Goal: Information Seeking & Learning: Learn about a topic

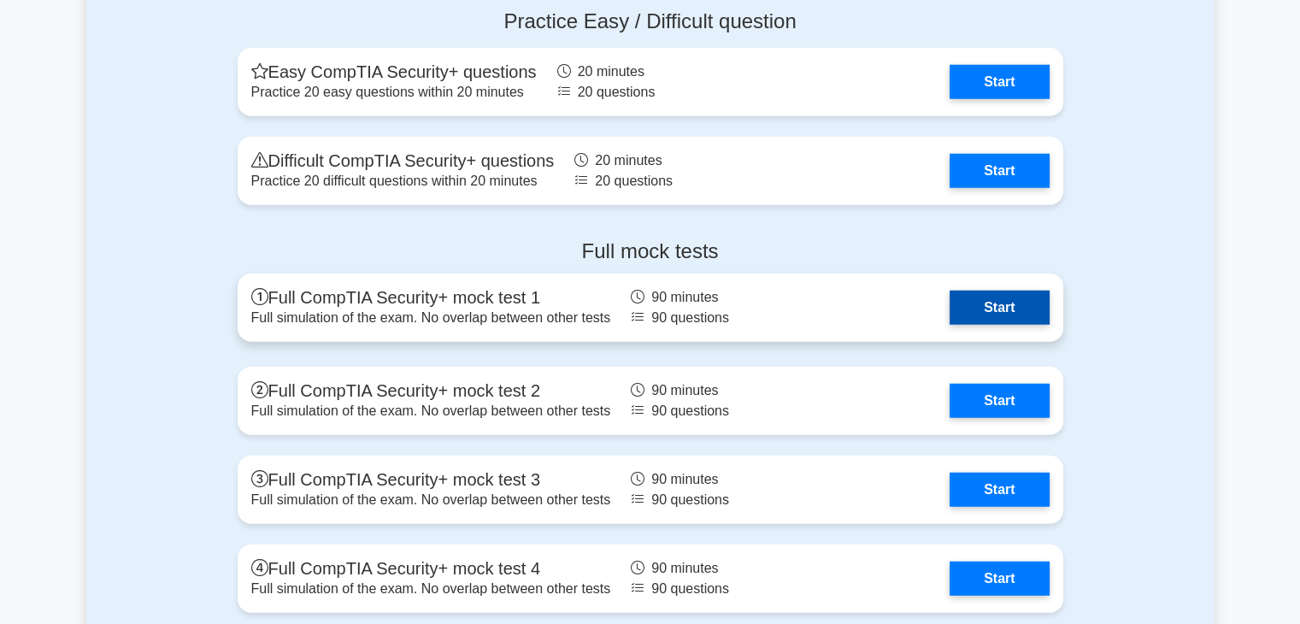
scroll to position [4787, 0]
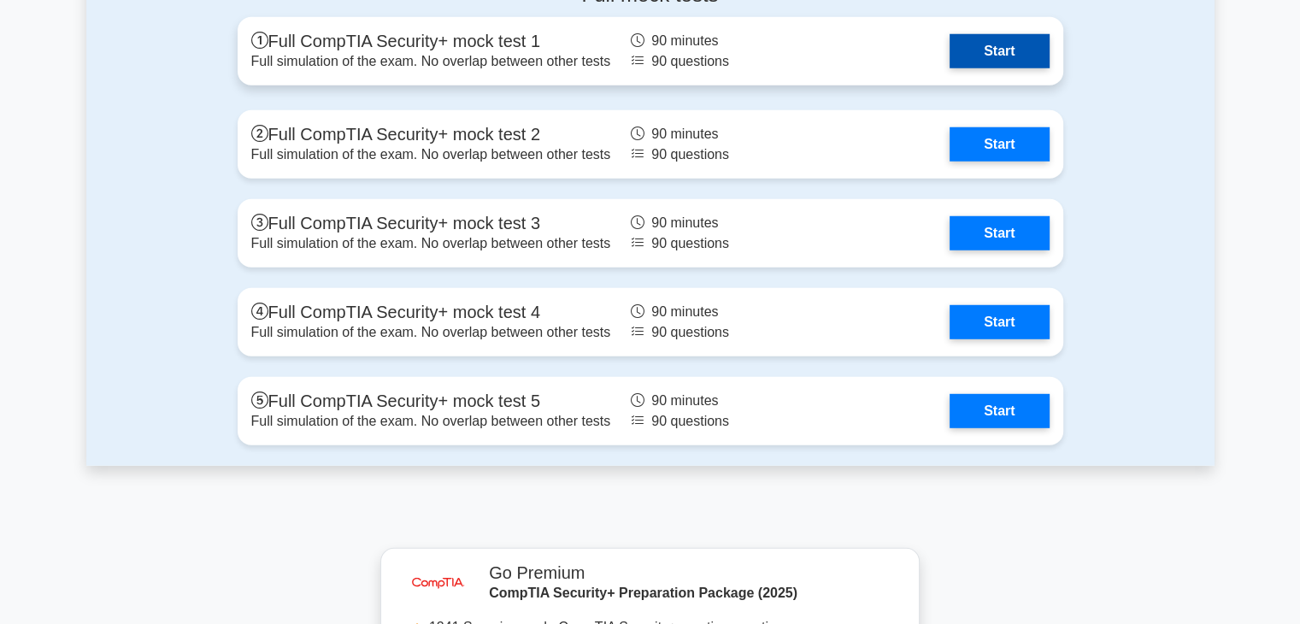
click at [985, 50] on link "Start" at bounding box center [999, 51] width 99 height 34
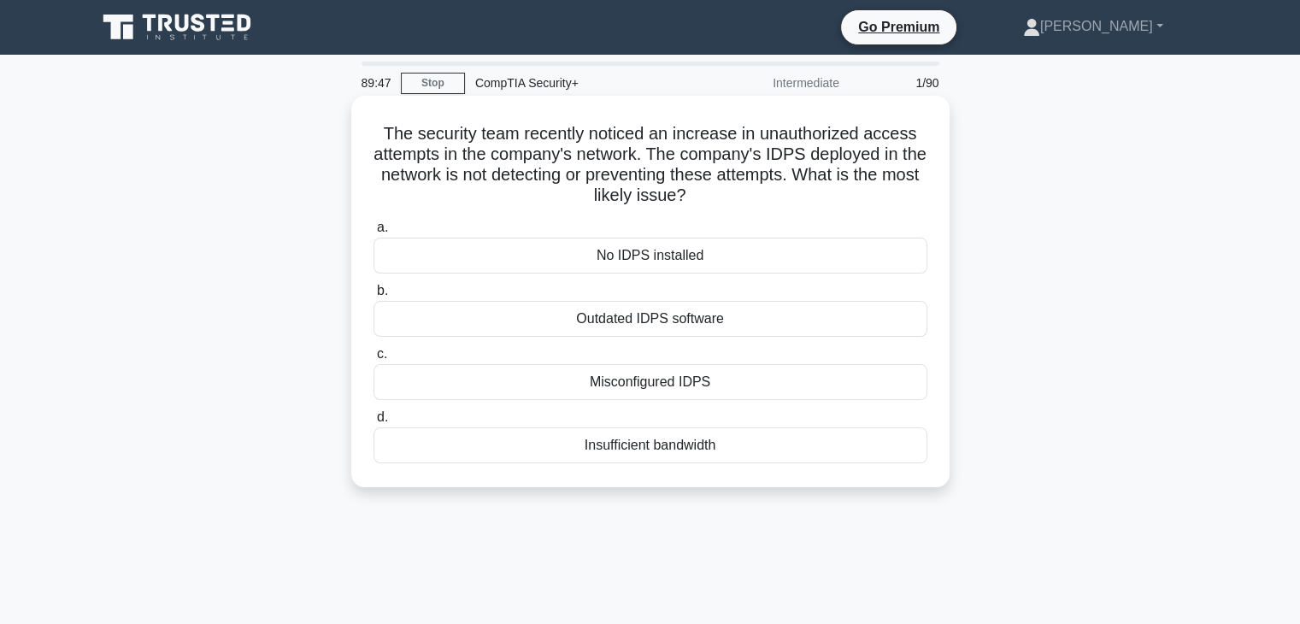
click at [752, 399] on div "Misconfigured IDPS" at bounding box center [651, 382] width 554 height 36
click at [374, 360] on input "c. Misconfigured IDPS" at bounding box center [374, 354] width 0 height 11
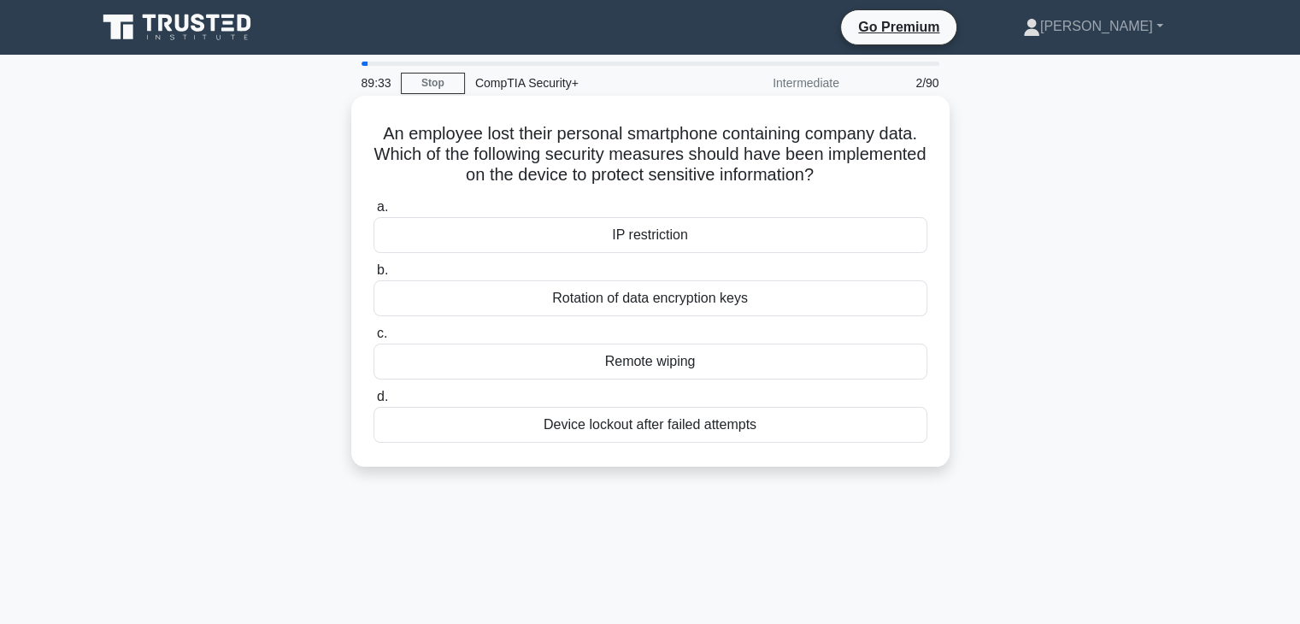
click at [766, 434] on div "Device lockout after failed attempts" at bounding box center [651, 425] width 554 height 36
click at [374, 403] on input "d. Device lockout after failed attempts" at bounding box center [374, 397] width 0 height 11
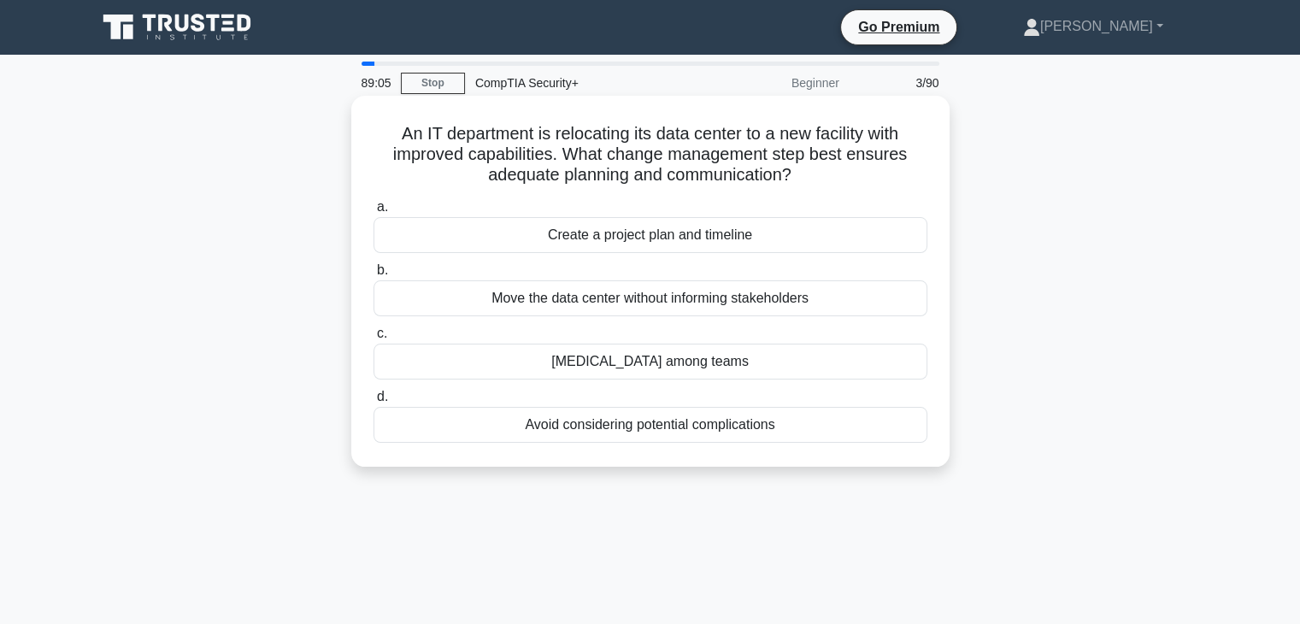
click at [800, 243] on div "Create a project plan and timeline" at bounding box center [651, 235] width 554 height 36
click at [374, 213] on input "a. Create a project plan and timeline" at bounding box center [374, 207] width 0 height 11
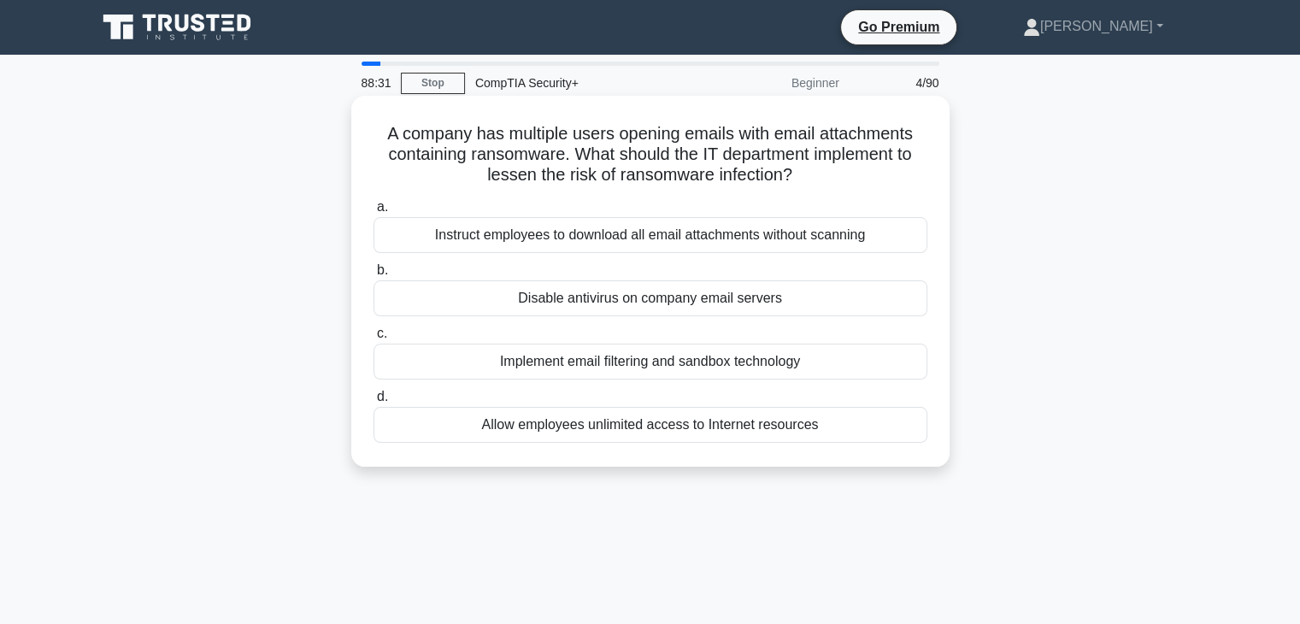
click at [755, 369] on div "Implement email filtering and sandbox technology" at bounding box center [651, 362] width 554 height 36
click at [374, 339] on input "c. Implement email filtering and sandbox technology" at bounding box center [374, 333] width 0 height 11
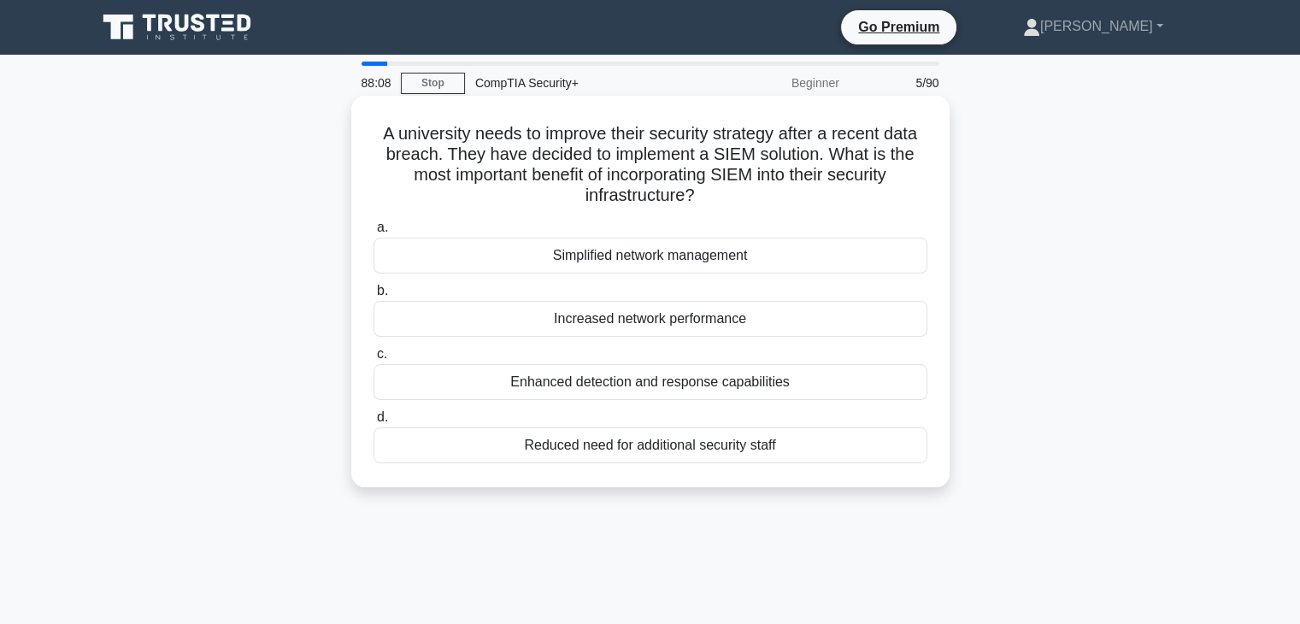
click at [713, 386] on div "Enhanced detection and response capabilities" at bounding box center [651, 382] width 554 height 36
click at [374, 360] on input "c. Enhanced detection and response capabilities" at bounding box center [374, 354] width 0 height 11
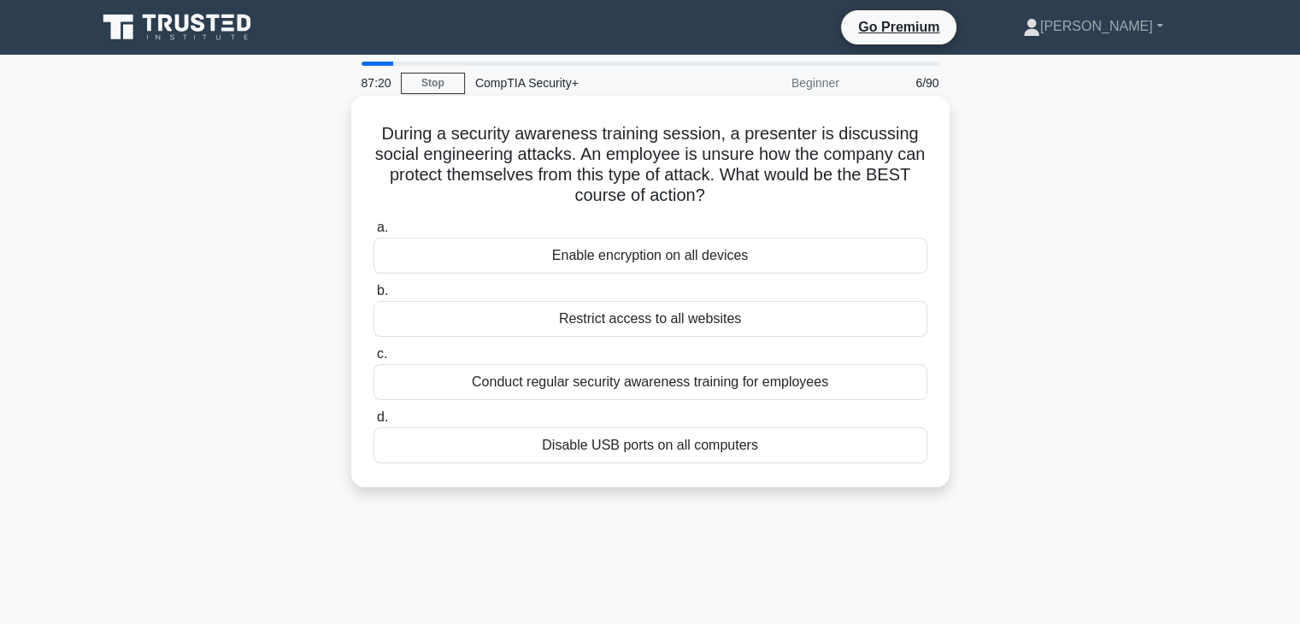
click at [464, 387] on div "Conduct regular security awareness training for employees" at bounding box center [651, 382] width 554 height 36
click at [374, 360] on input "c. Conduct regular security awareness training for employees" at bounding box center [374, 354] width 0 height 11
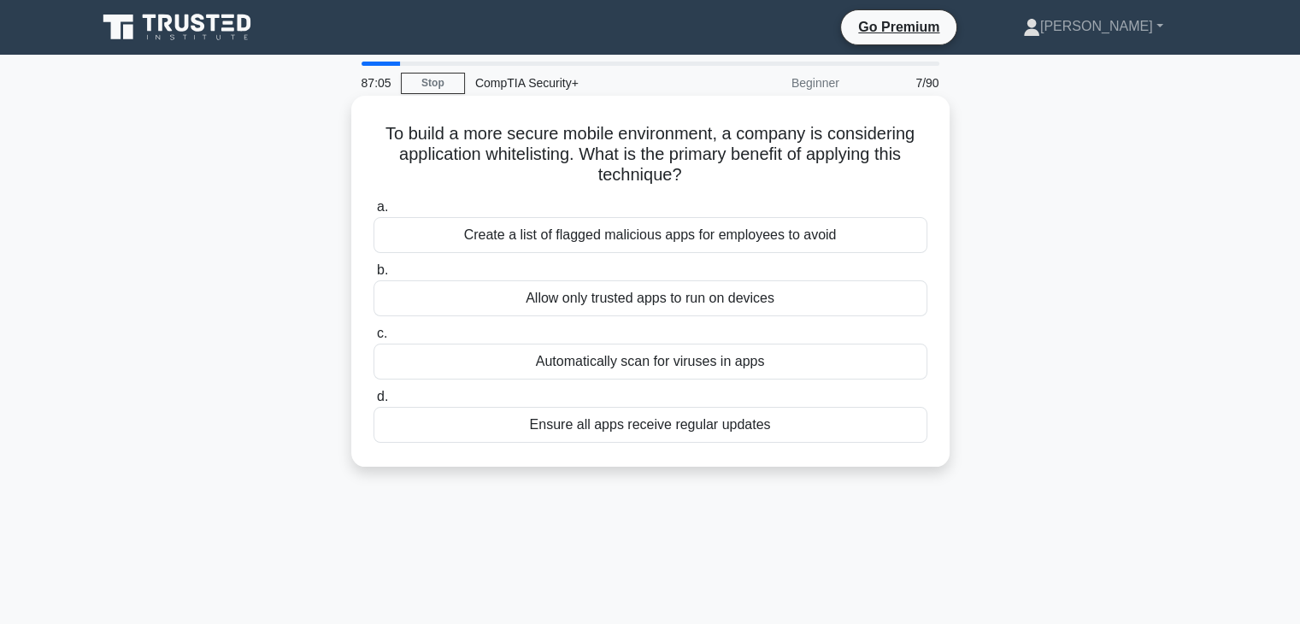
click at [446, 303] on div "Allow only trusted apps to run on devices" at bounding box center [651, 298] width 554 height 36
click at [374, 276] on input "b. Allow only trusted apps to run on devices" at bounding box center [374, 270] width 0 height 11
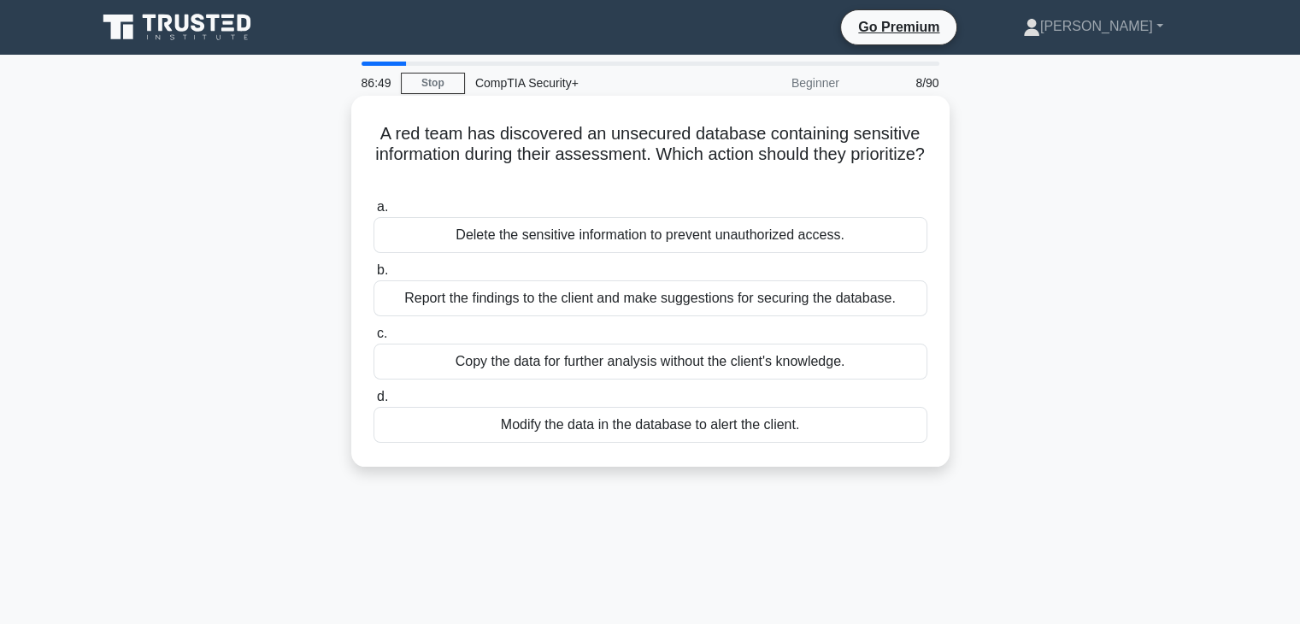
click at [421, 308] on div "Report the findings to the client and make suggestions for securing the databas…" at bounding box center [651, 298] width 554 height 36
click at [374, 276] on input "b. Report the findings to the client and make suggestions for securing the data…" at bounding box center [374, 270] width 0 height 11
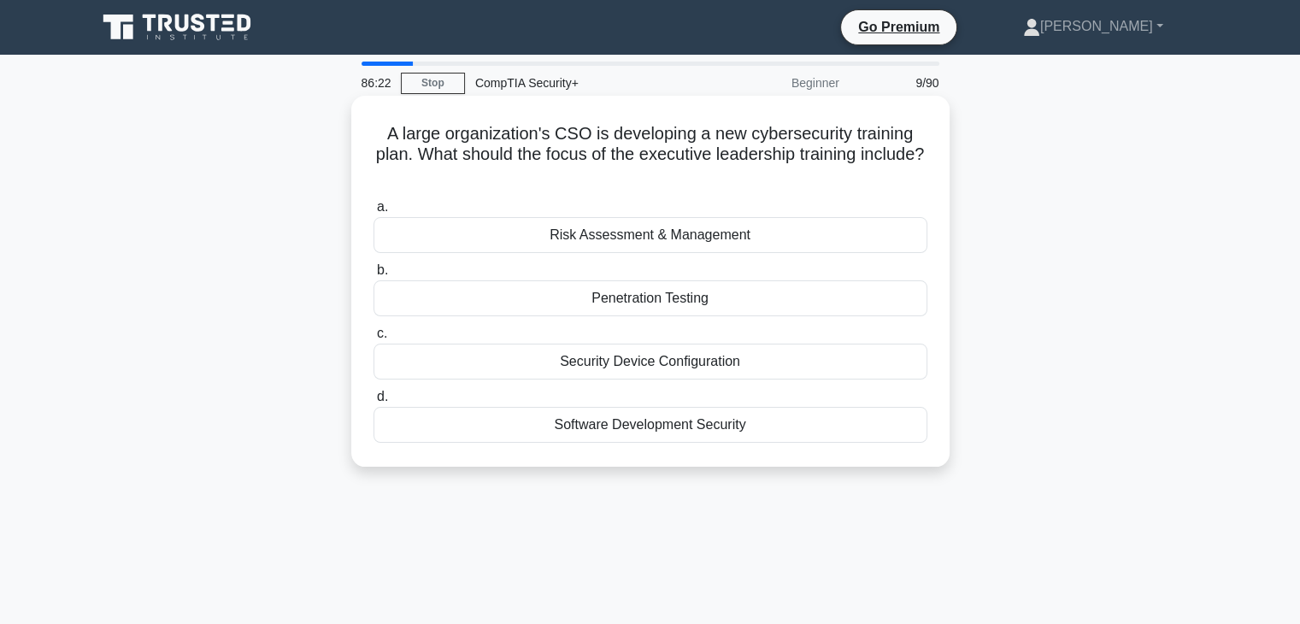
click at [465, 241] on div "Risk Assessment & Management" at bounding box center [651, 235] width 554 height 36
click at [374, 213] on input "a. Risk Assessment & Management" at bounding box center [374, 207] width 0 height 11
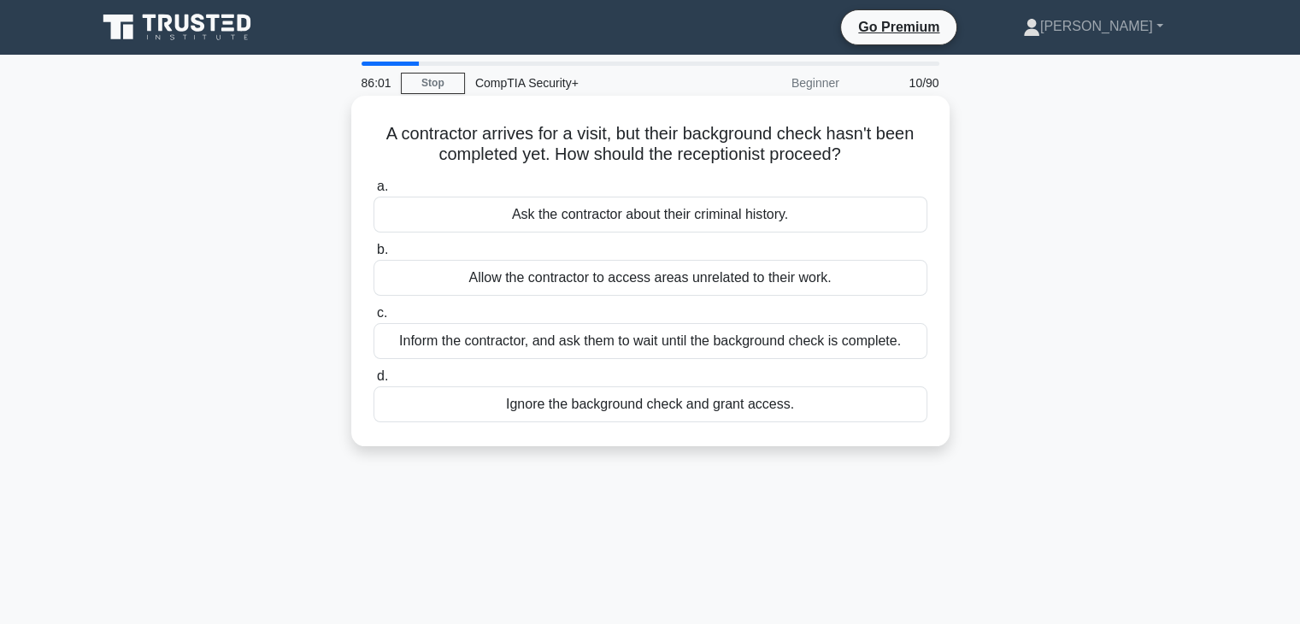
click at [468, 356] on div "Inform the contractor, and ask them to wait until the background check is compl…" at bounding box center [651, 341] width 554 height 36
click at [374, 319] on input "c. Inform the contractor, and ask them to wait until the background check is co…" at bounding box center [374, 313] width 0 height 11
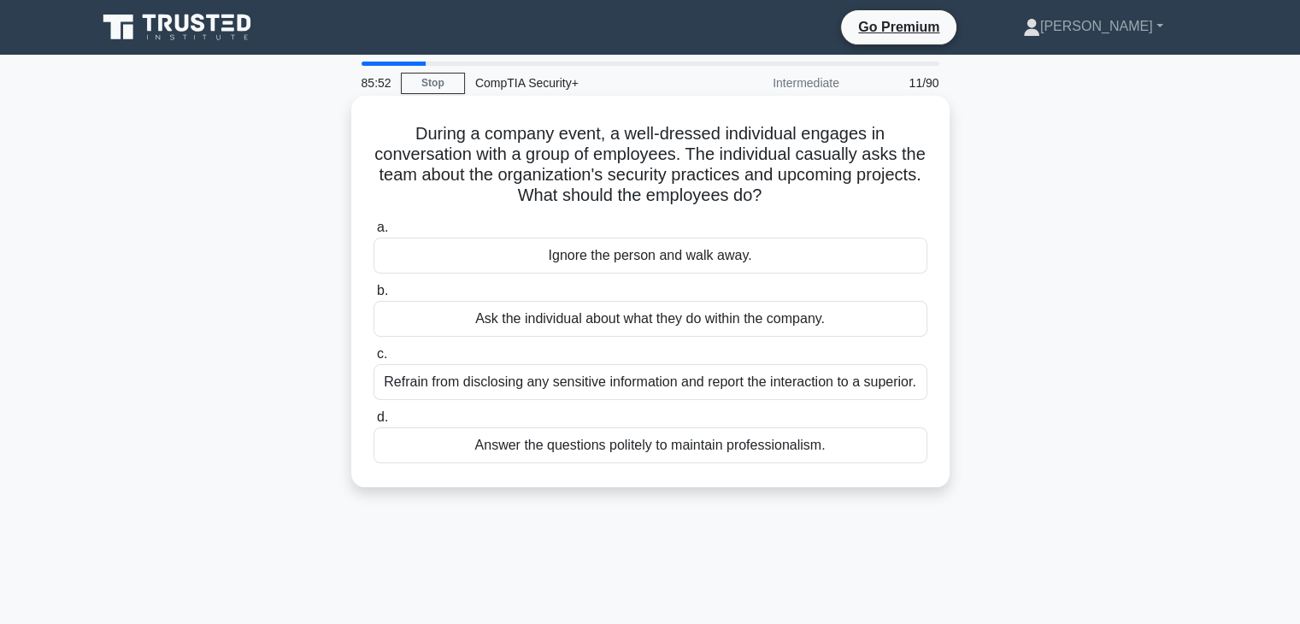
click at [453, 394] on div "Refrain from disclosing any sensitive information and report the interaction to…" at bounding box center [651, 382] width 554 height 36
click at [374, 360] on input "c. Refrain from disclosing any sensitive information and report the interaction…" at bounding box center [374, 354] width 0 height 11
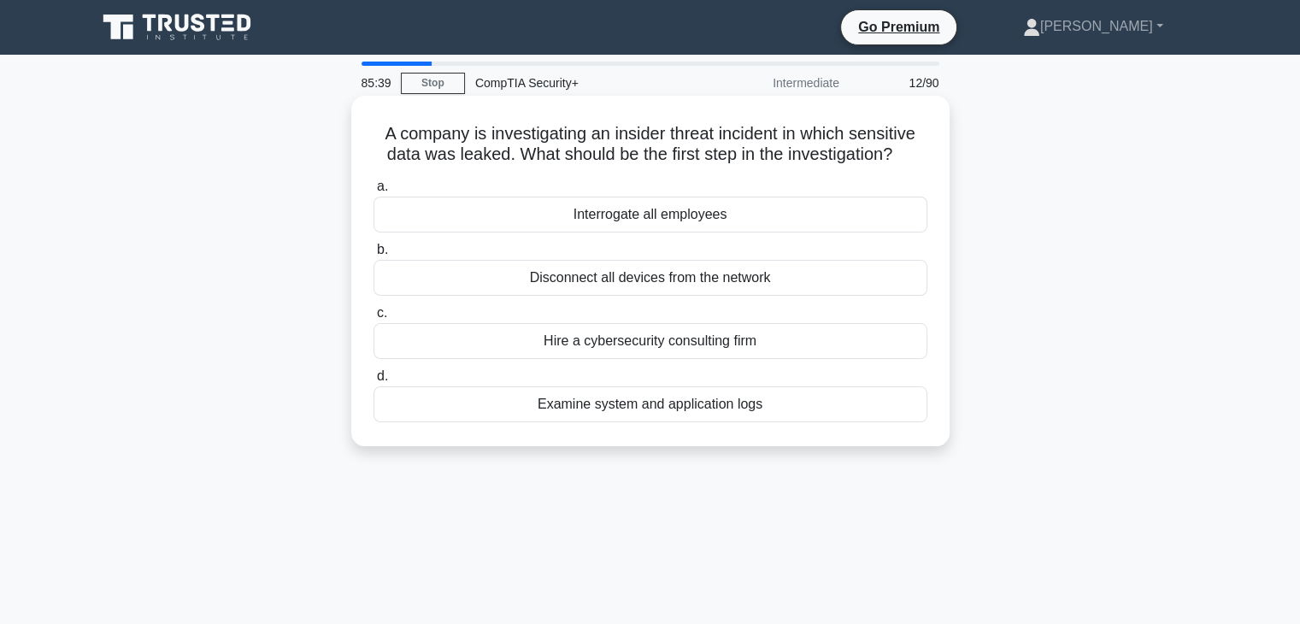
click at [515, 419] on div "Examine system and application logs" at bounding box center [651, 404] width 554 height 36
click at [374, 382] on input "d. Examine system and application logs" at bounding box center [374, 376] width 0 height 11
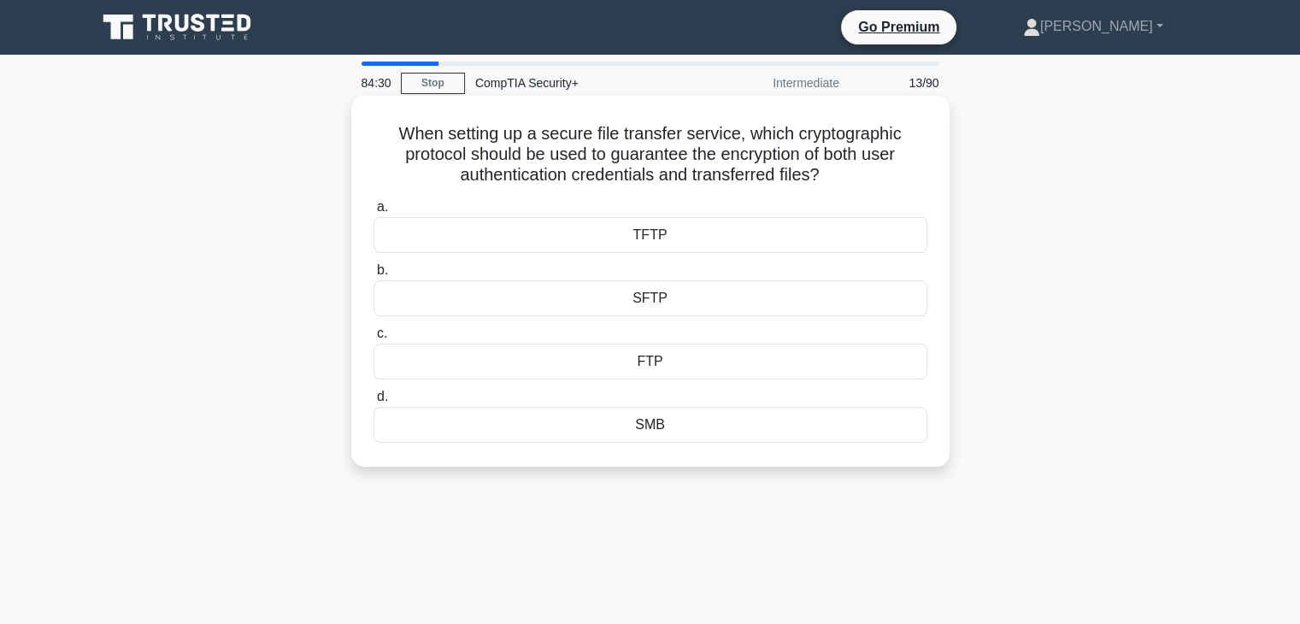
click at [705, 298] on div "SFTP" at bounding box center [651, 298] width 554 height 36
click at [374, 276] on input "b. SFTP" at bounding box center [374, 270] width 0 height 11
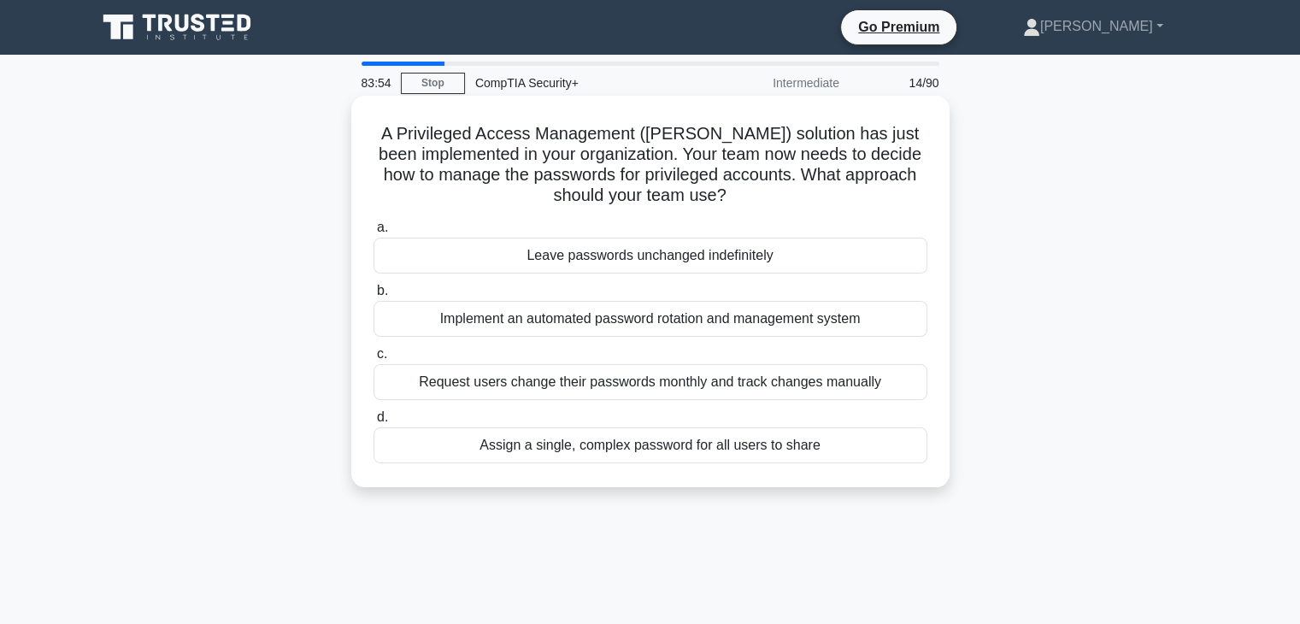
click at [817, 325] on div "Implement an automated password rotation and management system" at bounding box center [651, 319] width 554 height 36
click at [374, 297] on input "b. Implement an automated password rotation and management system" at bounding box center [374, 291] width 0 height 11
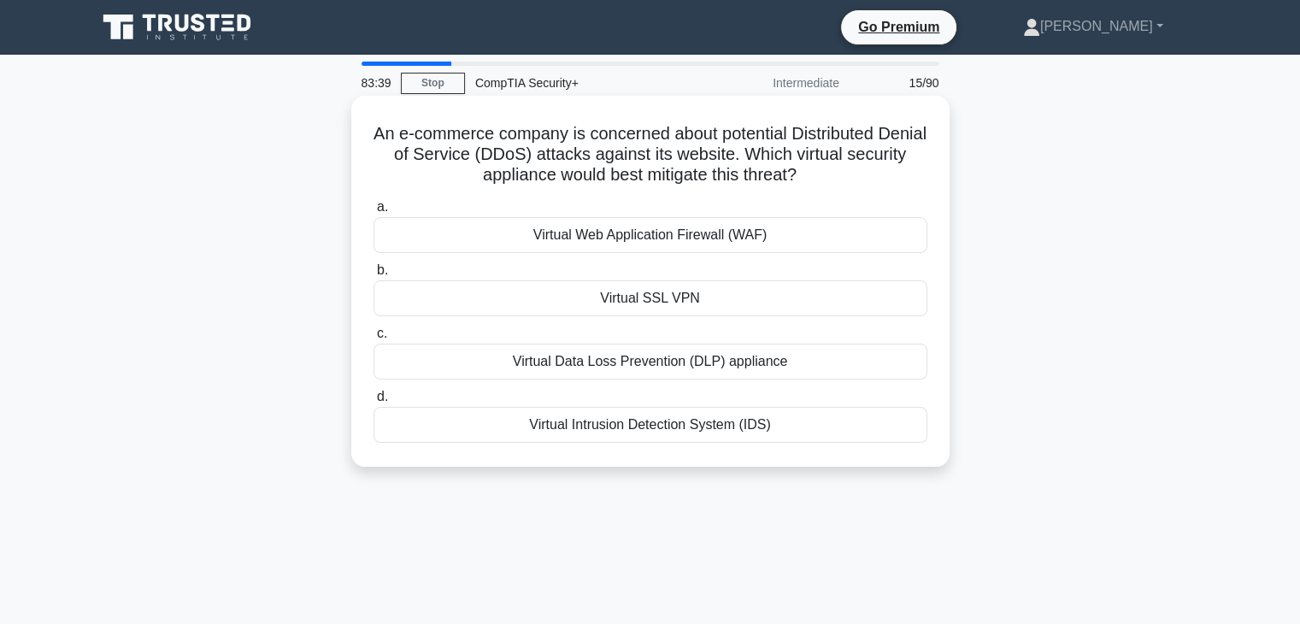
click at [817, 233] on div "Virtual Web Application Firewall (WAF)" at bounding box center [651, 235] width 554 height 36
click at [374, 213] on input "a. Virtual Web Application Firewall (WAF)" at bounding box center [374, 207] width 0 height 11
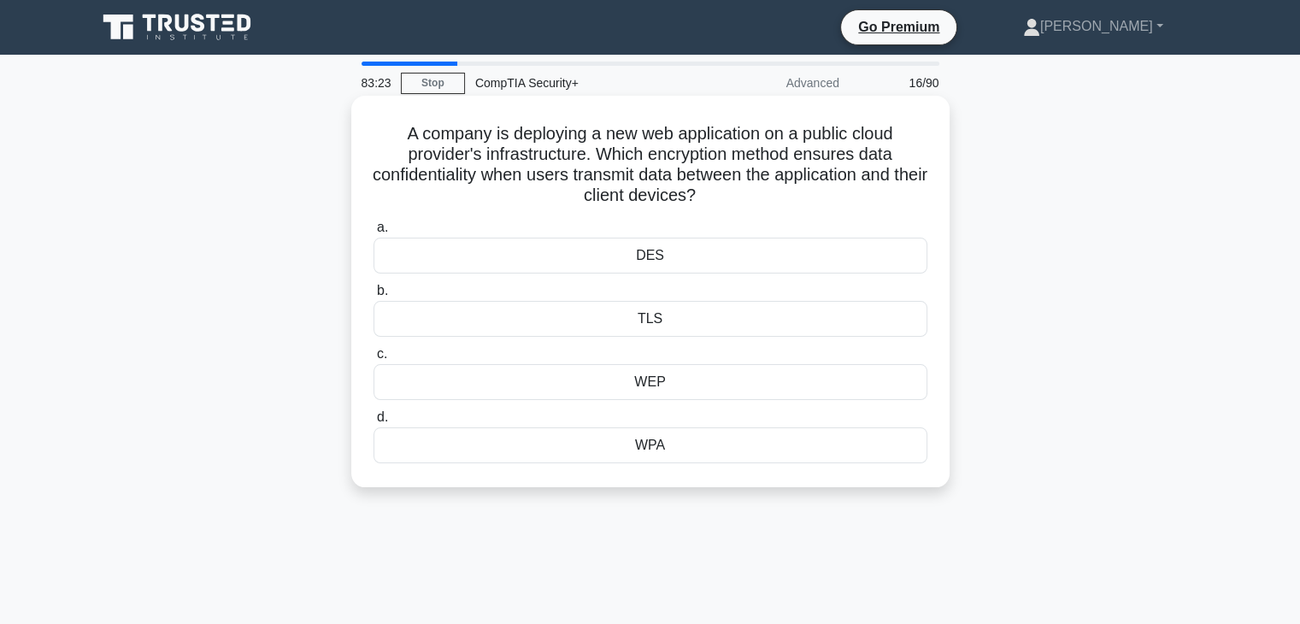
click at [678, 327] on div "TLS" at bounding box center [651, 319] width 554 height 36
click at [374, 297] on input "b. TLS" at bounding box center [374, 291] width 0 height 11
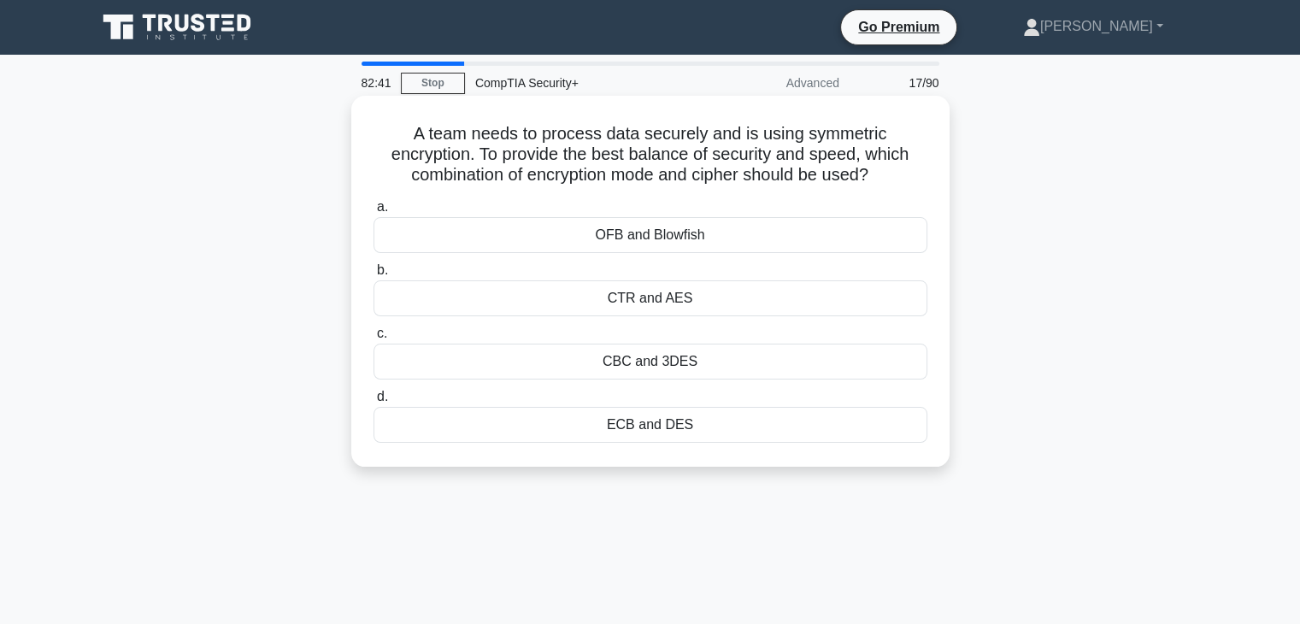
click at [704, 315] on div "CTR and AES" at bounding box center [651, 298] width 554 height 36
click at [374, 276] on input "b. CTR and AES" at bounding box center [374, 270] width 0 height 11
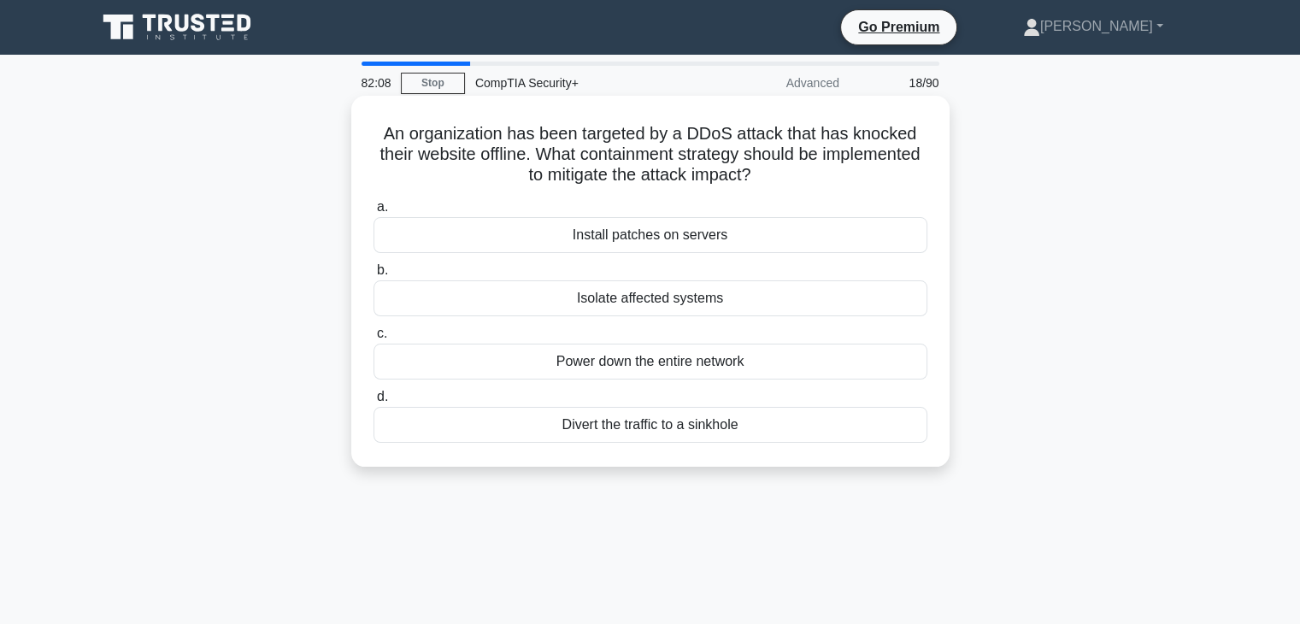
click at [609, 171] on h5 "An organization has been targeted by a DDoS attack that has knocked their websi…" at bounding box center [650, 154] width 557 height 63
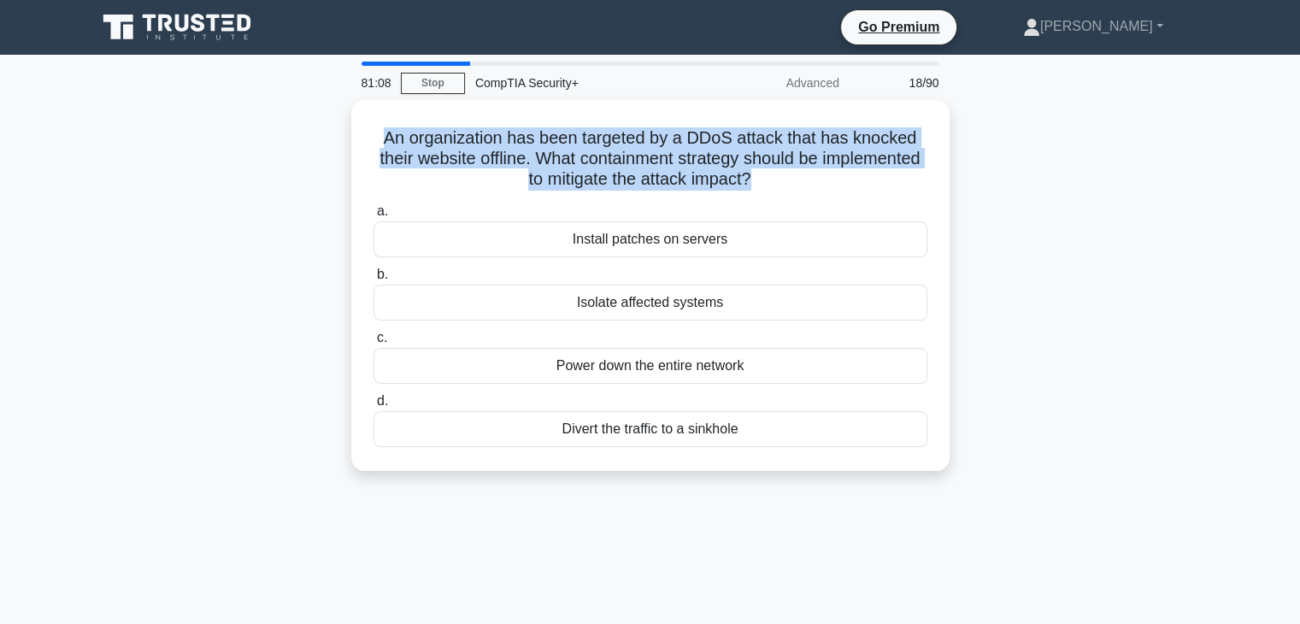
click at [1129, 473] on div "An organization has been targeted by a DDoS attack that has knocked their websi…" at bounding box center [650, 296] width 1128 height 392
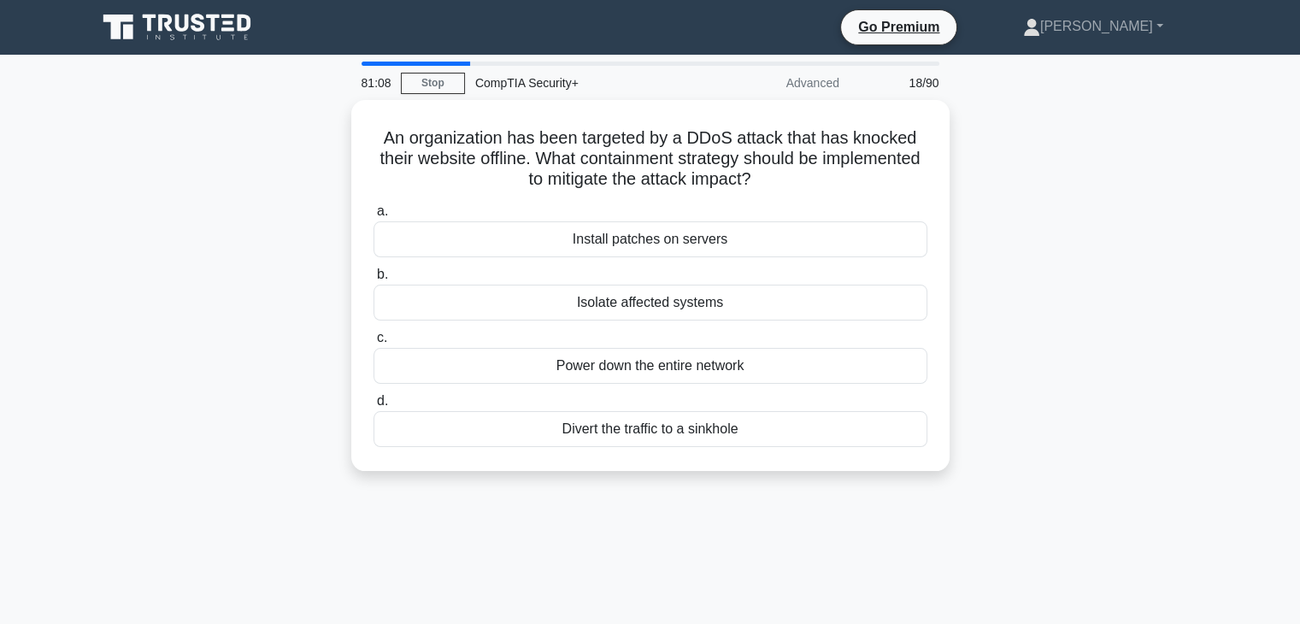
click at [1129, 473] on div "An organization has been targeted by a DDoS attack that has knocked their websi…" at bounding box center [650, 296] width 1128 height 392
click at [1212, 371] on div "An organization has been targeted by a DDoS attack that has knocked their websi…" at bounding box center [650, 296] width 1128 height 392
click at [728, 423] on div "Divert the traffic to a sinkhole" at bounding box center [651, 429] width 554 height 36
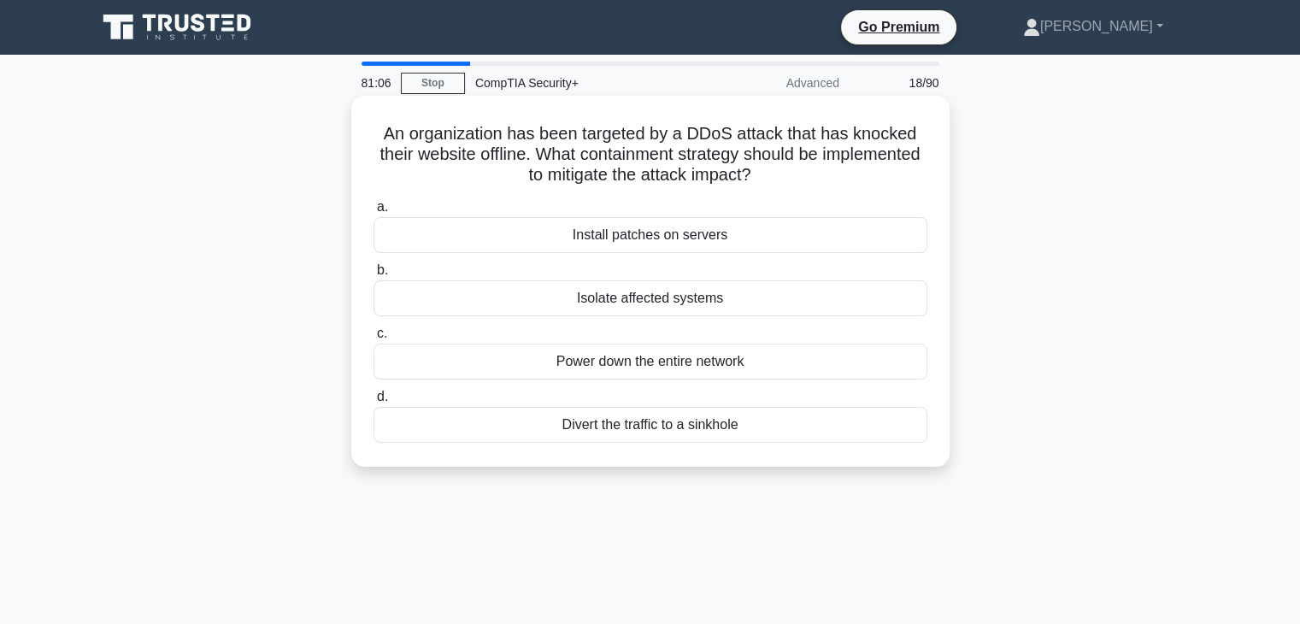
click at [374, 403] on input "d. Divert the traffic to a sinkhole" at bounding box center [374, 397] width 0 height 11
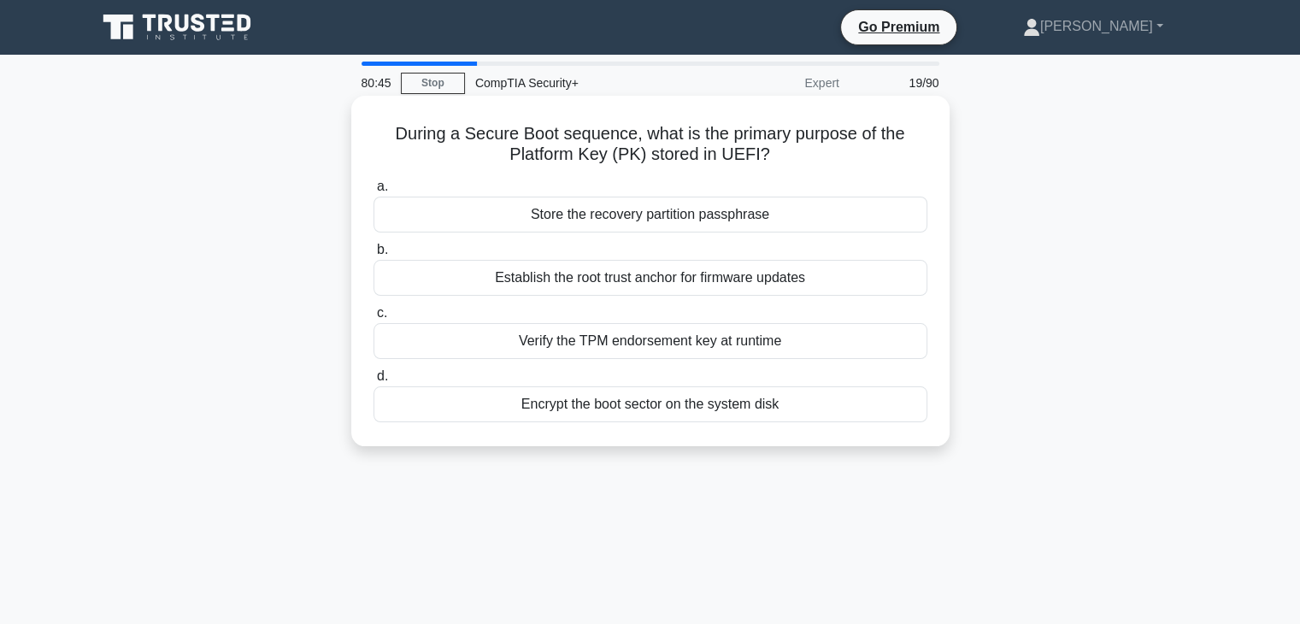
click at [828, 284] on div "Establish the root trust anchor for firmware updates" at bounding box center [651, 278] width 554 height 36
click at [374, 256] on input "b. Establish the root trust anchor for firmware updates" at bounding box center [374, 249] width 0 height 11
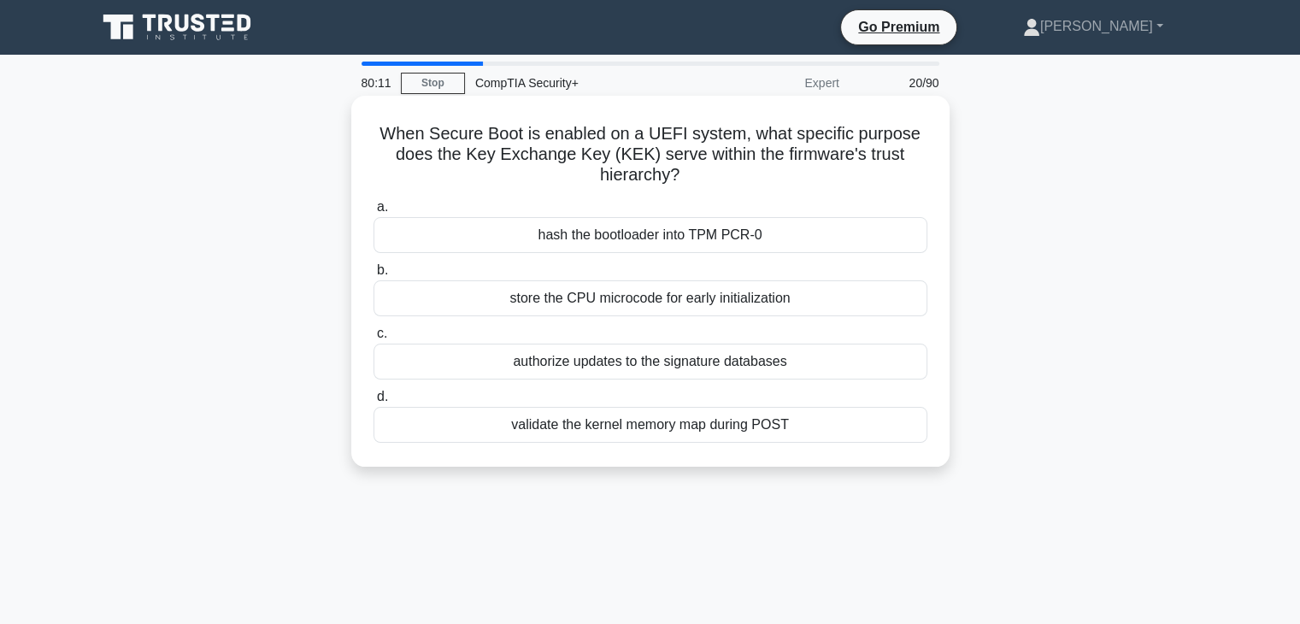
click at [794, 243] on div "hash the bootloader into TPM PCR-0" at bounding box center [651, 235] width 554 height 36
click at [374, 213] on input "a. hash the bootloader into TPM PCR-0" at bounding box center [374, 207] width 0 height 11
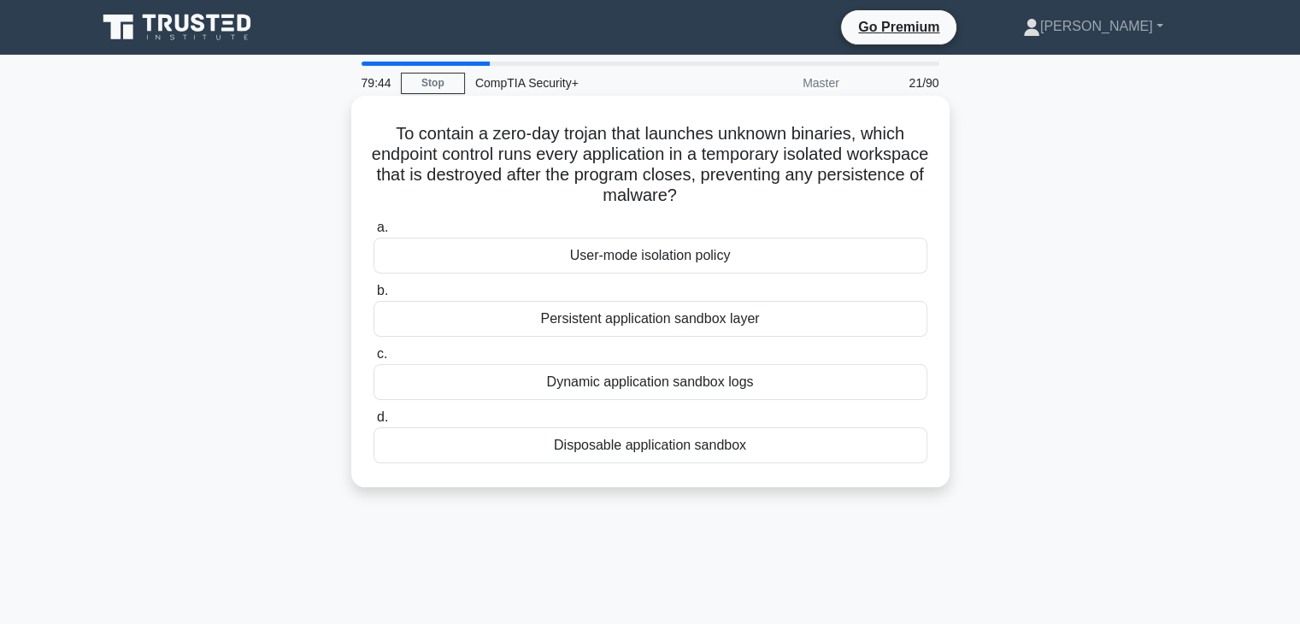
click at [674, 458] on div "Disposable application sandbox" at bounding box center [651, 445] width 554 height 36
click at [374, 423] on input "d. Disposable application sandbox" at bounding box center [374, 417] width 0 height 11
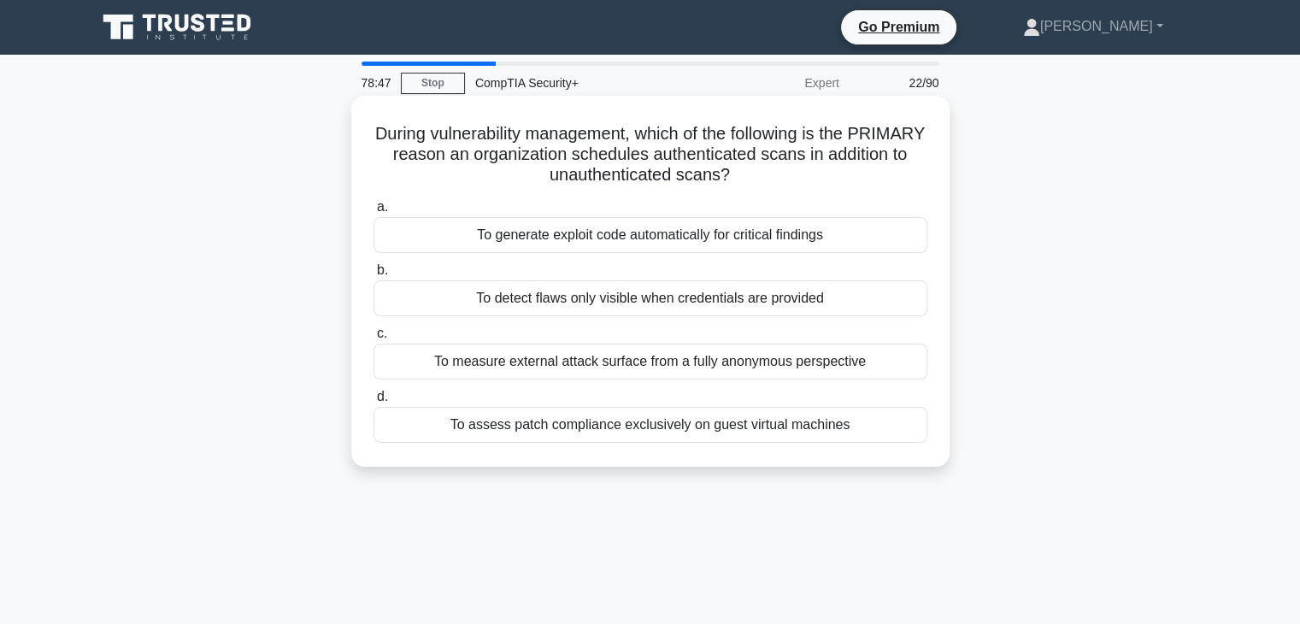
click at [667, 159] on h5 "During vulnerability management, which of the following is the PRIMARY reason a…" at bounding box center [650, 154] width 557 height 63
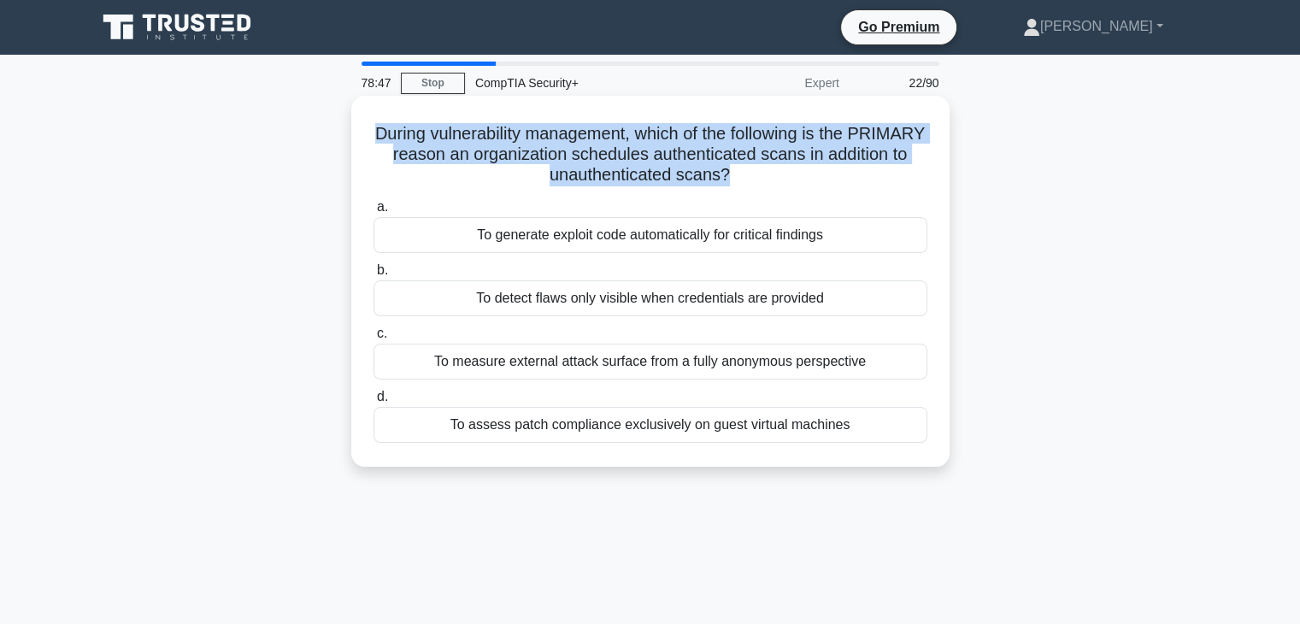
click at [667, 159] on h5 "During vulnerability management, which of the following is the PRIMARY reason a…" at bounding box center [650, 154] width 557 height 63
copy div "During vulnerability management, which of the following is the PRIMARY reason a…"
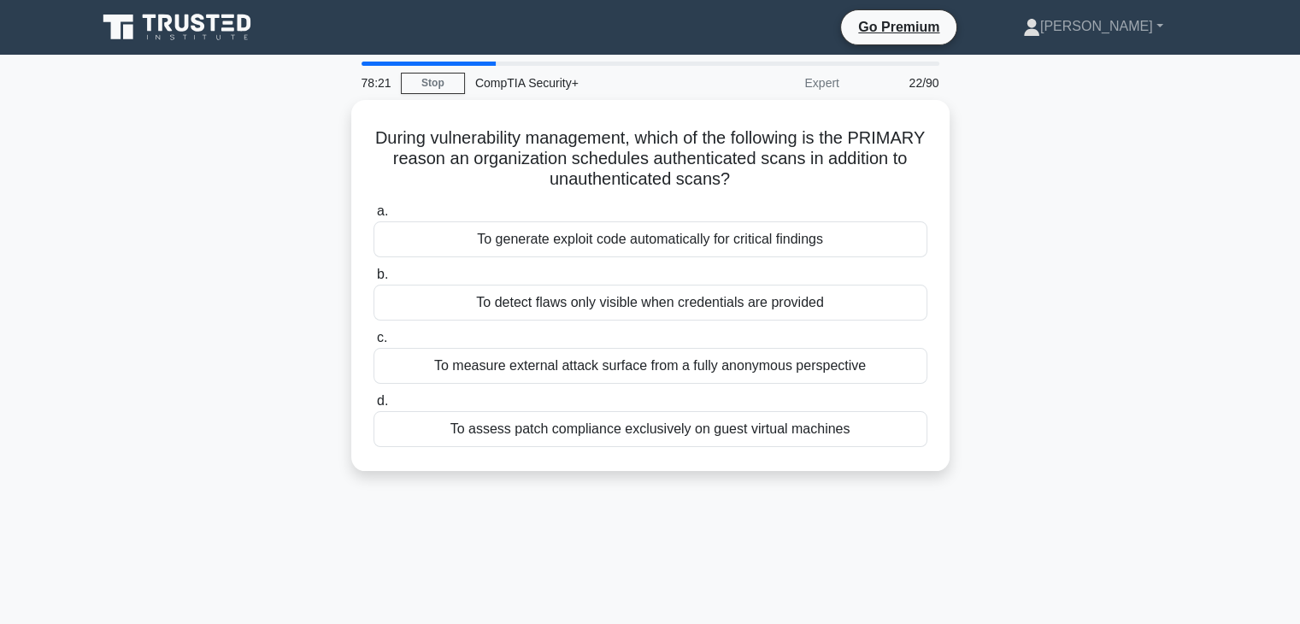
click at [1219, 421] on main "78:21 Stop CompTIA Security+ Expert 22/90 During vulnerability management, whic…" at bounding box center [650, 489] width 1300 height 869
click at [708, 309] on div "To detect flaws only visible when credentials are provided" at bounding box center [651, 303] width 554 height 36
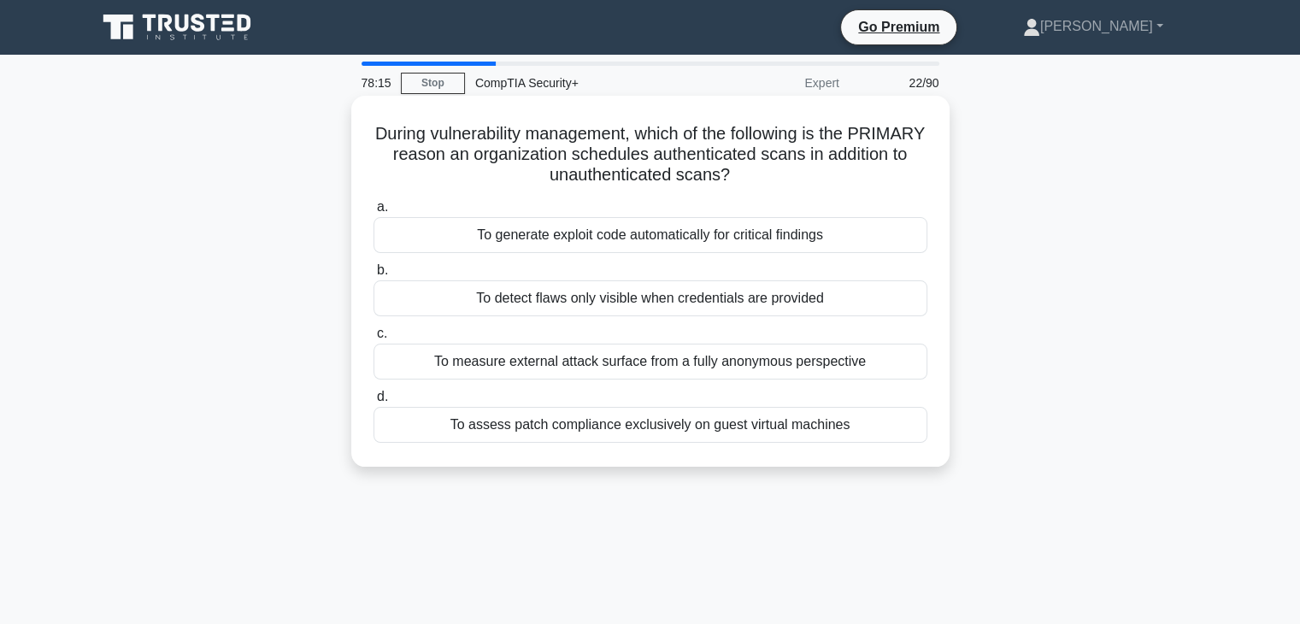
click at [374, 276] on input "b. To detect flaws only visible when credentials are provided" at bounding box center [374, 270] width 0 height 11
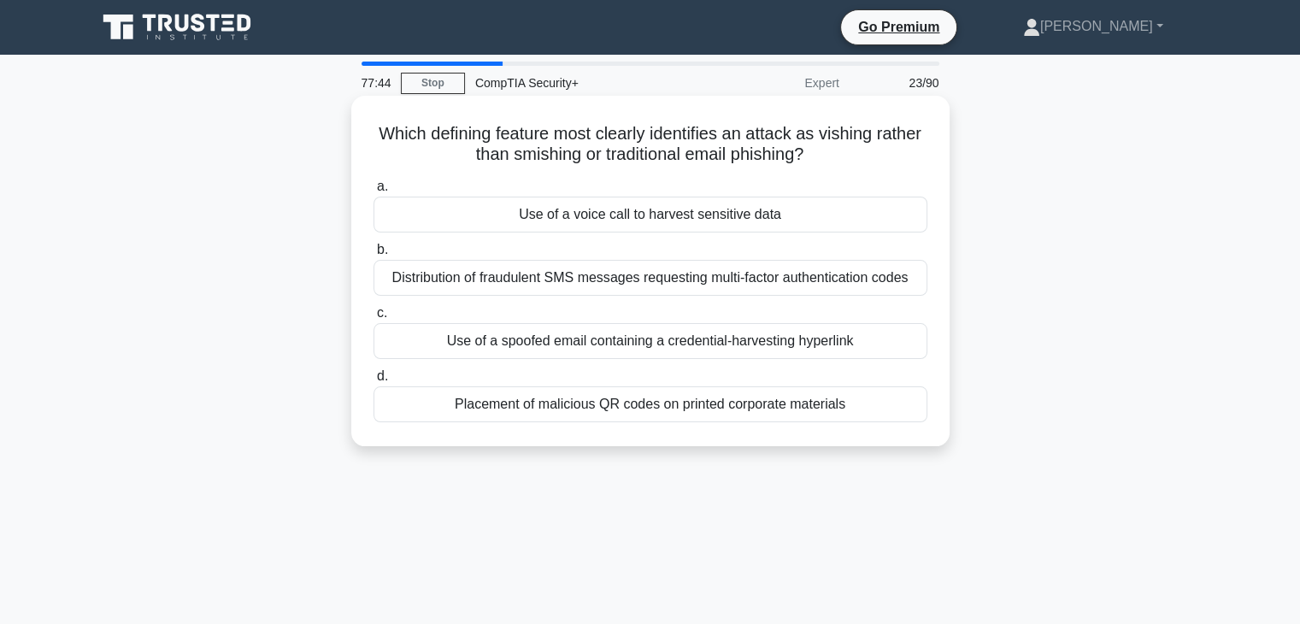
click at [757, 219] on div "Use of a voice call to harvest sensitive data" at bounding box center [651, 215] width 554 height 36
click at [374, 192] on input "a. Use of a voice call to harvest sensitive data" at bounding box center [374, 186] width 0 height 11
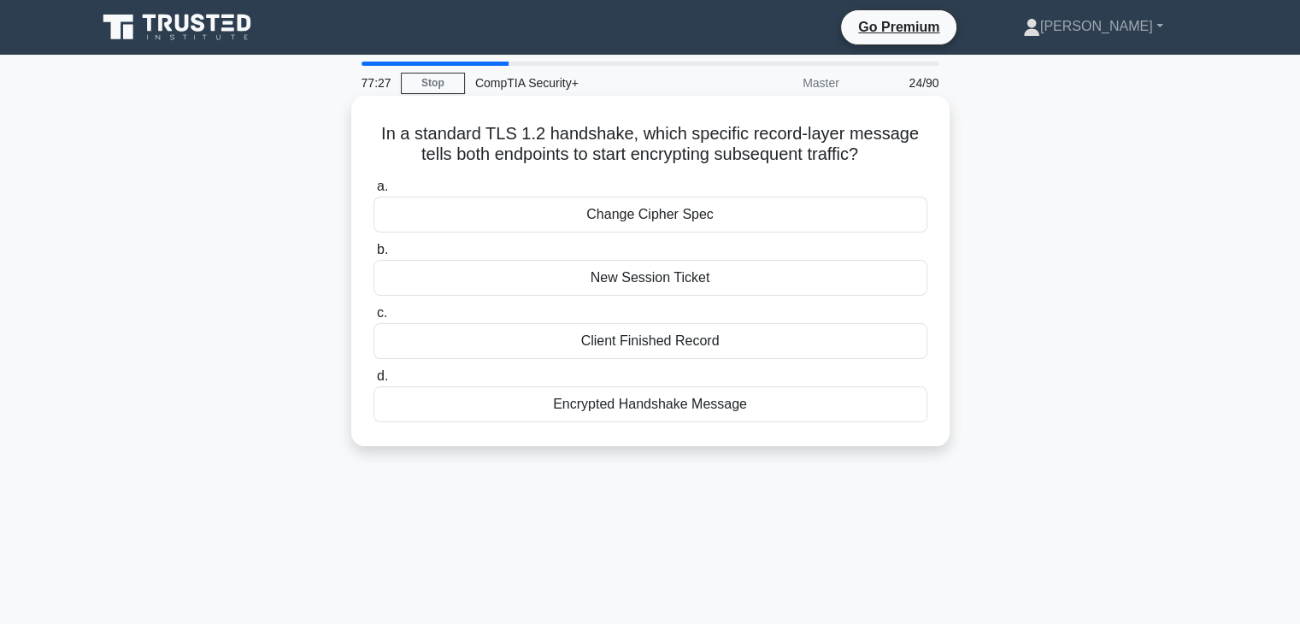
click at [674, 152] on h5 "In a standard TLS 1.2 handshake, which specific record-layer message tells both…" at bounding box center [650, 144] width 557 height 43
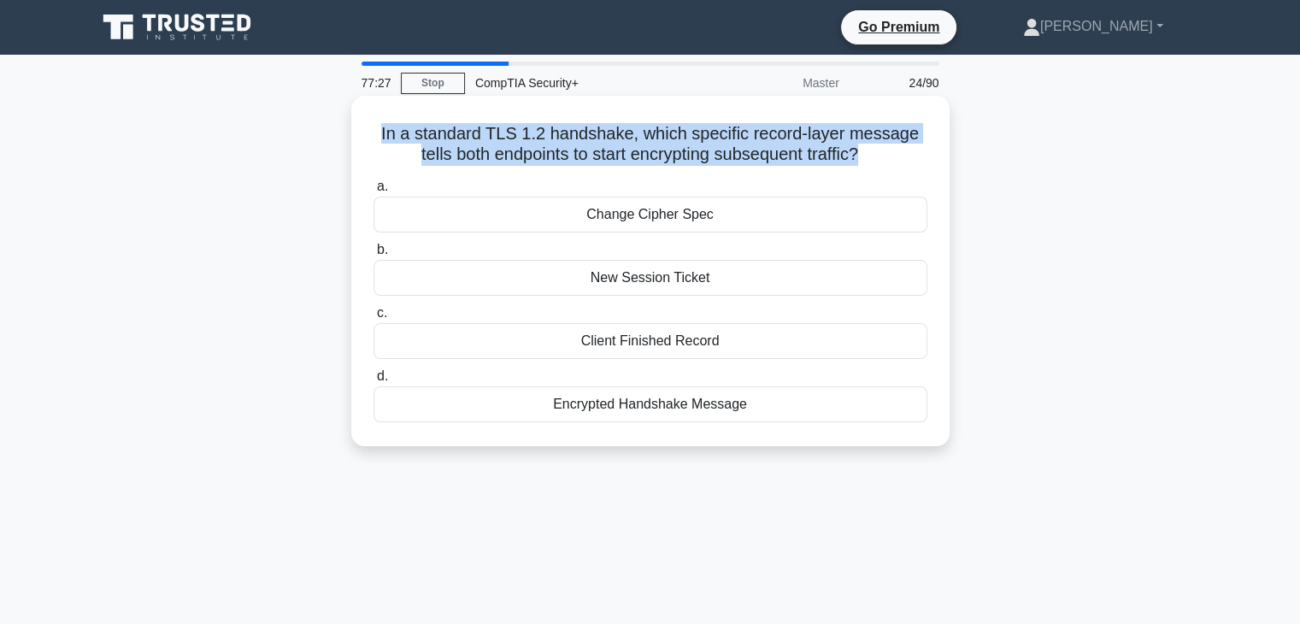
click at [674, 152] on h5 "In a standard TLS 1.2 handshake, which specific record-layer message tells both…" at bounding box center [650, 144] width 557 height 43
copy div "In a standard TLS 1.2 handshake, which specific record-layer message tells both…"
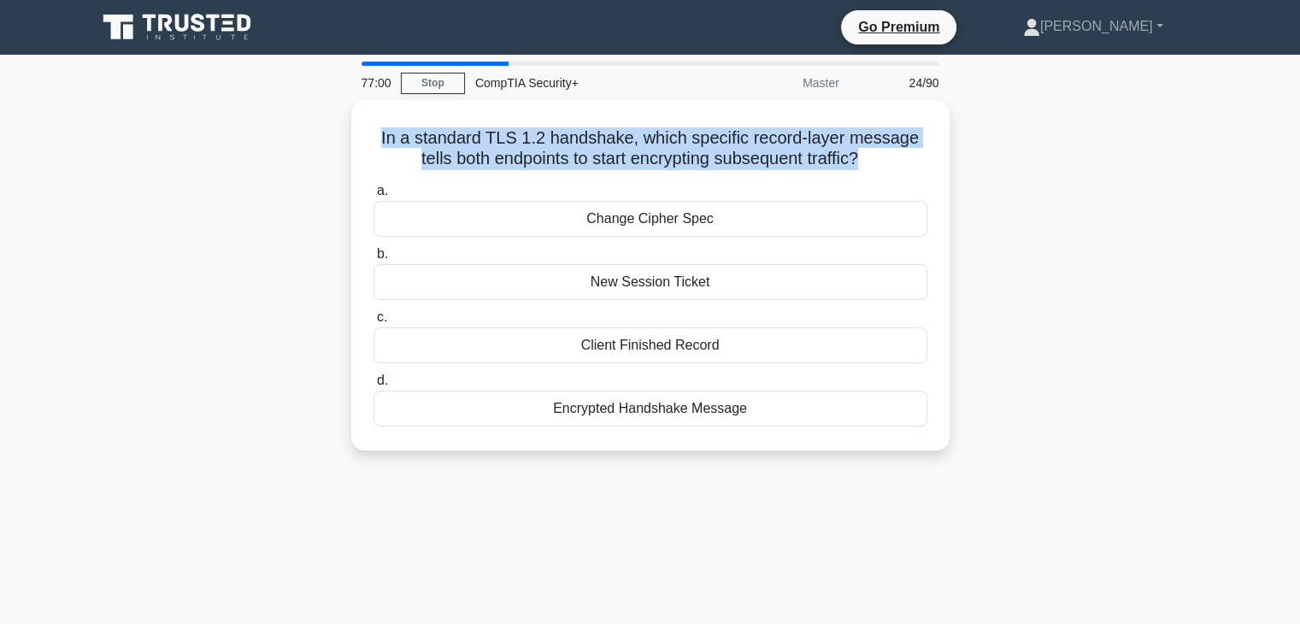
click at [977, 521] on div "77:00 Stop CompTIA Security+ Master 24/90 In a standard TLS 1.2 handshake, whic…" at bounding box center [650, 489] width 1128 height 855
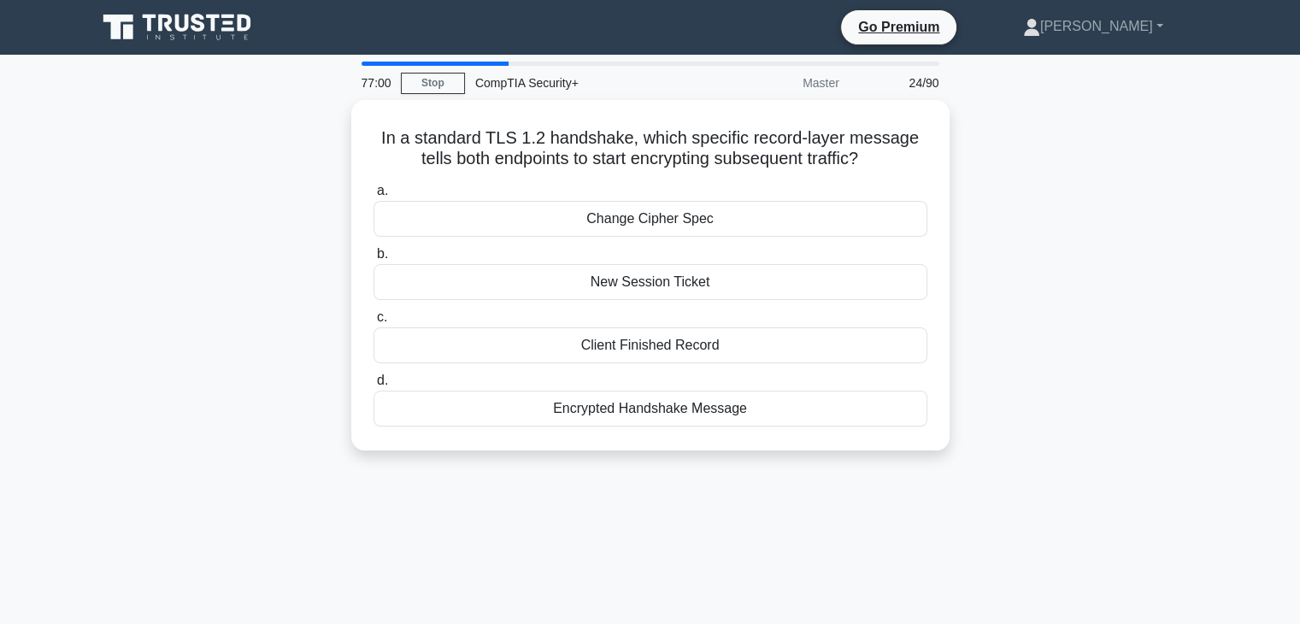
click at [977, 521] on div "77:00 Stop CompTIA Security+ Master 24/90 In a standard TLS 1.2 handshake, whic…" at bounding box center [650, 489] width 1128 height 855
click at [1011, 448] on div "In a standard TLS 1.2 handshake, which specific record-layer message tells both…" at bounding box center [650, 285] width 1128 height 371
click at [1057, 493] on div "76:58 Stop CompTIA Security+ Master 24/90 In a standard TLS 1.2 handshake, whic…" at bounding box center [650, 489] width 1128 height 855
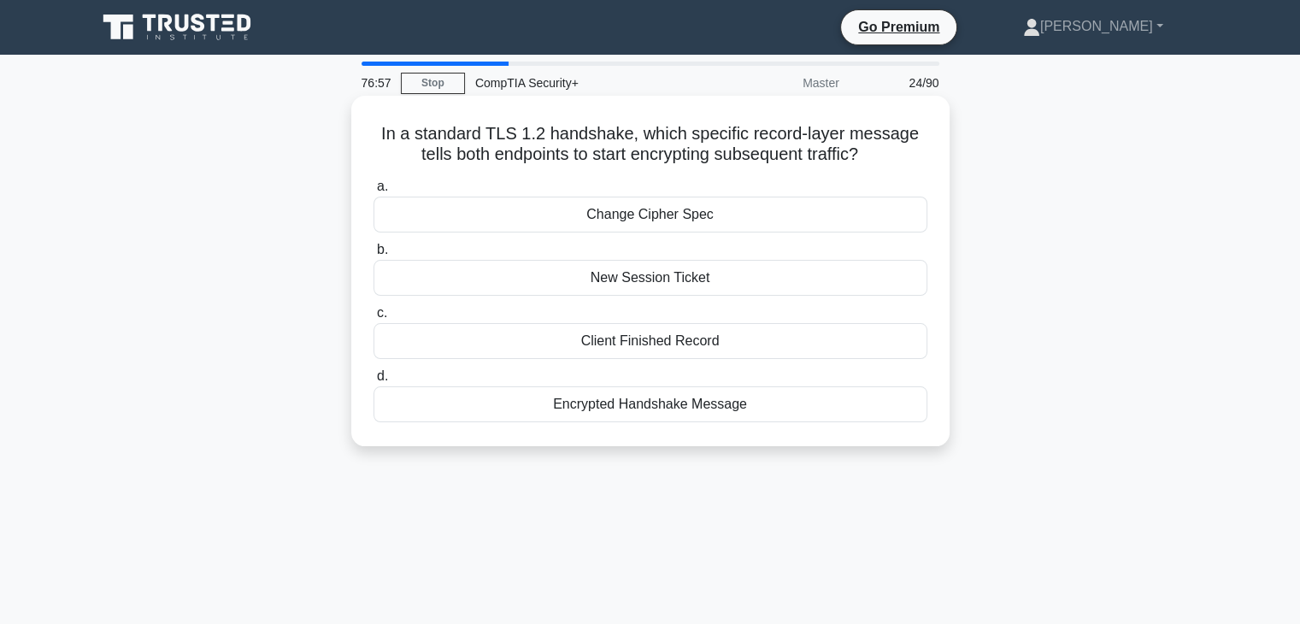
click at [800, 216] on div "Change Cipher Spec" at bounding box center [651, 215] width 554 height 36
click at [374, 192] on input "a. Change Cipher Spec" at bounding box center [374, 186] width 0 height 11
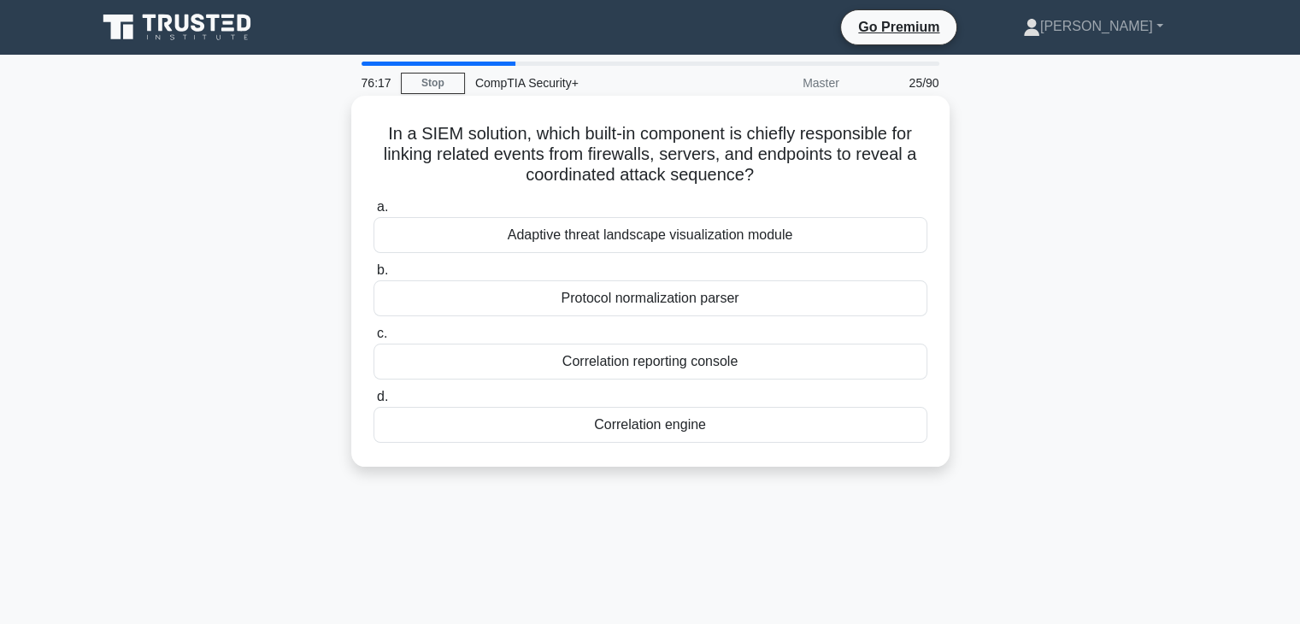
click at [694, 157] on h5 "In a SIEM solution, which built-in component is chiefly responsible for linking…" at bounding box center [650, 154] width 557 height 63
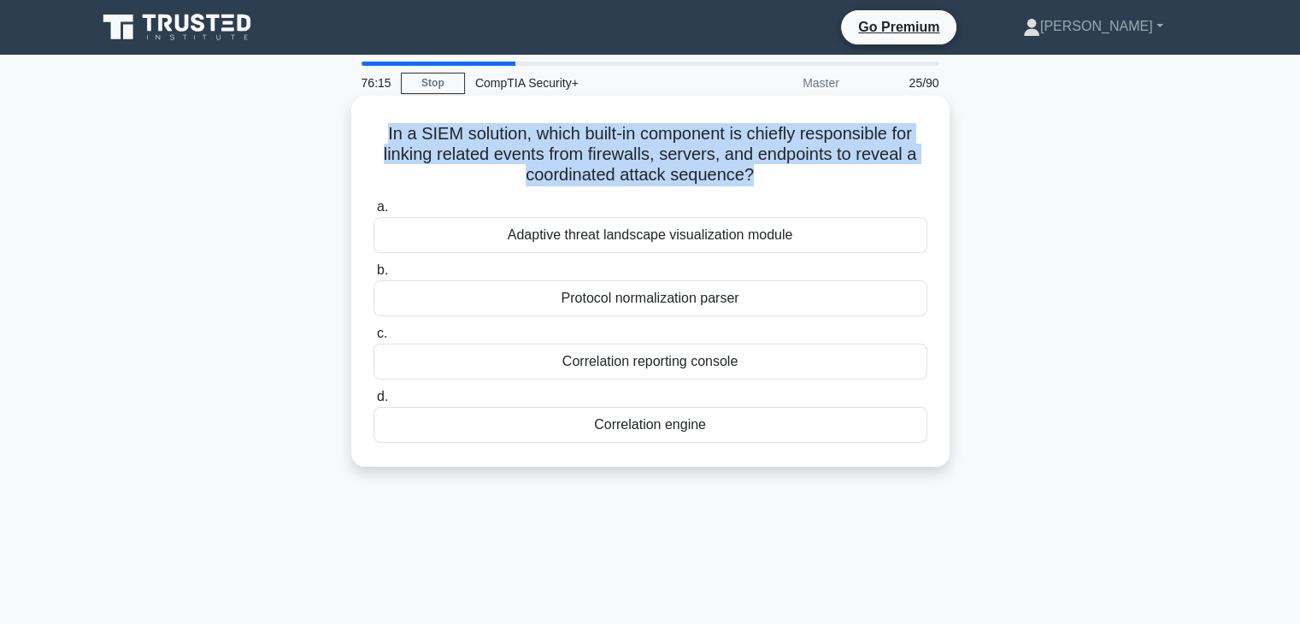
copy div "In a SIEM solution, which built-in component is chiefly responsible for linking…"
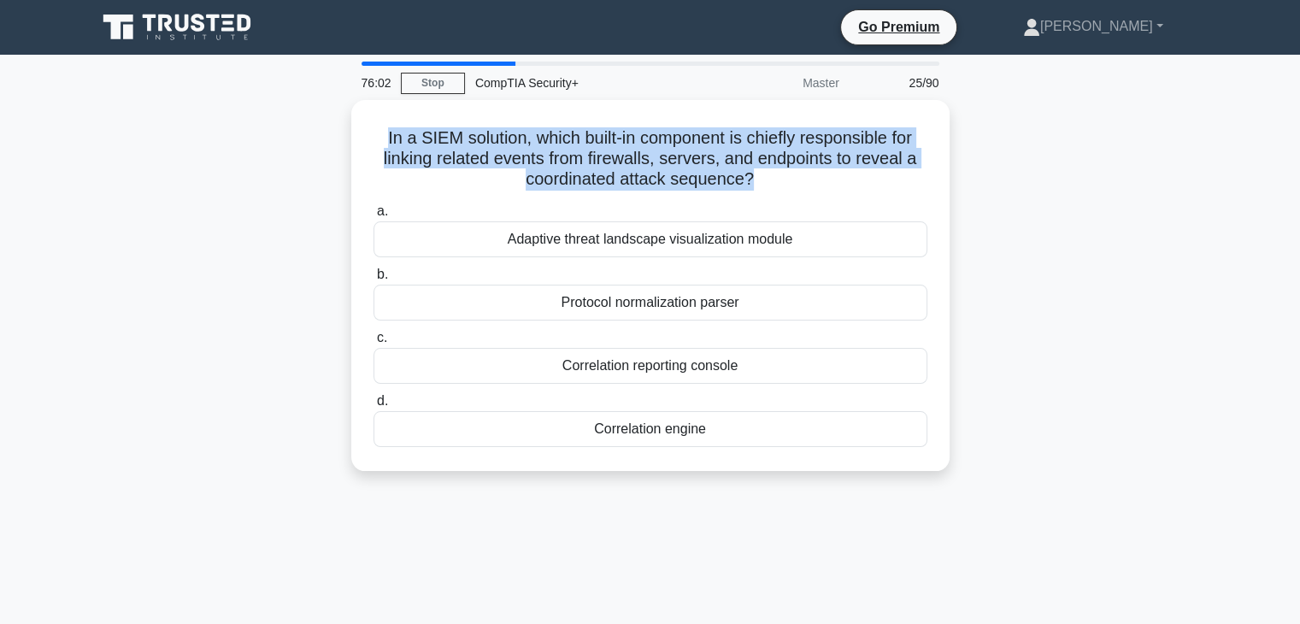
click at [1004, 527] on div "76:02 Stop CompTIA Security+ Master 25/90 In a SIEM solution, which built-in co…" at bounding box center [650, 489] width 1128 height 855
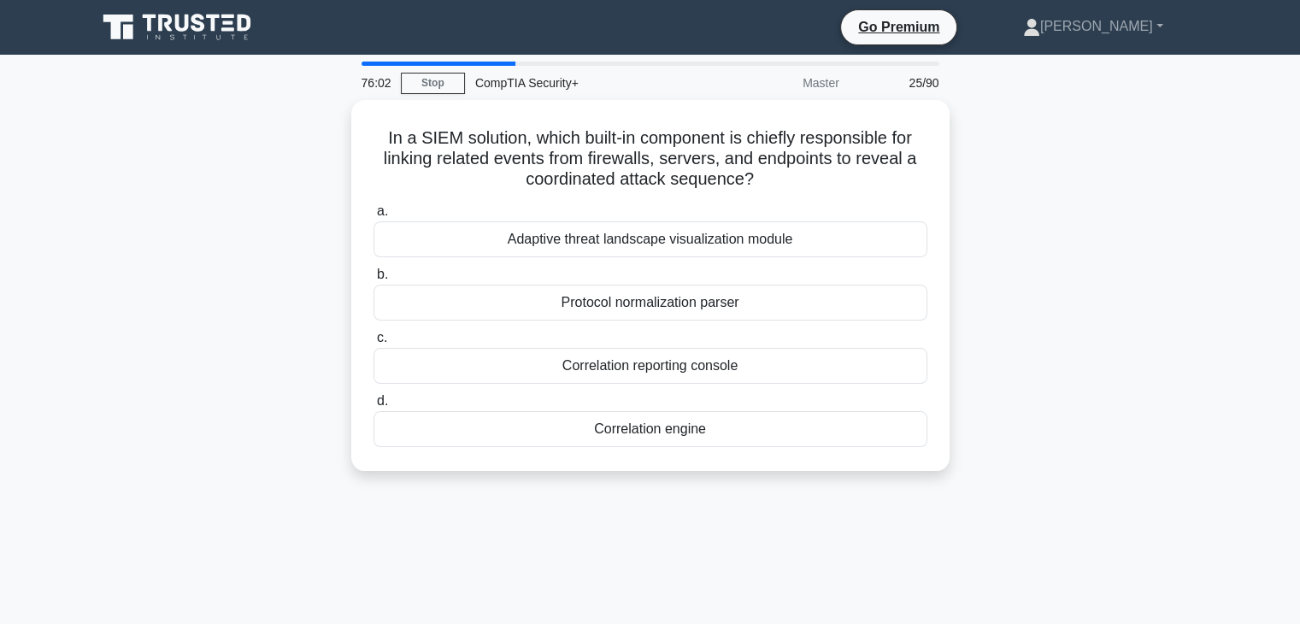
click at [1004, 527] on div "76:02 Stop CompTIA Security+ Master 25/90 In a SIEM solution, which built-in co…" at bounding box center [650, 489] width 1128 height 855
click at [1045, 538] on div "76:01 Stop CompTIA Security+ Master 25/90 In a SIEM solution, which built-in co…" at bounding box center [650, 489] width 1128 height 855
click at [711, 442] on div "Correlation engine" at bounding box center [651, 429] width 554 height 36
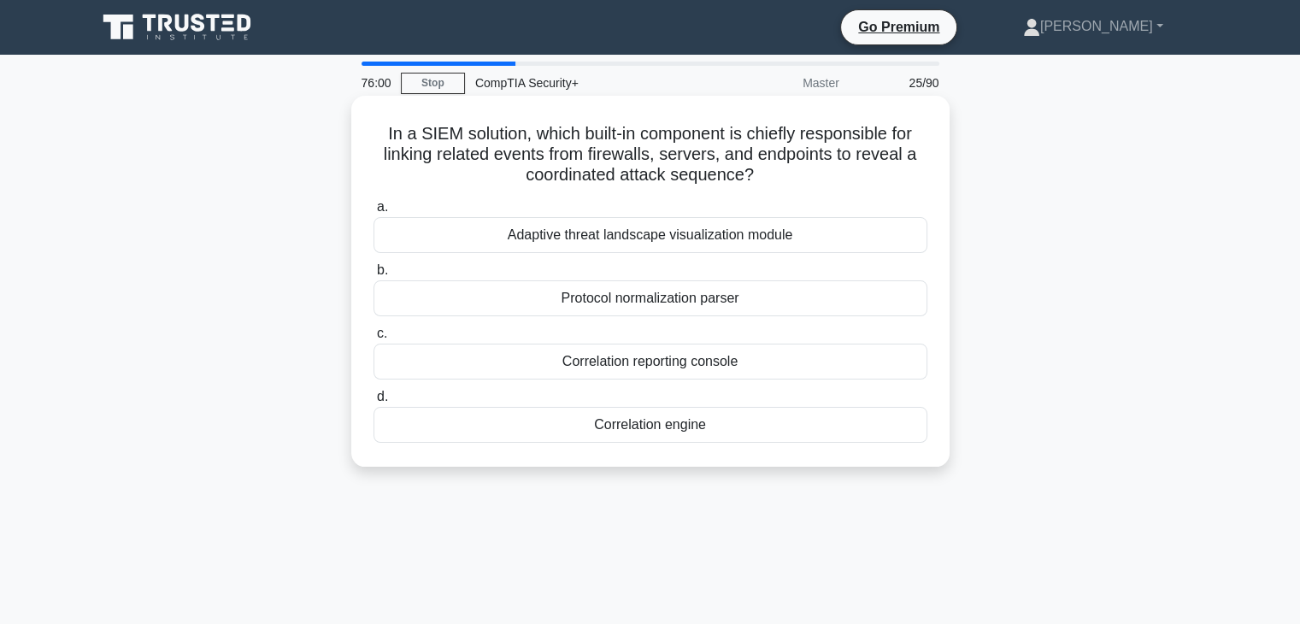
click at [374, 403] on input "d. Correlation engine" at bounding box center [374, 397] width 0 height 11
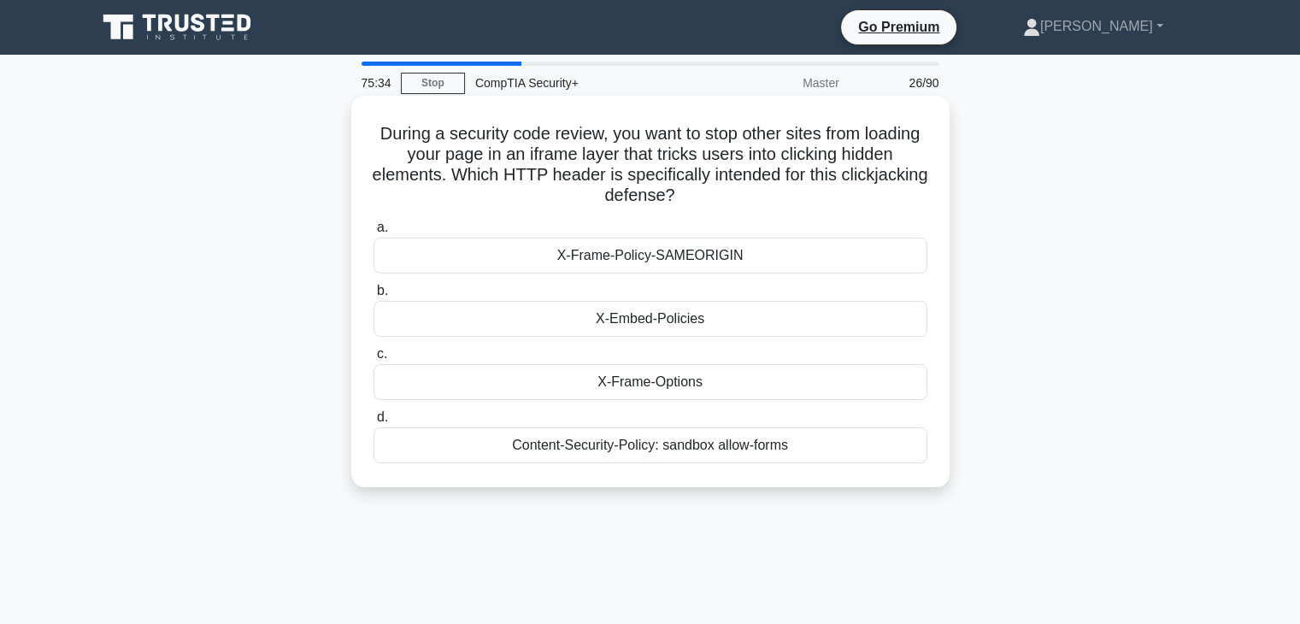
click at [779, 260] on div "X-Frame-Policy-SAMEORIGIN" at bounding box center [651, 256] width 554 height 36
click at [374, 233] on input "a. X-Frame-Policy-SAMEORIGIN" at bounding box center [374, 227] width 0 height 11
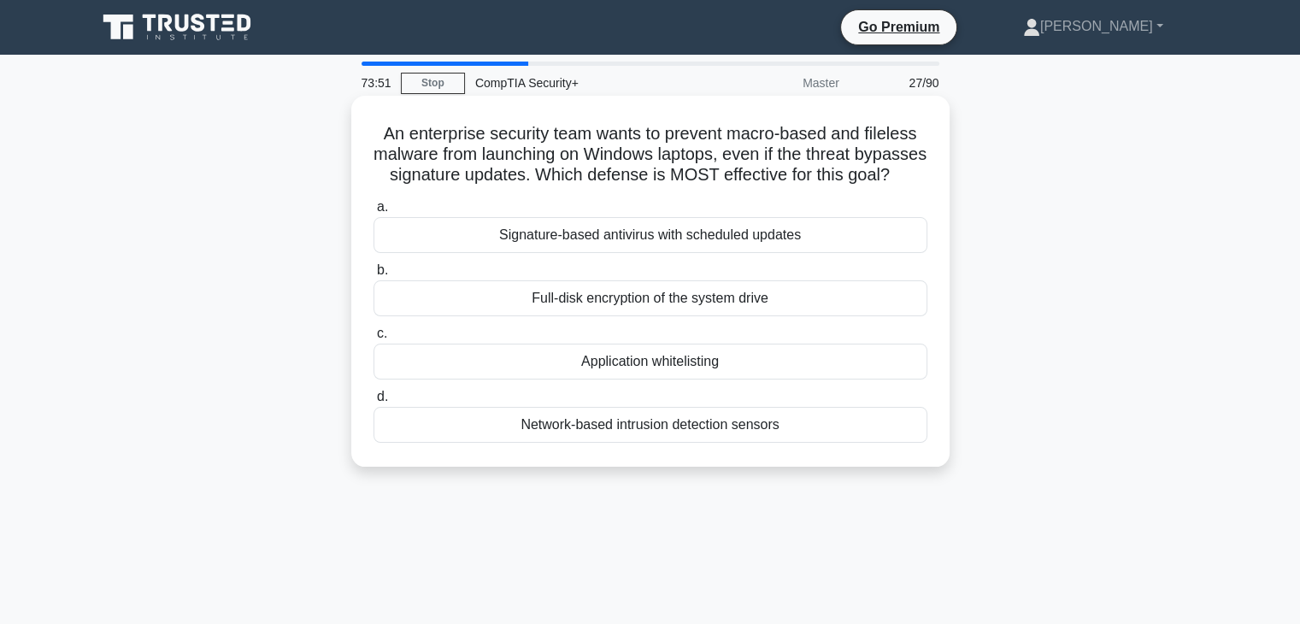
click at [732, 380] on div "Application whitelisting" at bounding box center [651, 362] width 554 height 36
click at [374, 339] on input "c. Application whitelisting" at bounding box center [374, 333] width 0 height 11
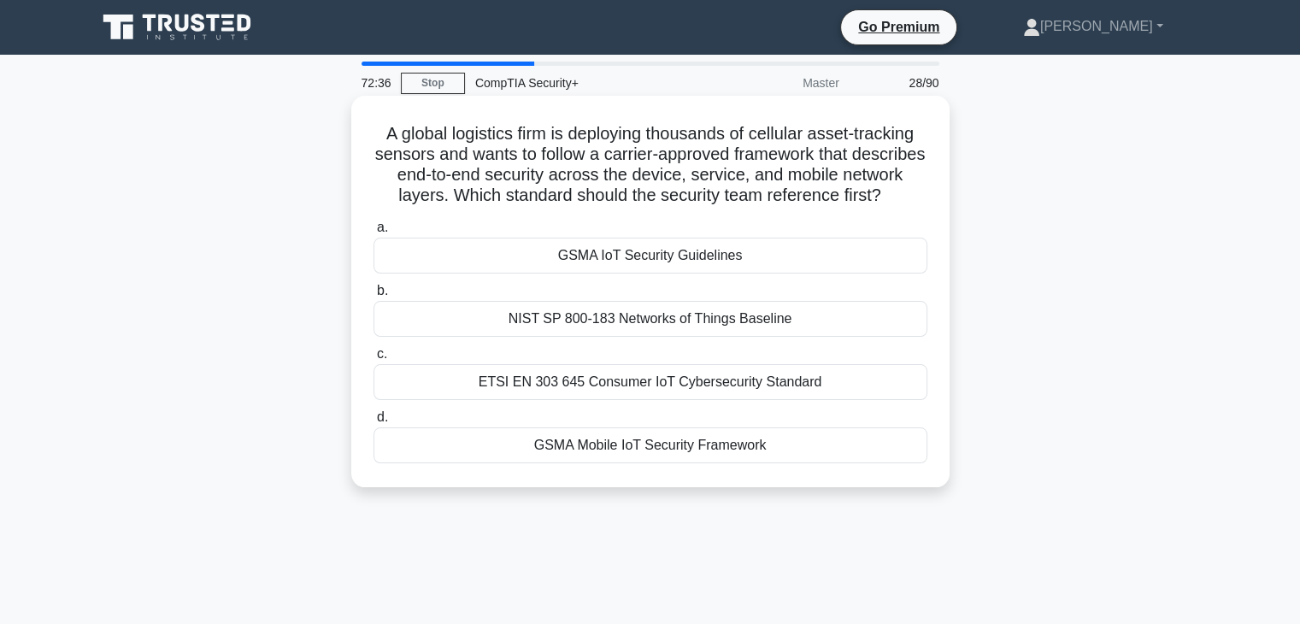
click at [714, 463] on div "GSMA Mobile IoT Security Framework" at bounding box center [651, 445] width 554 height 36
click at [374, 423] on input "d. GSMA Mobile IoT Security Framework" at bounding box center [374, 417] width 0 height 11
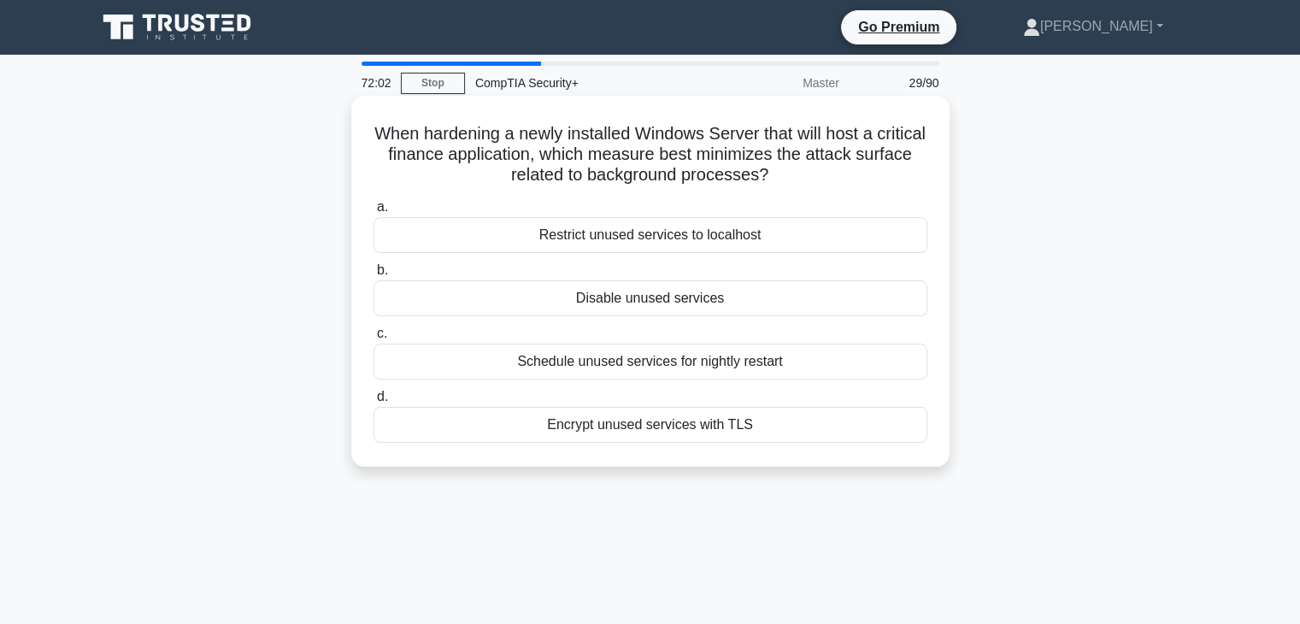
click at [680, 153] on h5 "When hardening a newly installed Windows Server that will host a critical finan…" at bounding box center [650, 154] width 557 height 63
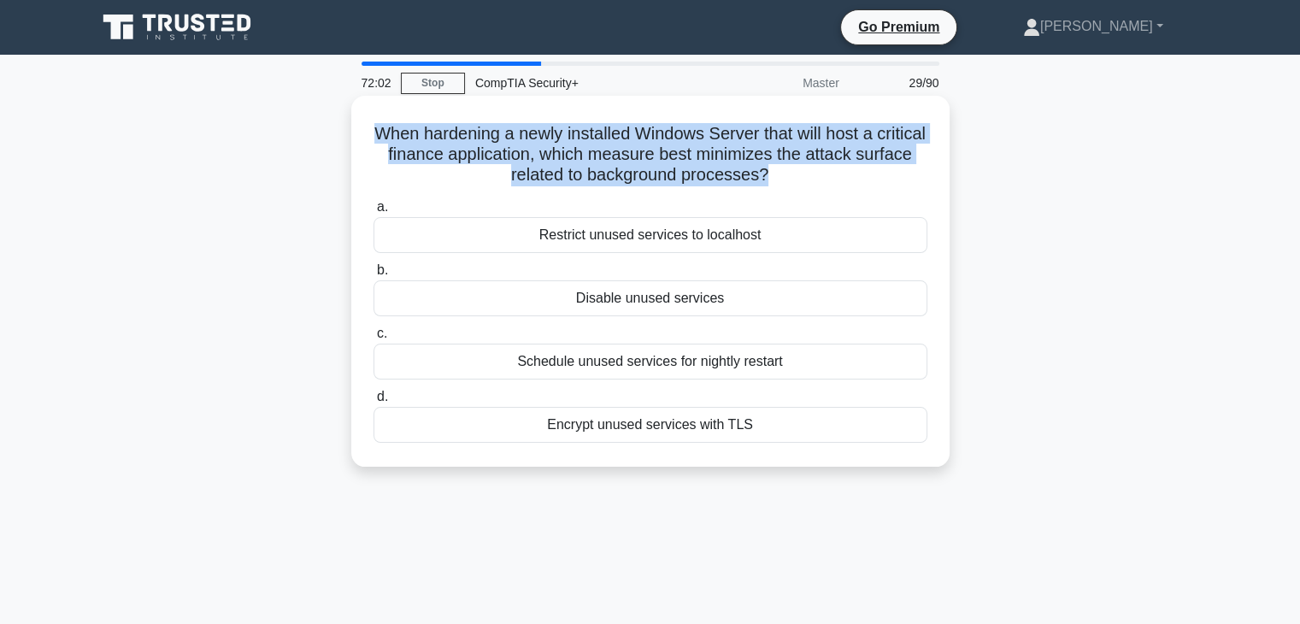
click at [680, 153] on h5 "When hardening a newly installed Windows Server that will host a critical finan…" at bounding box center [650, 154] width 557 height 63
copy div "When hardening a newly installed Windows Server that will host a critical finan…"
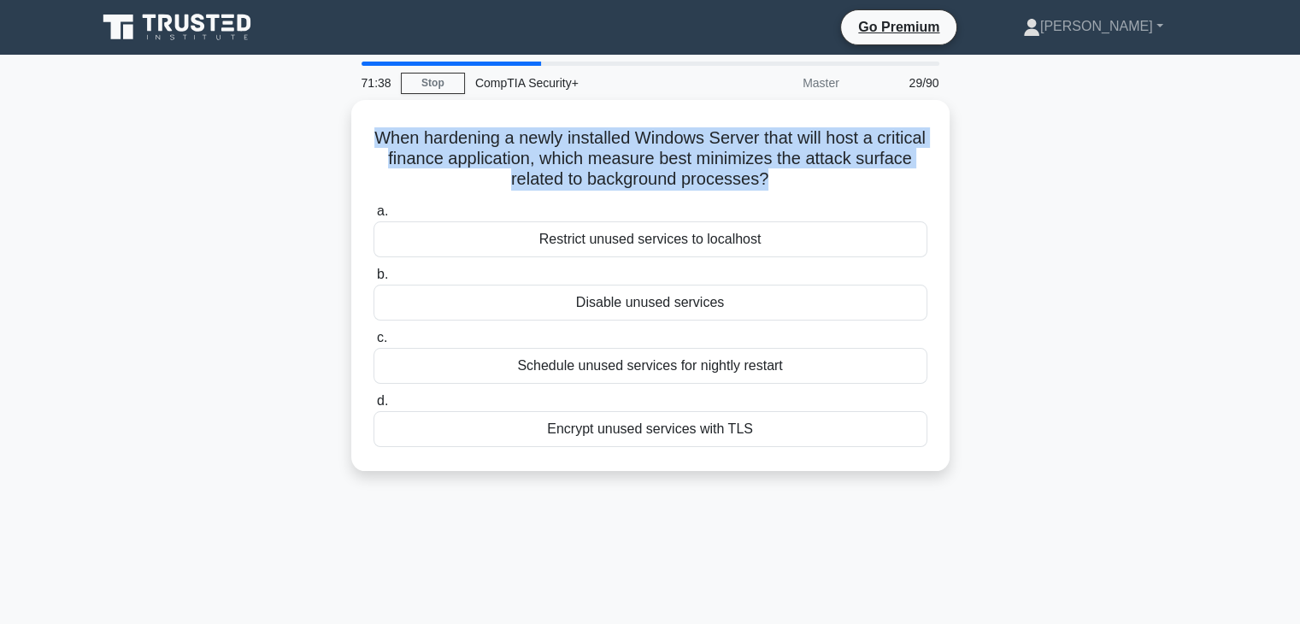
click at [1064, 486] on div "When hardening a newly installed Windows Server that will host a critical finan…" at bounding box center [650, 296] width 1128 height 392
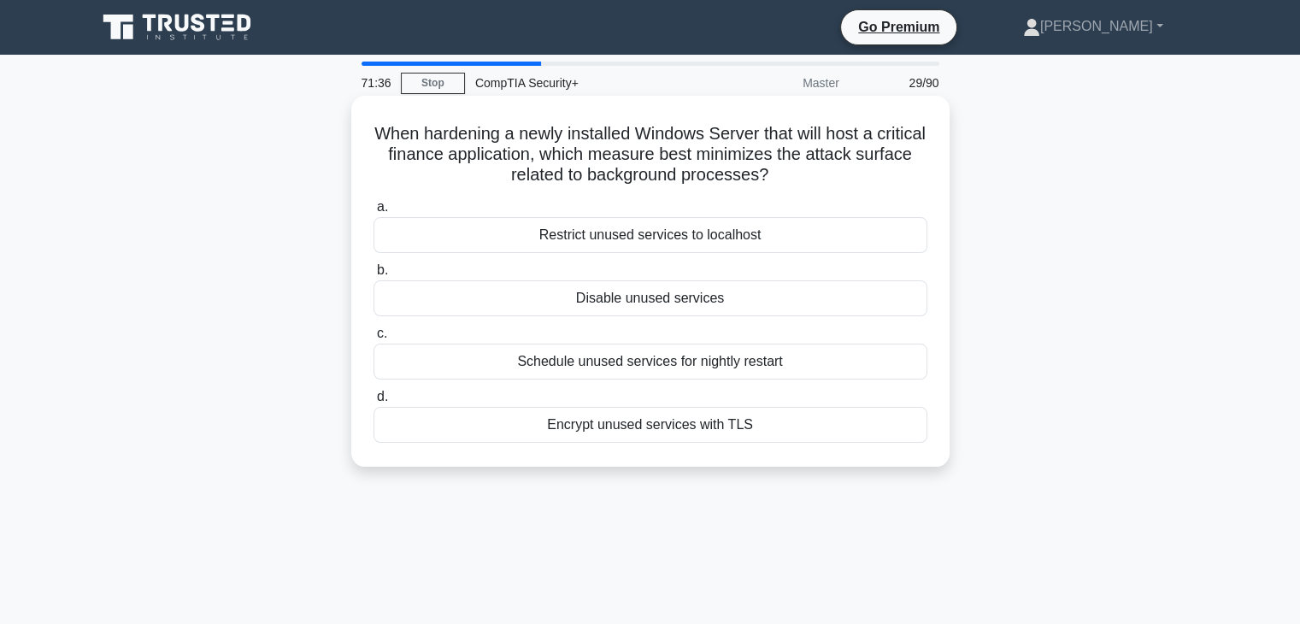
click at [763, 299] on div "Disable unused services" at bounding box center [651, 298] width 554 height 36
click at [374, 276] on input "b. Disable unused services" at bounding box center [374, 270] width 0 height 11
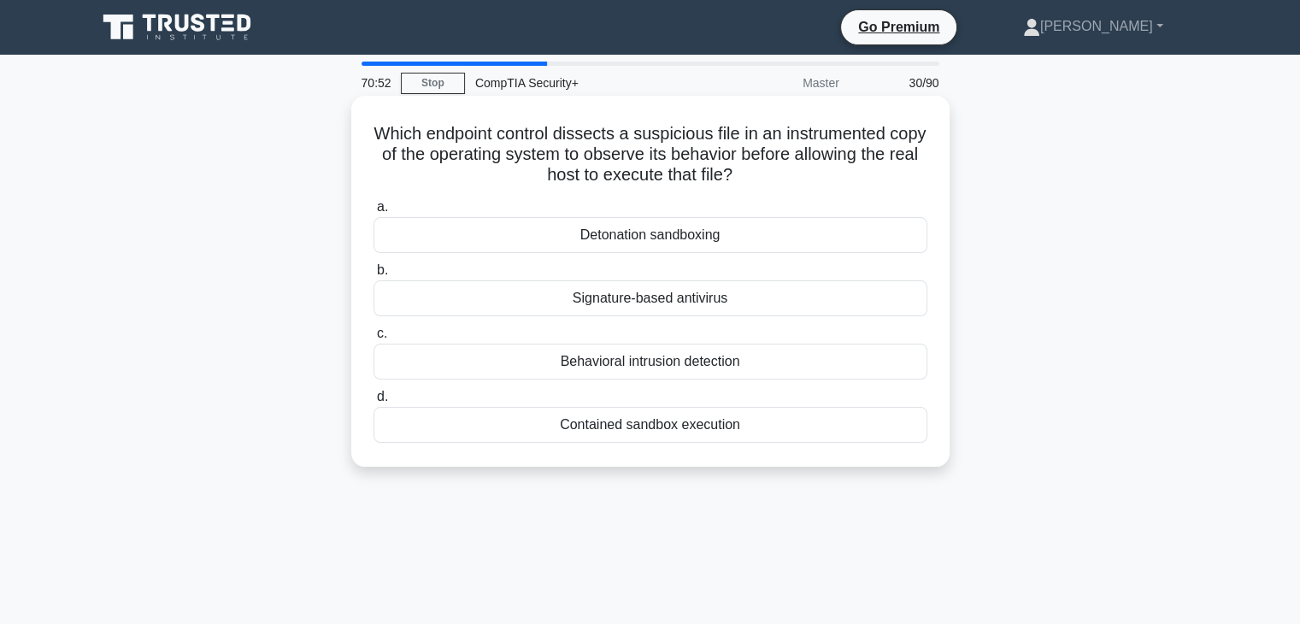
click at [677, 179] on h5 "Which endpoint control dissects a suspicious file in an instrumented copy of th…" at bounding box center [650, 154] width 557 height 63
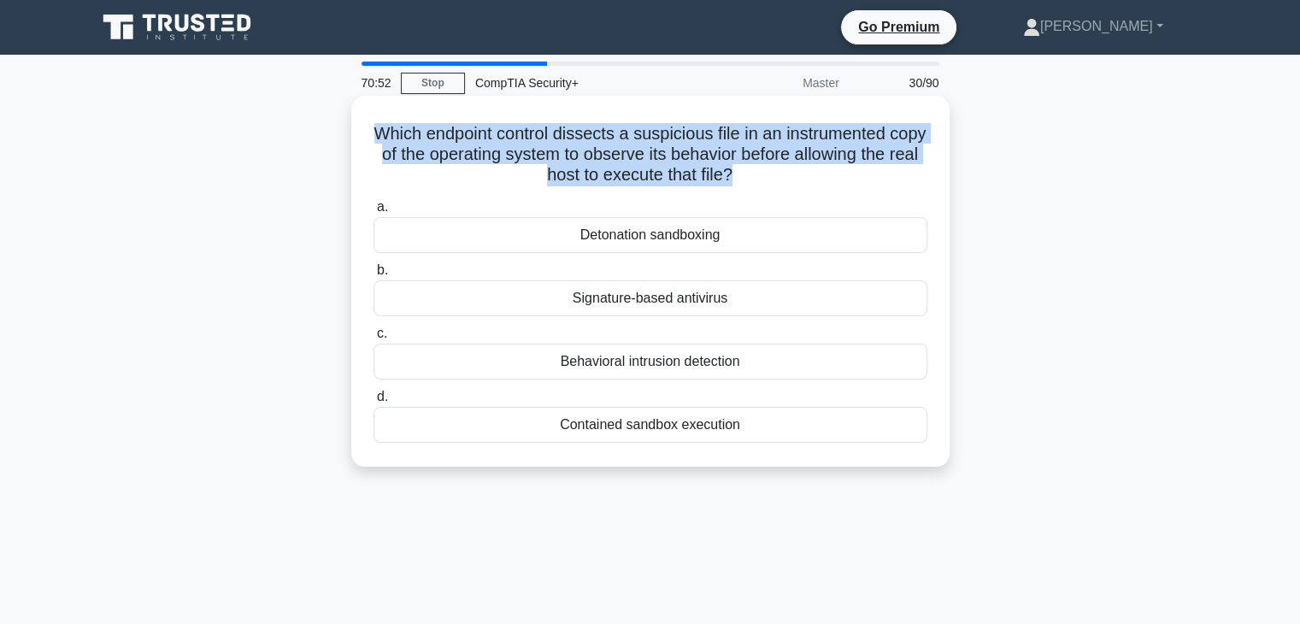
click at [677, 179] on h5 "Which endpoint control dissects a suspicious file in an instrumented copy of th…" at bounding box center [650, 154] width 557 height 63
copy div "Which endpoint control dissects a suspicious file in an instrumented copy of th…"
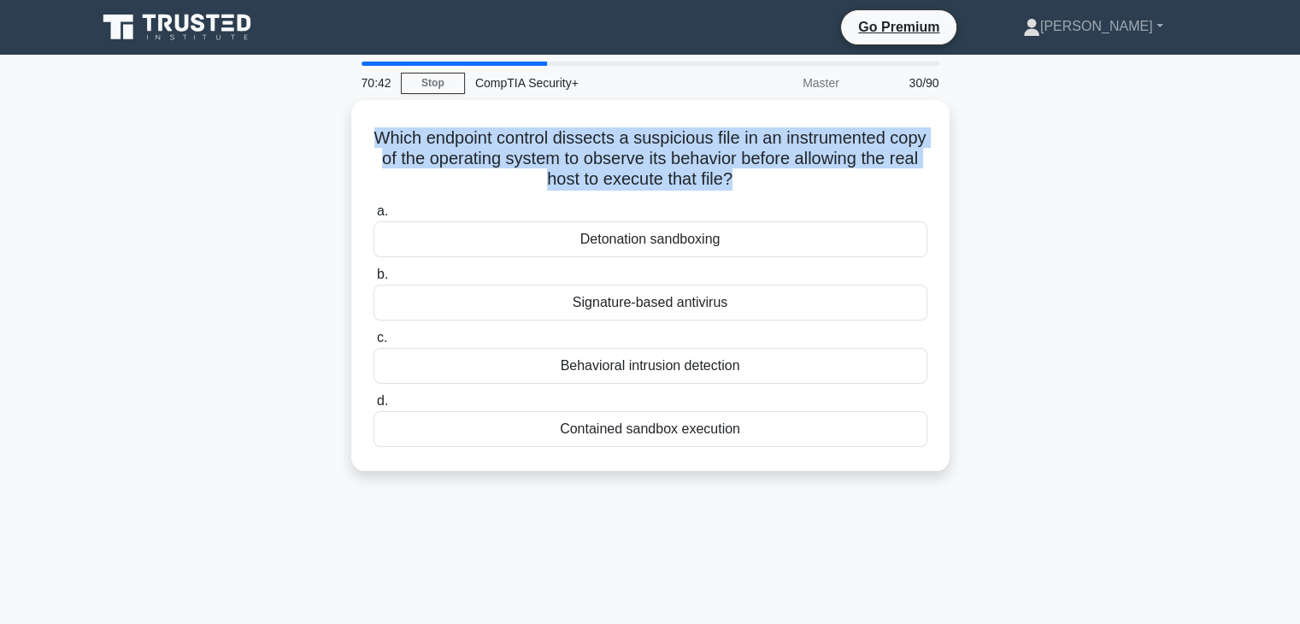
click at [975, 586] on div "70:42 Stop CompTIA Security+ Master 30/90 Which endpoint control dissects a sus…" at bounding box center [650, 489] width 1128 height 855
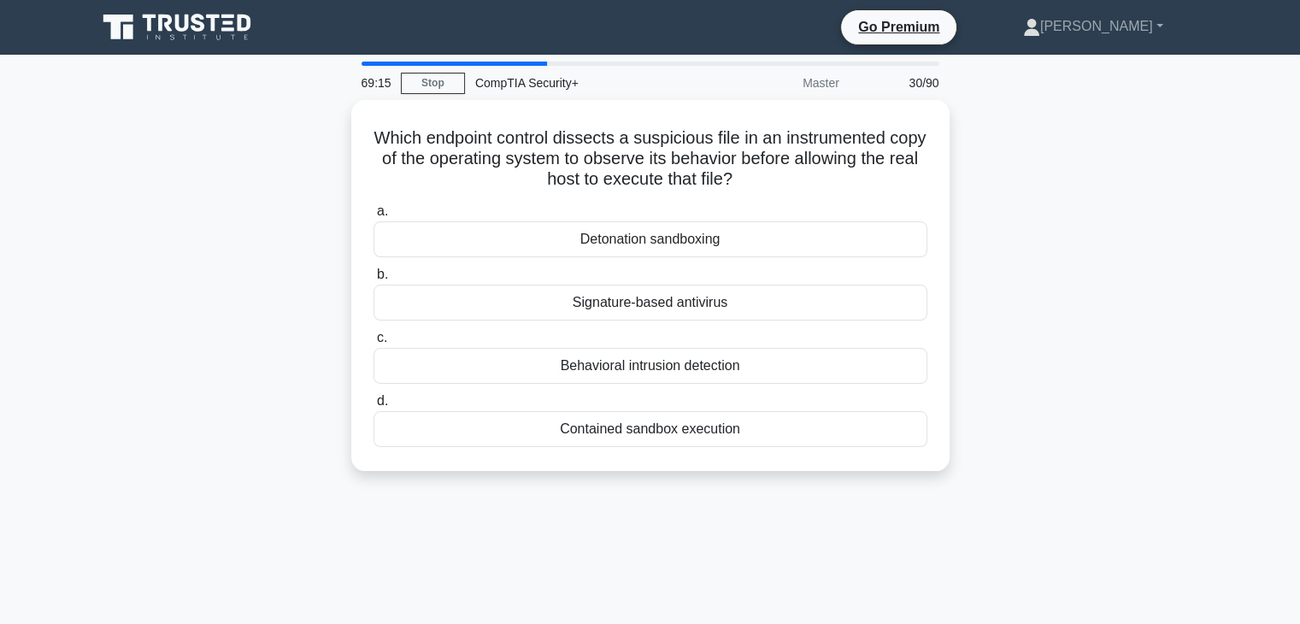
click at [851, 238] on div "Detonation sandboxing" at bounding box center [651, 239] width 554 height 36
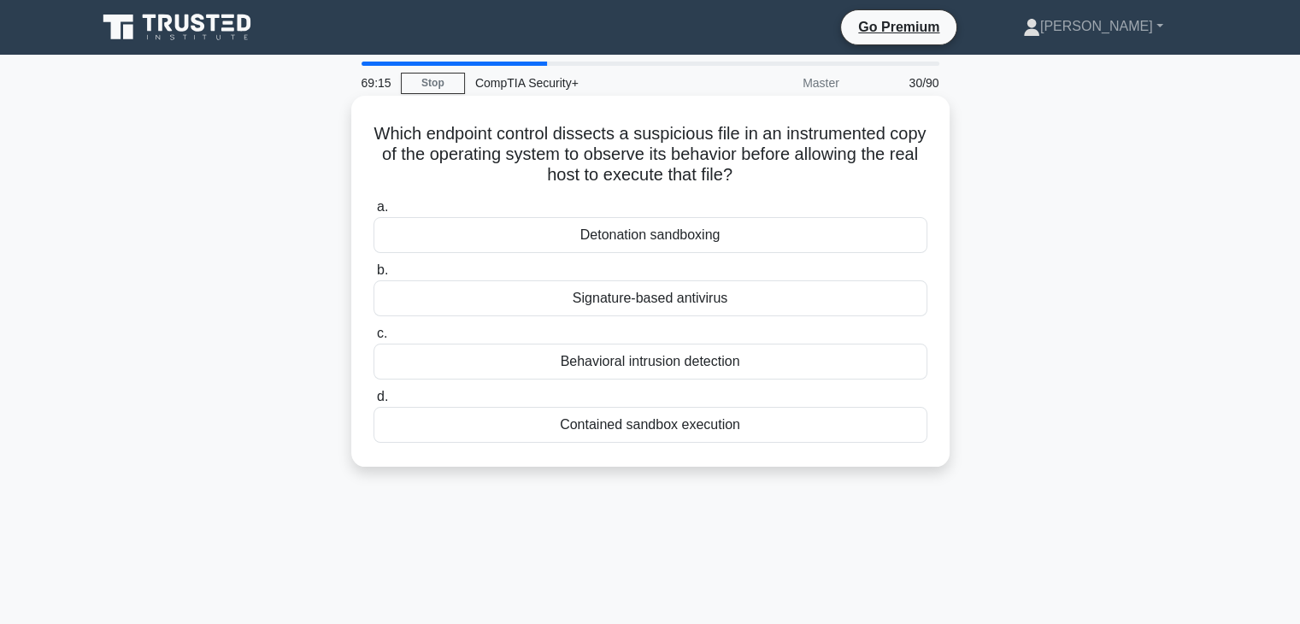
click at [374, 213] on input "a. Detonation sandboxing" at bounding box center [374, 207] width 0 height 11
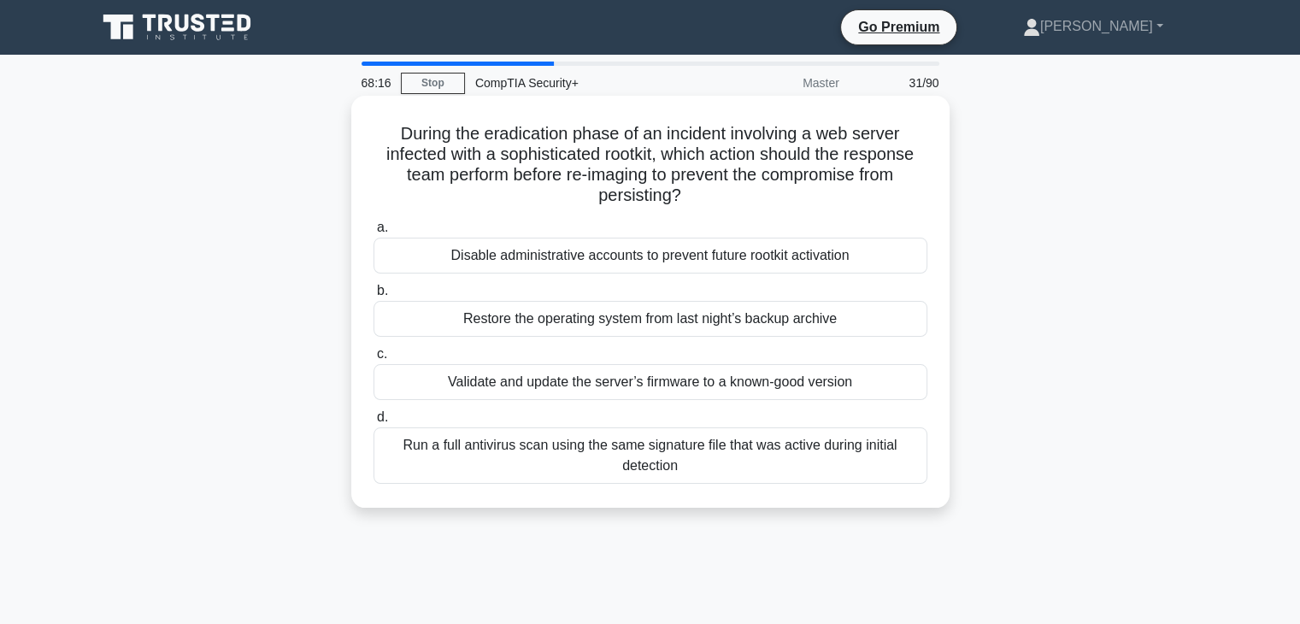
click at [722, 469] on div "Run a full antivirus scan using the same signature file that was active during …" at bounding box center [651, 455] width 554 height 56
click at [374, 423] on input "d. Run a full antivirus scan using the same signature file that was active duri…" at bounding box center [374, 417] width 0 height 11
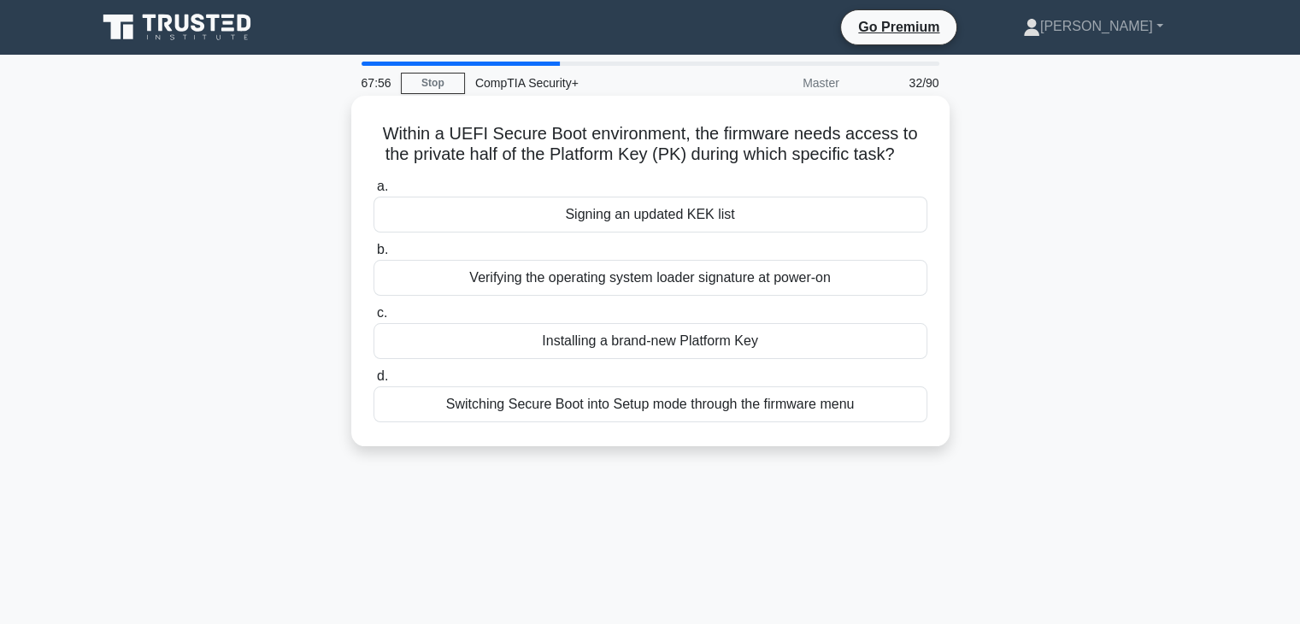
click at [783, 140] on h5 "Within a UEFI Secure Boot environment, the firmware needs access to the private…" at bounding box center [650, 144] width 557 height 43
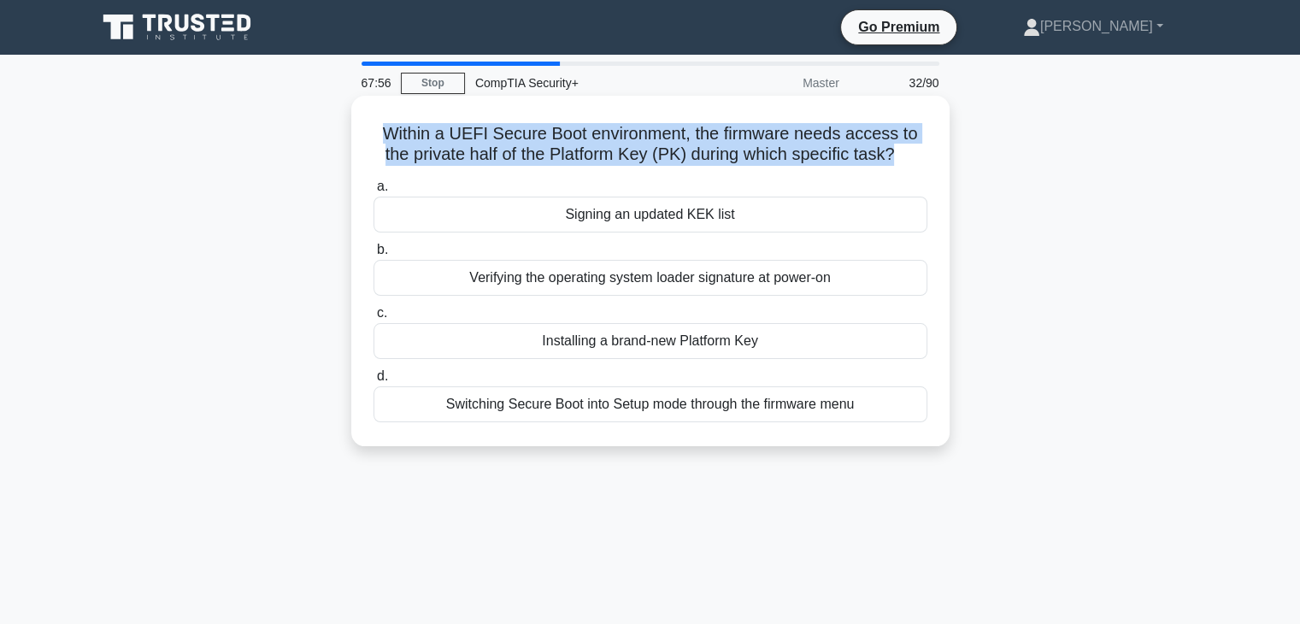
click at [783, 140] on h5 "Within a UEFI Secure Boot environment, the firmware needs access to the private…" at bounding box center [650, 144] width 557 height 43
copy div "Within a UEFI Secure Boot environment, the firmware needs access to the private…"
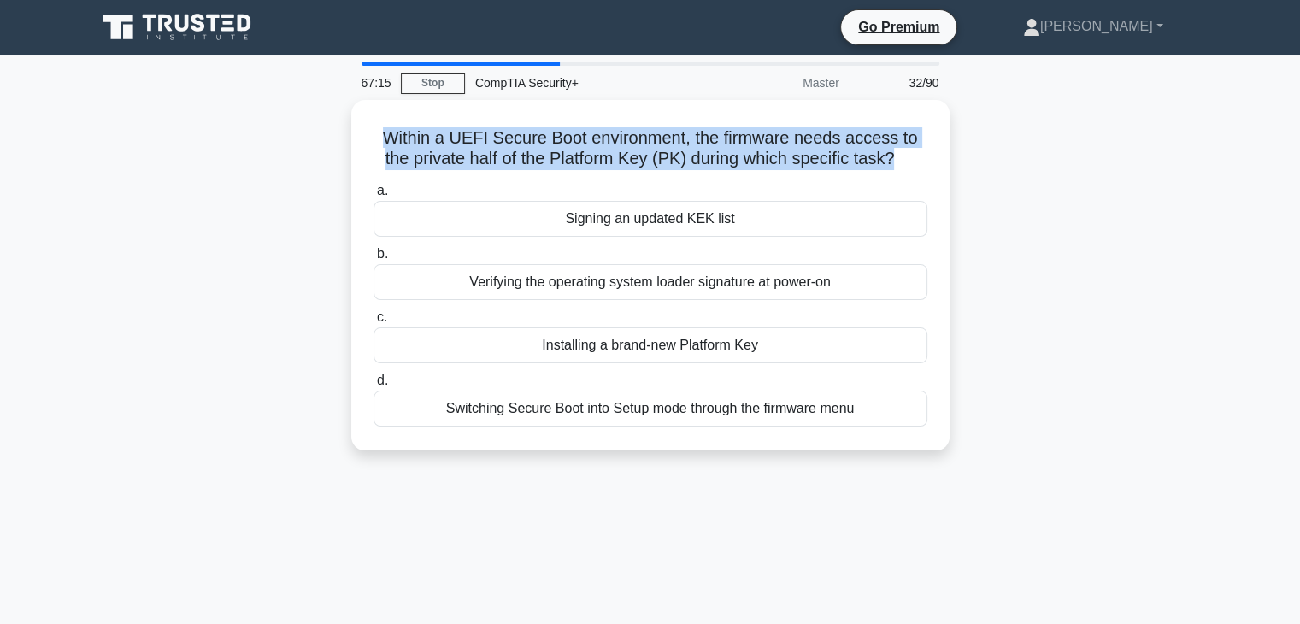
click at [1197, 386] on div "Within a UEFI Secure Boot environment, the firmware needs access to the private…" at bounding box center [650, 285] width 1128 height 371
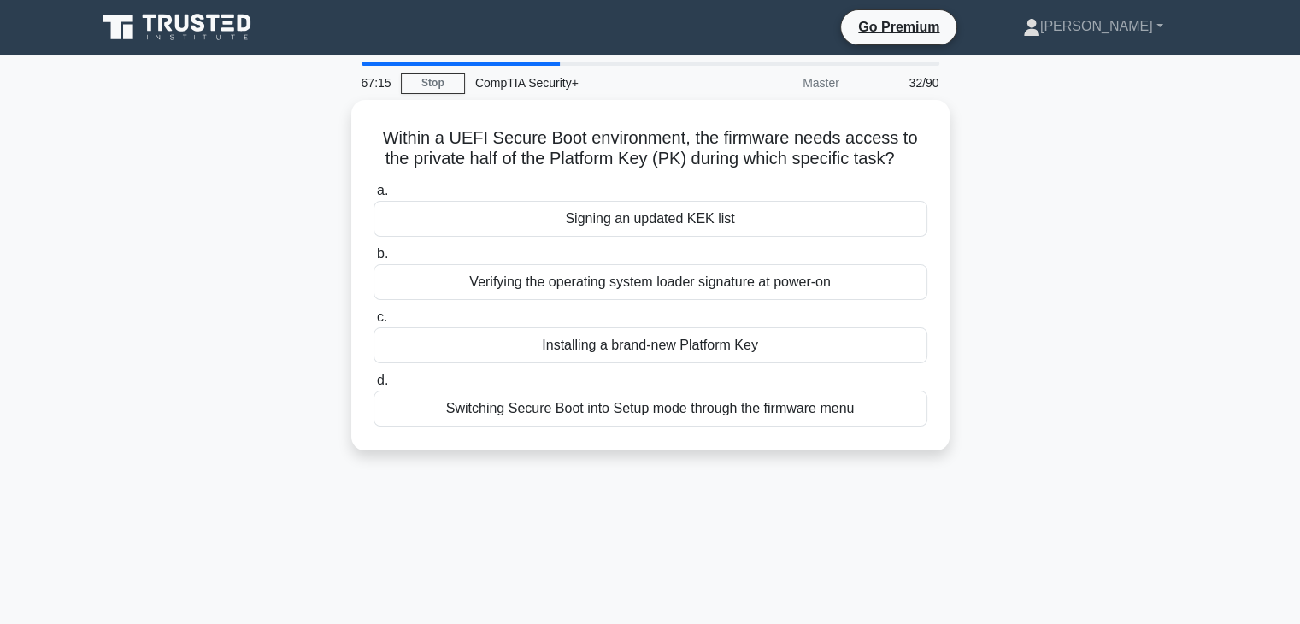
click at [1197, 386] on div "Within a UEFI Secure Boot environment, the firmware needs access to the private…" at bounding box center [650, 285] width 1128 height 371
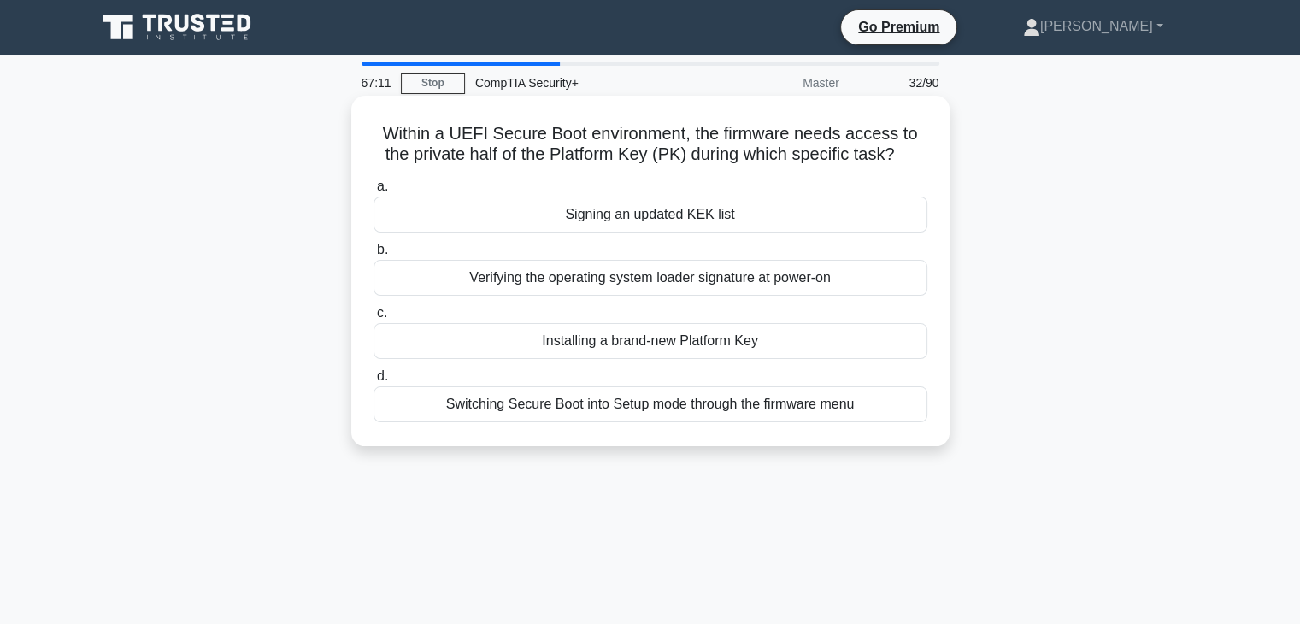
click at [837, 217] on div "Signing an updated KEK list" at bounding box center [651, 215] width 554 height 36
click at [374, 192] on input "a. Signing an updated KEK list" at bounding box center [374, 186] width 0 height 11
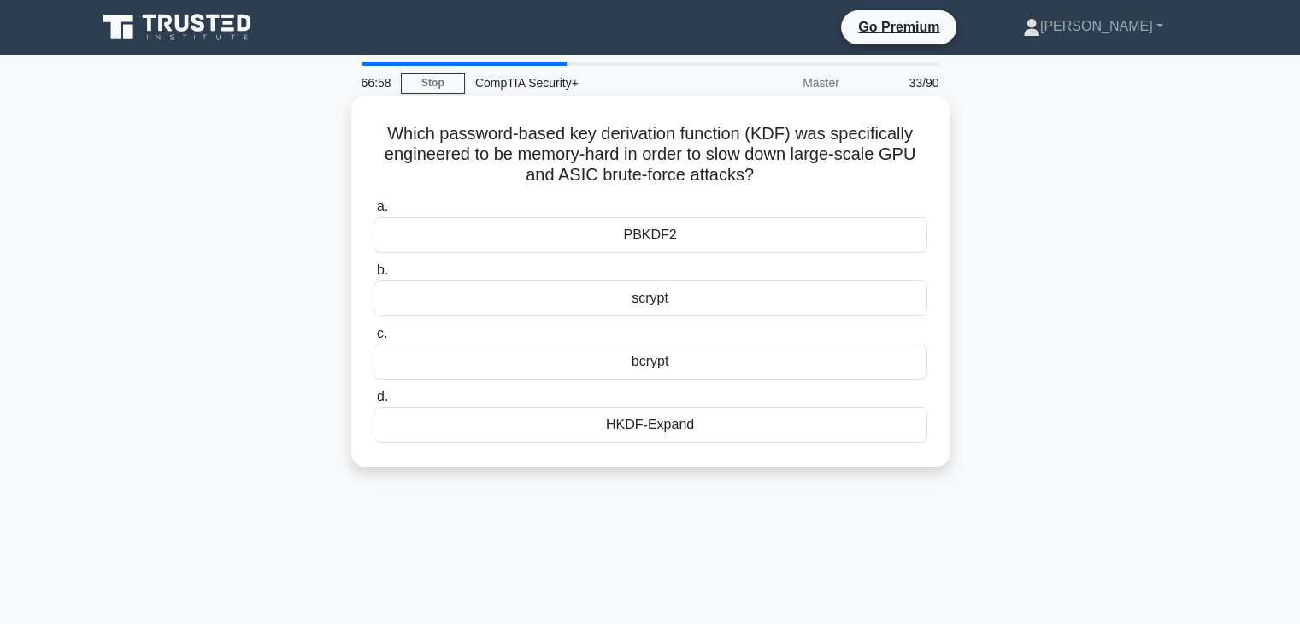
click at [810, 144] on h5 "Which password-based key derivation function (KDF) was specifically engineered …" at bounding box center [650, 154] width 557 height 63
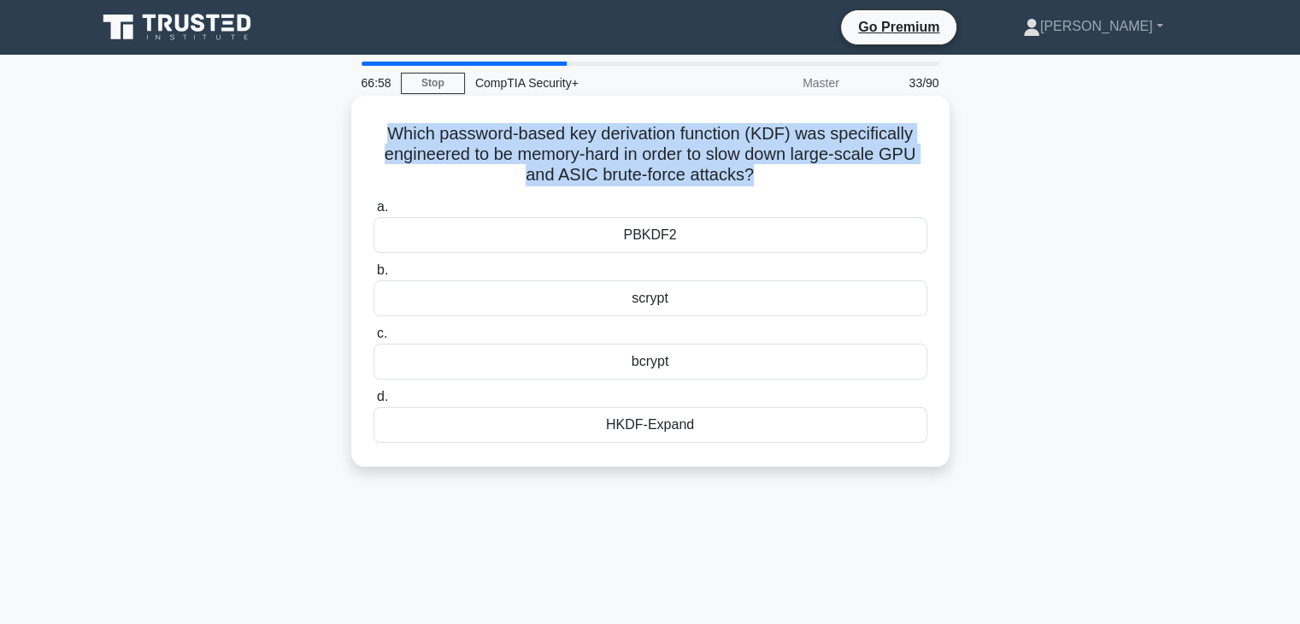
click at [810, 144] on h5 "Which password-based key derivation function (KDF) was specifically engineered …" at bounding box center [650, 154] width 557 height 63
copy div "Which password-based key derivation function (KDF) was specifically engineered …"
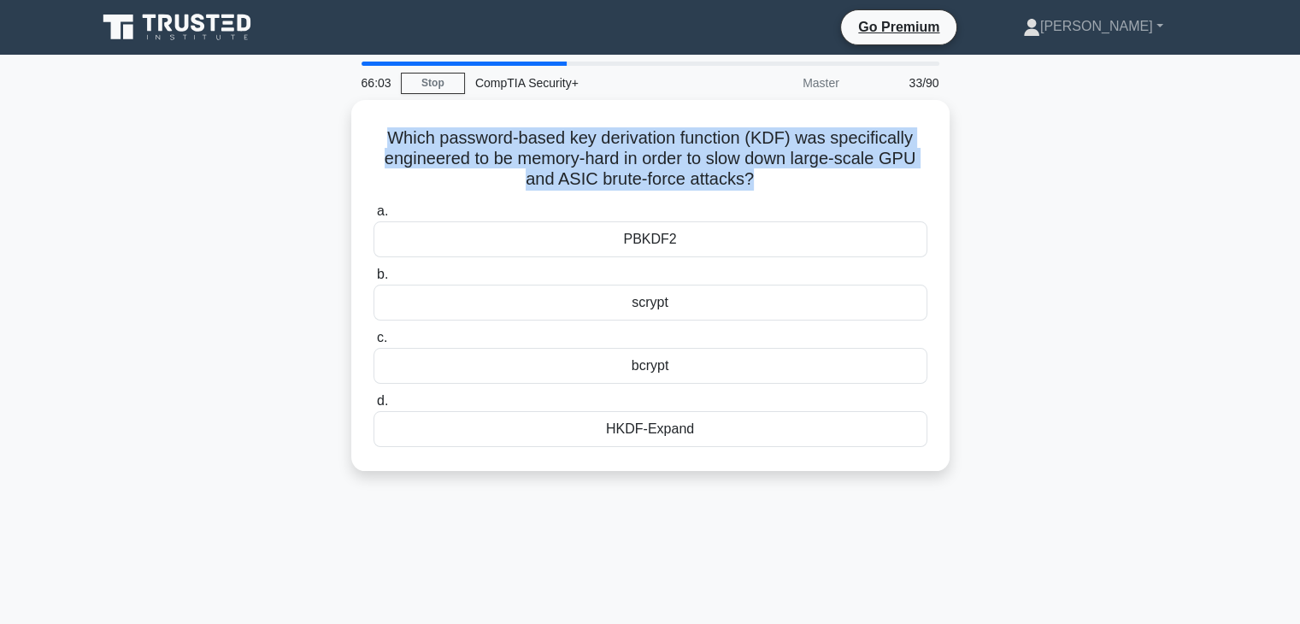
click at [1162, 457] on div "Which password-based key derivation function (KDF) was specifically engineered …" at bounding box center [650, 296] width 1128 height 392
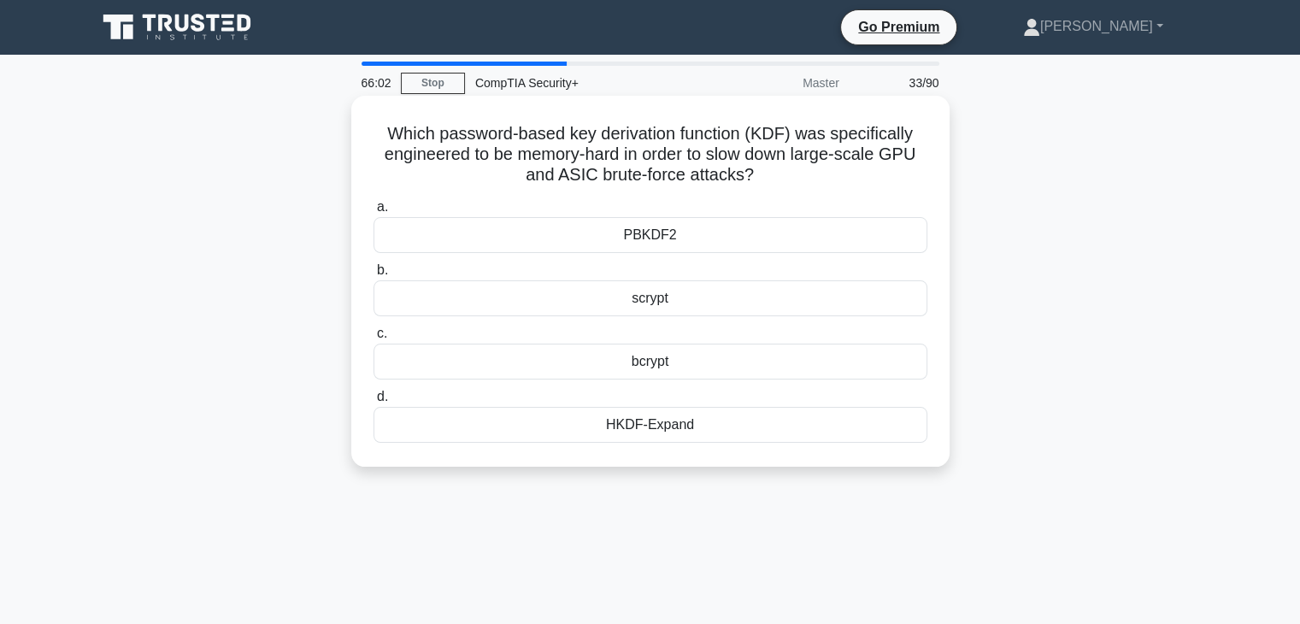
click at [796, 295] on div "scrypt" at bounding box center [651, 298] width 554 height 36
click at [374, 276] on input "b. scrypt" at bounding box center [374, 270] width 0 height 11
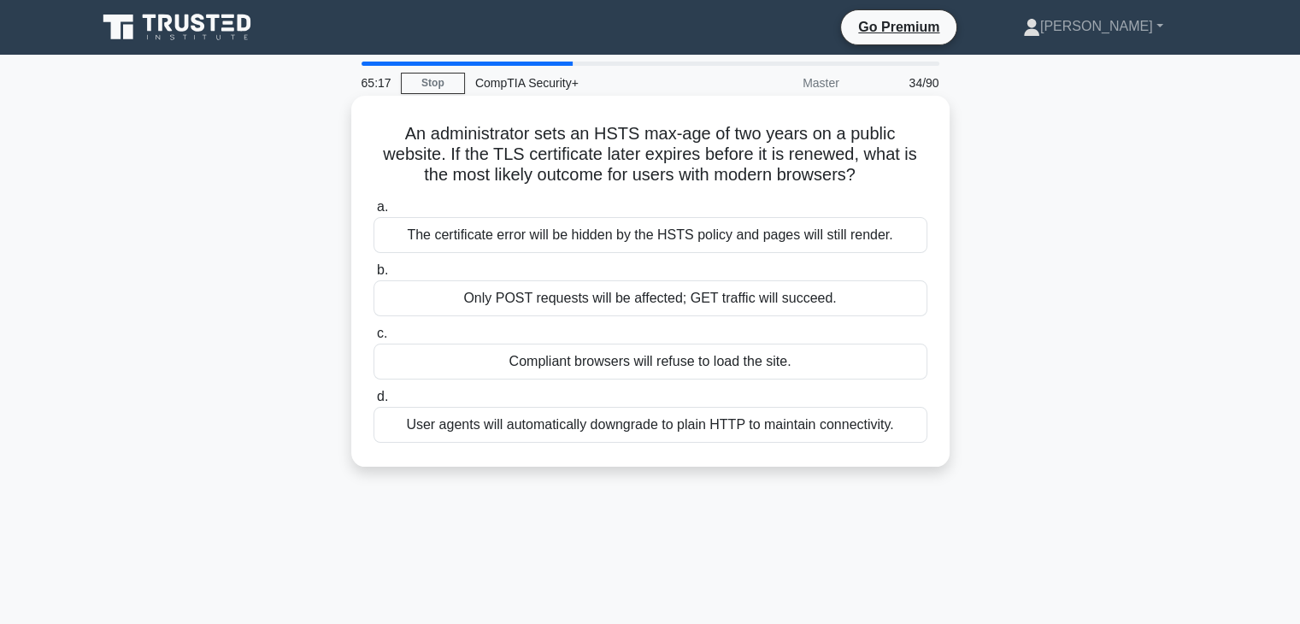
click at [858, 233] on div "The certificate error will be hidden by the HSTS policy and pages will still re…" at bounding box center [651, 235] width 554 height 36
click at [374, 213] on input "a. The certificate error will be hidden by the HSTS policy and pages will still…" at bounding box center [374, 207] width 0 height 11
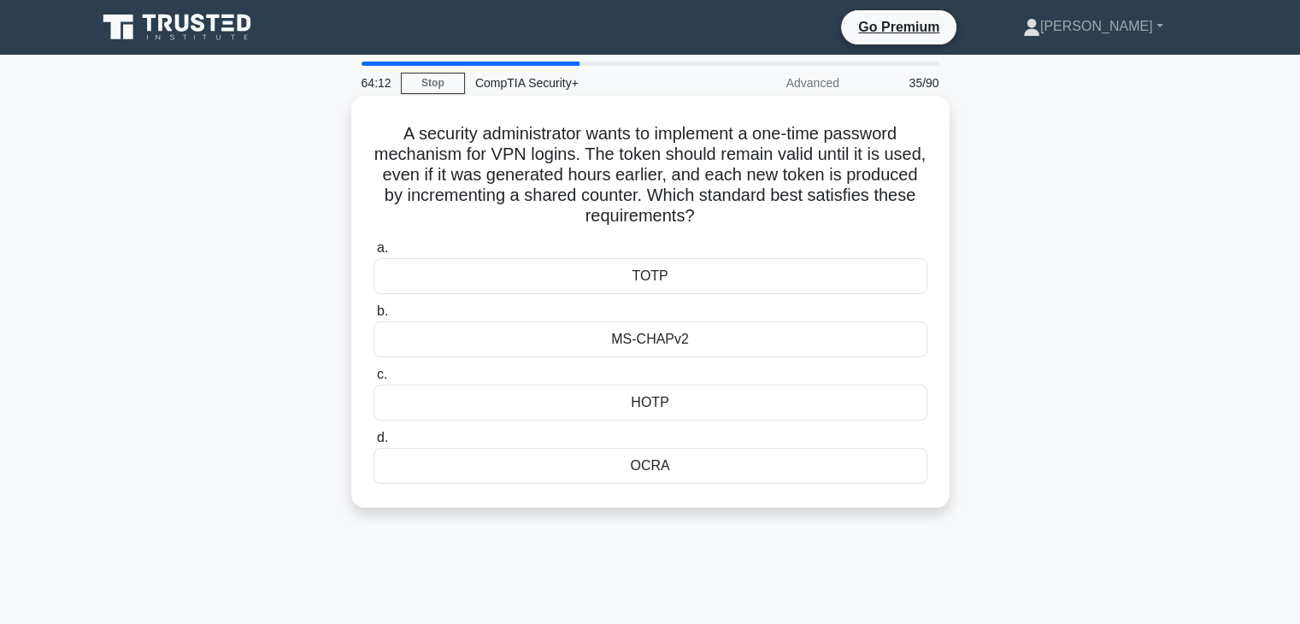
click at [729, 402] on div "HOTP" at bounding box center [651, 403] width 554 height 36
click at [374, 380] on input "c. HOTP" at bounding box center [374, 374] width 0 height 11
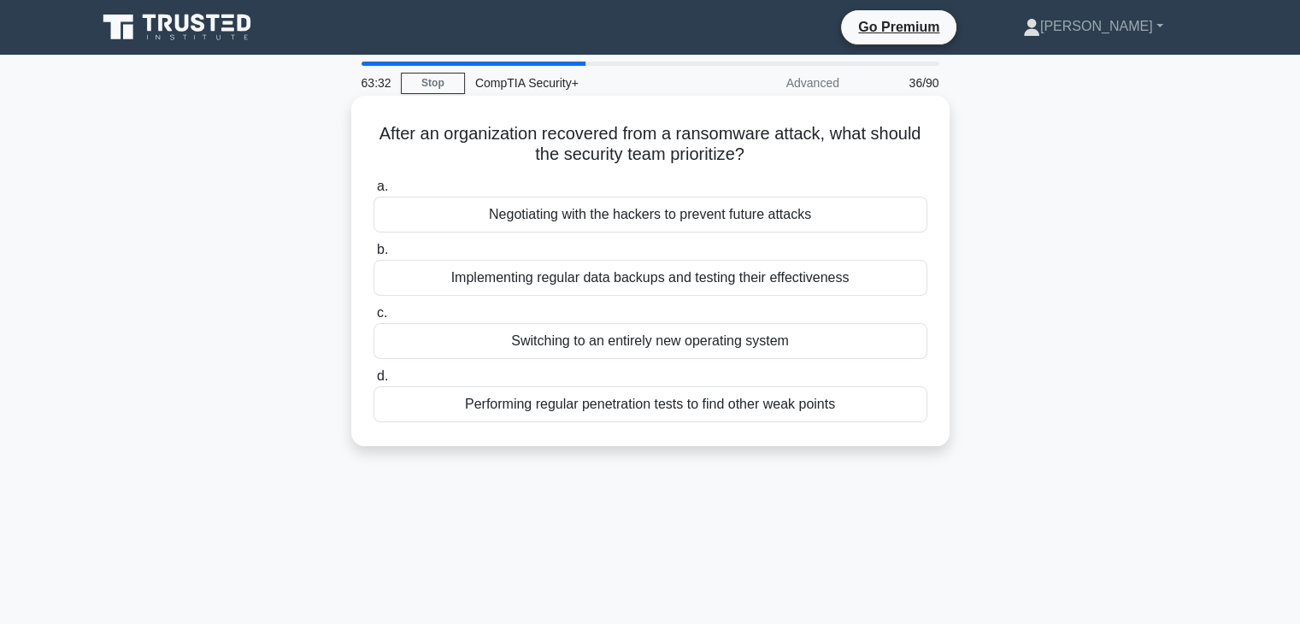
click at [698, 285] on div "Implementing regular data backups and testing their effectiveness" at bounding box center [651, 278] width 554 height 36
click at [374, 256] on input "b. Implementing regular data backups and testing their effectiveness" at bounding box center [374, 249] width 0 height 11
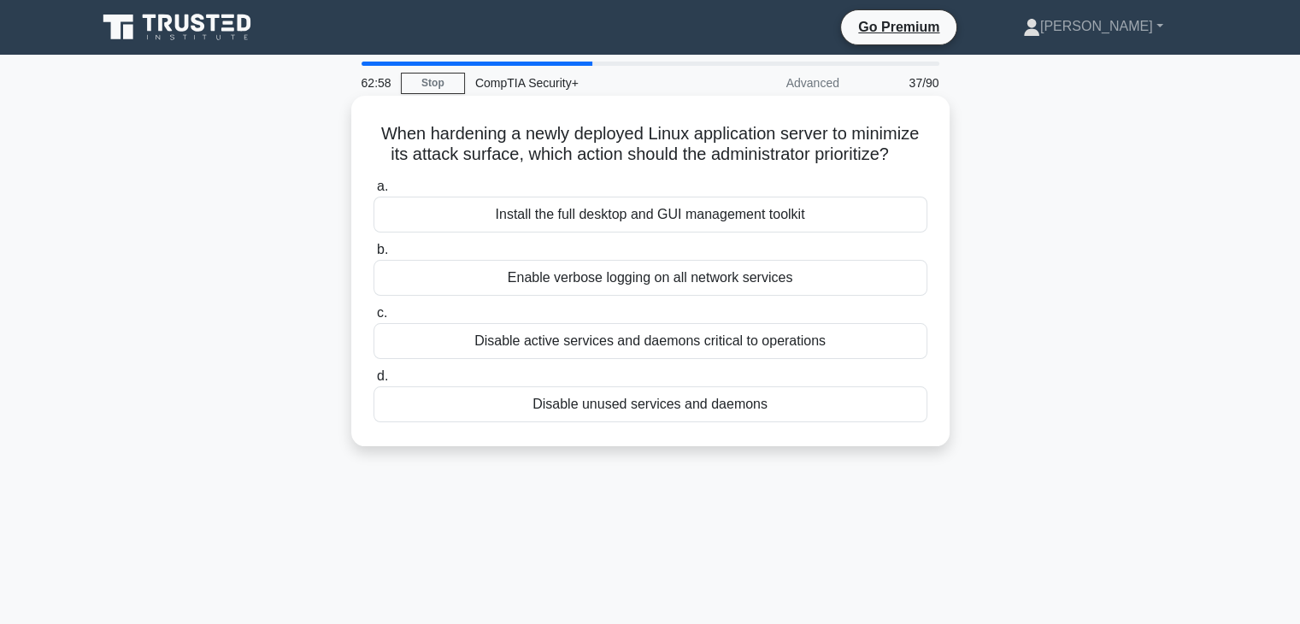
click at [552, 422] on div "Disable unused services and daemons" at bounding box center [651, 404] width 554 height 36
click at [374, 382] on input "d. Disable unused services and daemons" at bounding box center [374, 376] width 0 height 11
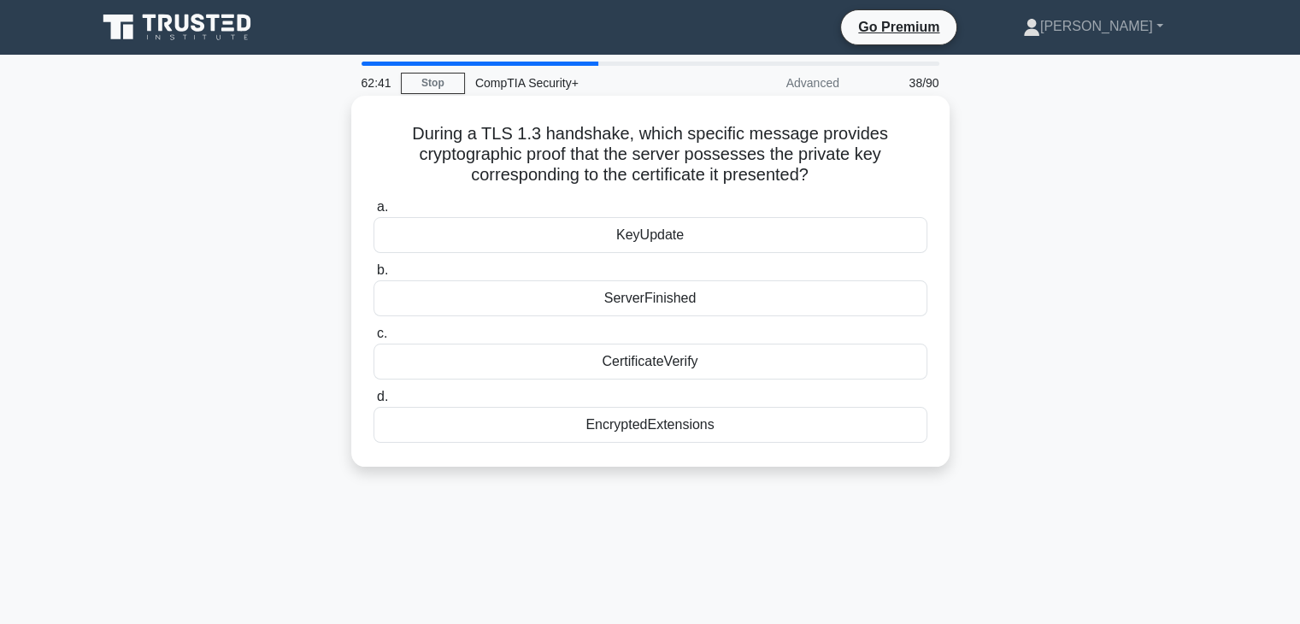
click at [524, 374] on div "CertificateVerify" at bounding box center [651, 362] width 554 height 36
click at [374, 339] on input "c. CertificateVerify" at bounding box center [374, 333] width 0 height 11
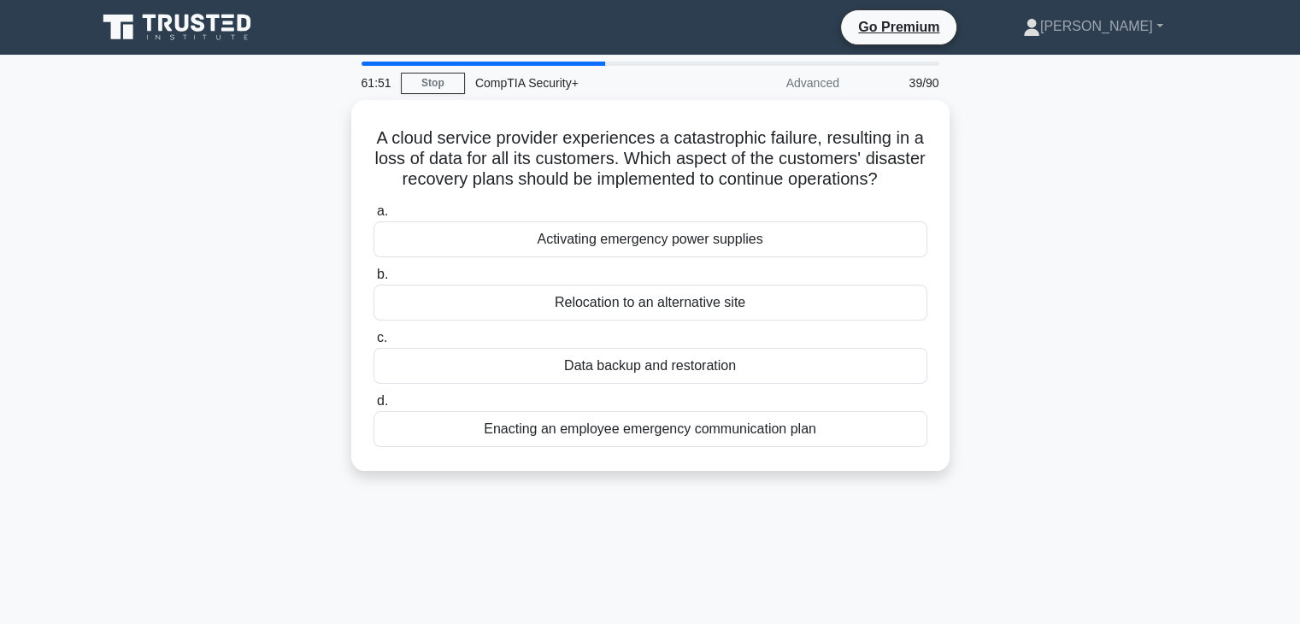
click at [745, 384] on div "Data backup and restoration" at bounding box center [651, 366] width 554 height 36
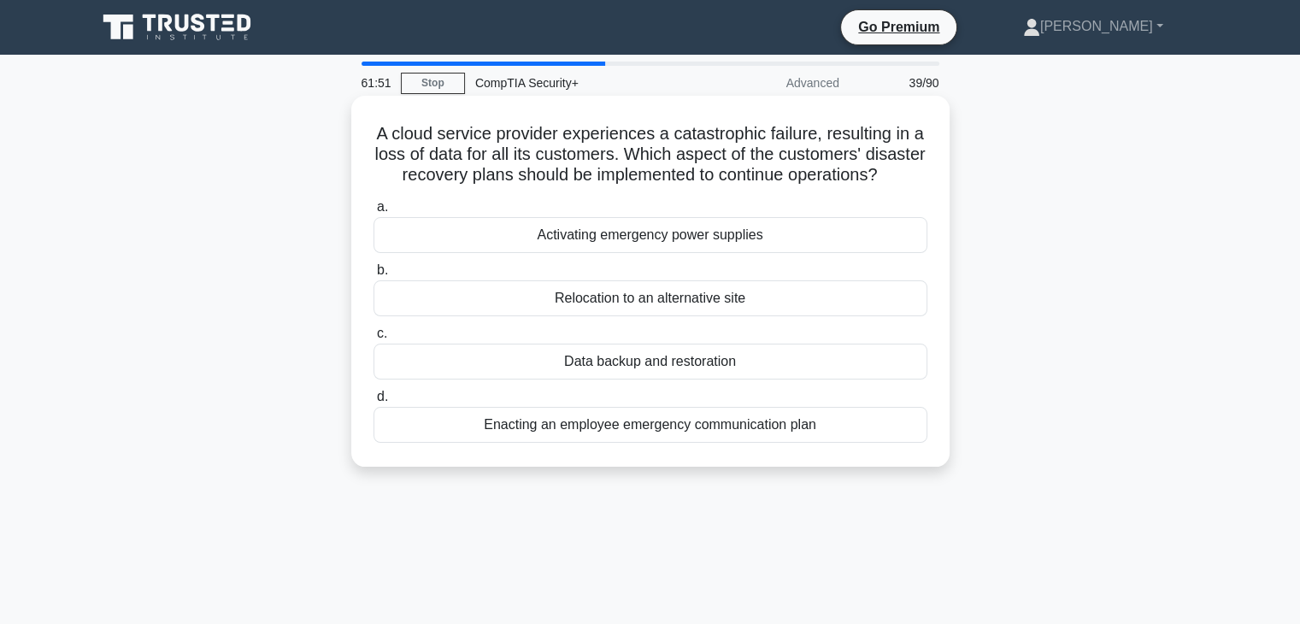
click at [374, 339] on input "c. Data backup and restoration" at bounding box center [374, 333] width 0 height 11
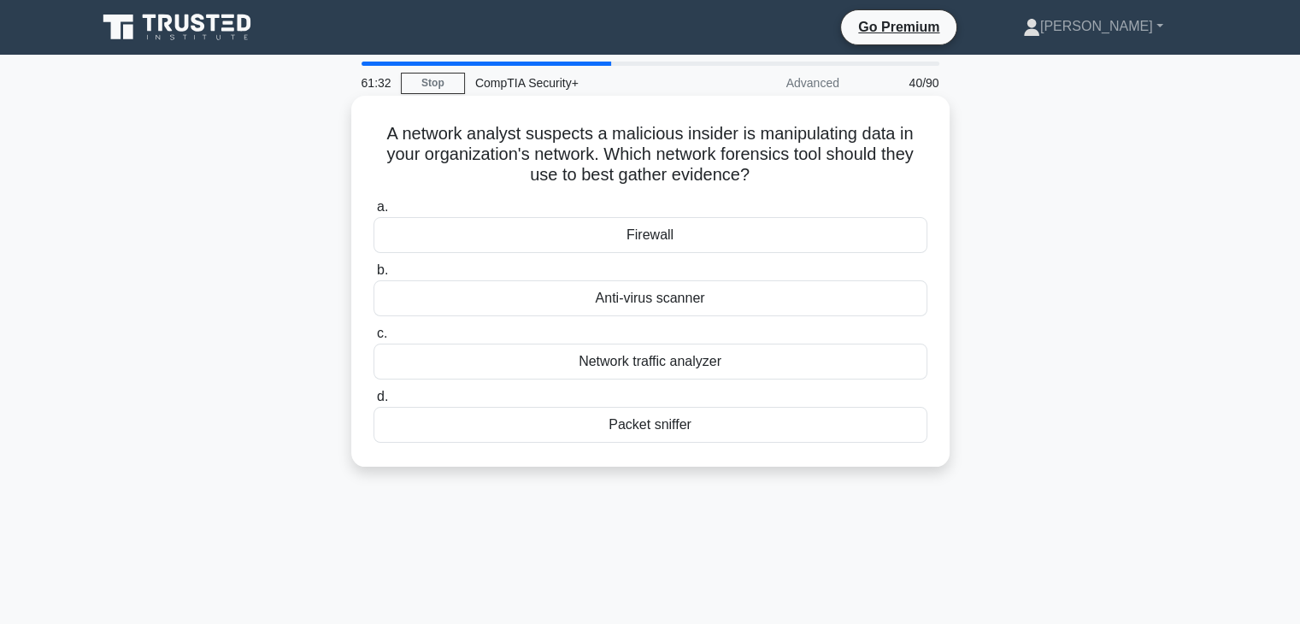
click at [695, 435] on div "Packet sniffer" at bounding box center [651, 425] width 554 height 36
click at [374, 403] on input "d. Packet sniffer" at bounding box center [374, 397] width 0 height 11
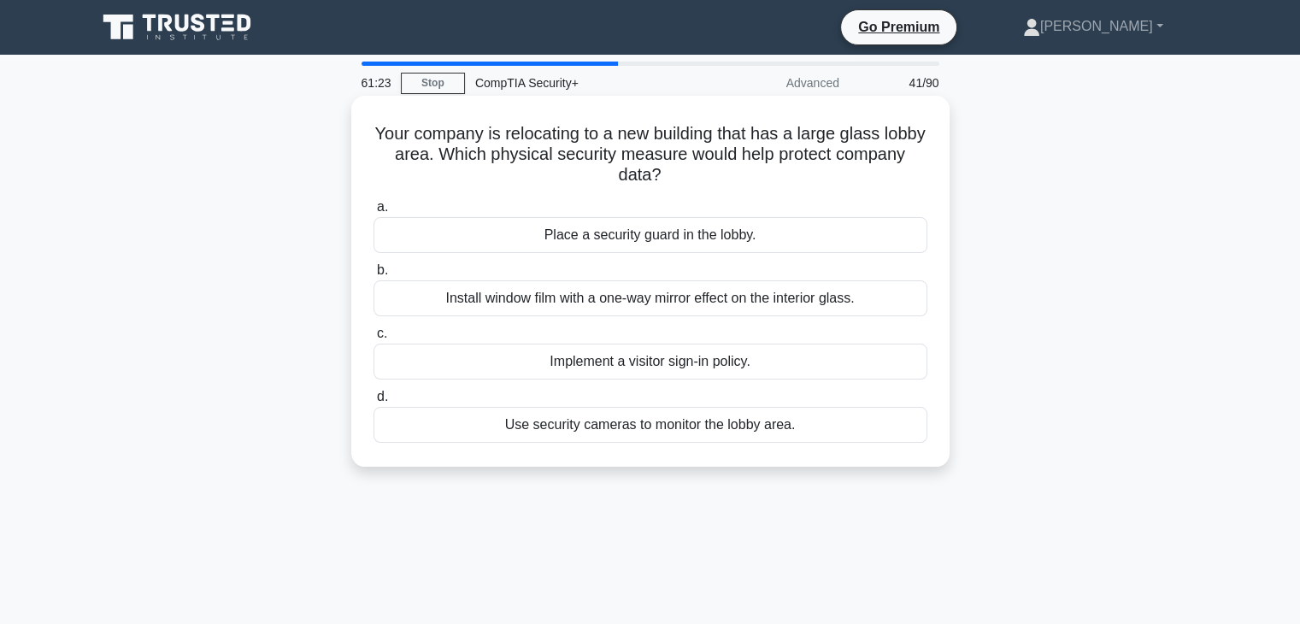
click at [817, 304] on div "Install window film with a one-way mirror effect on the interior glass." at bounding box center [651, 298] width 554 height 36
click at [374, 276] on input "b. Install window film with a one-way mirror effect on the interior glass." at bounding box center [374, 270] width 0 height 11
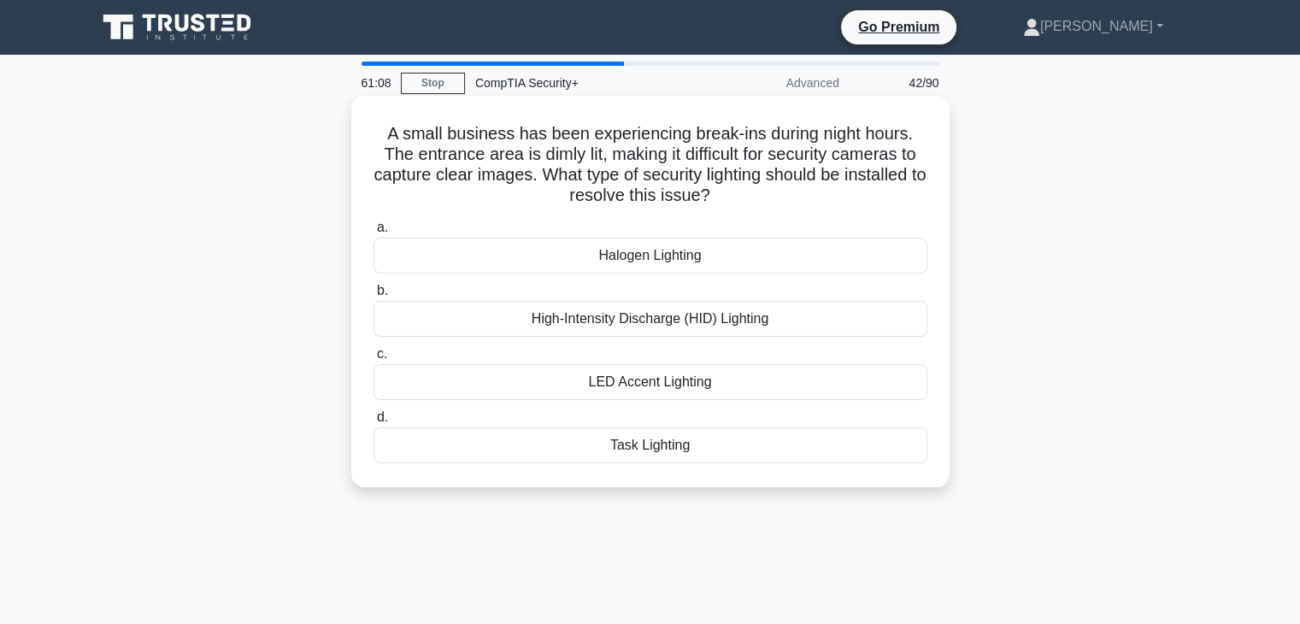
click at [740, 332] on div "High-Intensity Discharge (HID) Lighting" at bounding box center [651, 319] width 554 height 36
click at [374, 297] on input "b. High-Intensity Discharge (HID) Lighting" at bounding box center [374, 291] width 0 height 11
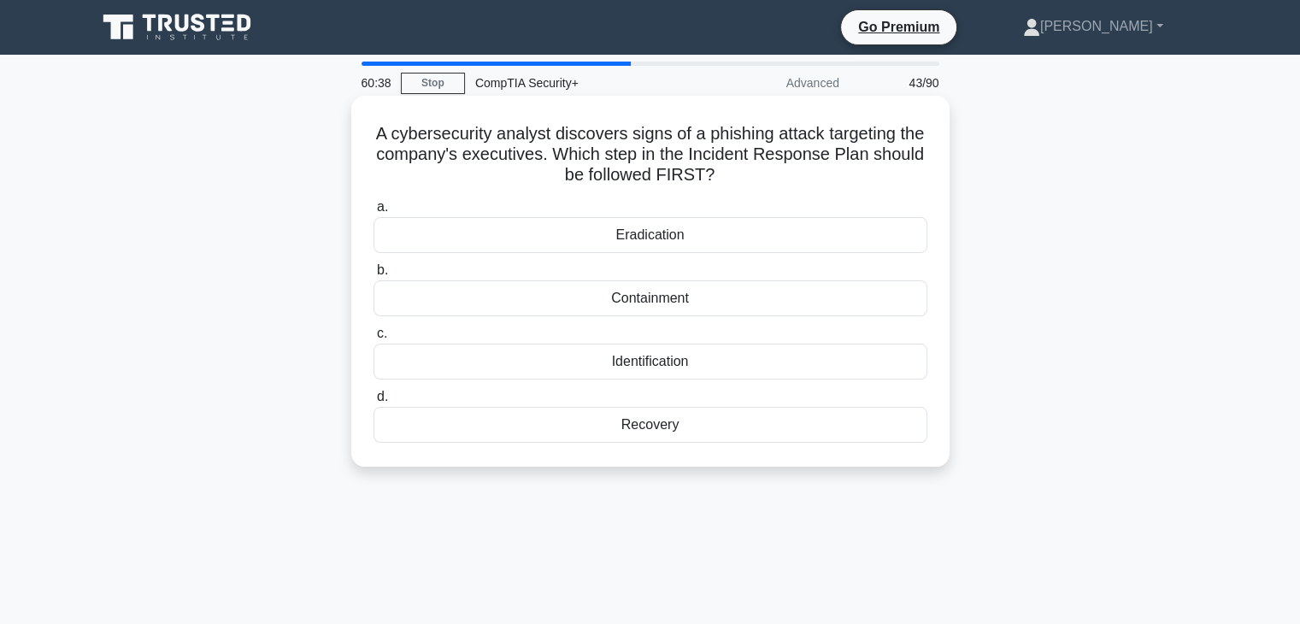
click at [715, 368] on div "Identification" at bounding box center [651, 362] width 554 height 36
click at [374, 339] on input "c. Identification" at bounding box center [374, 333] width 0 height 11
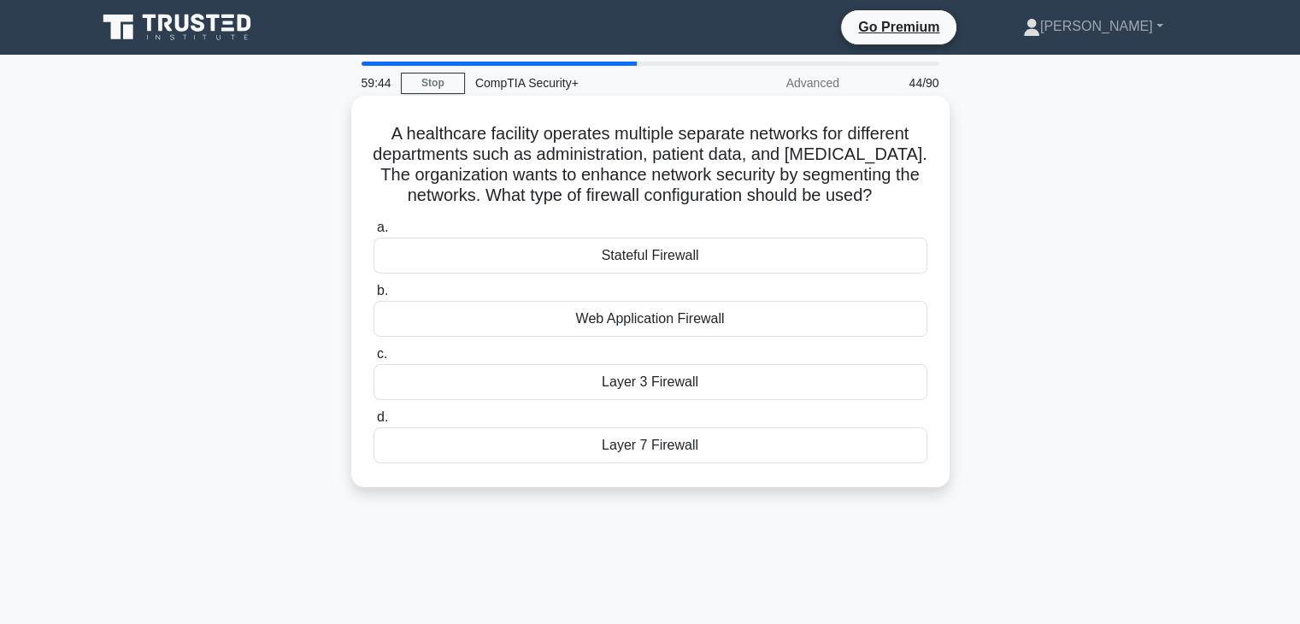
click at [714, 453] on div "Layer 7 Firewall" at bounding box center [651, 445] width 554 height 36
click at [374, 423] on input "d. Layer 7 Firewall" at bounding box center [374, 417] width 0 height 11
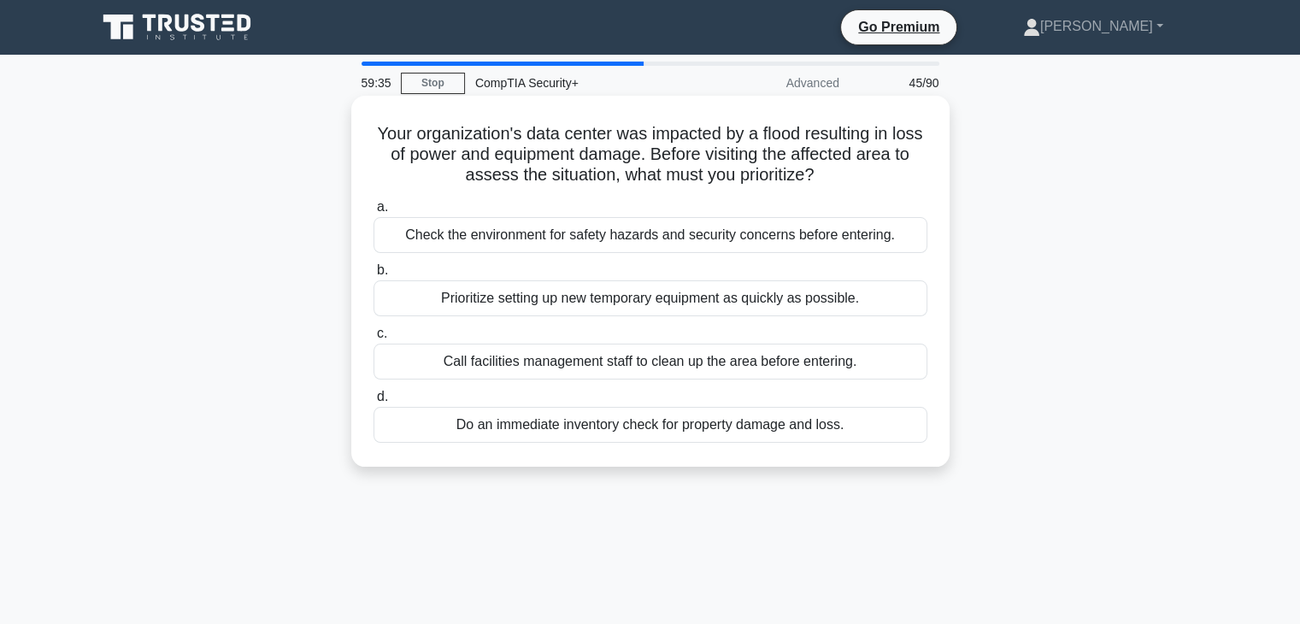
click at [834, 237] on div "Check the environment for safety hazards and security concerns before entering." at bounding box center [651, 235] width 554 height 36
click at [374, 213] on input "a. Check the environment for safety hazards and security concerns before enteri…" at bounding box center [374, 207] width 0 height 11
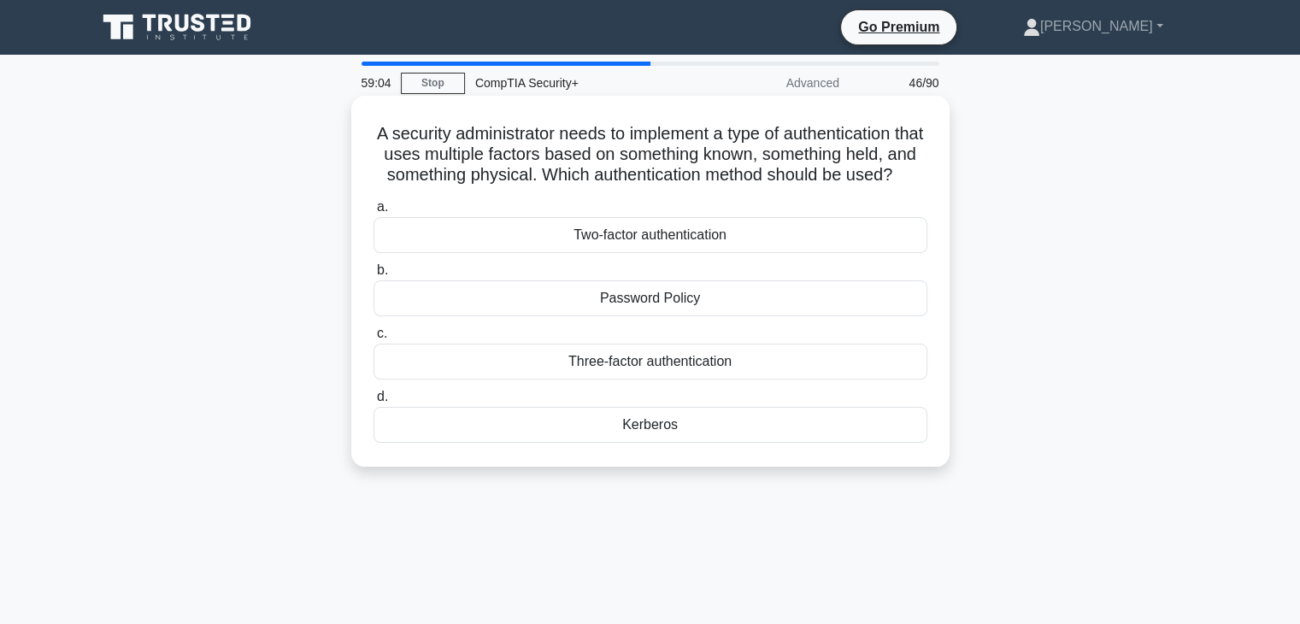
click at [680, 380] on div "Three-factor authentication" at bounding box center [651, 362] width 554 height 36
click at [374, 339] on input "c. Three-factor authentication" at bounding box center [374, 333] width 0 height 11
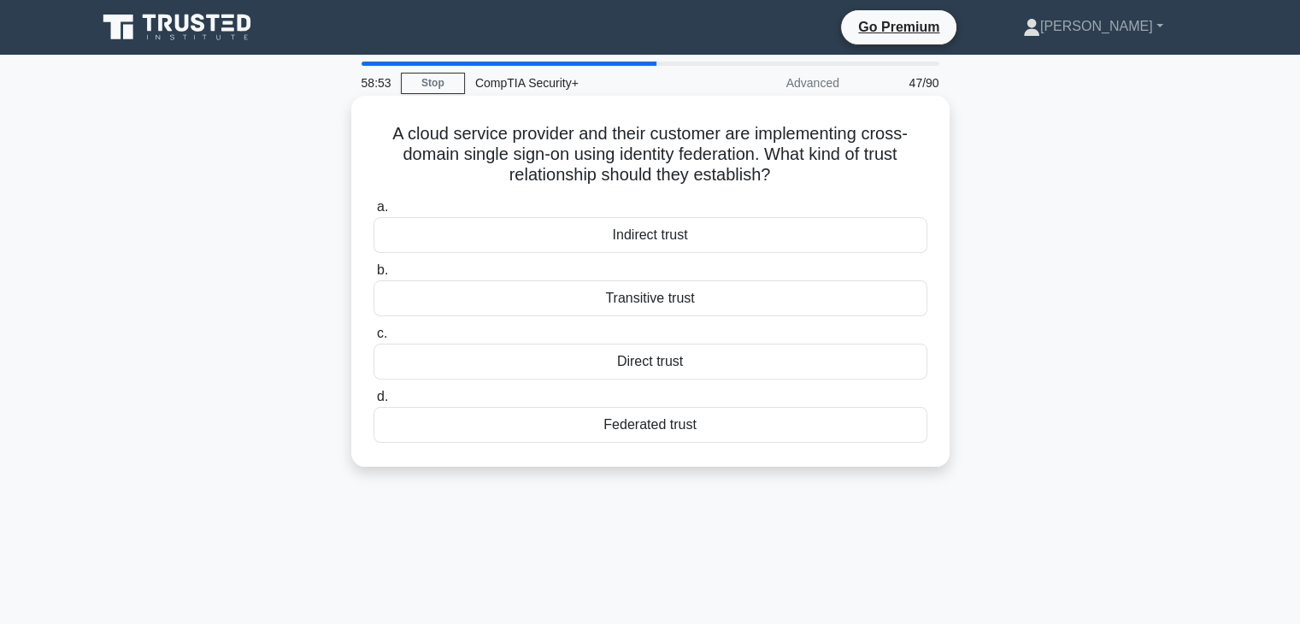
click at [672, 435] on div "Federated trust" at bounding box center [651, 425] width 554 height 36
click at [374, 403] on input "d. Federated trust" at bounding box center [374, 397] width 0 height 11
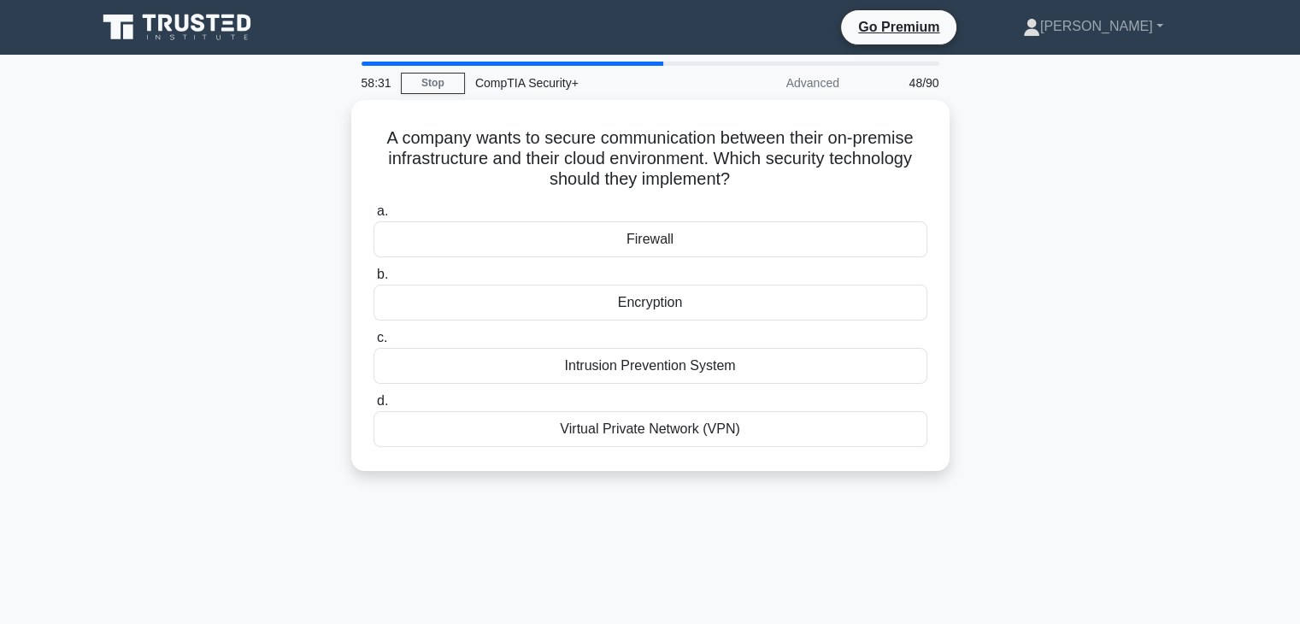
click at [710, 433] on div "Virtual Private Network (VPN)" at bounding box center [651, 429] width 554 height 36
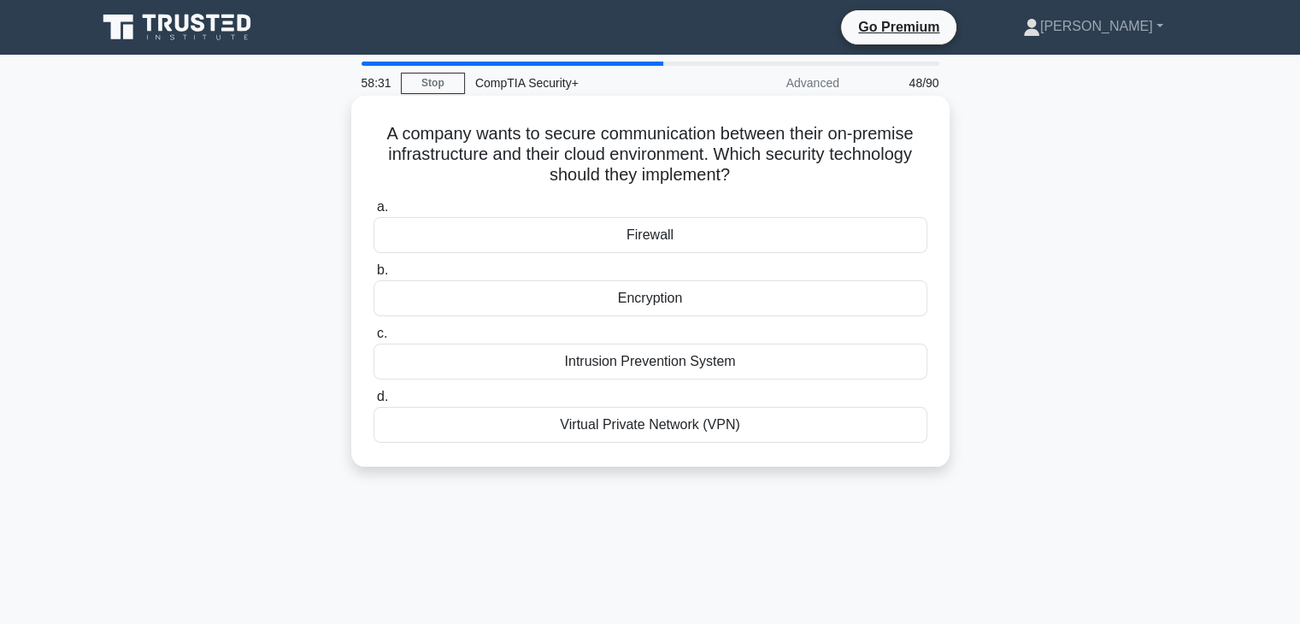
click at [374, 403] on input "d. Virtual Private Network (VPN)" at bounding box center [374, 397] width 0 height 11
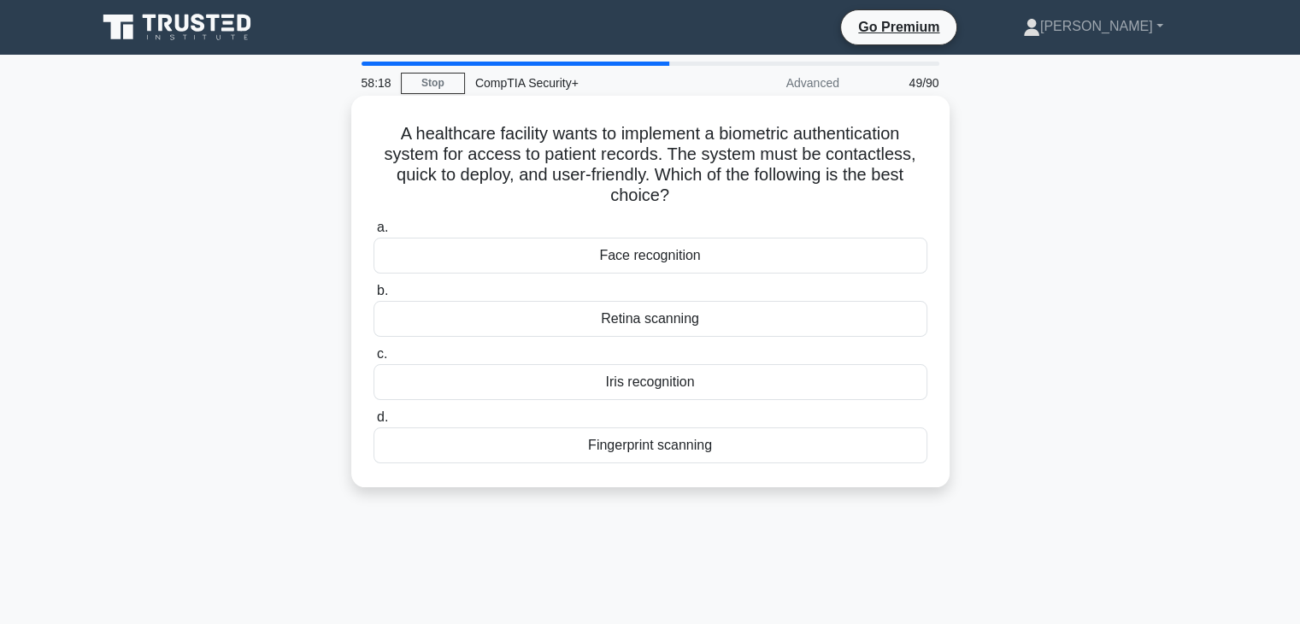
click at [775, 263] on div "Face recognition" at bounding box center [651, 256] width 554 height 36
click at [374, 233] on input "a. Face recognition" at bounding box center [374, 227] width 0 height 11
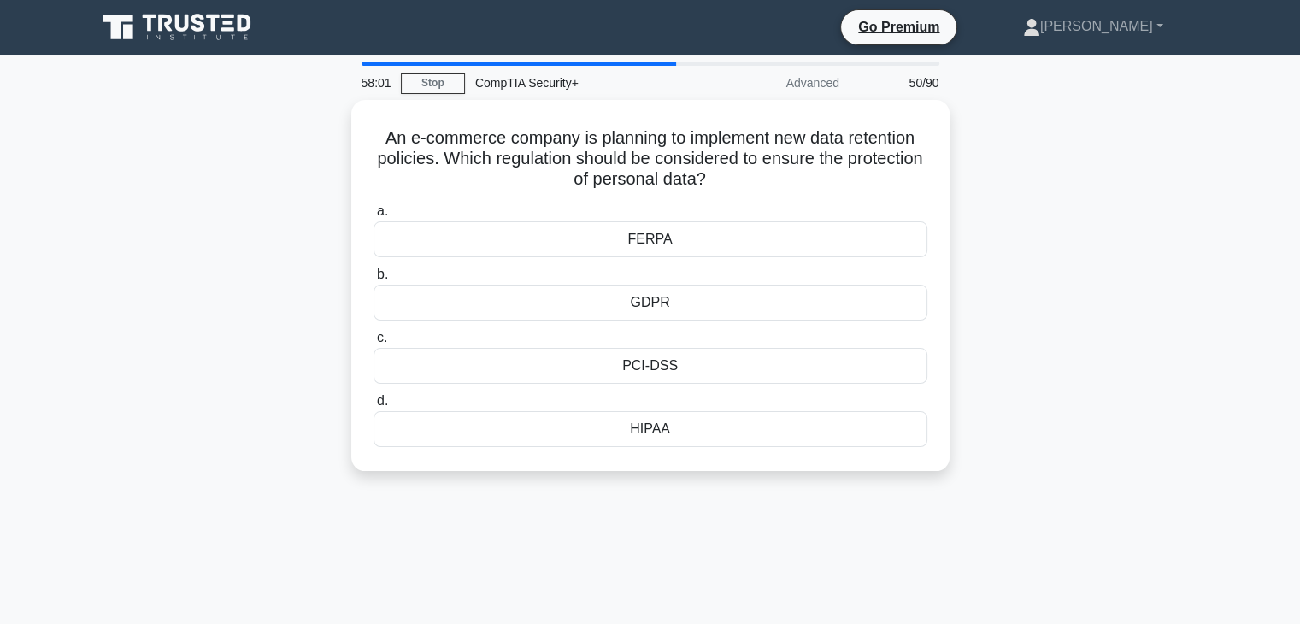
click at [701, 433] on div "HIPAA" at bounding box center [651, 429] width 554 height 36
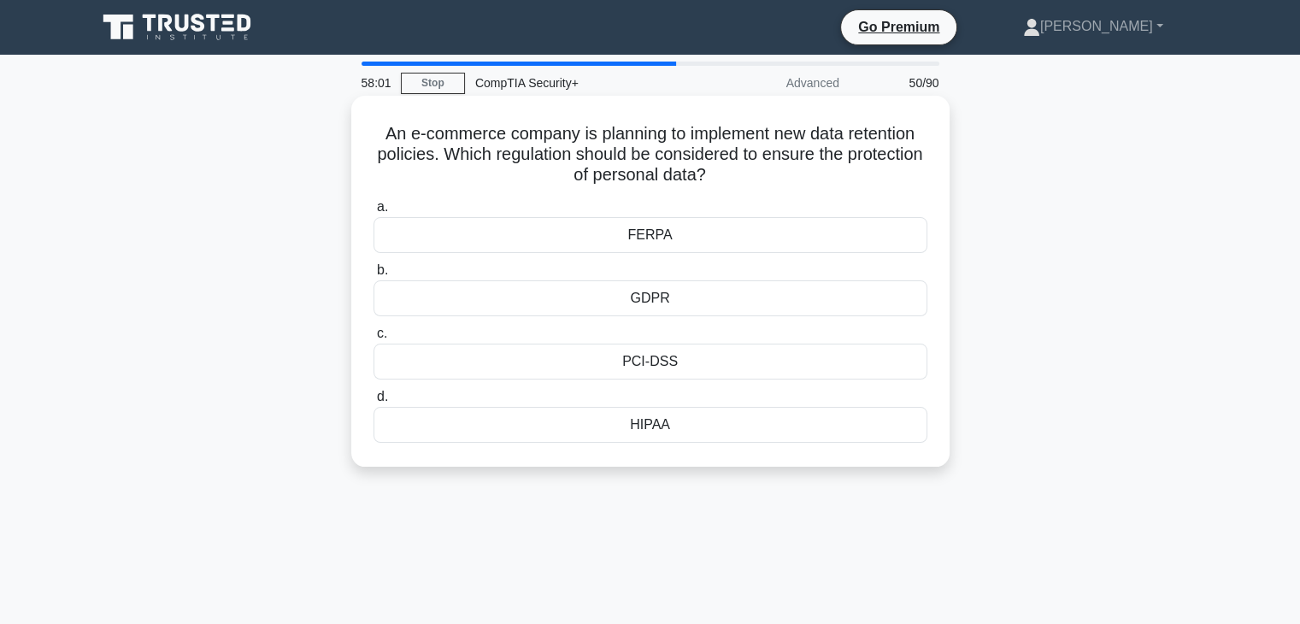
click at [374, 403] on input "d. HIPAA" at bounding box center [374, 397] width 0 height 11
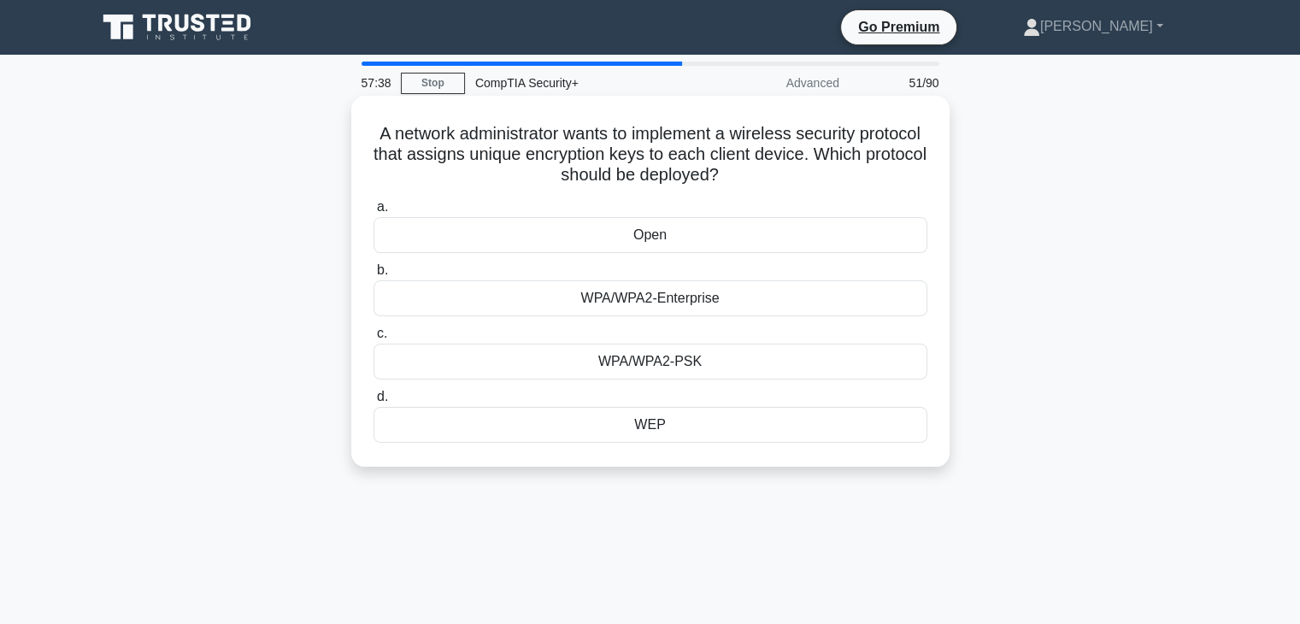
click at [486, 309] on div "WPA/WPA2-Enterprise" at bounding box center [651, 298] width 554 height 36
click at [374, 276] on input "b. WPA/WPA2-Enterprise" at bounding box center [374, 270] width 0 height 11
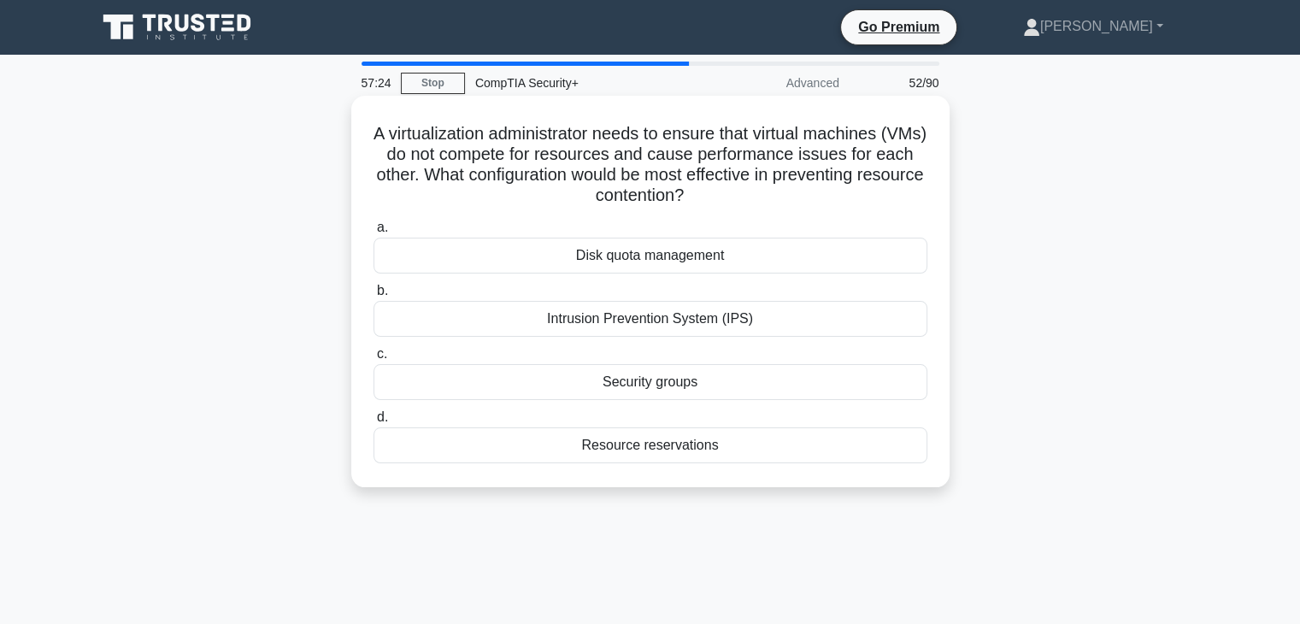
click at [651, 154] on h5 "A virtualization administrator needs to ensure that virtual machines (VMs) do n…" at bounding box center [650, 165] width 557 height 84
click at [775, 158] on h5 "A virtualization administrator needs to ensure that virtual machines (VMs) do n…" at bounding box center [650, 165] width 557 height 84
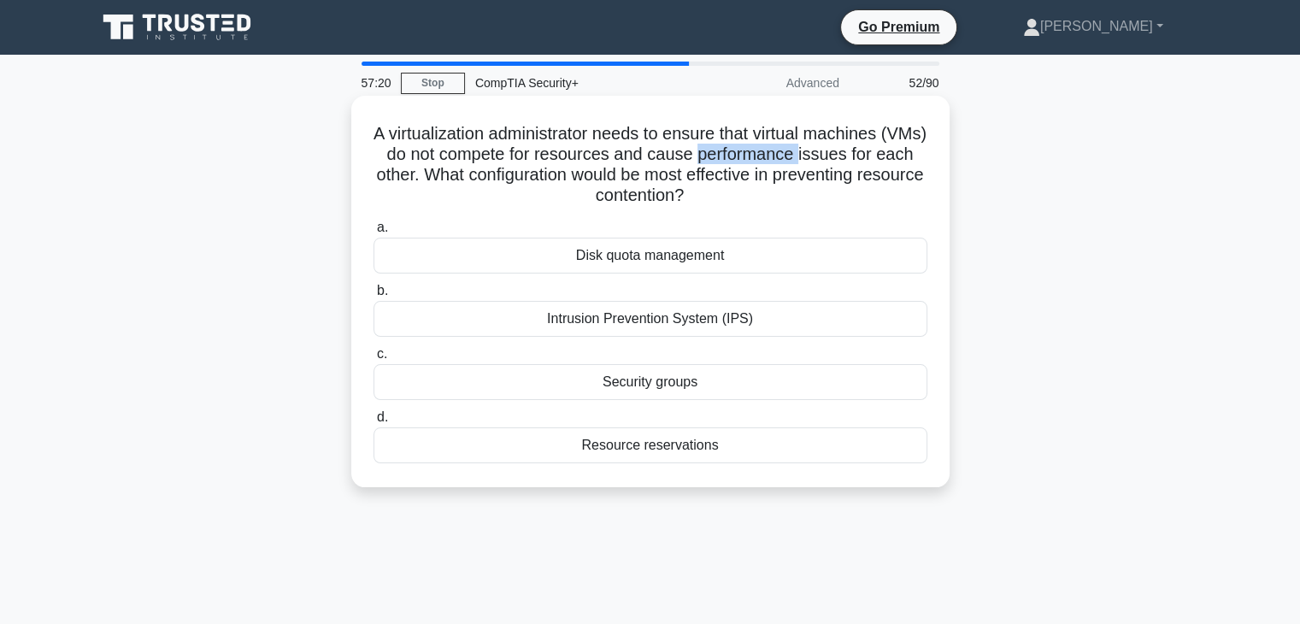
click at [775, 158] on h5 "A virtualization administrator needs to ensure that virtual machines (VMs) do n…" at bounding box center [650, 165] width 557 height 84
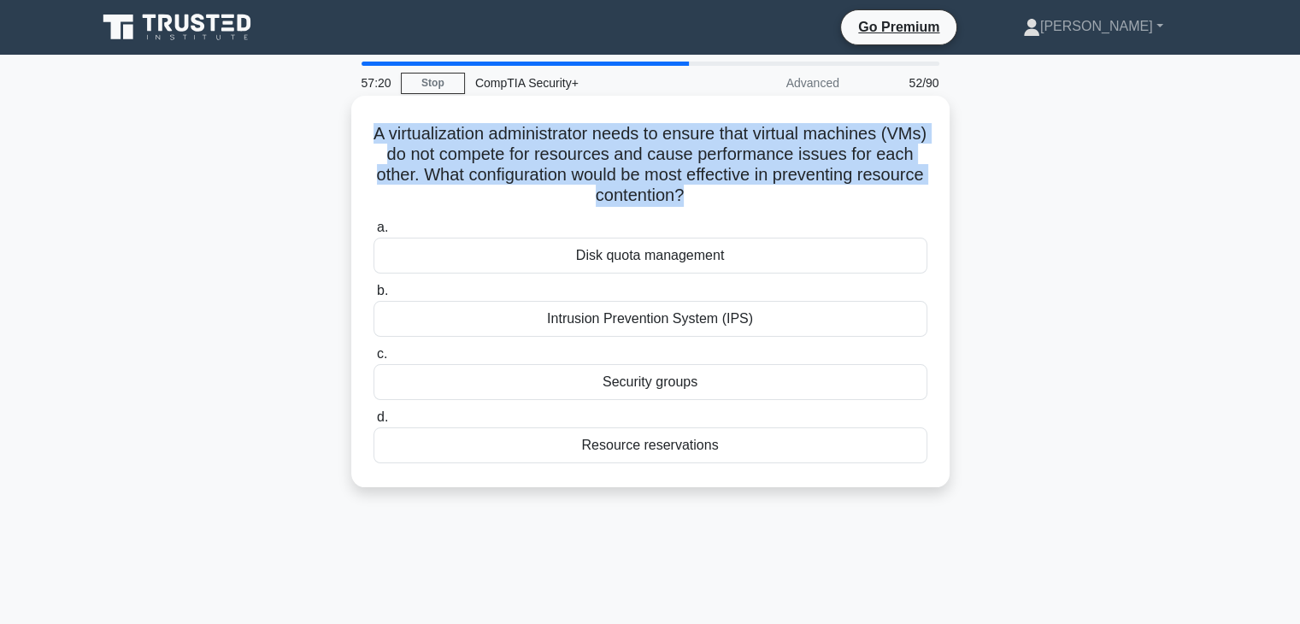
click at [775, 158] on h5 "A virtualization administrator needs to ensure that virtual machines (VMs) do n…" at bounding box center [650, 165] width 557 height 84
copy div "A virtualization administrator needs to ensure that virtual machines (VMs) do n…"
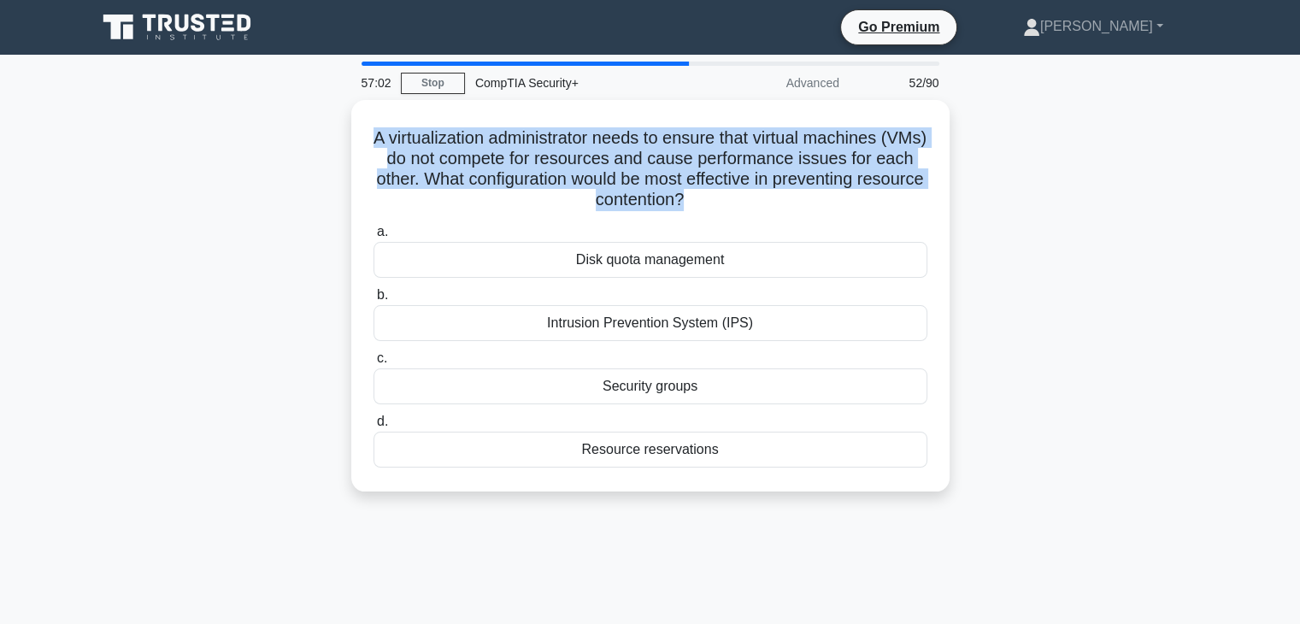
click at [1038, 513] on div "57:02 Stop CompTIA Security+ Advanced 52/90 A virtualization administrator need…" at bounding box center [650, 489] width 1128 height 855
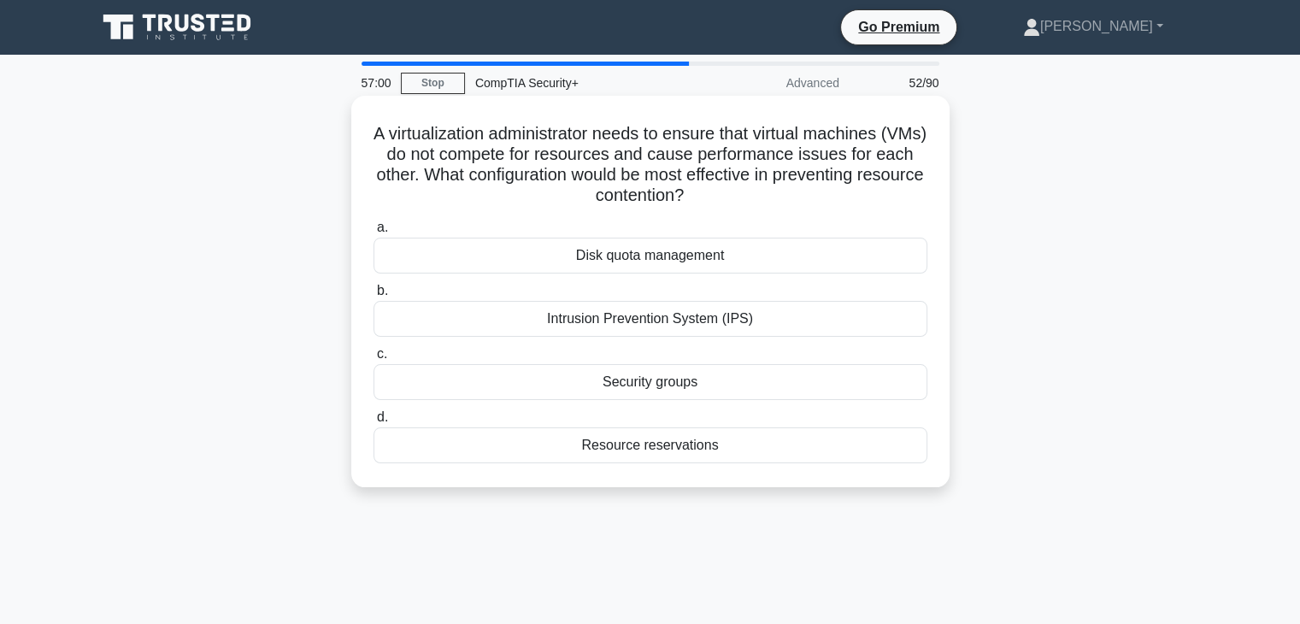
click at [721, 455] on div "Resource reservations" at bounding box center [651, 445] width 554 height 36
click at [374, 423] on input "d. Resource reservations" at bounding box center [374, 417] width 0 height 11
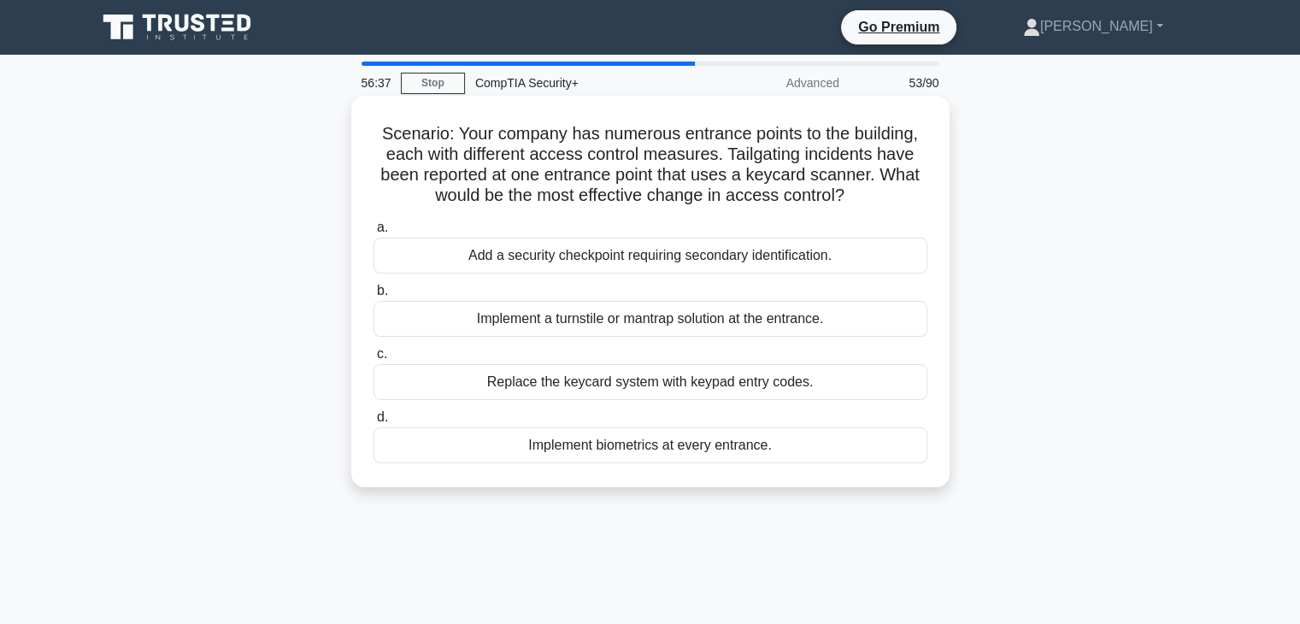
click at [794, 321] on div "Implement a turnstile or mantrap solution at the entrance." at bounding box center [651, 319] width 554 height 36
click at [374, 297] on input "b. Implement a turnstile or mantrap solution at the entrance." at bounding box center [374, 291] width 0 height 11
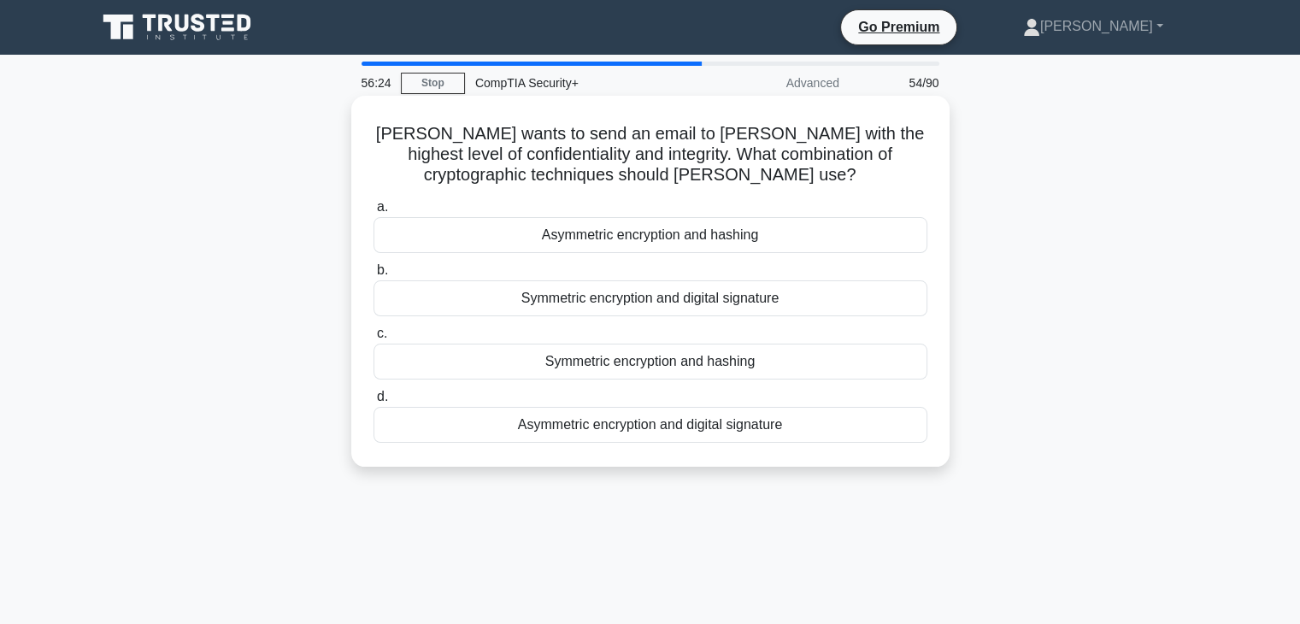
click at [728, 436] on div "Asymmetric encryption and digital signature" at bounding box center [651, 425] width 554 height 36
click at [374, 403] on input "d. Asymmetric encryption and digital signature" at bounding box center [374, 397] width 0 height 11
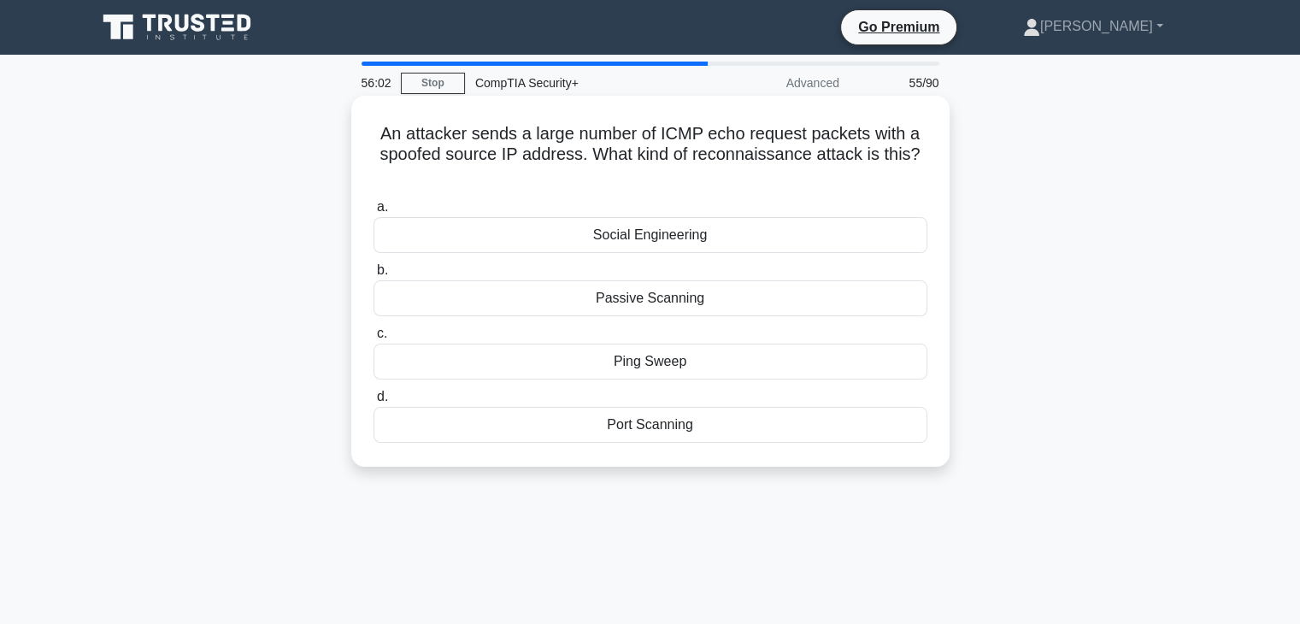
click at [854, 130] on h5 "An attacker sends a large number of ICMP echo request packets with a spoofed so…" at bounding box center [650, 154] width 557 height 63
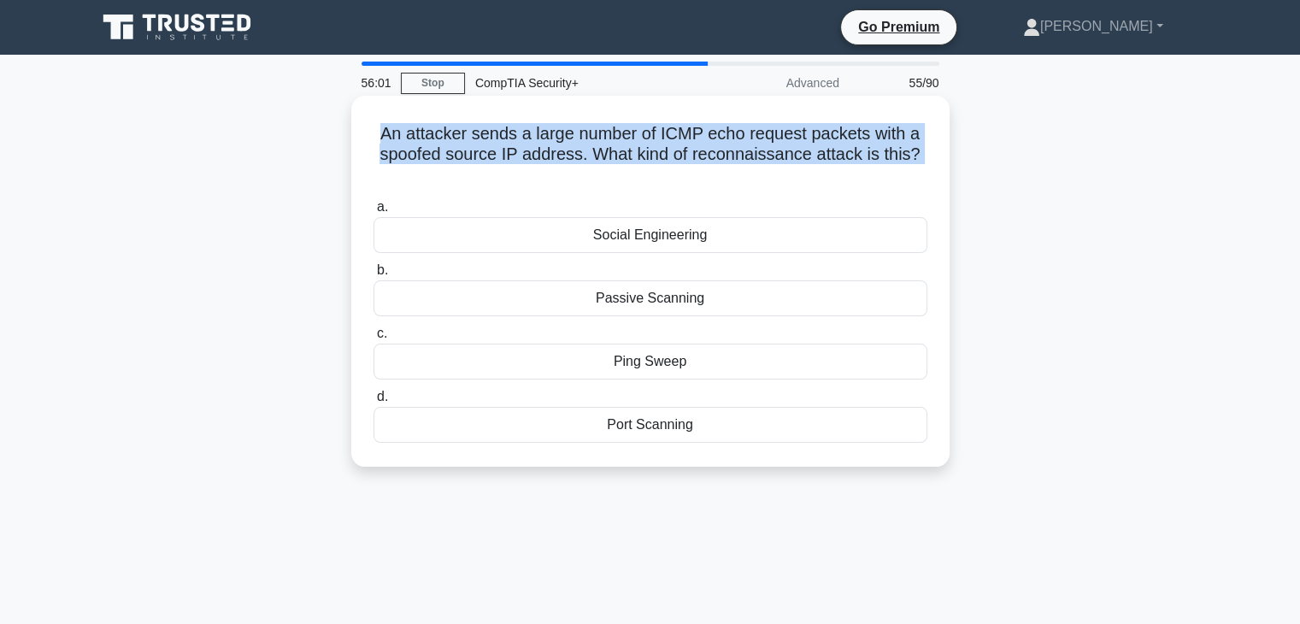
click at [854, 130] on h5 "An attacker sends a large number of ICMP echo request packets with a spoofed so…" at bounding box center [650, 154] width 557 height 63
copy div "An attacker sends a large number of ICMP echo request packets with a spoofed so…"
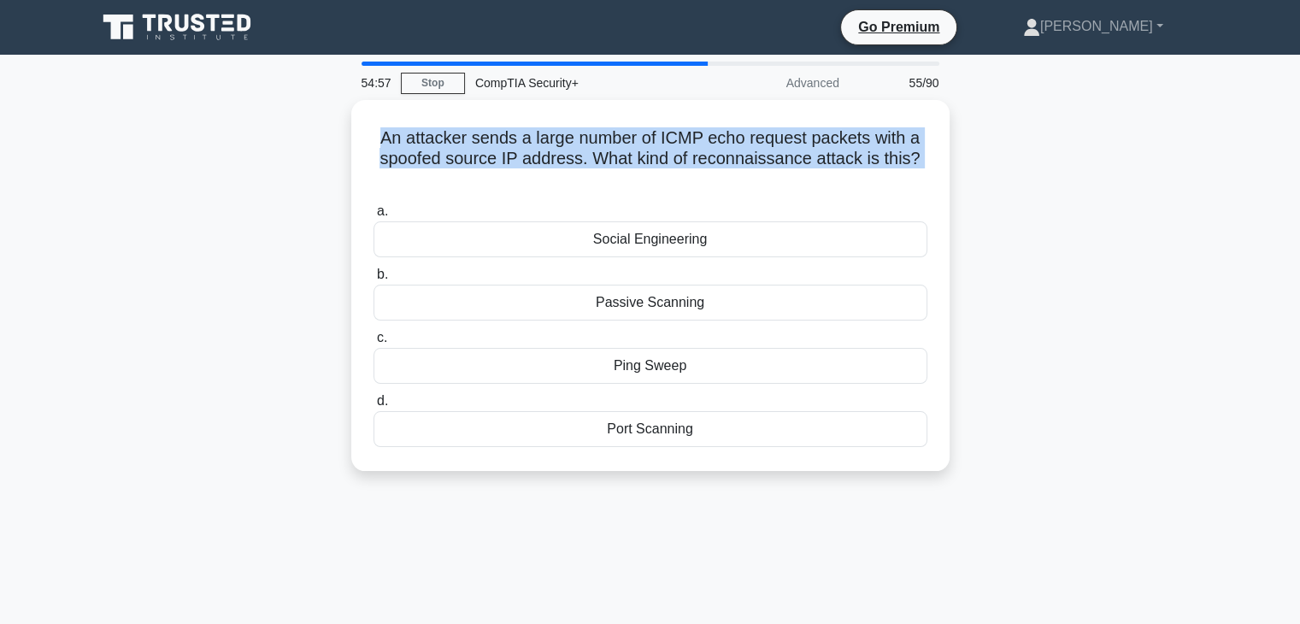
drag, startPoint x: 683, startPoint y: 552, endPoint x: 959, endPoint y: 567, distance: 276.5
click at [959, 567] on div "54:57 Stop CompTIA Security+ Advanced 55/90 An attacker sends a large number of…" at bounding box center [650, 489] width 1128 height 855
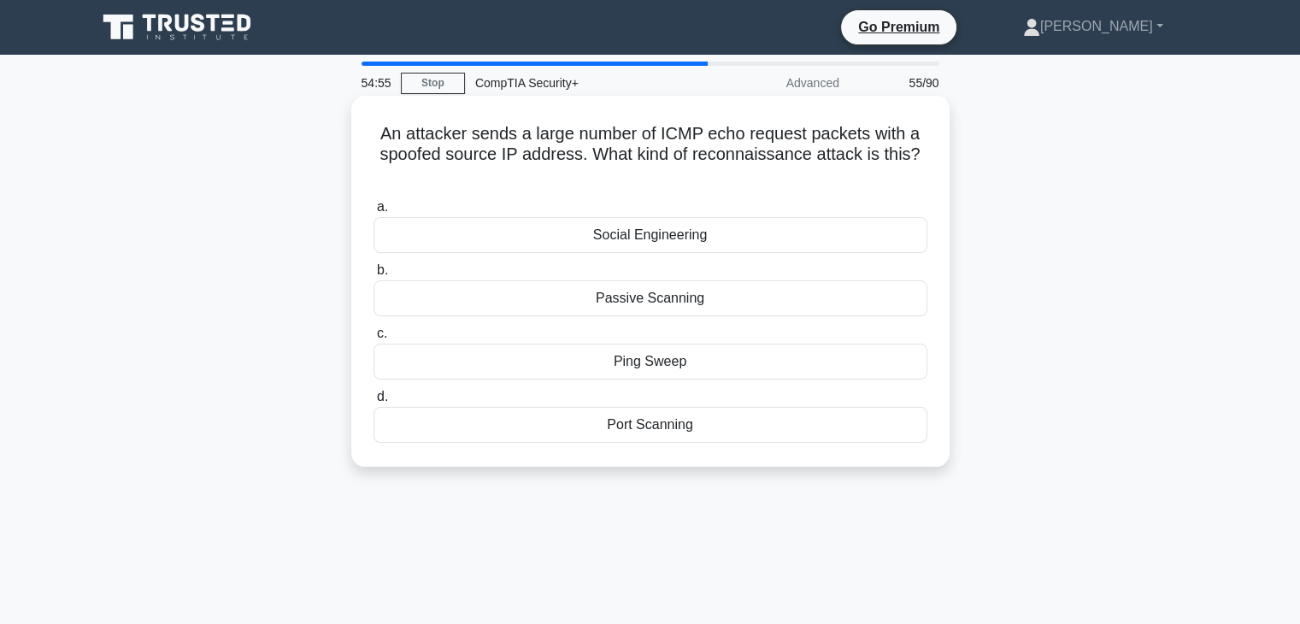
click at [710, 359] on div "Ping Sweep" at bounding box center [651, 362] width 554 height 36
click at [374, 339] on input "c. Ping Sweep" at bounding box center [374, 333] width 0 height 11
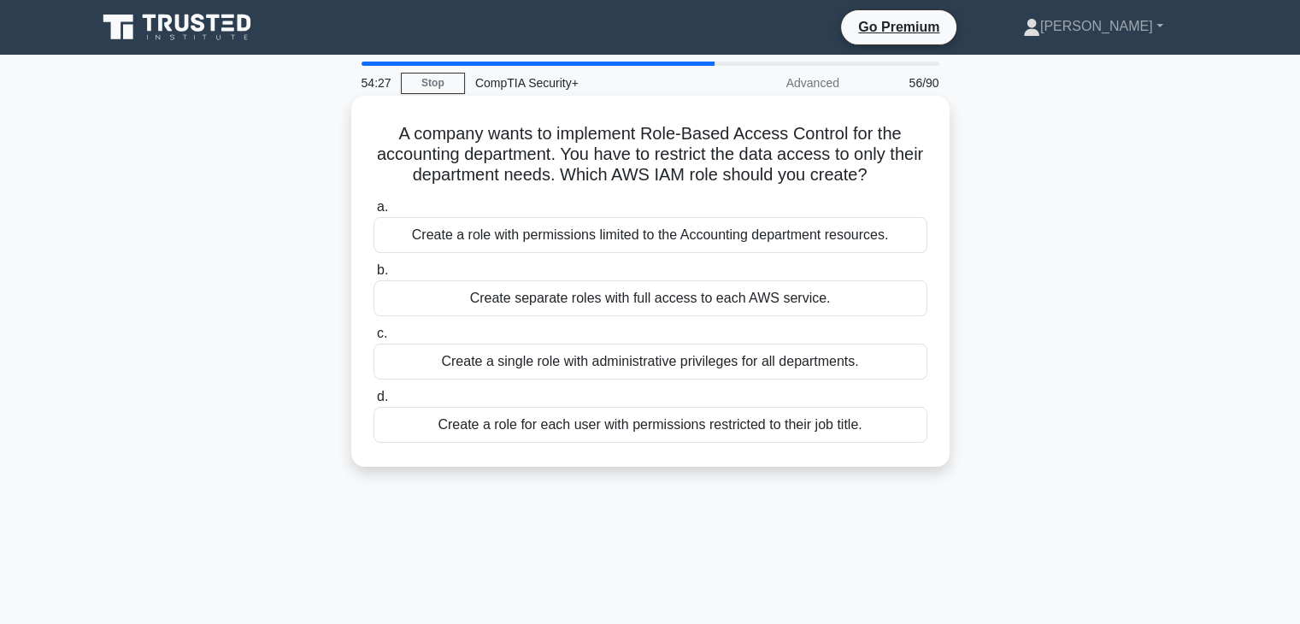
click at [751, 241] on div "Create a role with permissions limited to the Accounting department resources." at bounding box center [651, 235] width 554 height 36
click at [374, 213] on input "a. Create a role with permissions limited to the Accounting department resource…" at bounding box center [374, 207] width 0 height 11
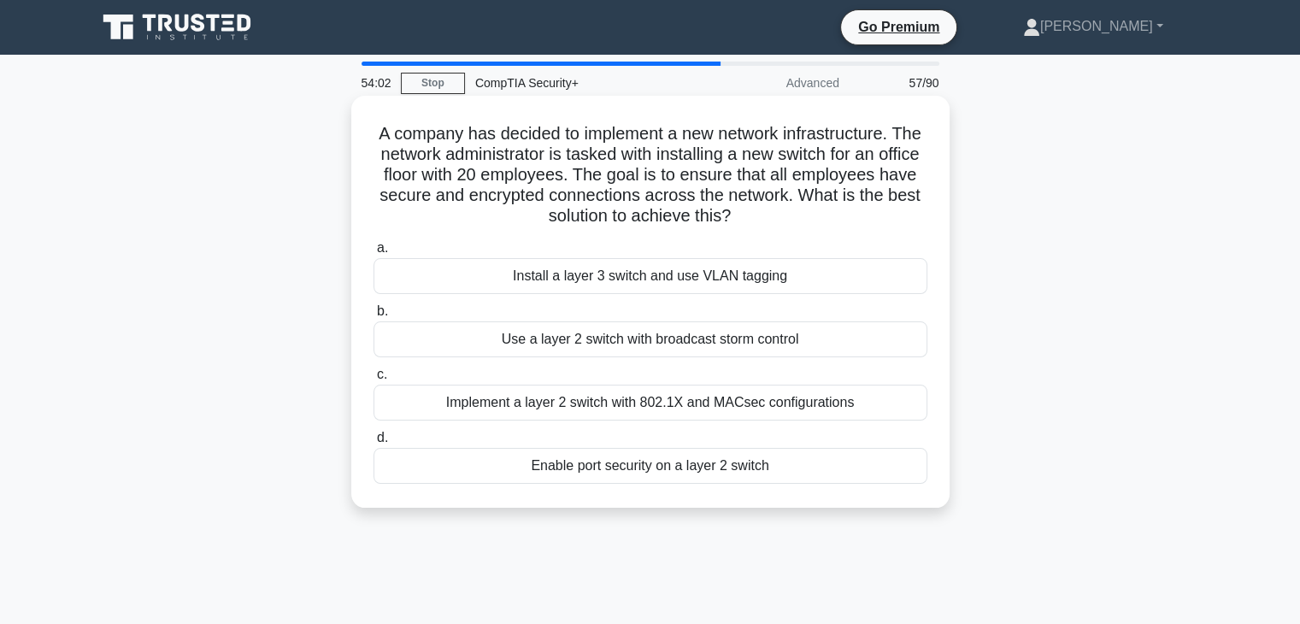
click at [664, 419] on div "Implement a layer 2 switch with 802.1X and MACsec configurations" at bounding box center [651, 403] width 554 height 36
click at [374, 380] on input "c. Implement a layer 2 switch with 802.1X and MACsec configurations" at bounding box center [374, 374] width 0 height 11
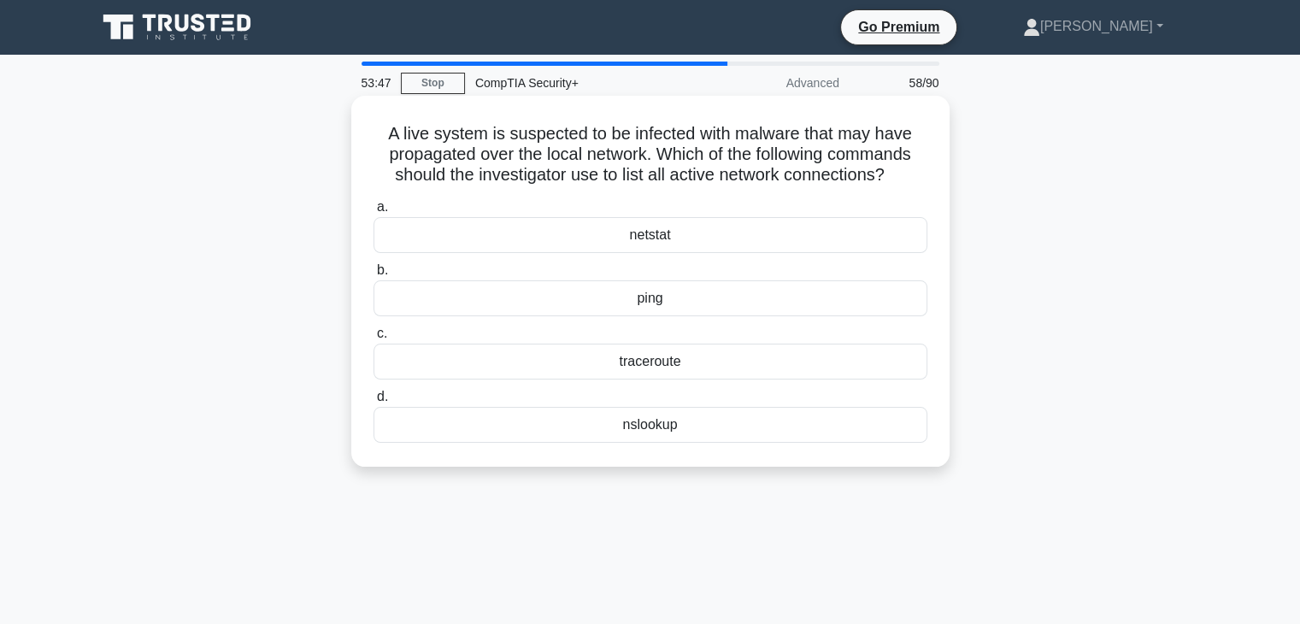
click at [764, 239] on div "netstat" at bounding box center [651, 235] width 554 height 36
click at [374, 213] on input "a. netstat" at bounding box center [374, 207] width 0 height 11
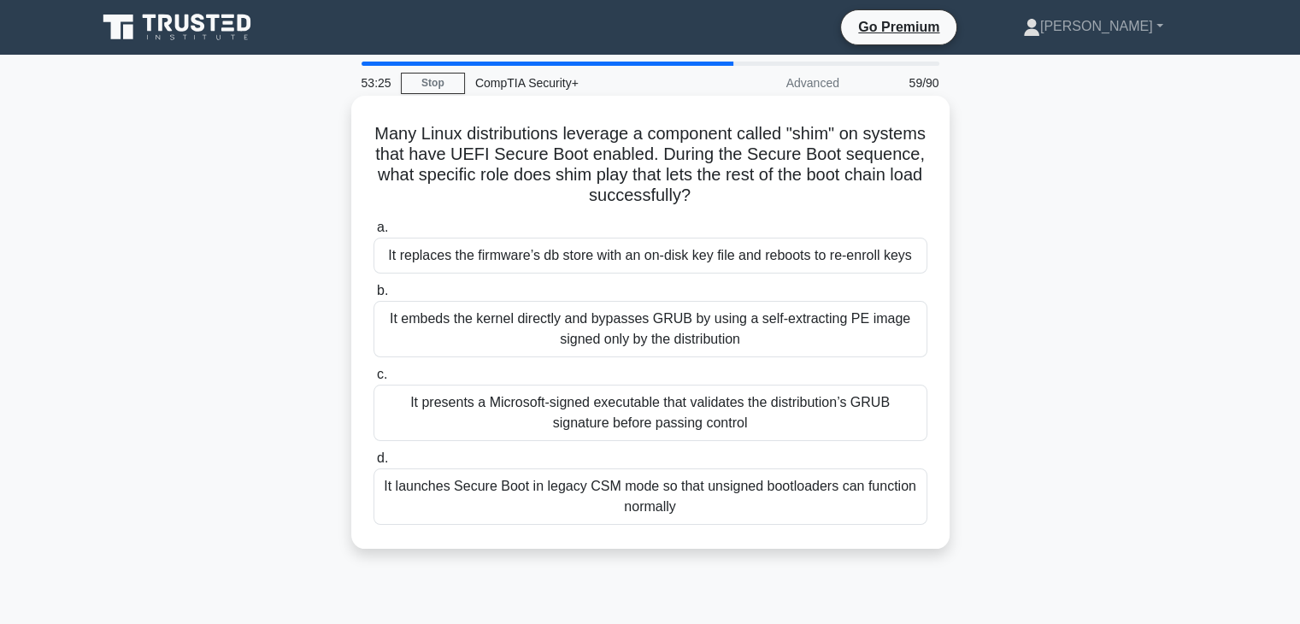
click at [806, 181] on h5 "Many Linux distributions leverage a component called "shim" on systems that hav…" at bounding box center [650, 165] width 557 height 84
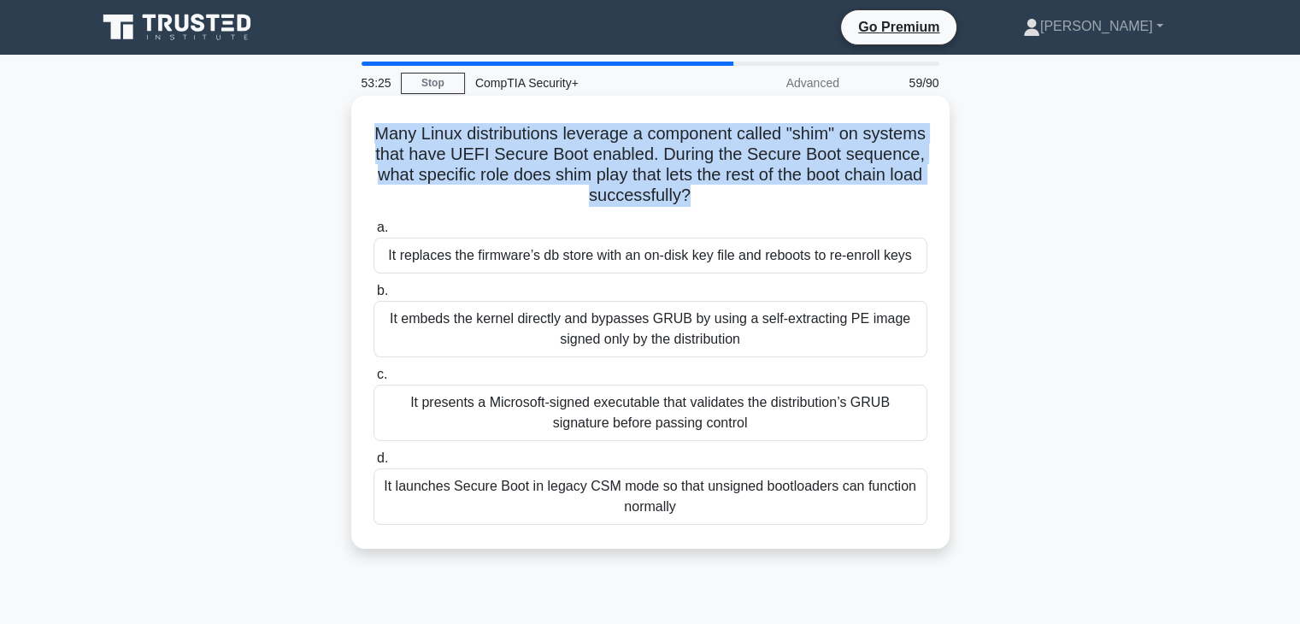
click at [805, 181] on h5 "Many Linux distributions leverage a component called "shim" on systems that hav…" at bounding box center [650, 165] width 557 height 84
copy div "Many Linux distributions leverage a component called "shim" on systems that hav…"
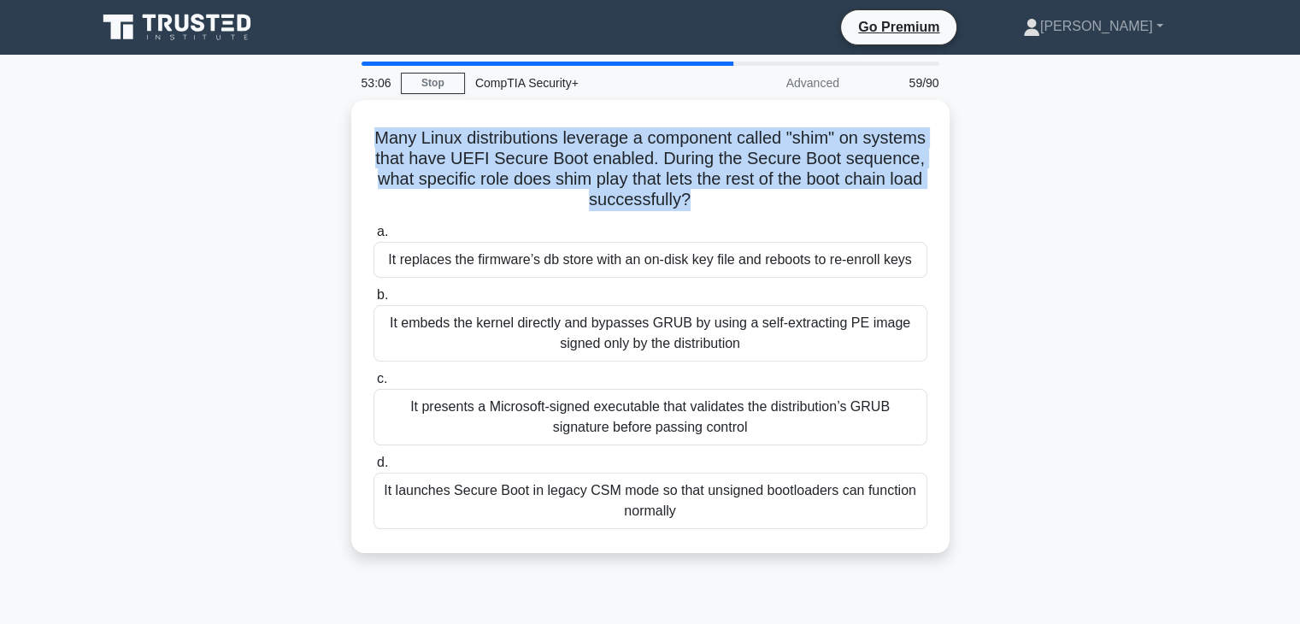
click at [1105, 446] on div "Many Linux distributions leverage a component called "shim" on systems that hav…" at bounding box center [650, 337] width 1128 height 474
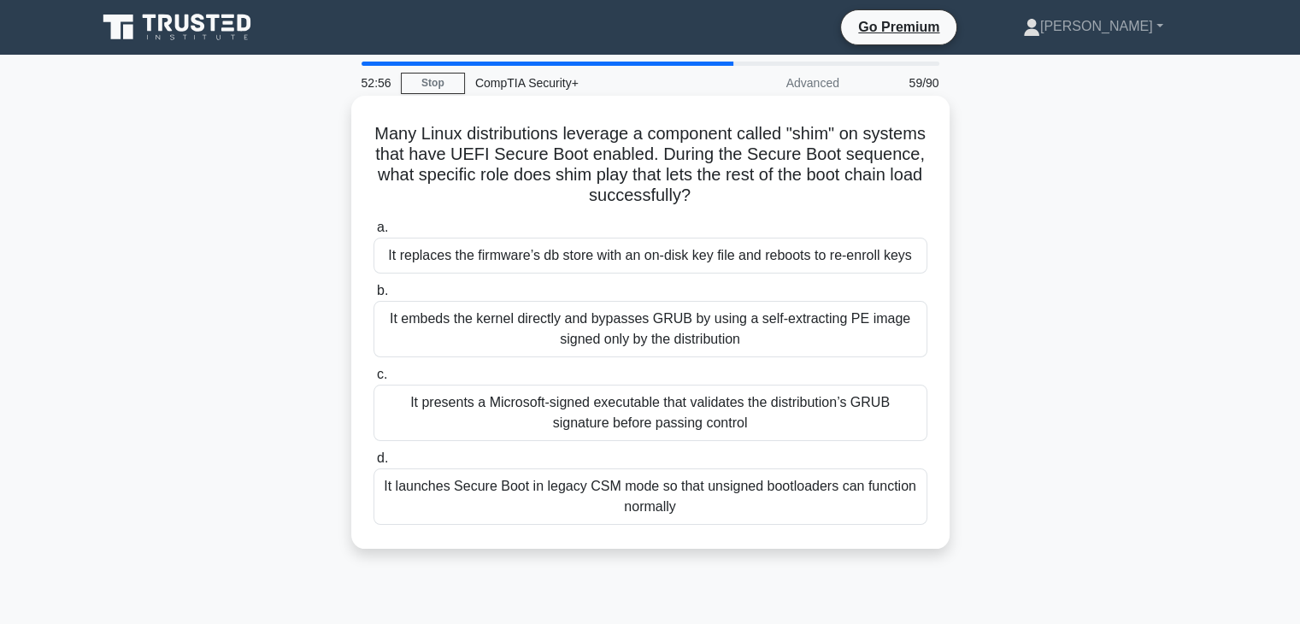
click at [786, 409] on div "It presents a Microsoft-signed executable that validates the distribution’s GRU…" at bounding box center [651, 413] width 554 height 56
click at [374, 380] on input "c. It presents a Microsoft-signed executable that validates the distribution’s …" at bounding box center [374, 374] width 0 height 11
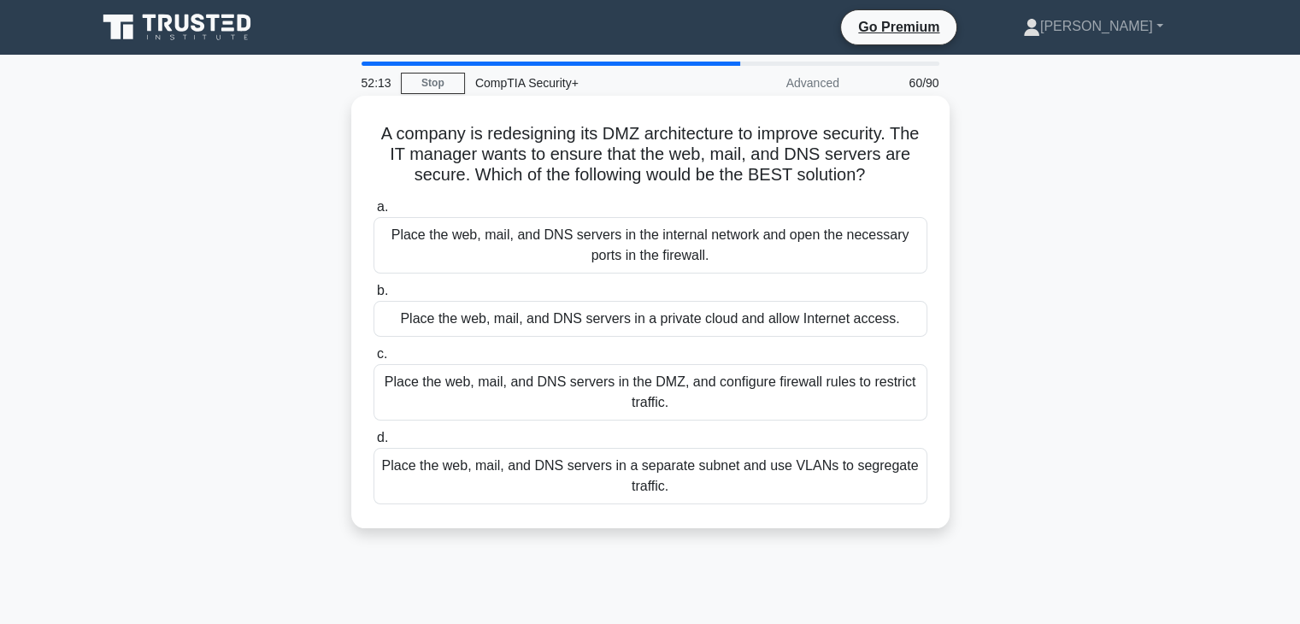
click at [563, 397] on div "Place the web, mail, and DNS servers in the DMZ, and configure firewall rules t…" at bounding box center [651, 392] width 554 height 56
click at [374, 360] on input "c. Place the web, mail, and DNS servers in the DMZ, and configure firewall rule…" at bounding box center [374, 354] width 0 height 11
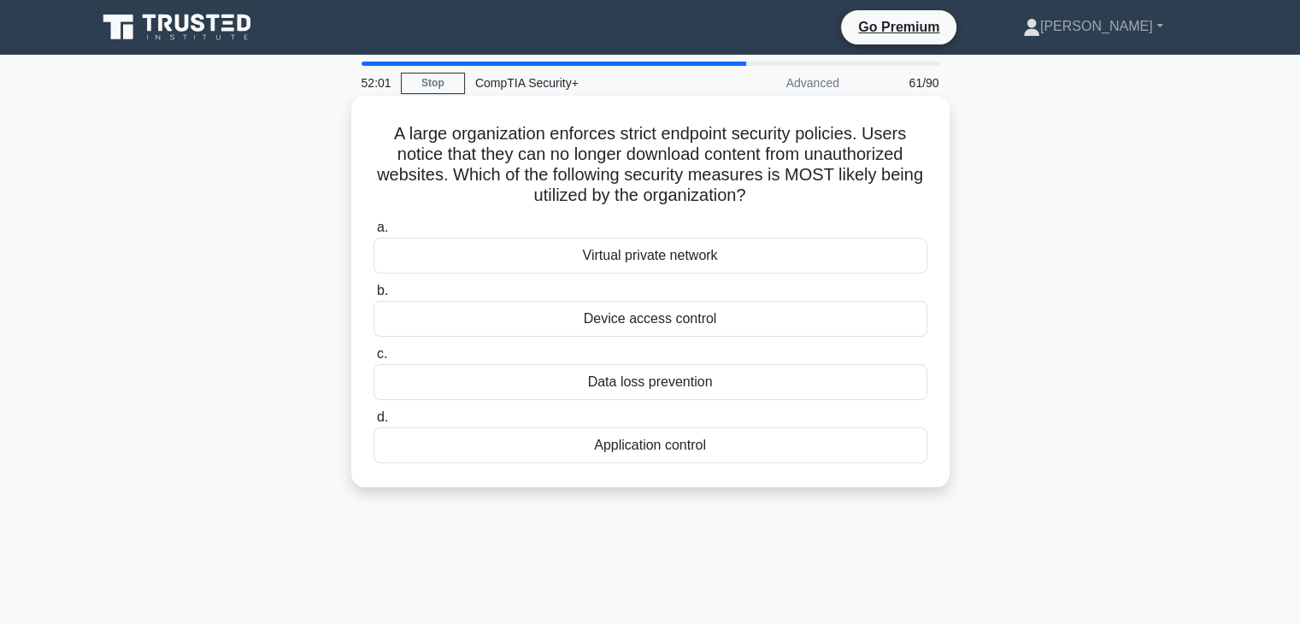
click at [576, 456] on div "Application control" at bounding box center [651, 445] width 554 height 36
click at [374, 423] on input "d. Application control" at bounding box center [374, 417] width 0 height 11
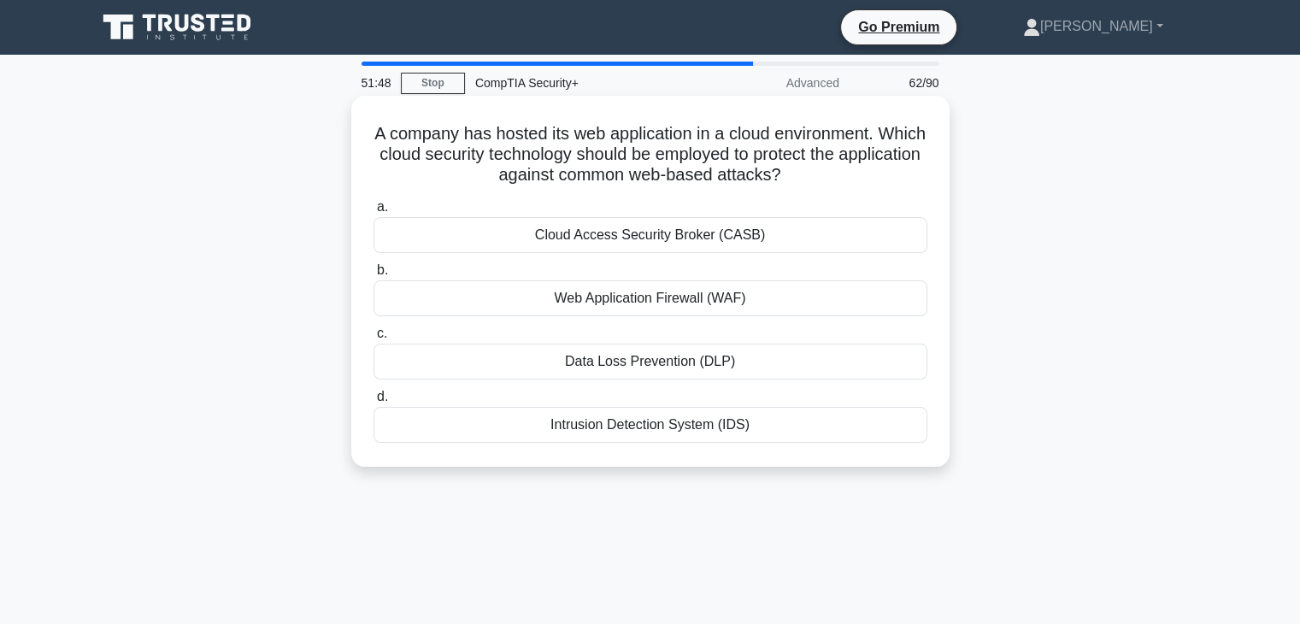
click at [459, 303] on div "Web Application Firewall (WAF)" at bounding box center [651, 298] width 554 height 36
click at [374, 276] on input "b. Web Application Firewall (WAF)" at bounding box center [374, 270] width 0 height 11
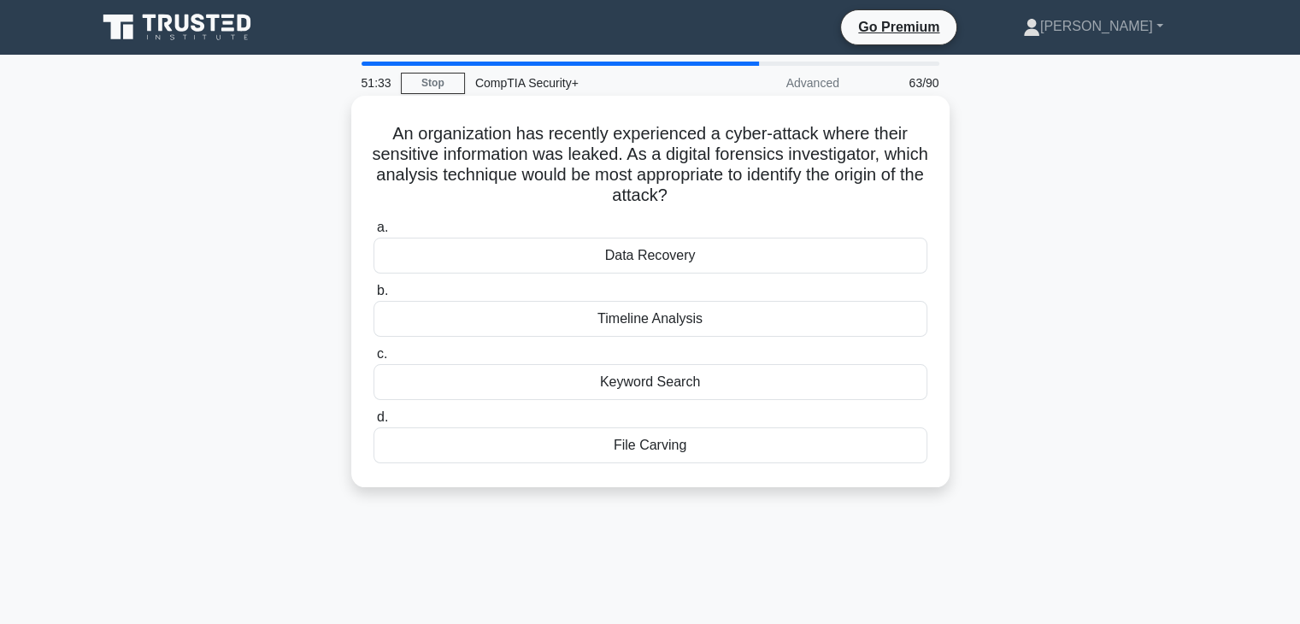
click at [487, 329] on div "Timeline Analysis" at bounding box center [651, 319] width 554 height 36
click at [374, 297] on input "b. Timeline Analysis" at bounding box center [374, 291] width 0 height 11
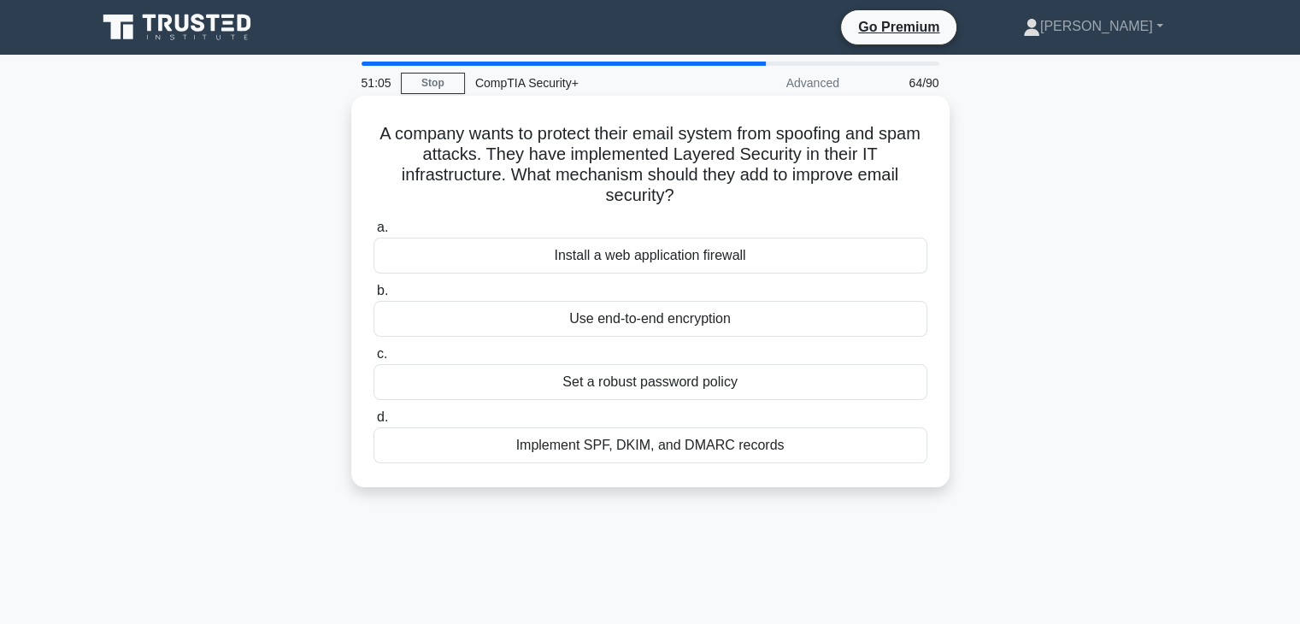
click at [563, 462] on div "Implement SPF, DKIM, and DMARC records" at bounding box center [651, 445] width 554 height 36
click at [374, 423] on input "d. Implement SPF, DKIM, and DMARC records" at bounding box center [374, 417] width 0 height 11
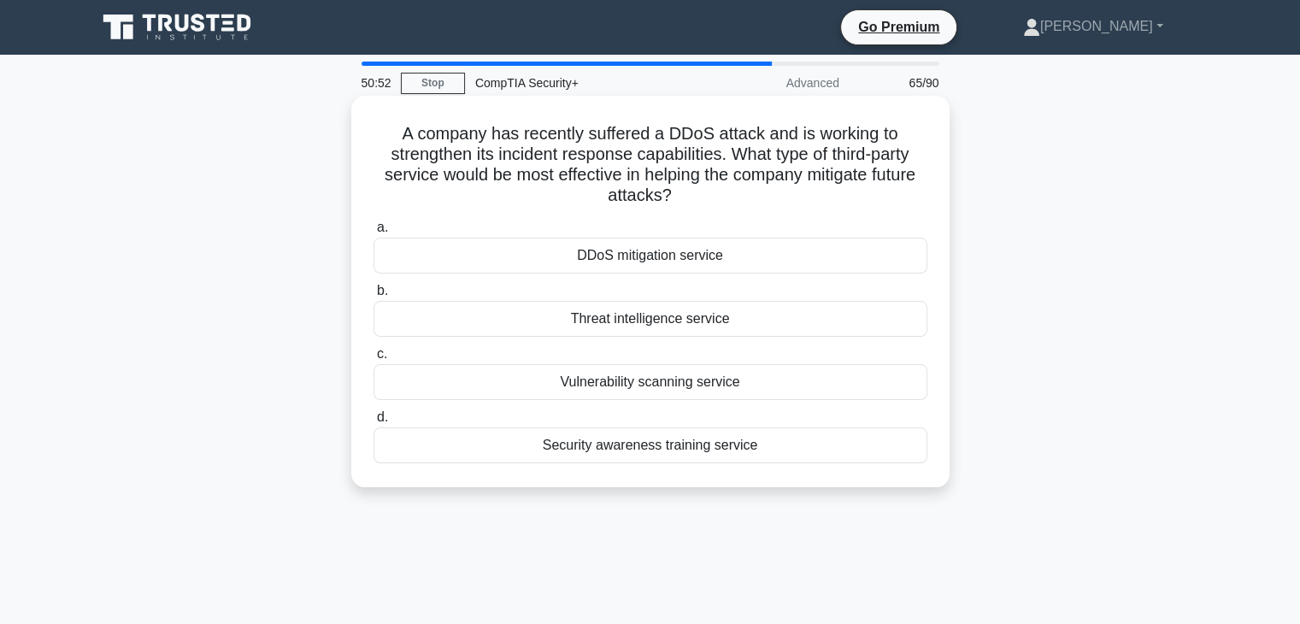
click at [730, 329] on div "Threat intelligence service" at bounding box center [651, 319] width 554 height 36
click at [374, 297] on input "b. Threat intelligence service" at bounding box center [374, 291] width 0 height 11
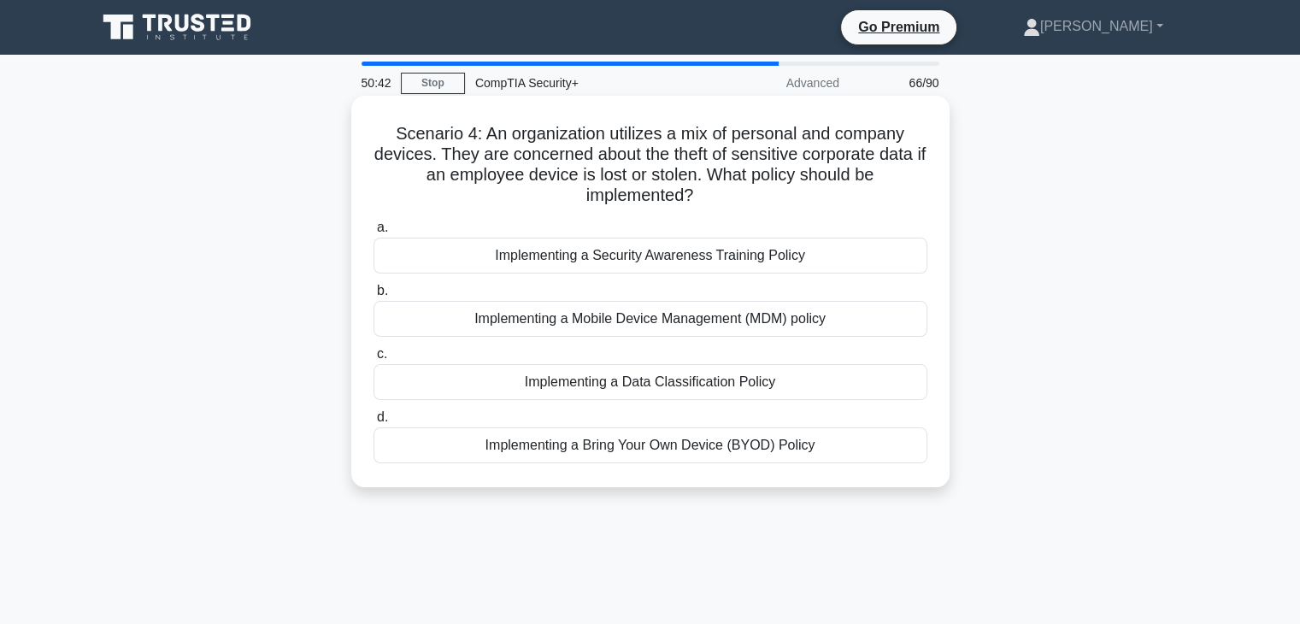
click at [631, 459] on div "Implementing a Bring Your Own Device (BYOD) Policy" at bounding box center [651, 445] width 554 height 36
click at [374, 423] on input "d. Implementing a Bring Your Own Device (BYOD) Policy" at bounding box center [374, 417] width 0 height 11
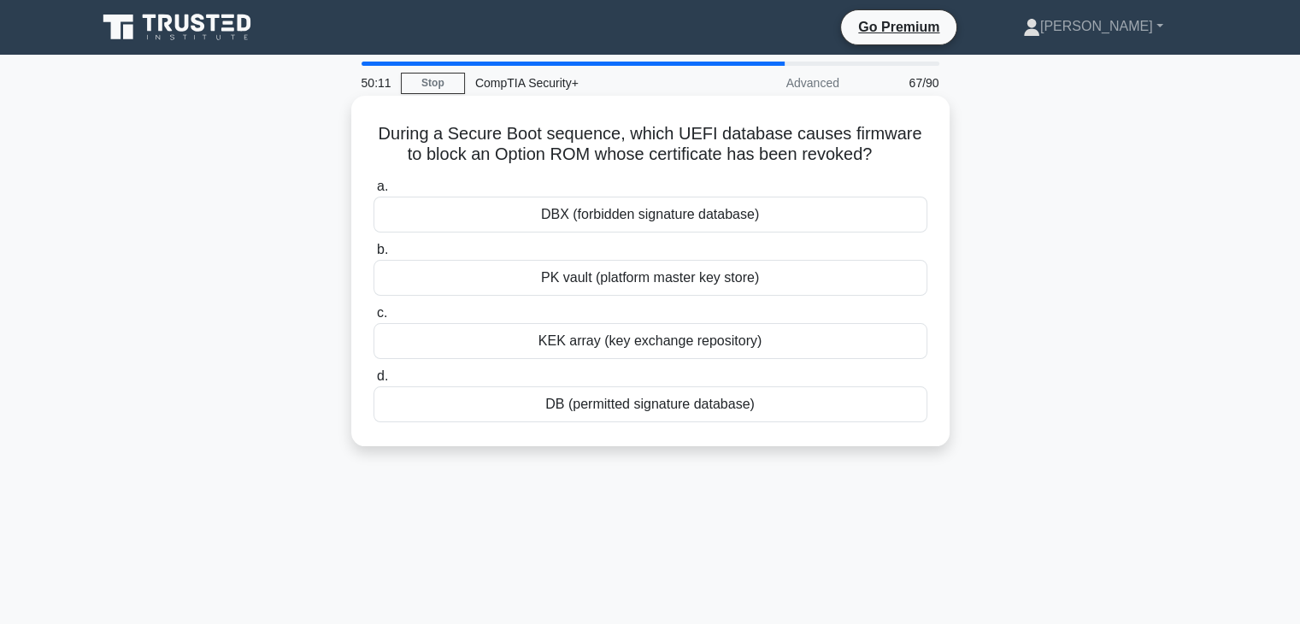
click at [771, 141] on h5 "During a Secure Boot sequence, which UEFI database causes firmware to block an …" at bounding box center [650, 144] width 557 height 43
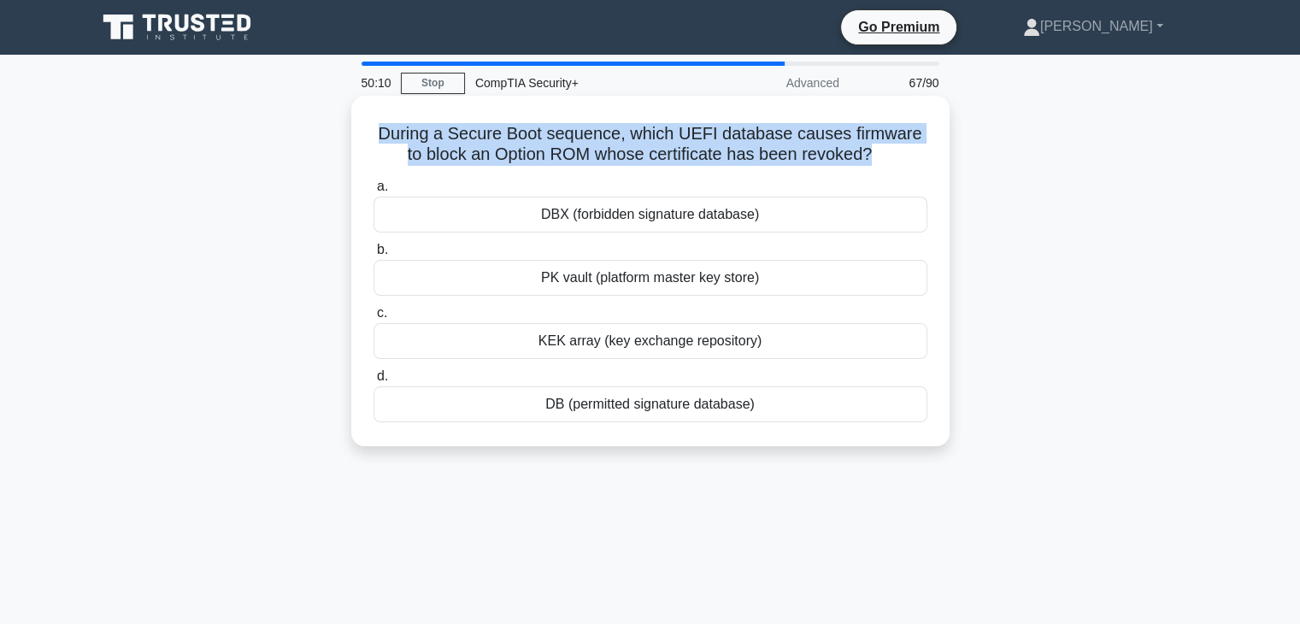
click at [771, 141] on h5 "During a Secure Boot sequence, which UEFI database causes firmware to block an …" at bounding box center [650, 144] width 557 height 43
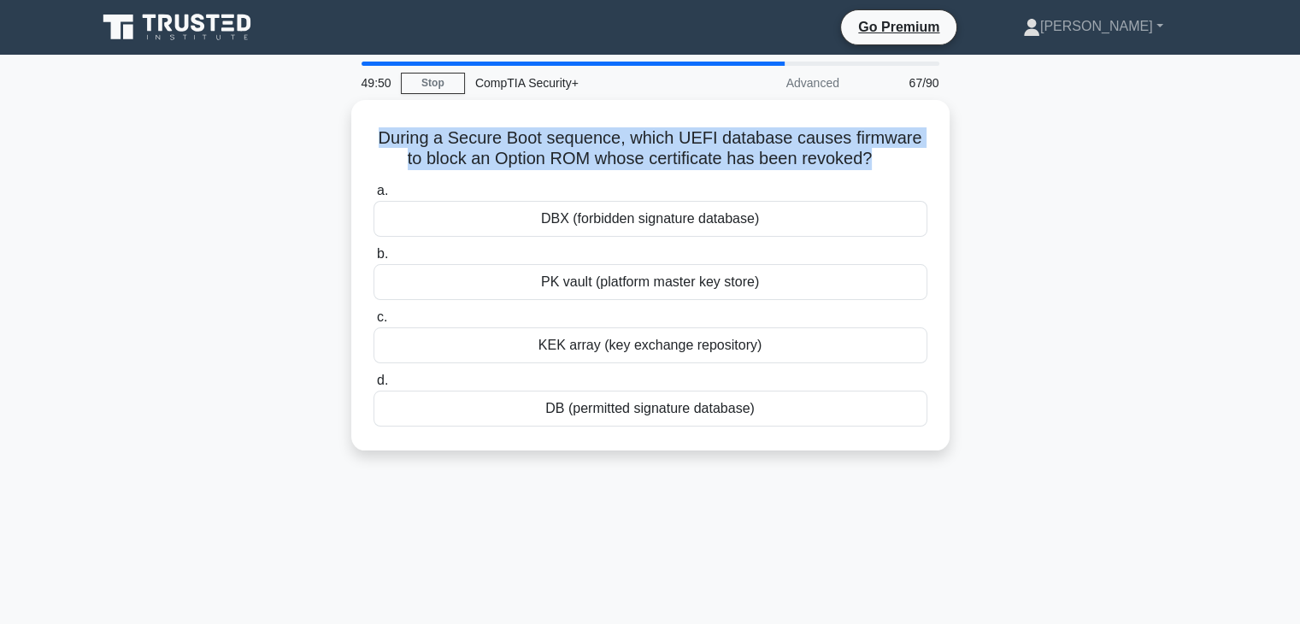
click at [938, 553] on div "49:50 Stop CompTIA Security+ Advanced 67/90 During a Secure Boot sequence, whic…" at bounding box center [650, 489] width 1128 height 855
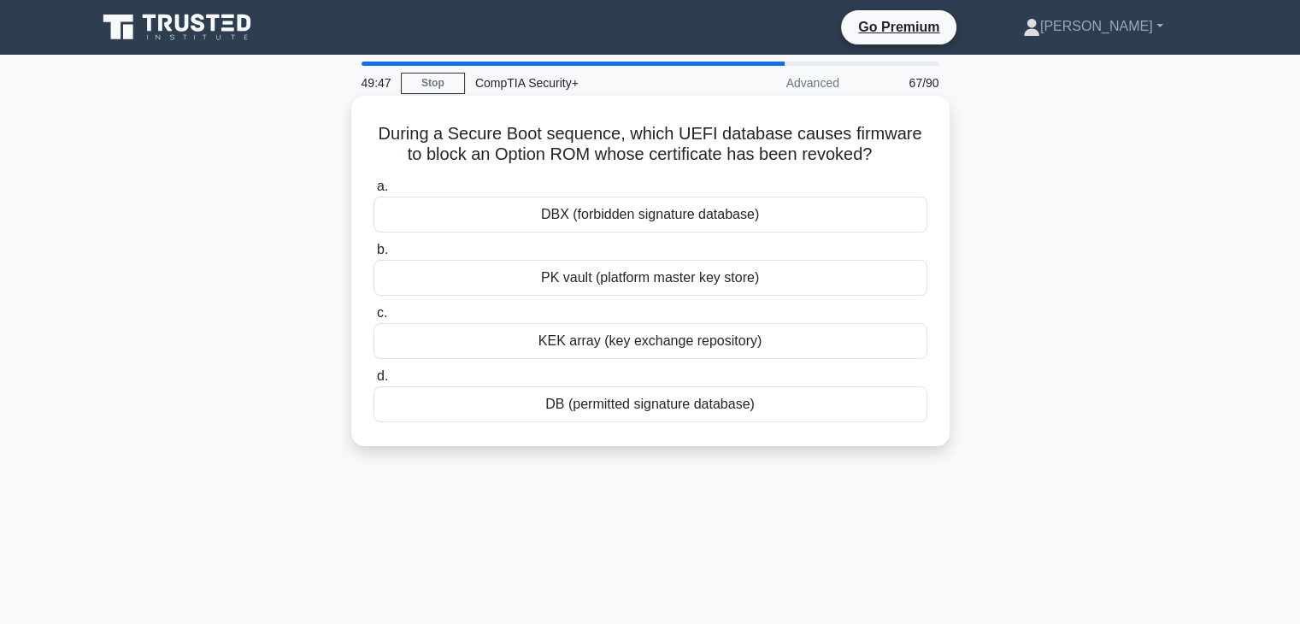
click at [796, 212] on div "DBX (forbidden signature database)" at bounding box center [651, 215] width 554 height 36
click at [374, 192] on input "a. DBX (forbidden signature database)" at bounding box center [374, 186] width 0 height 11
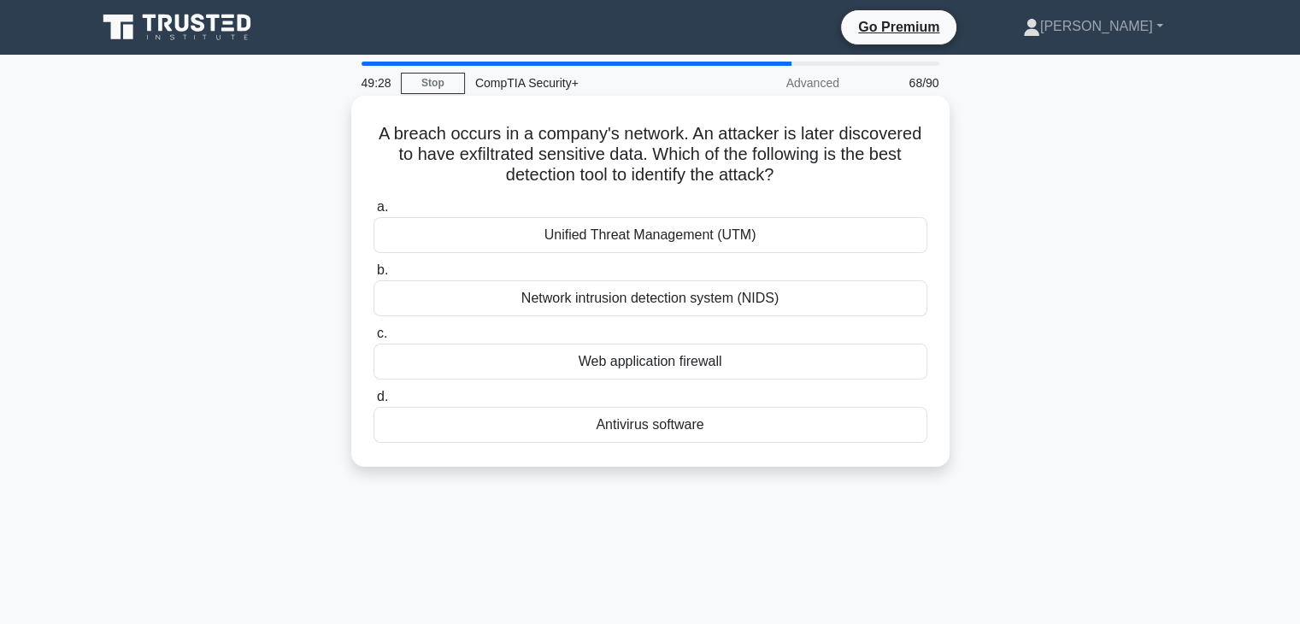
click at [759, 308] on div "Network intrusion detection system (NIDS)" at bounding box center [651, 298] width 554 height 36
click at [374, 276] on input "b. Network intrusion detection system (NIDS)" at bounding box center [374, 270] width 0 height 11
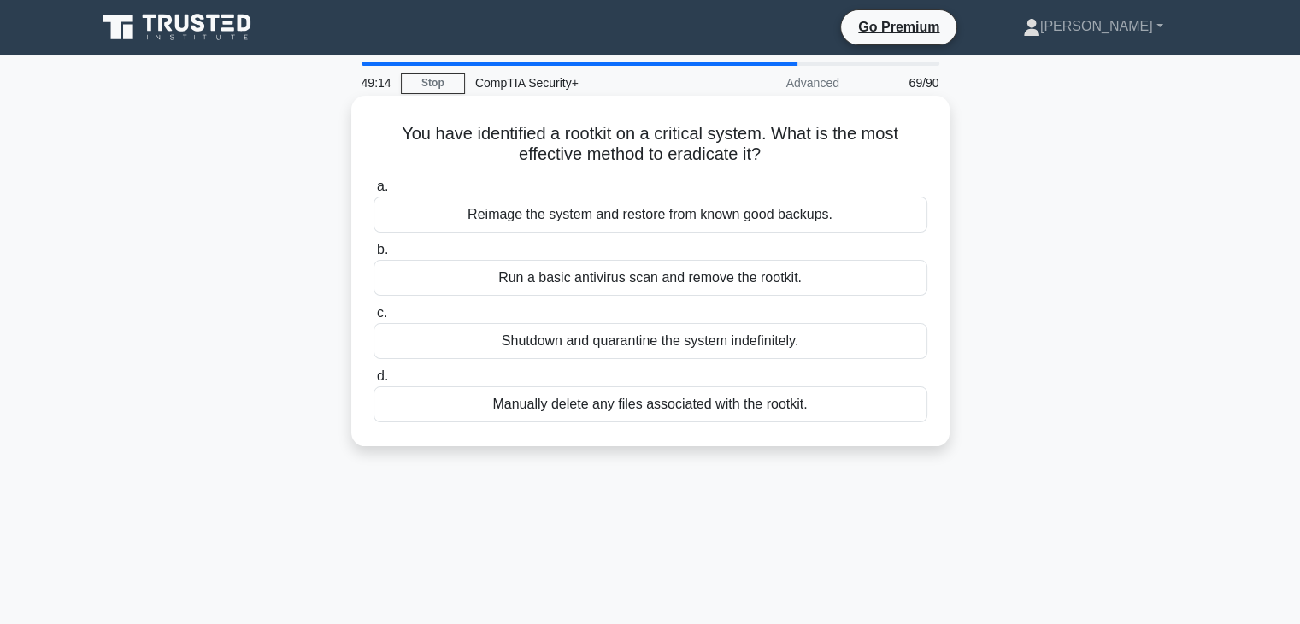
click at [681, 140] on h5 "You have identified a rootkit on a critical system. What is the most effective …" at bounding box center [650, 144] width 557 height 43
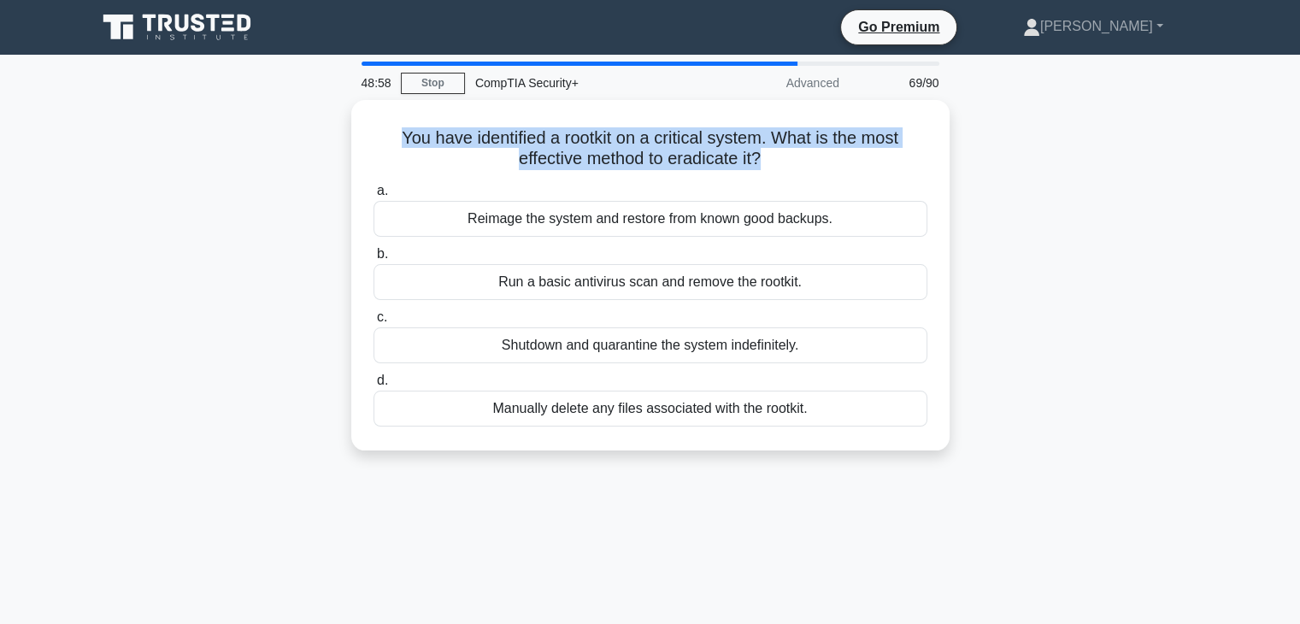
click at [1071, 443] on div "You have identified a rootkit on a critical system. What is the most effective …" at bounding box center [650, 285] width 1128 height 371
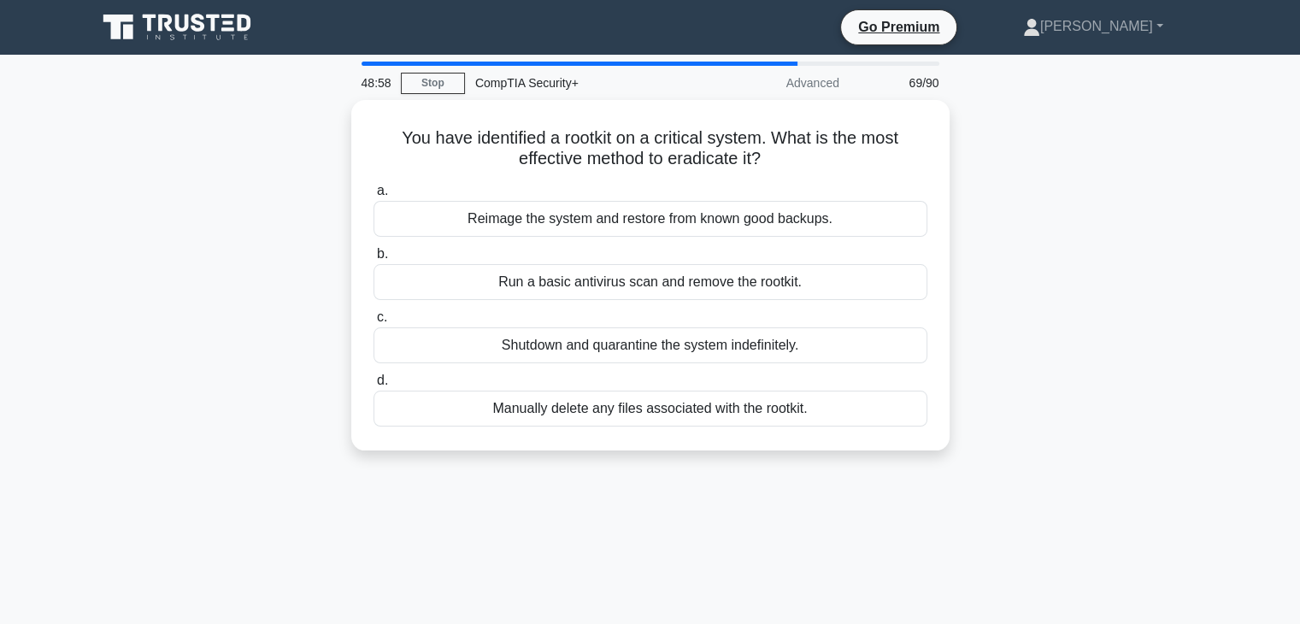
click at [1071, 443] on div "You have identified a rootkit on a critical system. What is the most effective …" at bounding box center [650, 285] width 1128 height 371
click at [1128, 370] on div "You have identified a rootkit on a critical system. What is the most effective …" at bounding box center [650, 285] width 1128 height 371
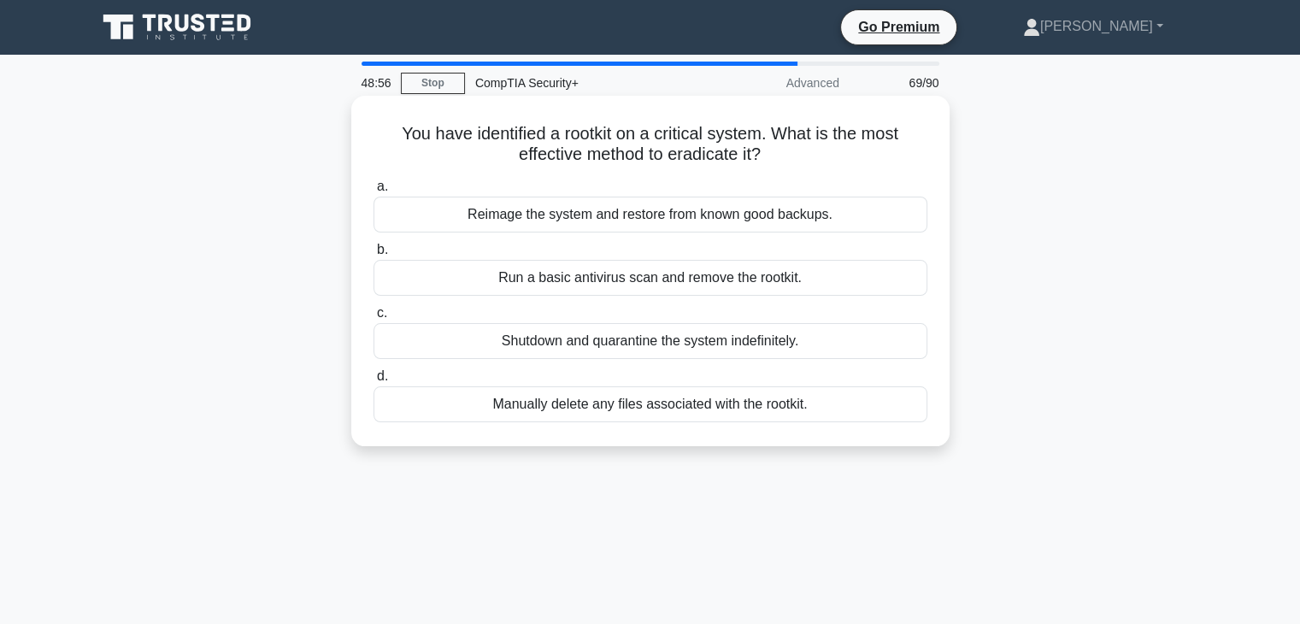
click at [845, 219] on div "Reimage the system and restore from known good backups." at bounding box center [651, 215] width 554 height 36
click at [374, 192] on input "a. Reimage the system and restore from known good backups." at bounding box center [374, 186] width 0 height 11
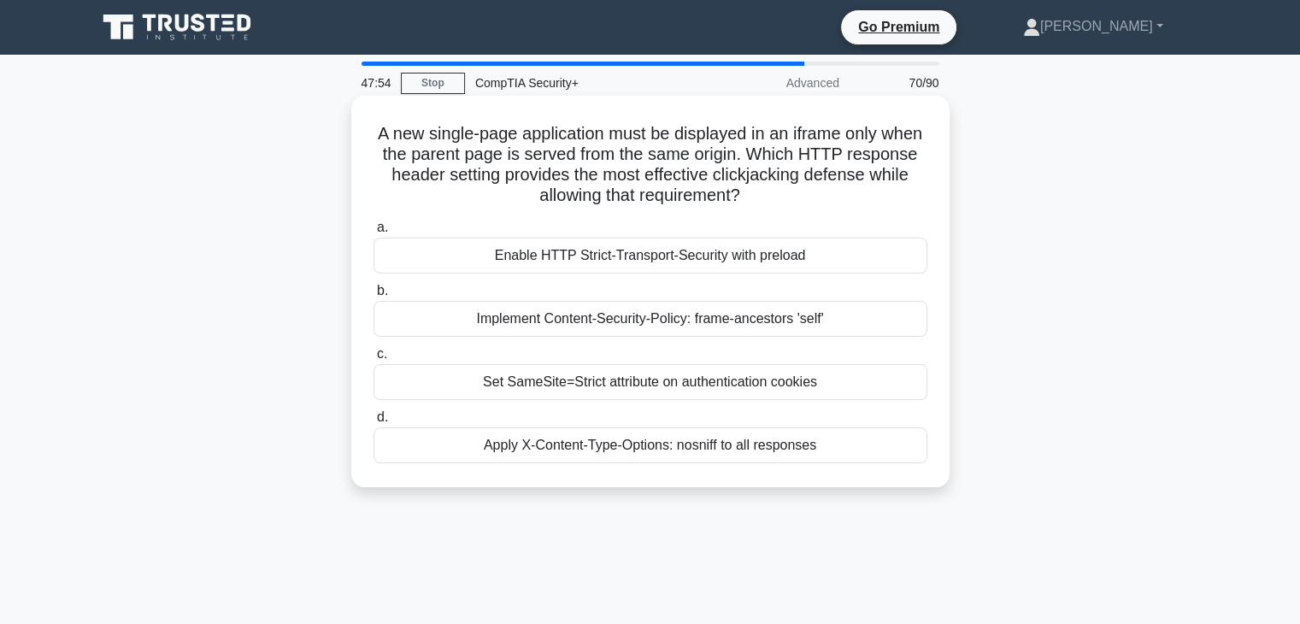
click at [814, 328] on div "Implement Content-Security-Policy: frame-ancestors 'self'" at bounding box center [651, 319] width 554 height 36
click at [374, 297] on input "b. Implement Content-Security-Policy: frame-ancestors 'self'" at bounding box center [374, 291] width 0 height 11
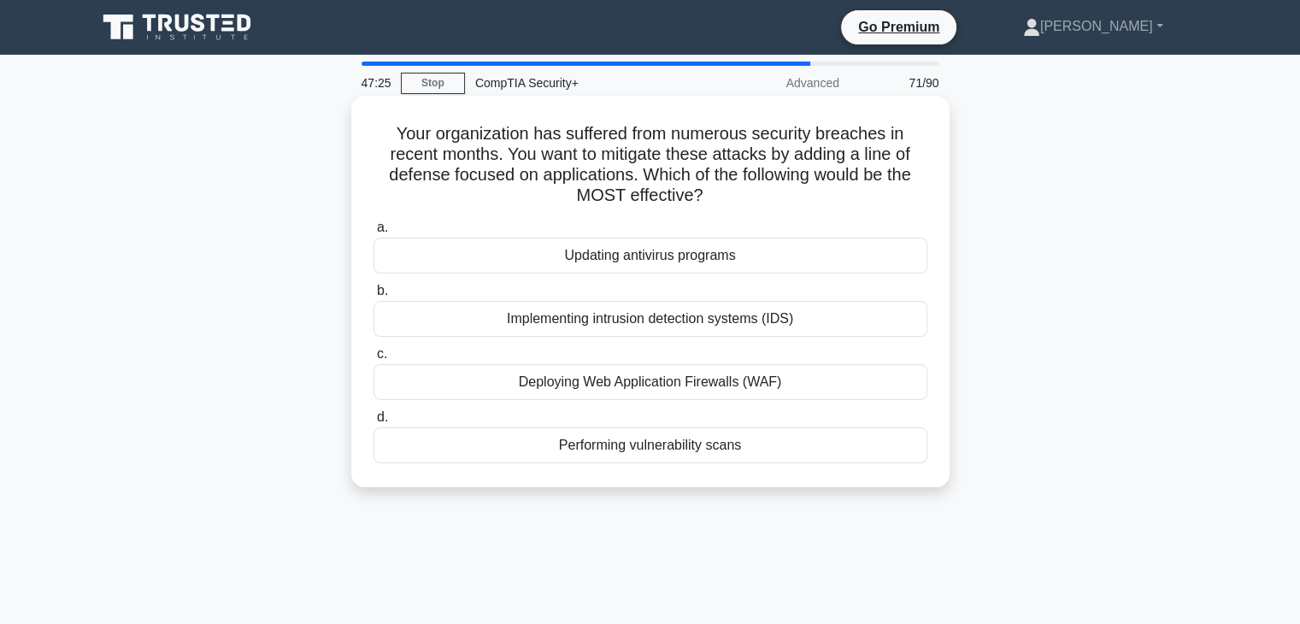
click at [732, 382] on div "Deploying Web Application Firewalls (WAF)" at bounding box center [651, 382] width 554 height 36
click at [374, 360] on input "c. Deploying Web Application Firewalls (WAF)" at bounding box center [374, 354] width 0 height 11
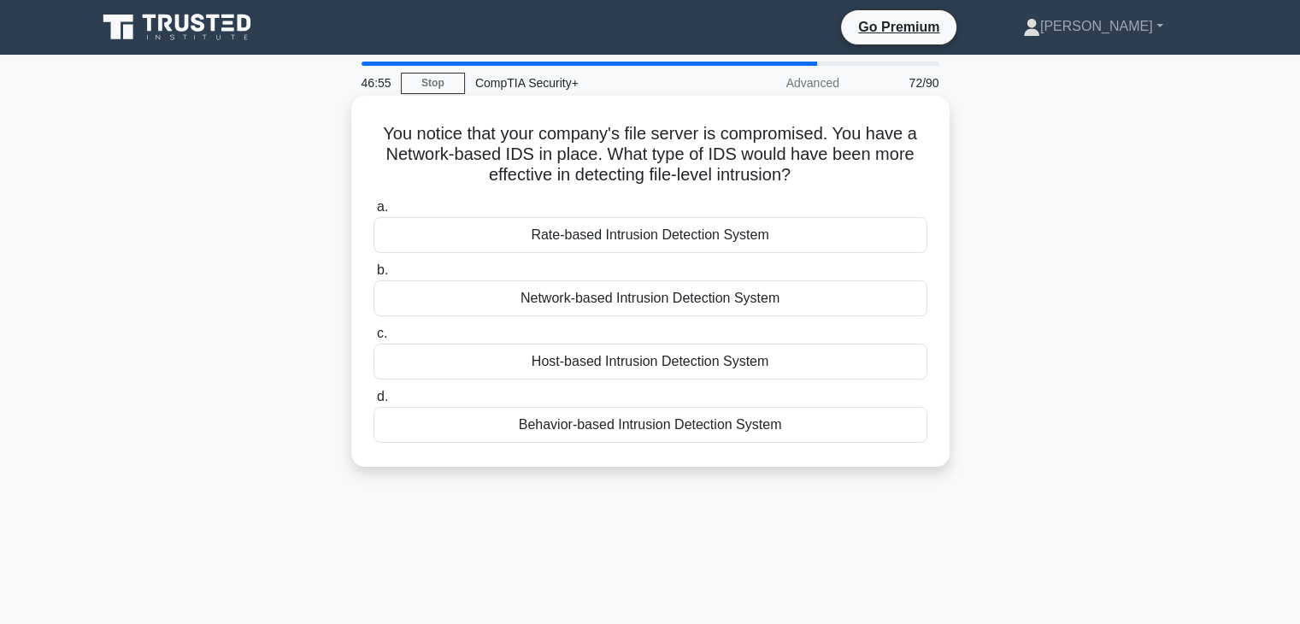
click at [751, 369] on div "Host-based Intrusion Detection System" at bounding box center [651, 362] width 554 height 36
click at [374, 339] on input "c. Host-based Intrusion Detection System" at bounding box center [374, 333] width 0 height 11
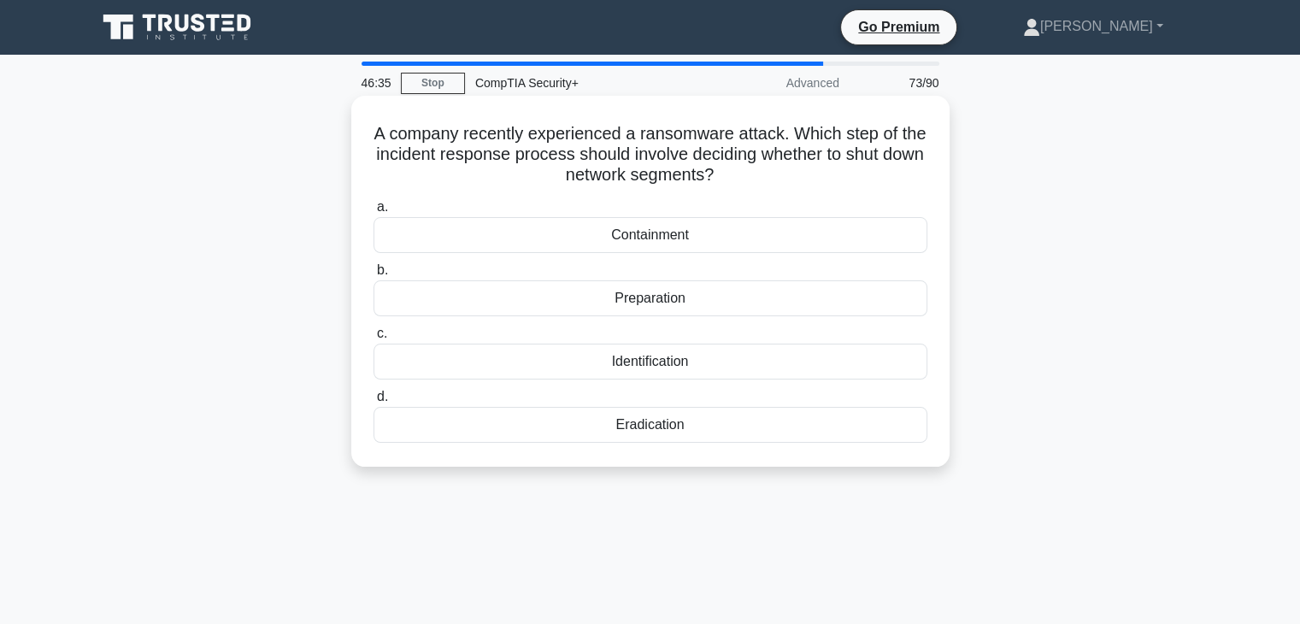
click at [793, 239] on div "Containment" at bounding box center [651, 235] width 554 height 36
click at [374, 213] on input "a. Containment" at bounding box center [374, 207] width 0 height 11
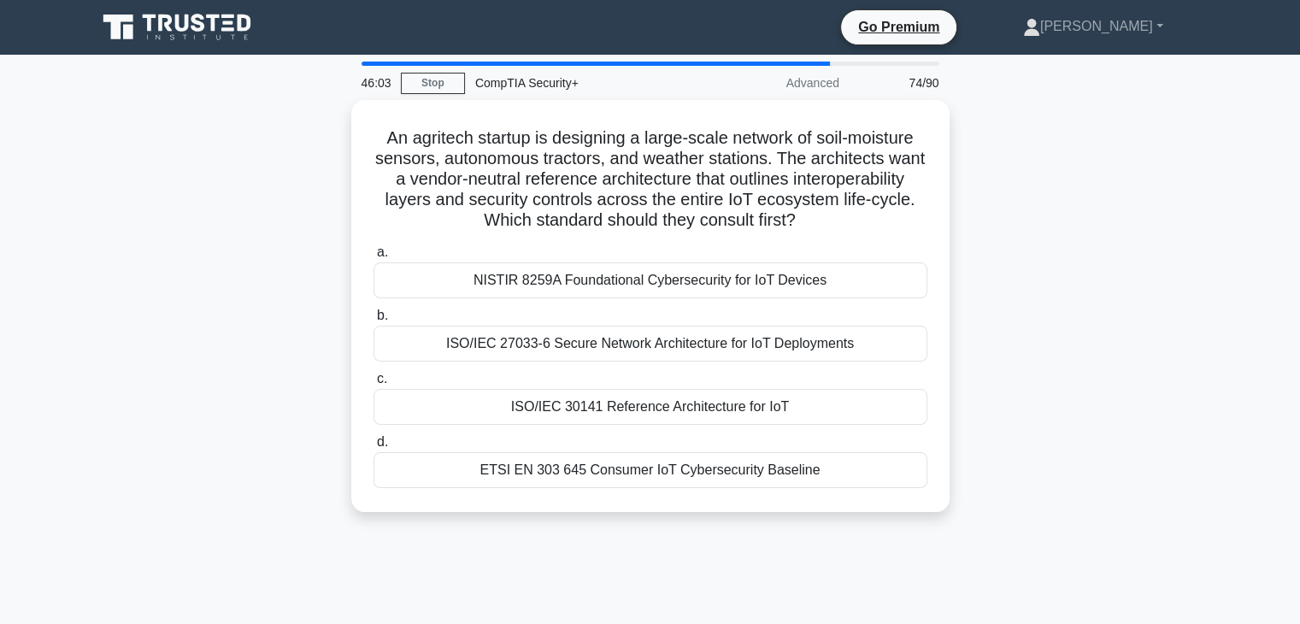
click at [744, 411] on div "ISO/IEC 30141 Reference Architecture for IoT" at bounding box center [651, 407] width 554 height 36
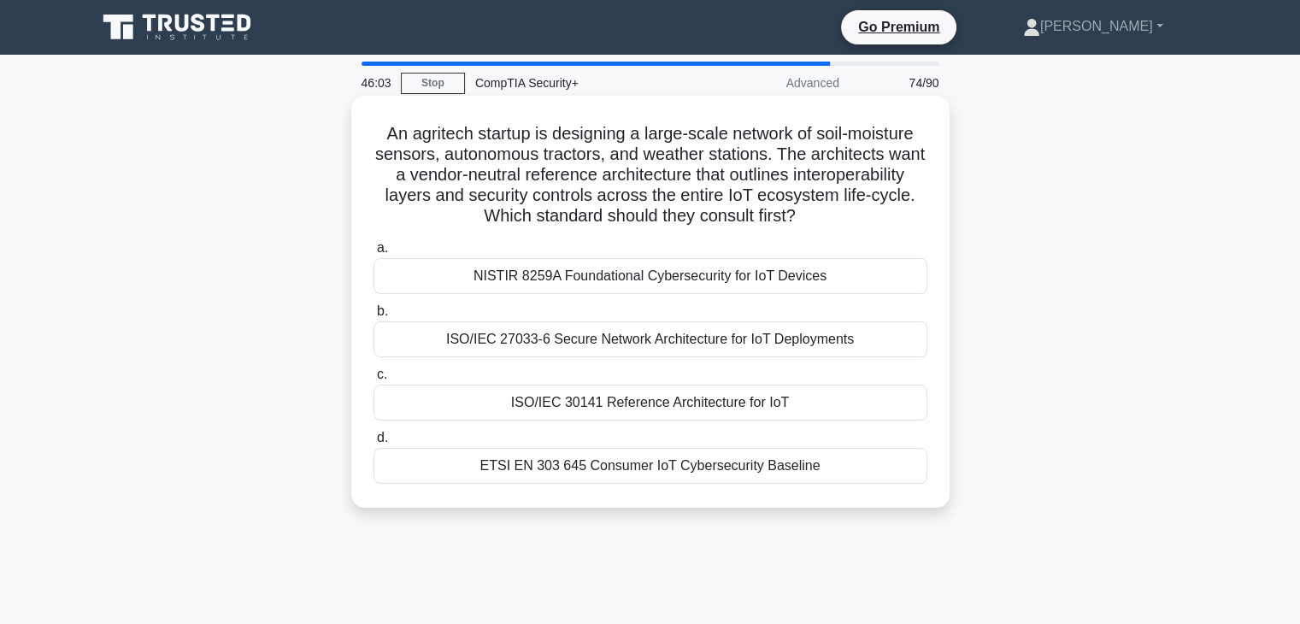
click at [374, 380] on input "c. ISO/IEC 30141 Reference Architecture for IoT" at bounding box center [374, 374] width 0 height 11
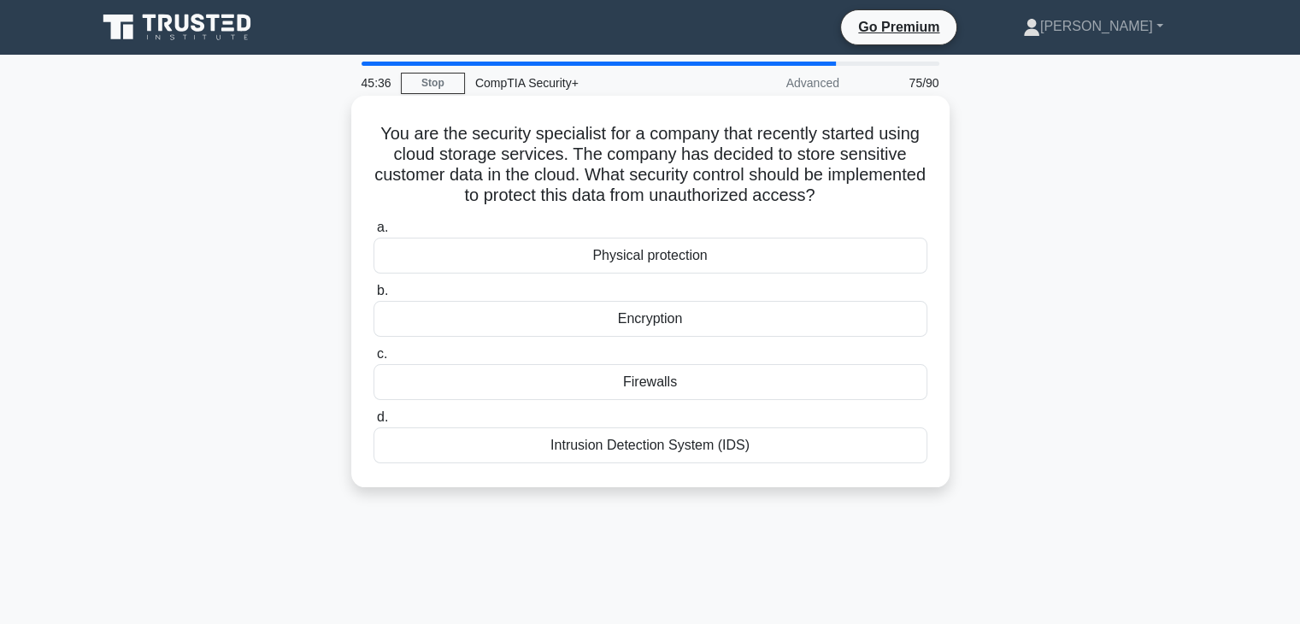
click at [774, 325] on div "Encryption" at bounding box center [651, 319] width 554 height 36
click at [374, 297] on input "b. Encryption" at bounding box center [374, 291] width 0 height 11
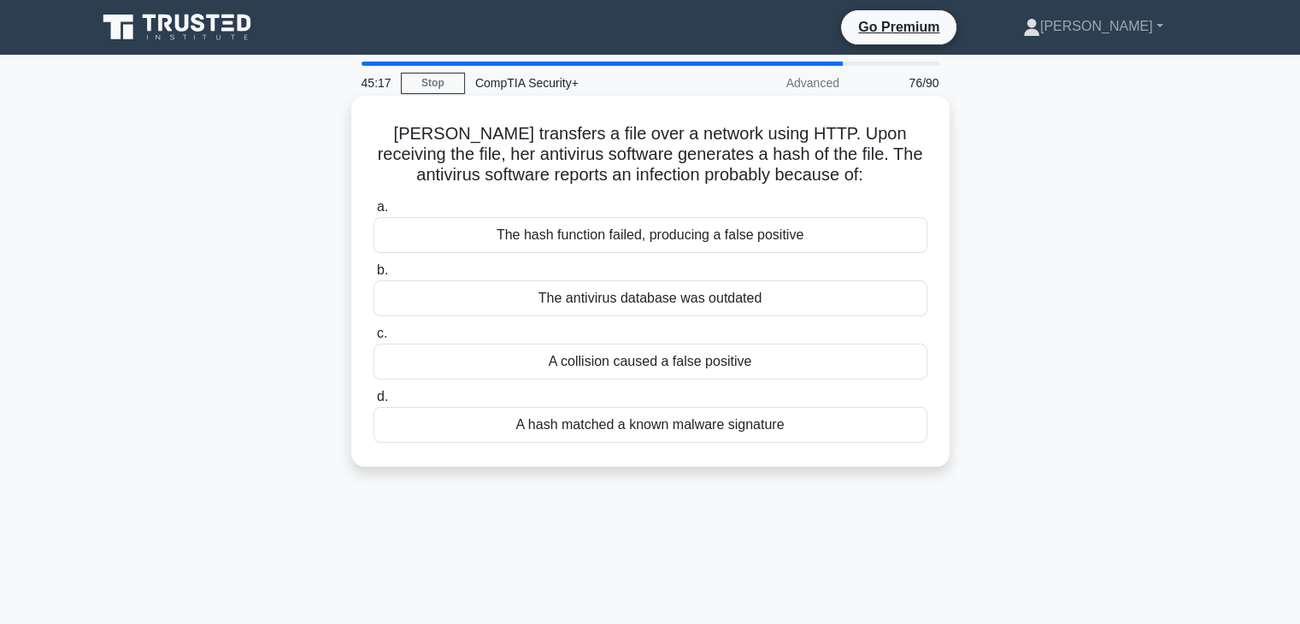
click at [642, 441] on div "A hash matched a known malware signature" at bounding box center [651, 425] width 554 height 36
click at [374, 403] on input "d. A hash matched a known malware signature" at bounding box center [374, 397] width 0 height 11
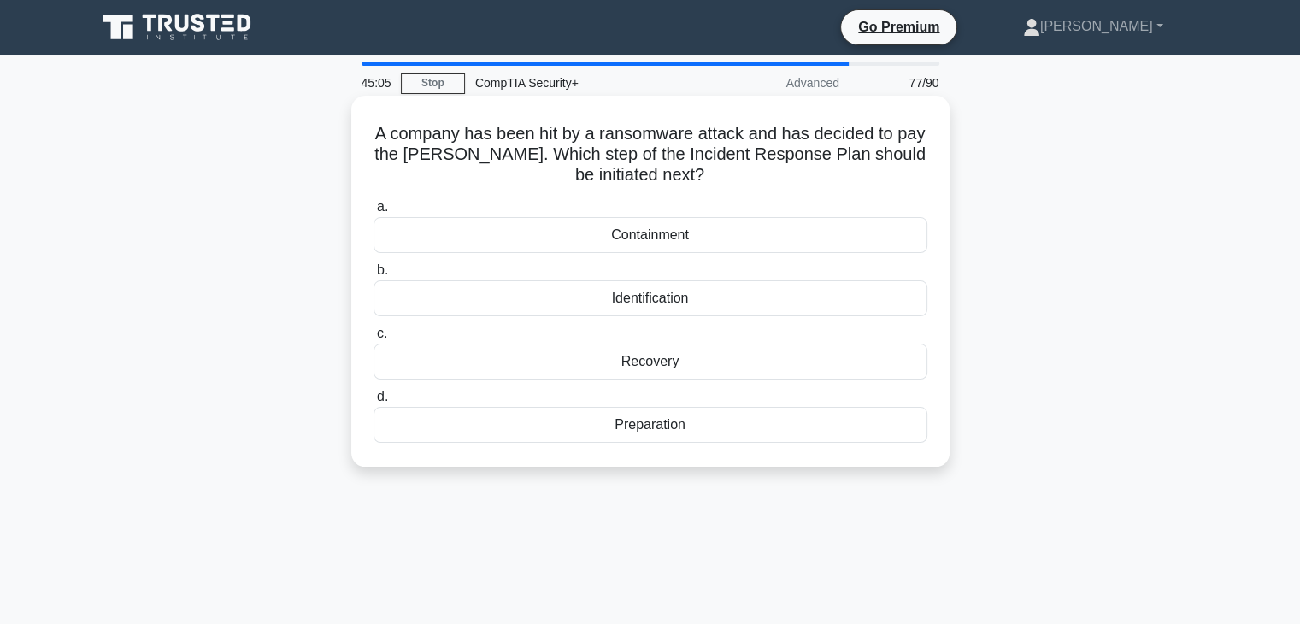
click at [669, 362] on div "Recovery" at bounding box center [651, 362] width 554 height 36
click at [374, 339] on input "c. Recovery" at bounding box center [374, 333] width 0 height 11
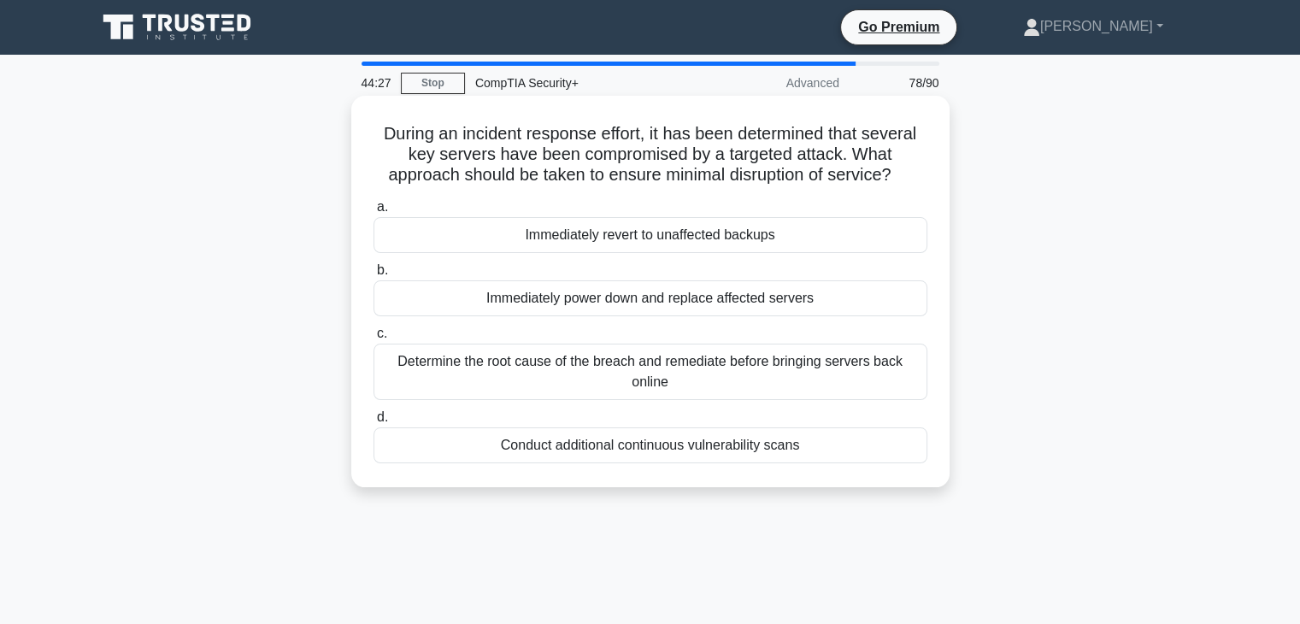
click at [785, 384] on div "Determine the root cause of the breach and remediate before bringing servers ba…" at bounding box center [651, 372] width 554 height 56
click at [374, 339] on input "c. Determine the root cause of the breach and remediate before bringing servers…" at bounding box center [374, 333] width 0 height 11
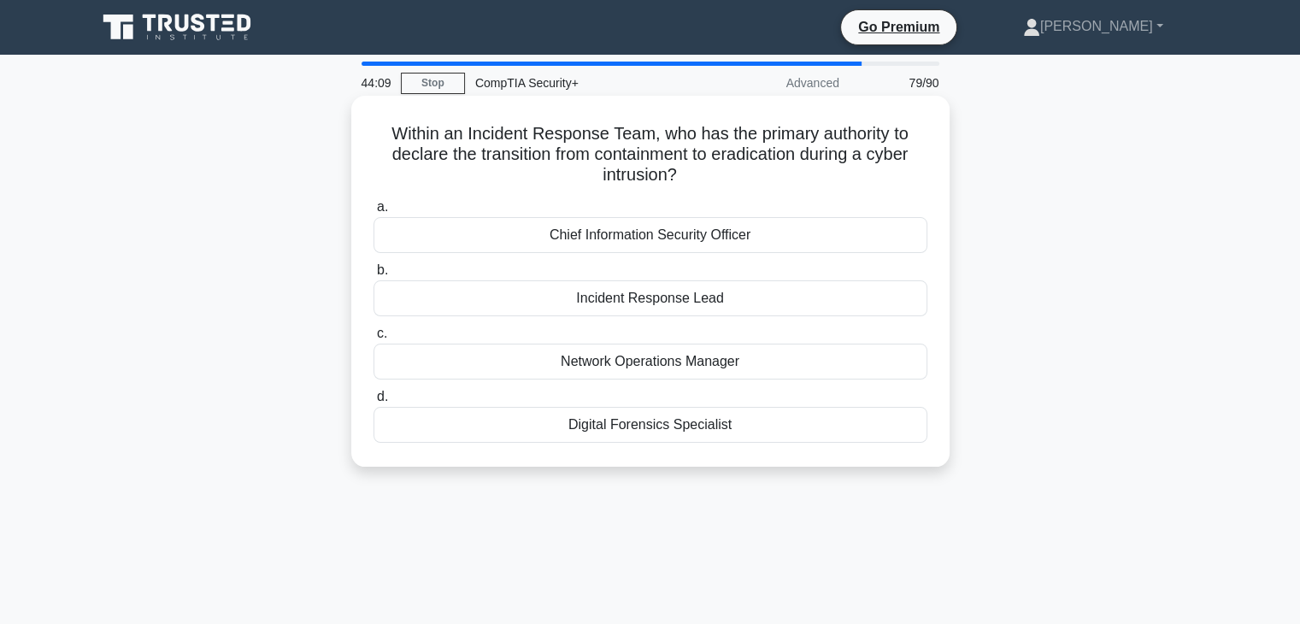
click at [821, 237] on div "Chief Information Security Officer" at bounding box center [651, 235] width 554 height 36
click at [374, 213] on input "a. Chief Information Security Officer" at bounding box center [374, 207] width 0 height 11
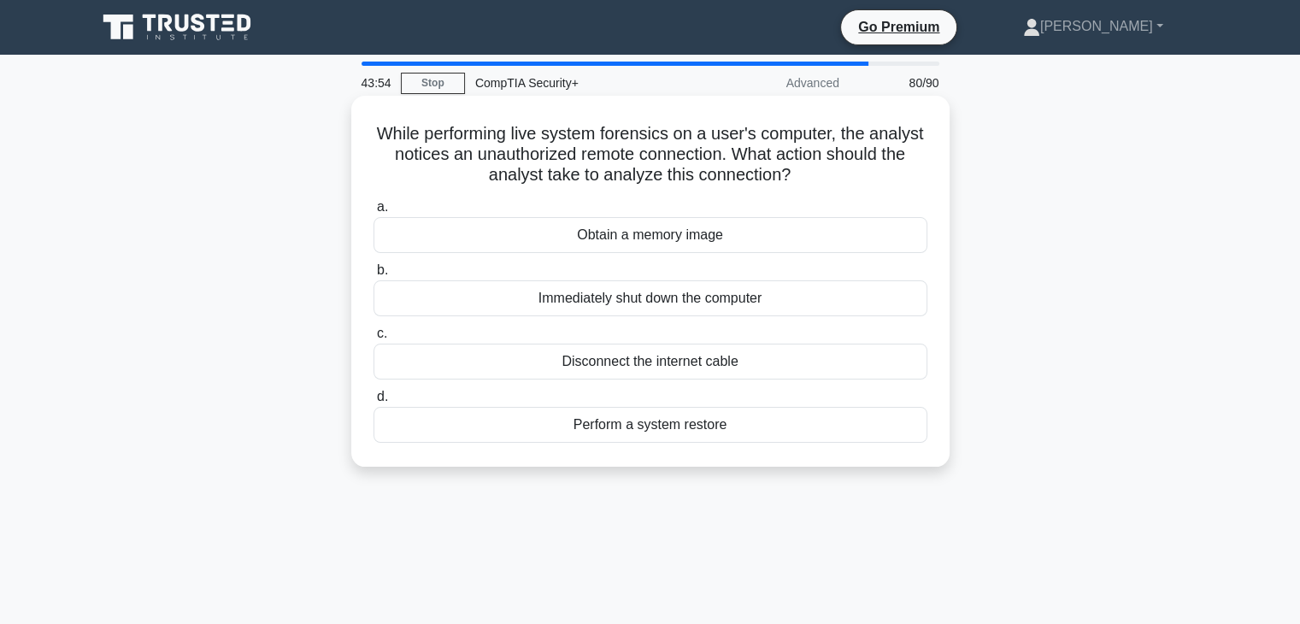
click at [804, 239] on div "Obtain a memory image" at bounding box center [651, 235] width 554 height 36
click at [374, 213] on input "a. Obtain a memory image" at bounding box center [374, 207] width 0 height 11
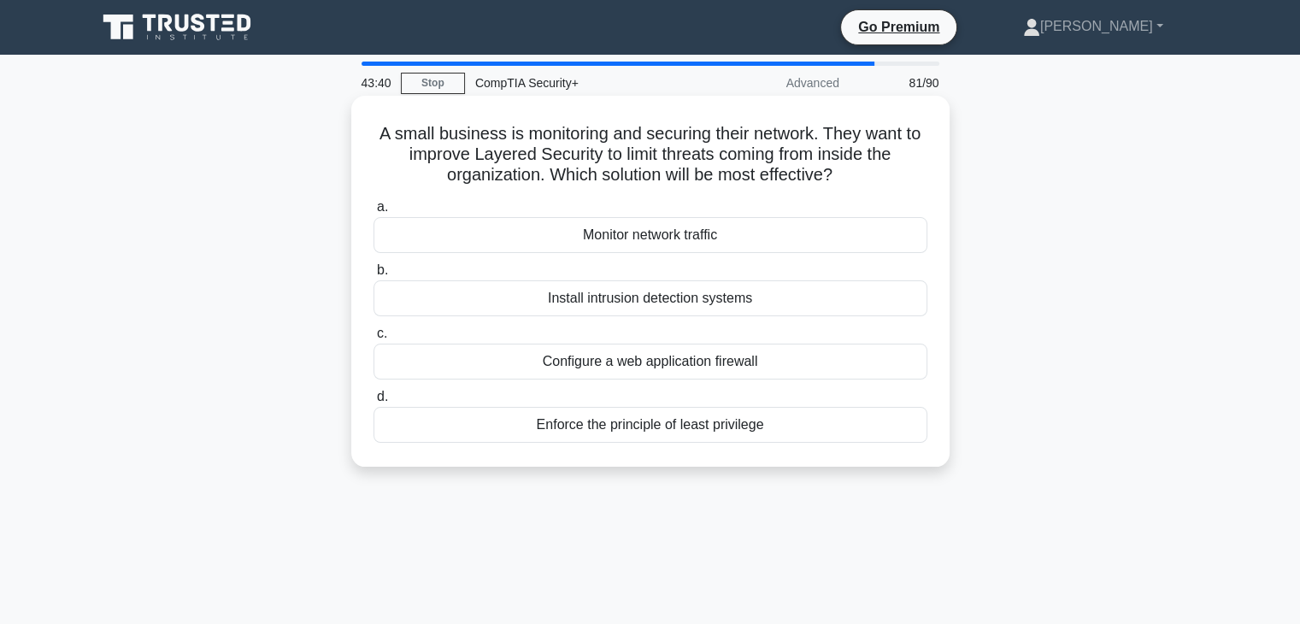
click at [639, 429] on div "Enforce the principle of least privilege" at bounding box center [651, 425] width 554 height 36
click at [374, 403] on input "d. Enforce the principle of least privilege" at bounding box center [374, 397] width 0 height 11
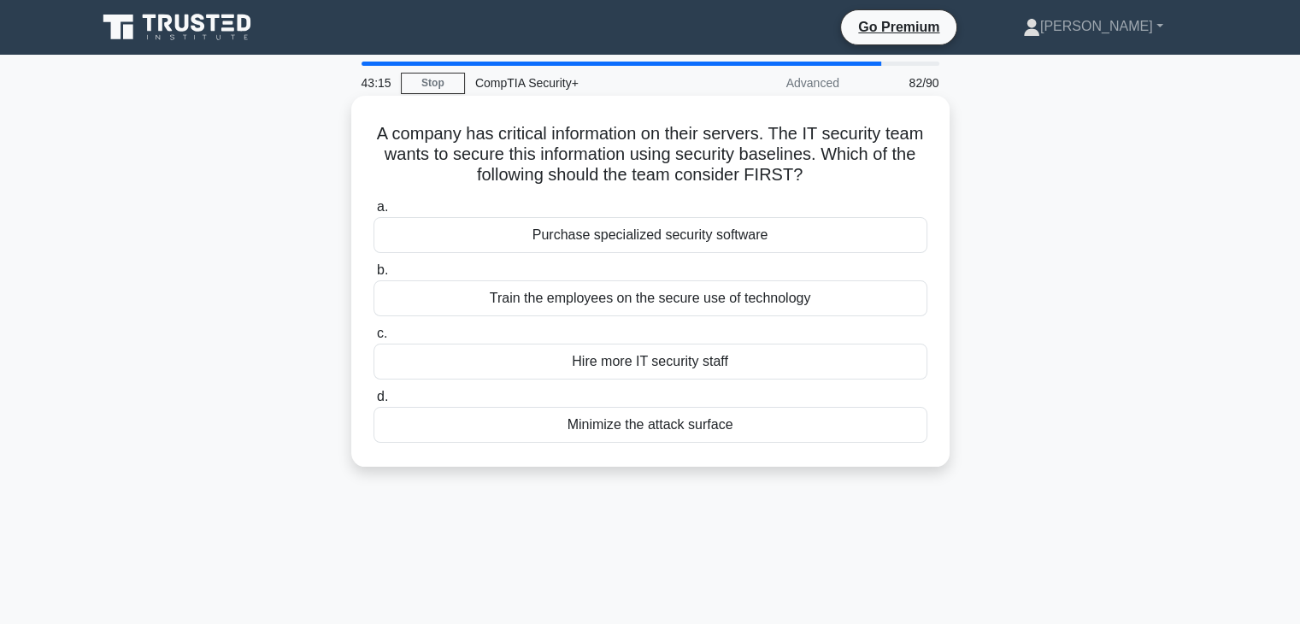
click at [746, 439] on div "Minimize the attack surface" at bounding box center [651, 425] width 554 height 36
click at [374, 403] on input "d. Minimize the attack surface" at bounding box center [374, 397] width 0 height 11
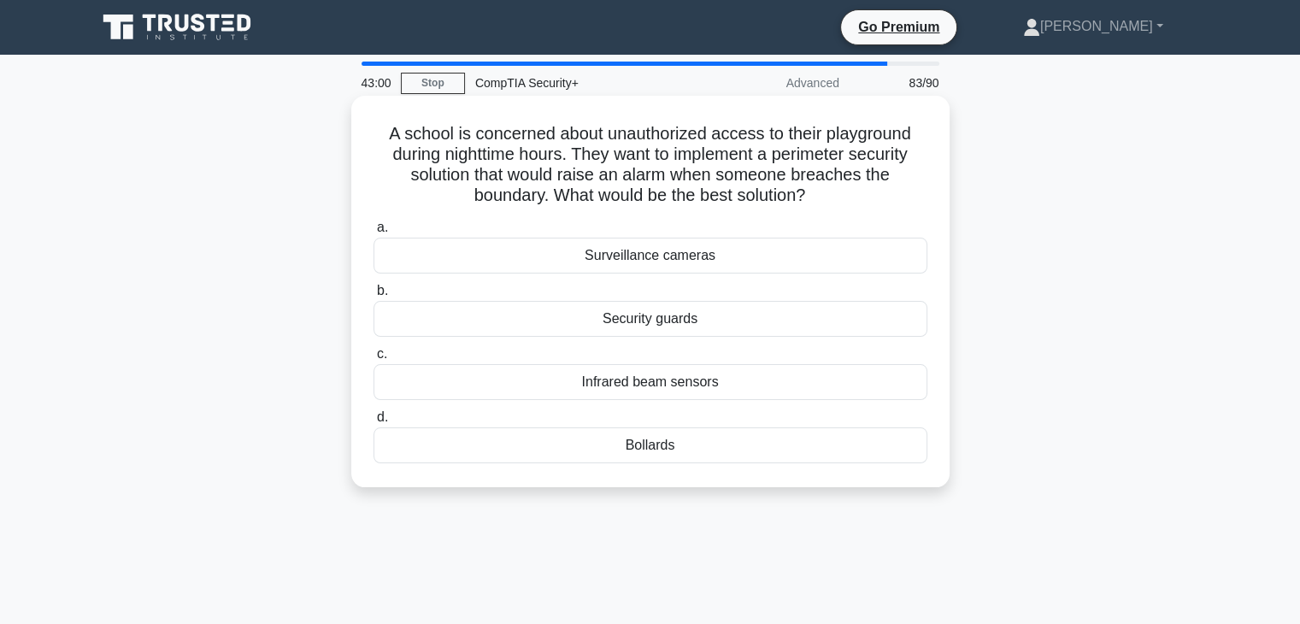
click at [759, 392] on div "Infrared beam sensors" at bounding box center [651, 382] width 554 height 36
click at [374, 360] on input "c. Infrared beam sensors" at bounding box center [374, 354] width 0 height 11
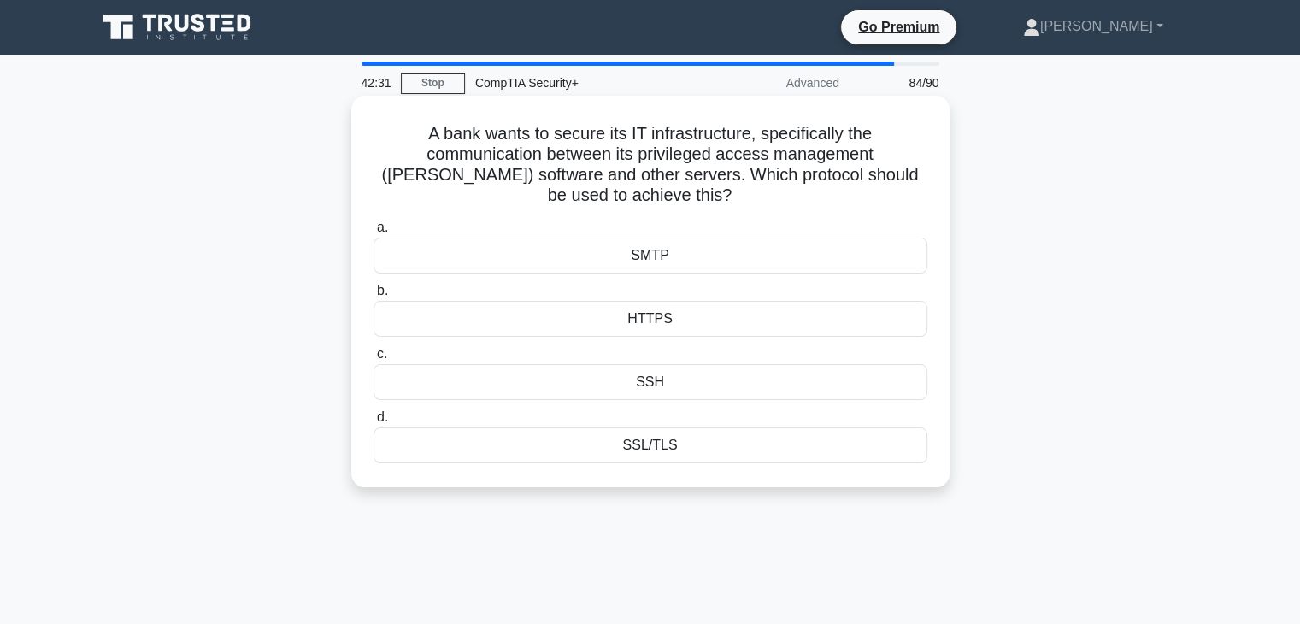
click at [737, 166] on h5 "A bank wants to secure its IT infrastructure, specifically the communication be…" at bounding box center [650, 165] width 557 height 84
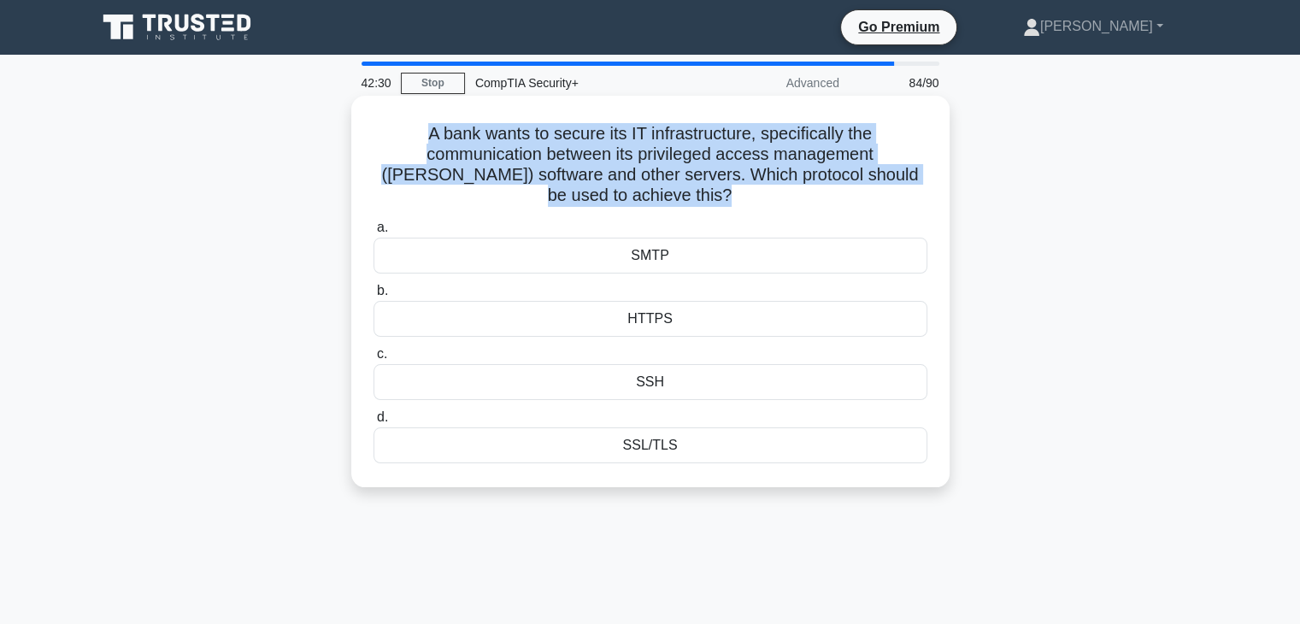
click at [737, 166] on h5 "A bank wants to secure its IT infrastructure, specifically the communication be…" at bounding box center [650, 165] width 557 height 84
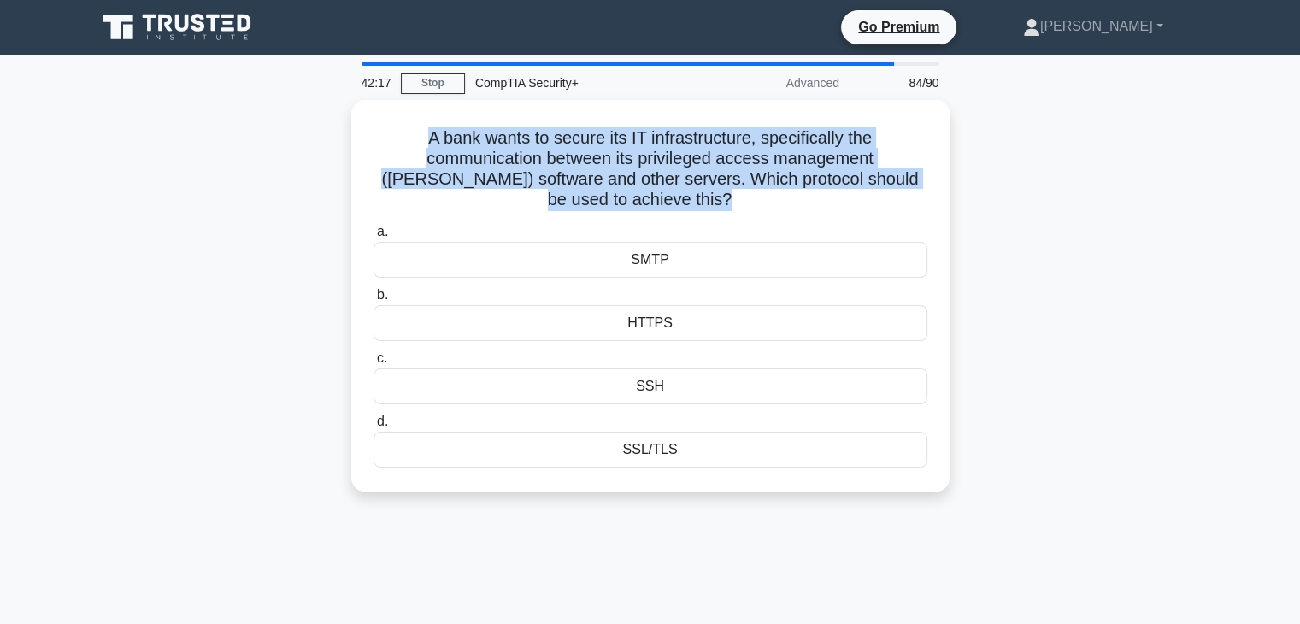
click at [1120, 468] on div "A bank wants to secure its IT infrastructure, specifically the communication be…" at bounding box center [650, 306] width 1128 height 412
click at [1150, 431] on div "A bank wants to secure its IT infrastructure, specifically the communication be…" at bounding box center [650, 306] width 1128 height 412
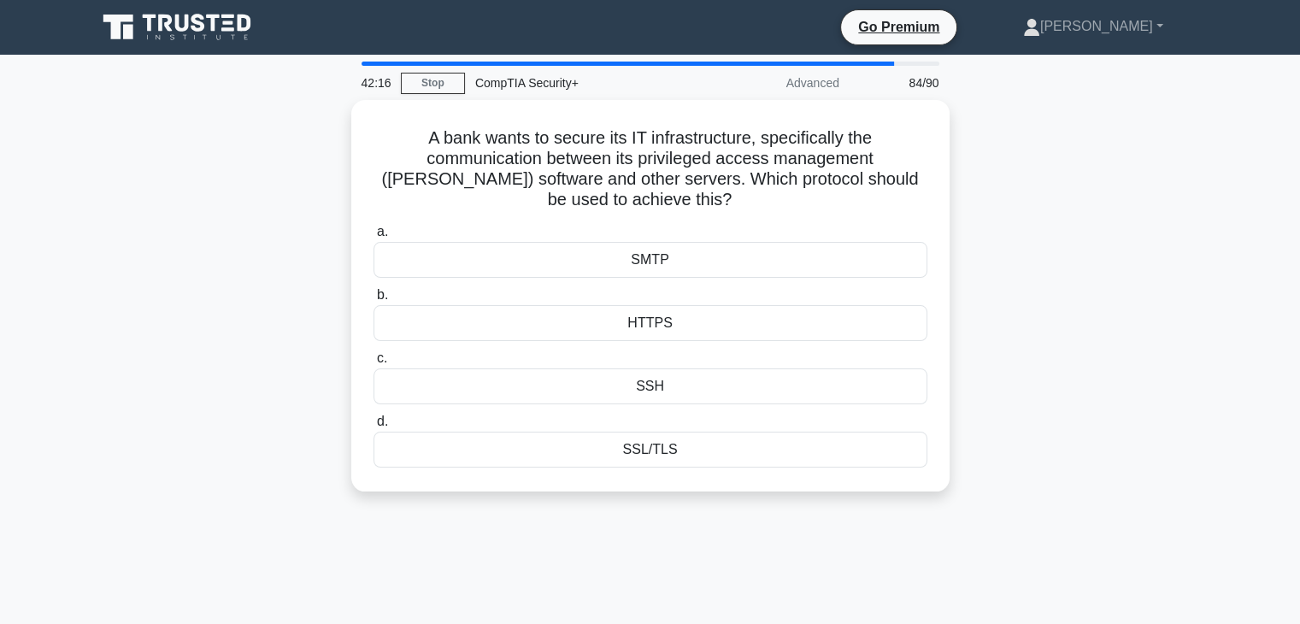
click at [1150, 431] on div "A bank wants to secure its IT infrastructure, specifically the communication be…" at bounding box center [650, 306] width 1128 height 412
click at [1190, 310] on div "A bank wants to secure its IT infrastructure, specifically the communication be…" at bounding box center [650, 306] width 1128 height 412
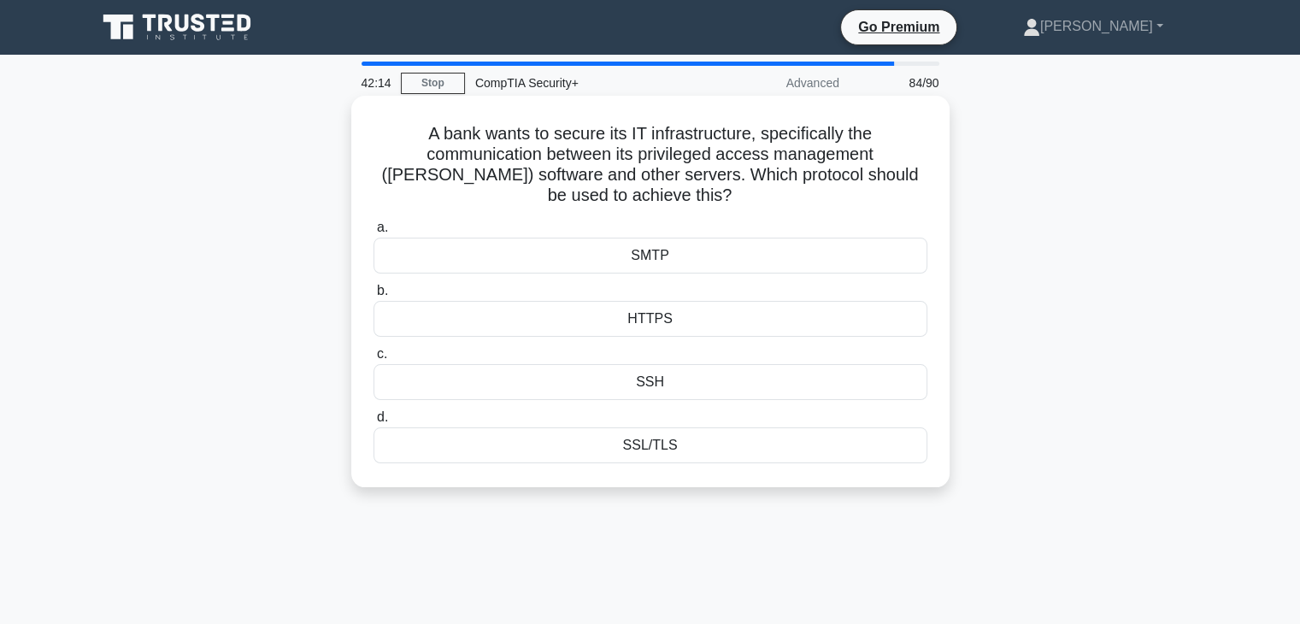
click at [773, 386] on div "SSH" at bounding box center [651, 382] width 554 height 36
click at [374, 360] on input "c. SSH" at bounding box center [374, 354] width 0 height 11
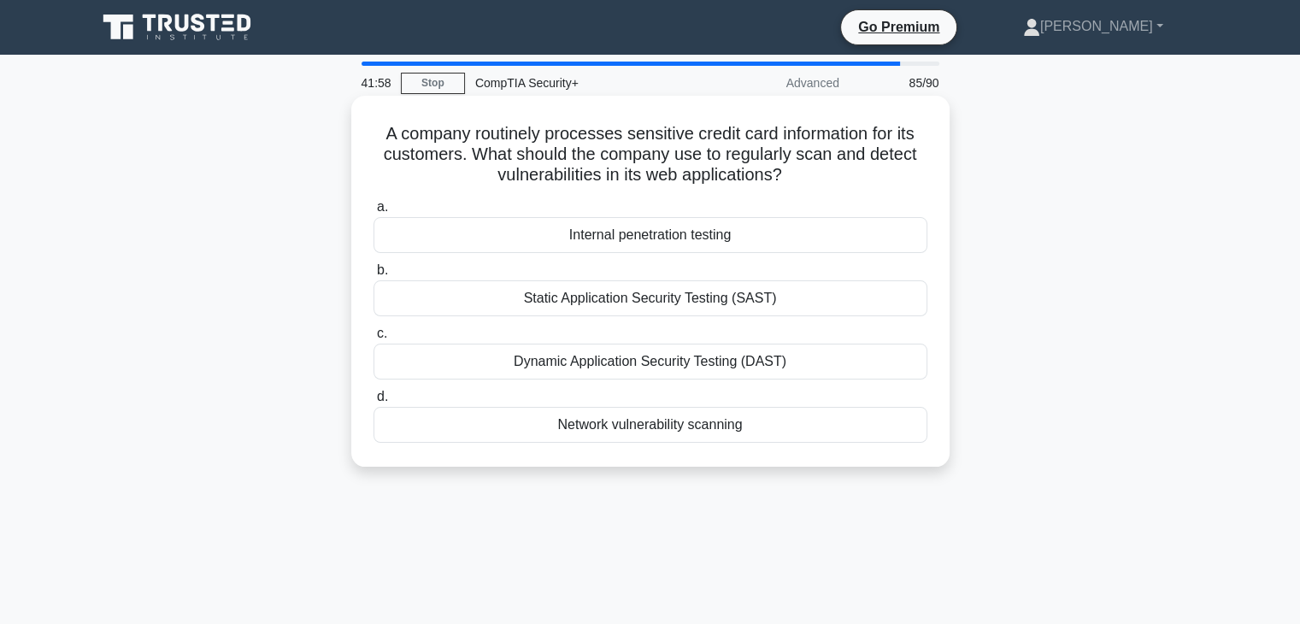
click at [815, 358] on div "Dynamic Application Security Testing (DAST)" at bounding box center [651, 362] width 554 height 36
click at [374, 339] on input "c. Dynamic Application Security Testing (DAST)" at bounding box center [374, 333] width 0 height 11
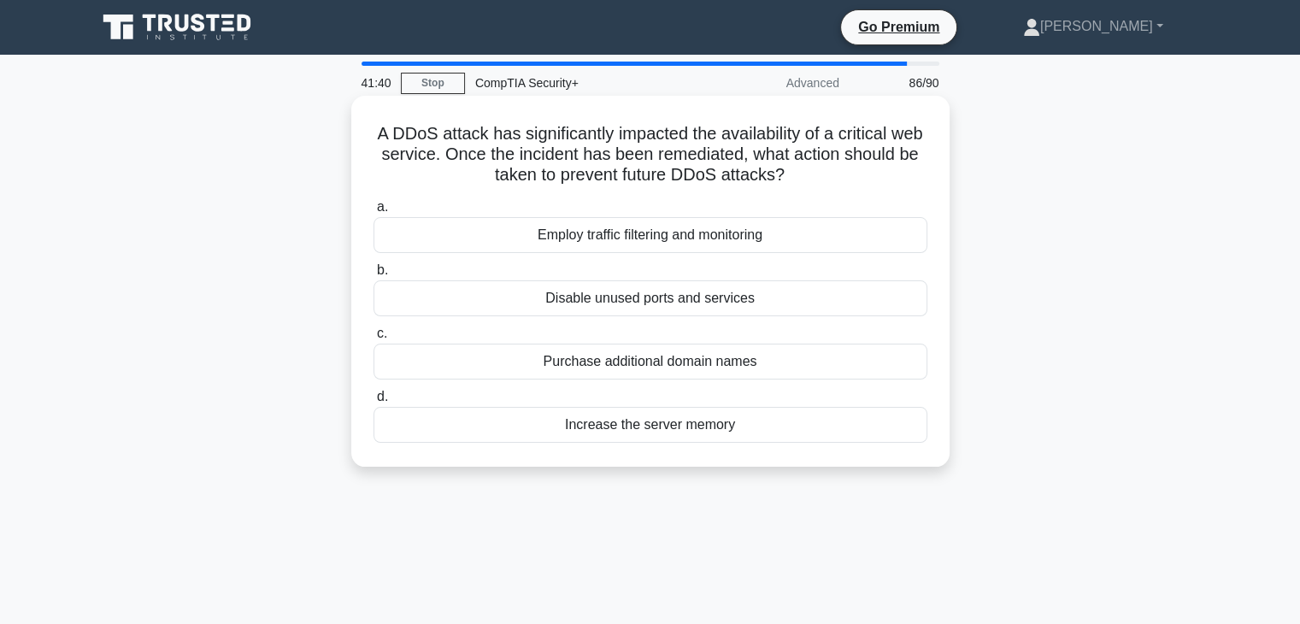
click at [793, 241] on div "Employ traffic filtering and monitoring" at bounding box center [651, 235] width 554 height 36
click at [374, 213] on input "a. Employ traffic filtering and monitoring" at bounding box center [374, 207] width 0 height 11
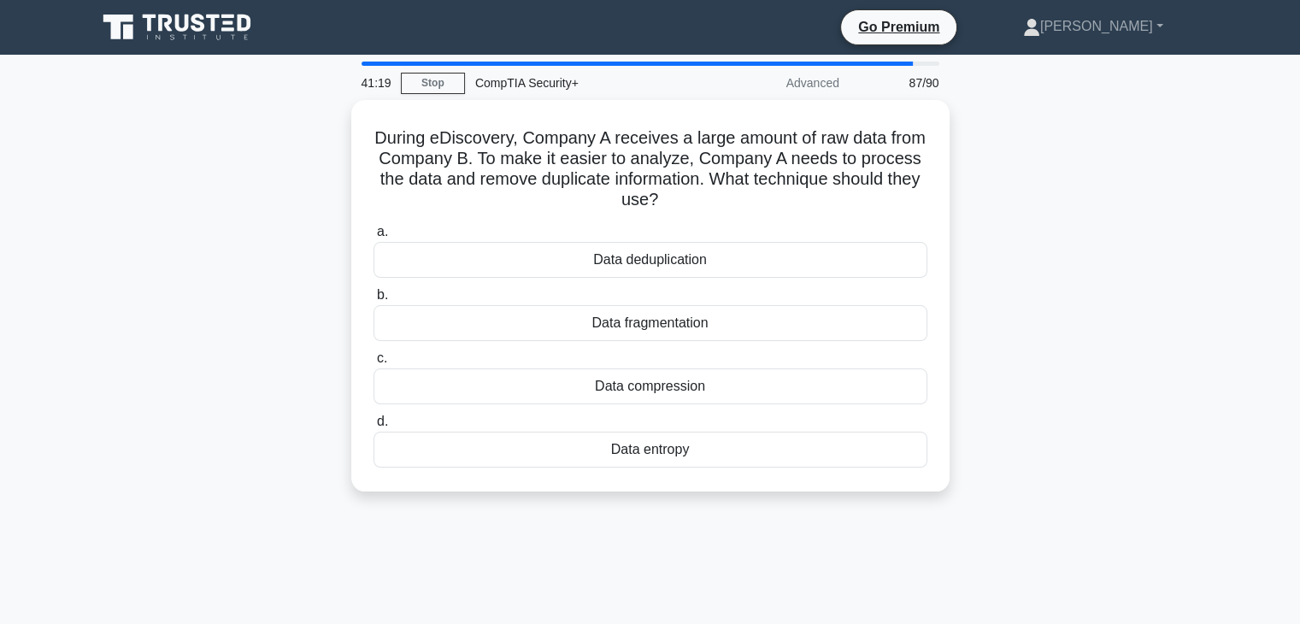
click at [776, 258] on div "Data deduplication" at bounding box center [651, 260] width 554 height 36
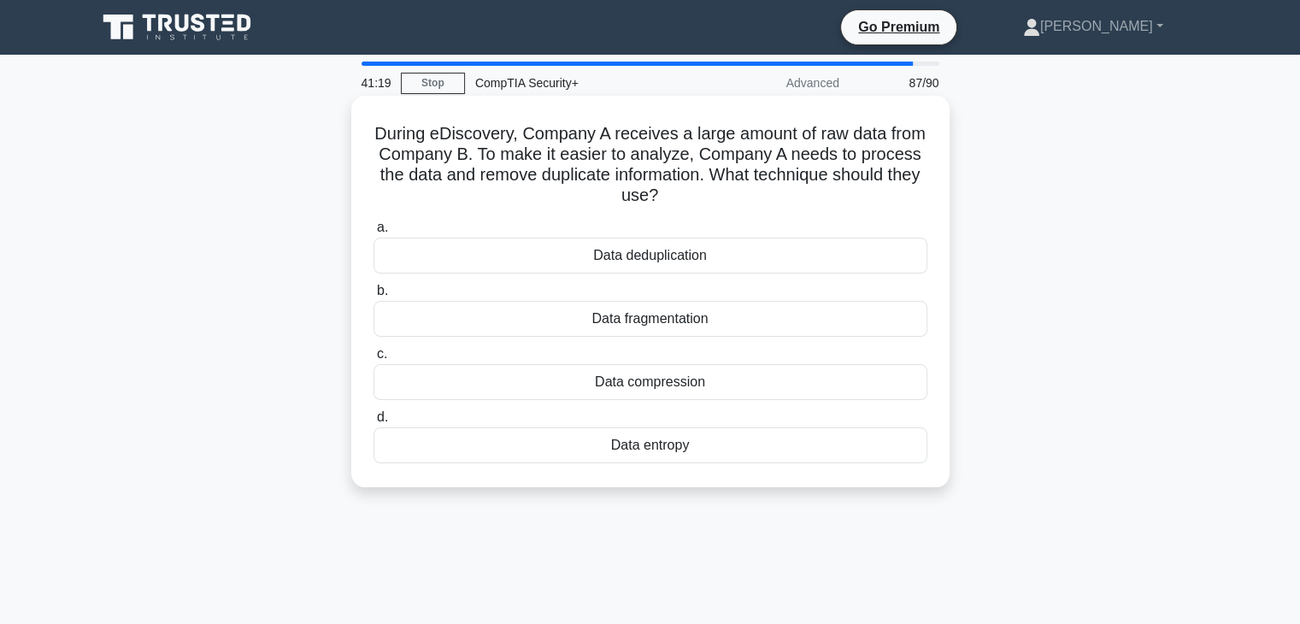
click at [374, 233] on input "a. Data deduplication" at bounding box center [374, 227] width 0 height 11
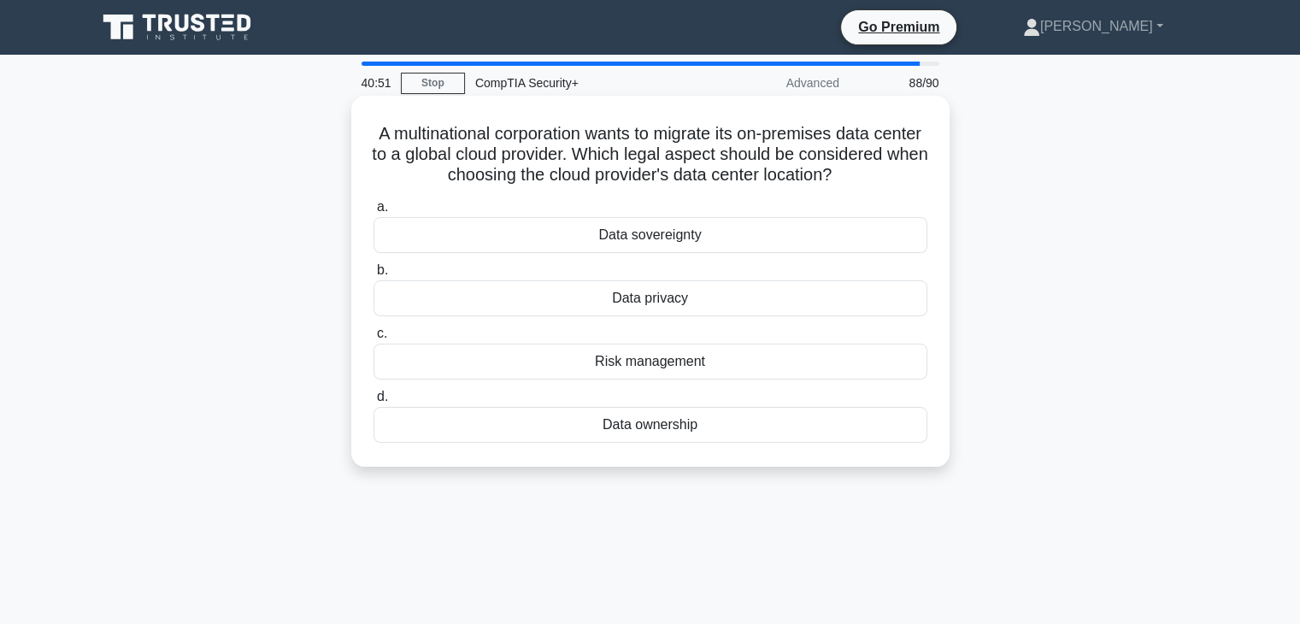
click at [756, 316] on div "Data privacy" at bounding box center [651, 298] width 554 height 36
click at [374, 276] on input "b. Data privacy" at bounding box center [374, 270] width 0 height 11
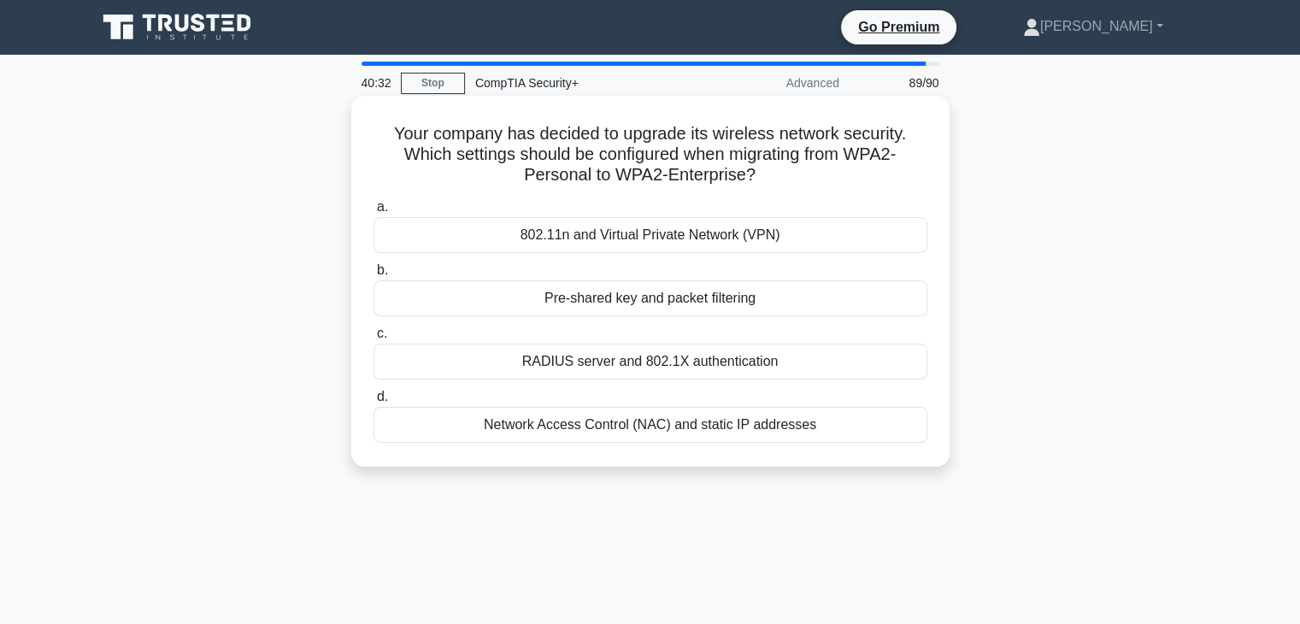
click at [747, 151] on h5 "Your company has decided to upgrade its wireless network security. Which settin…" at bounding box center [650, 154] width 557 height 63
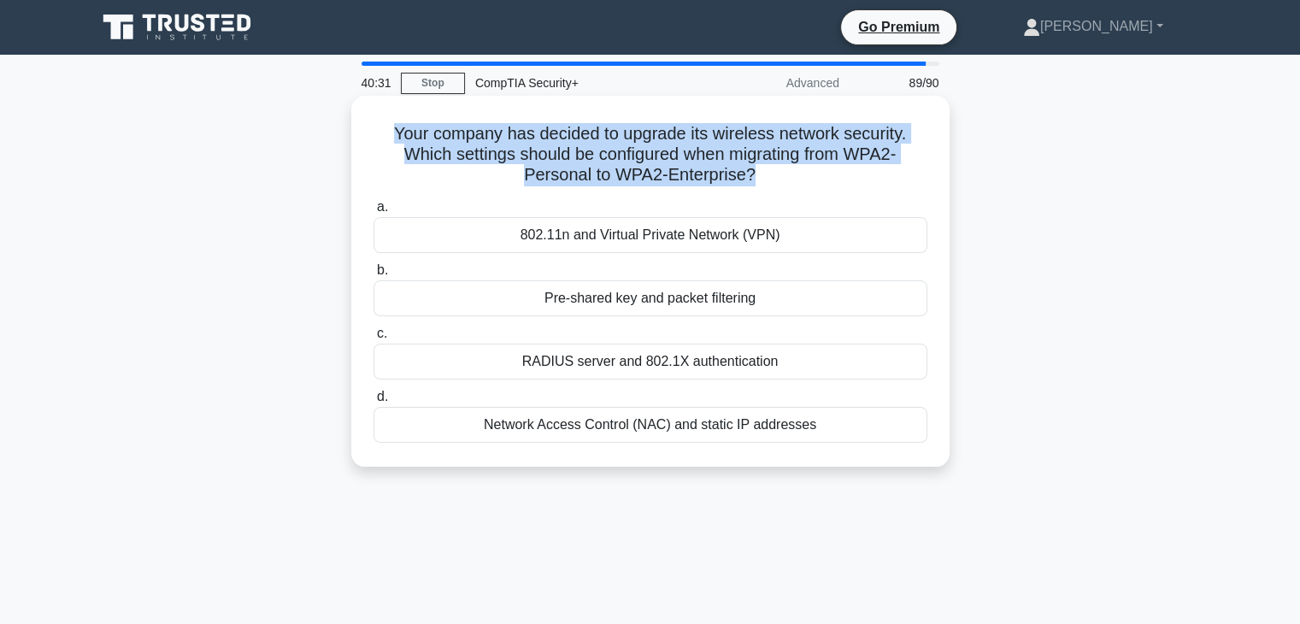
click at [747, 151] on h5 "Your company has decided to upgrade its wireless network security. Which settin…" at bounding box center [650, 154] width 557 height 63
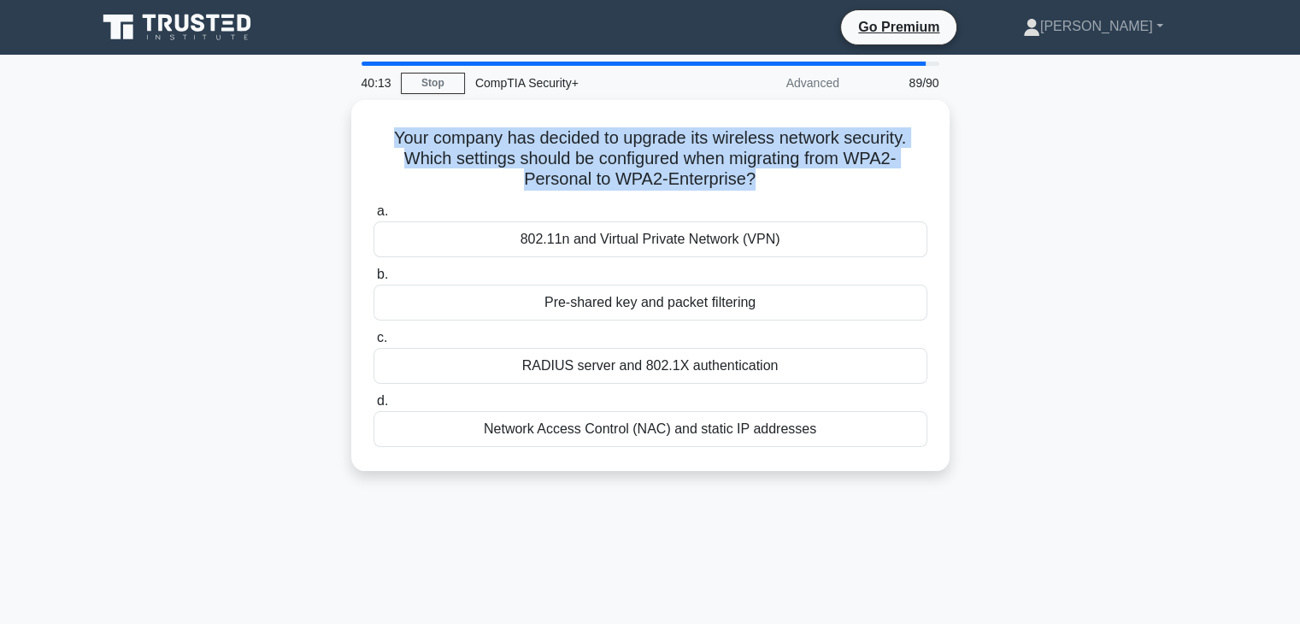
drag, startPoint x: 1063, startPoint y: 604, endPoint x: 974, endPoint y: 544, distance: 107.7
click at [974, 544] on div "40:13 Stop CompTIA Security+ Advanced 89/90 Your company has decided to upgrade…" at bounding box center [650, 489] width 1128 height 855
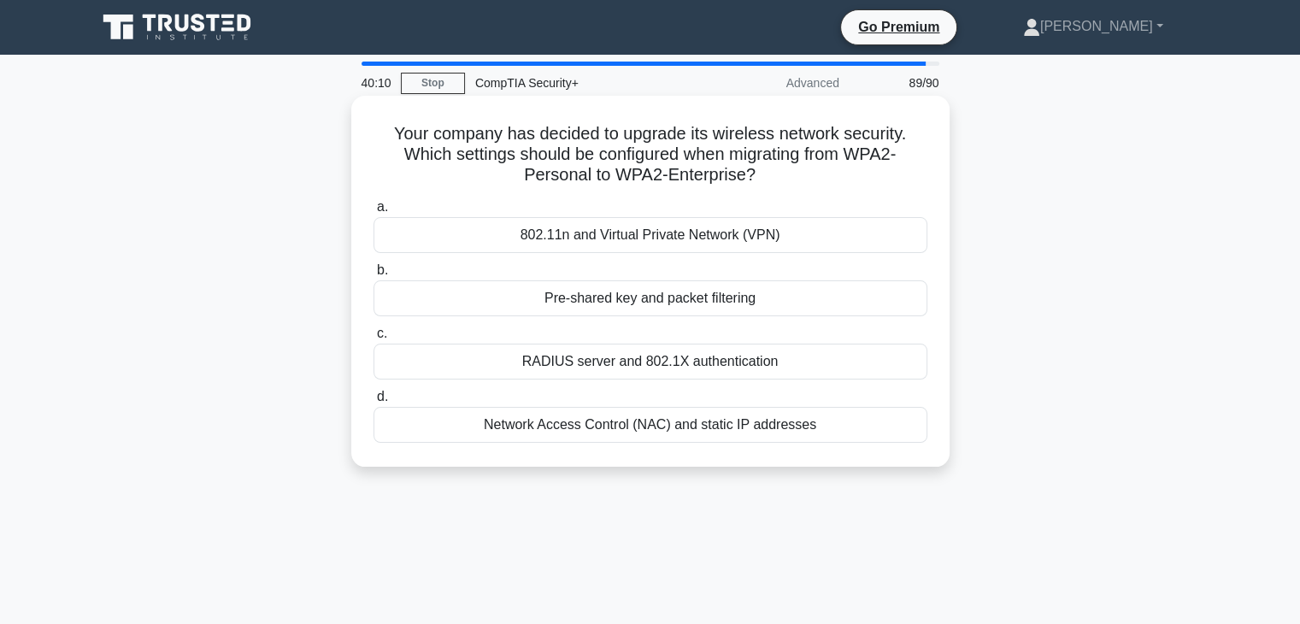
click at [750, 369] on div "RADIUS server and 802.1X authentication" at bounding box center [651, 362] width 554 height 36
click at [374, 339] on input "c. RADIUS server and 802.1X authentication" at bounding box center [374, 333] width 0 height 11
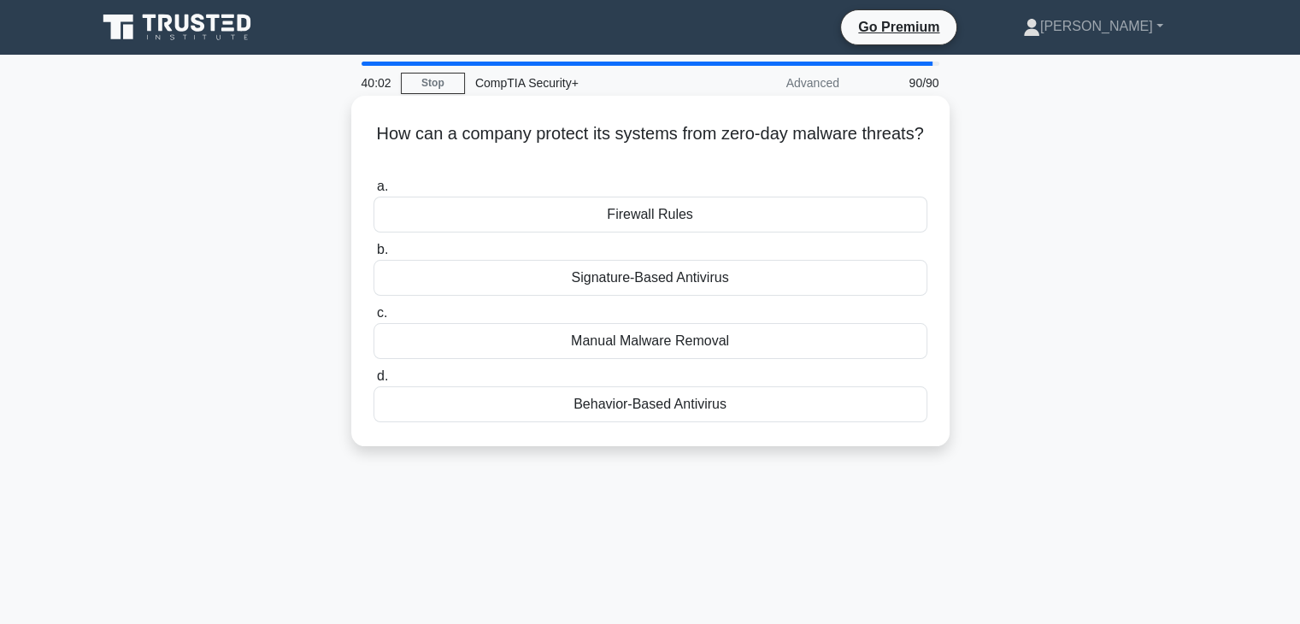
click at [694, 416] on div "Behavior-Based Antivirus" at bounding box center [651, 404] width 554 height 36
click at [374, 382] on input "d. Behavior-Based Antivirus" at bounding box center [374, 376] width 0 height 11
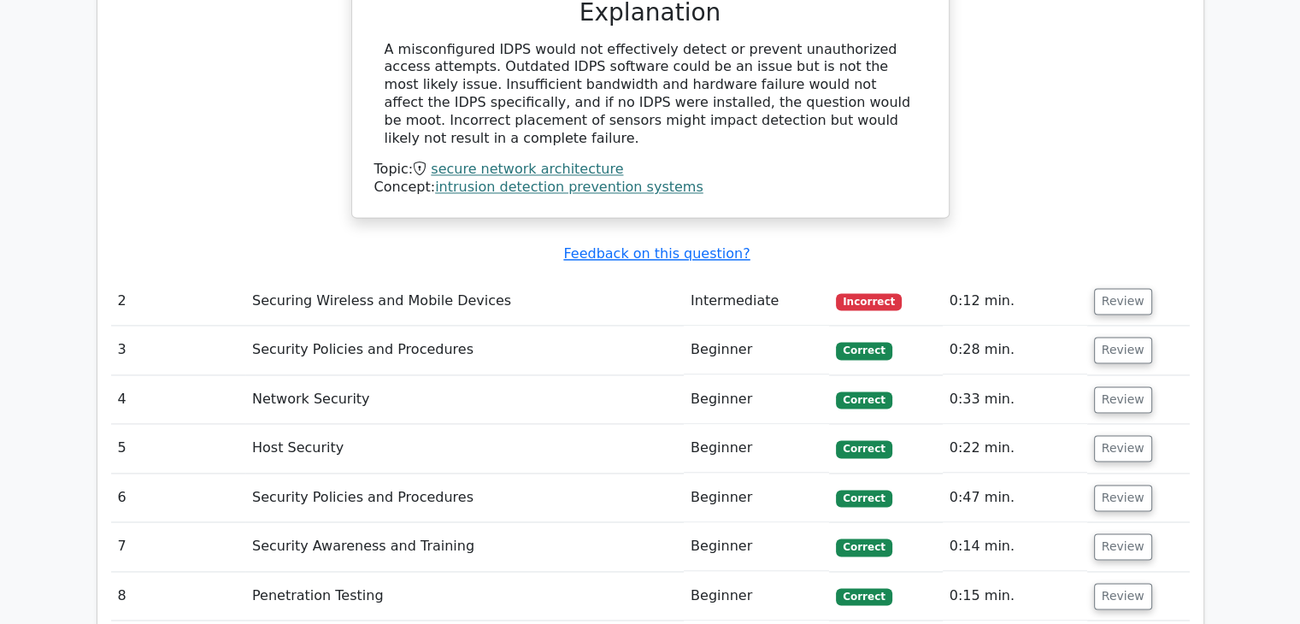
scroll to position [2545, 0]
click at [1121, 288] on button "Review" at bounding box center [1123, 301] width 58 height 27
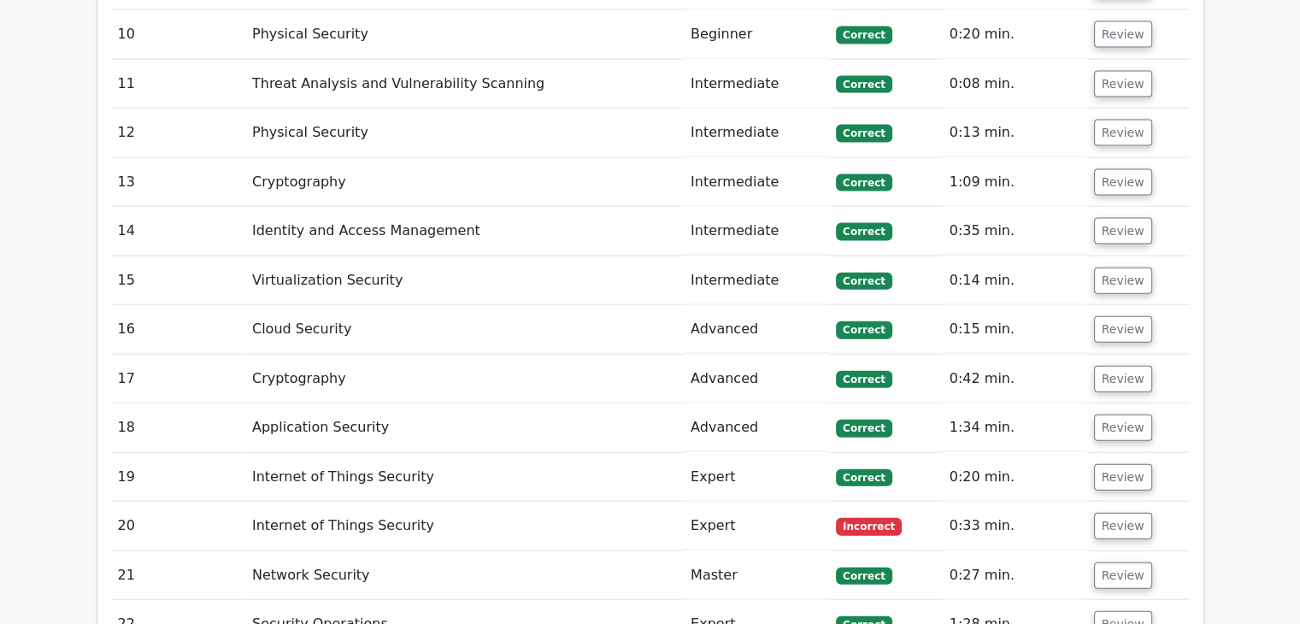
scroll to position [3882, 0]
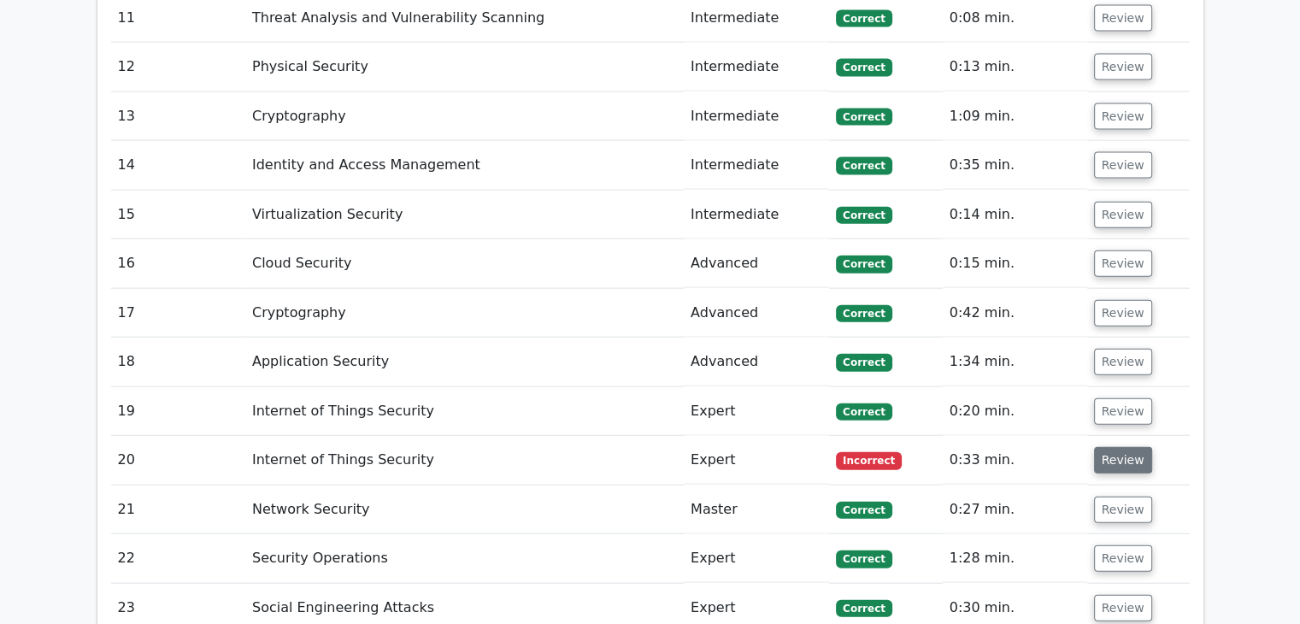
click at [1123, 447] on button "Review" at bounding box center [1123, 460] width 58 height 27
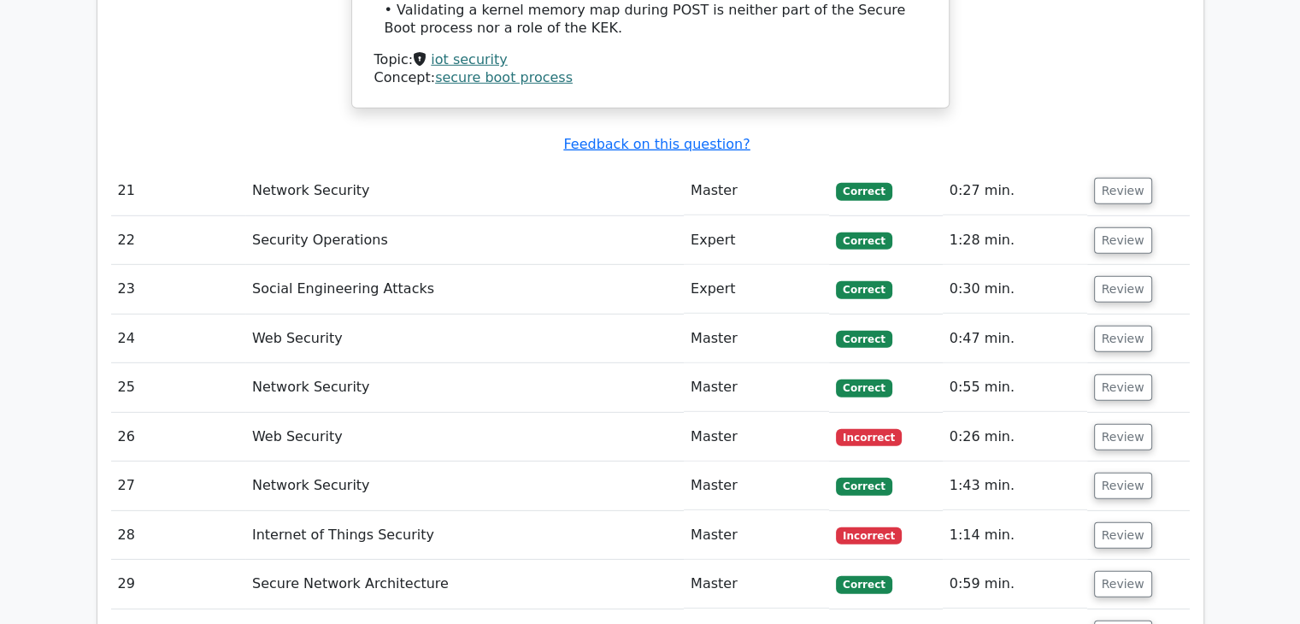
scroll to position [4987, 0]
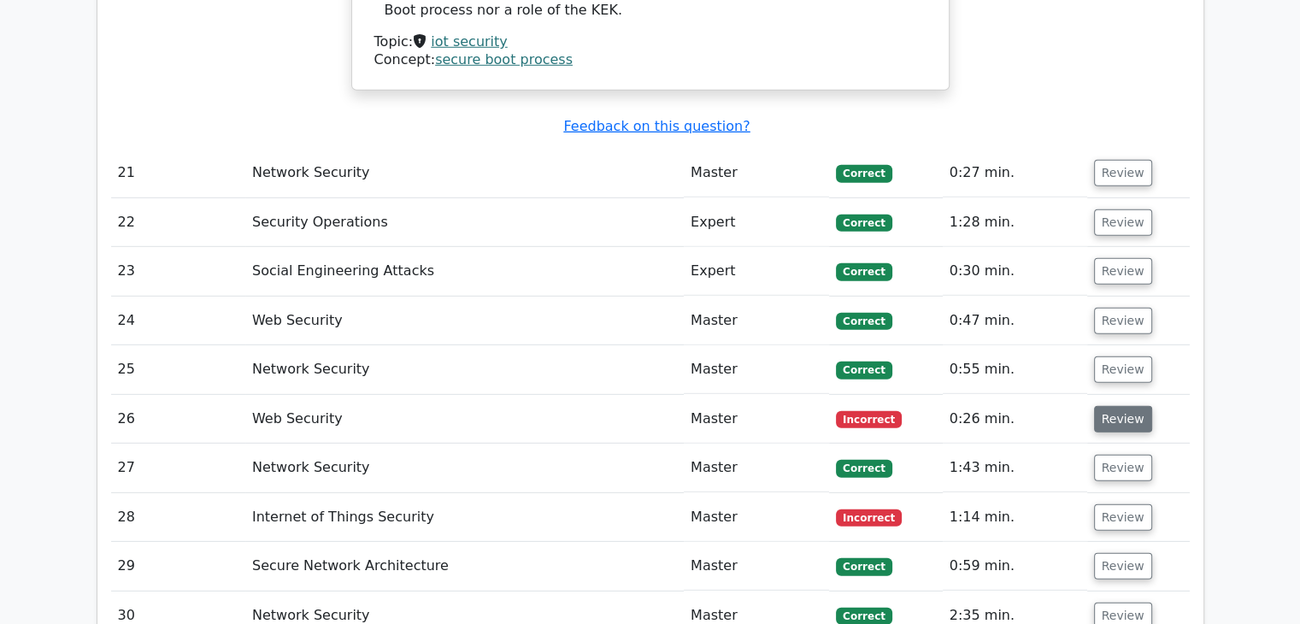
click at [1116, 406] on button "Review" at bounding box center [1123, 419] width 58 height 27
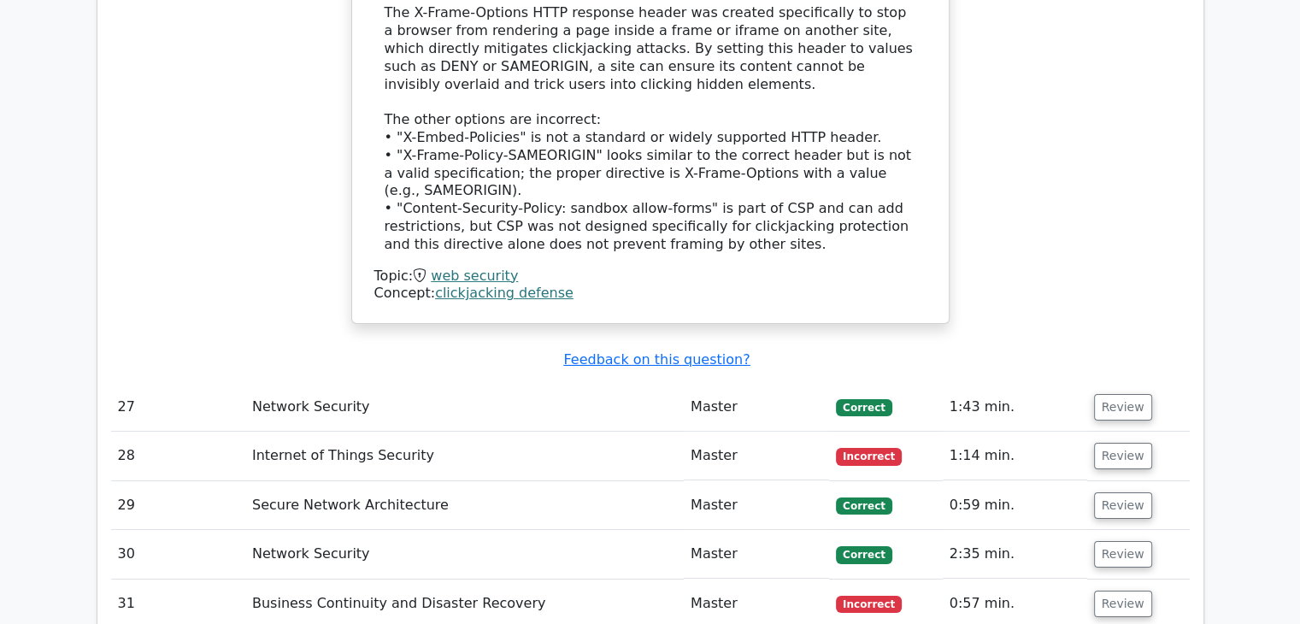
scroll to position [5844, 0]
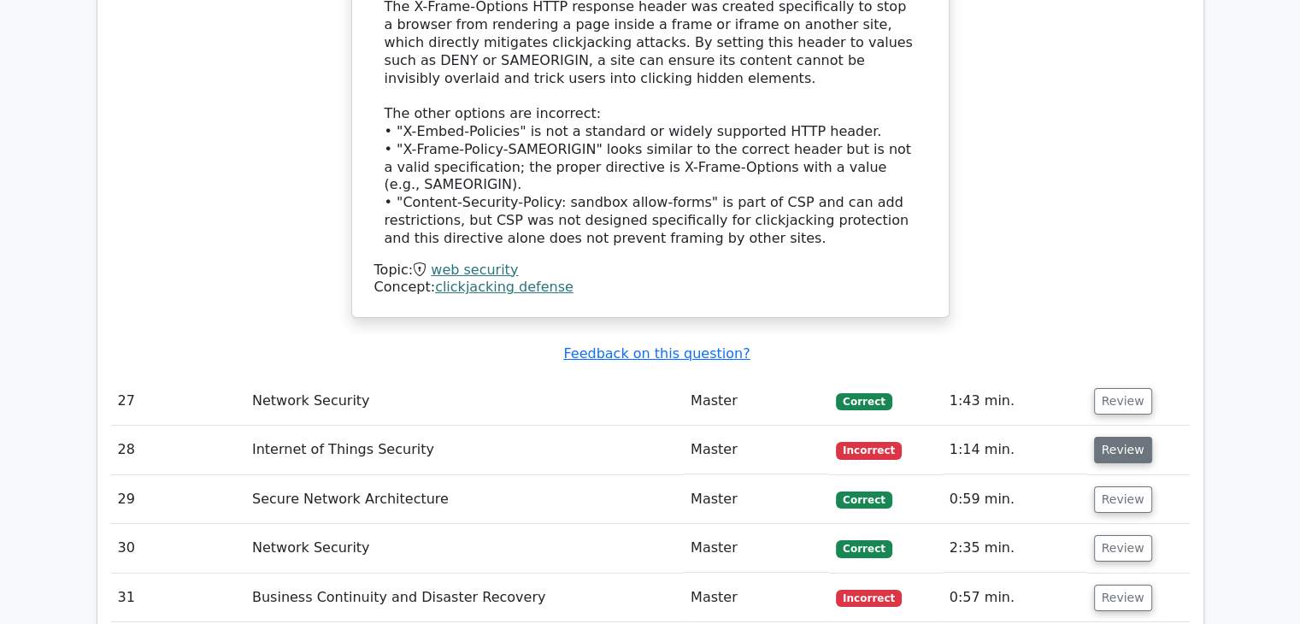
click at [1126, 437] on button "Review" at bounding box center [1123, 450] width 58 height 27
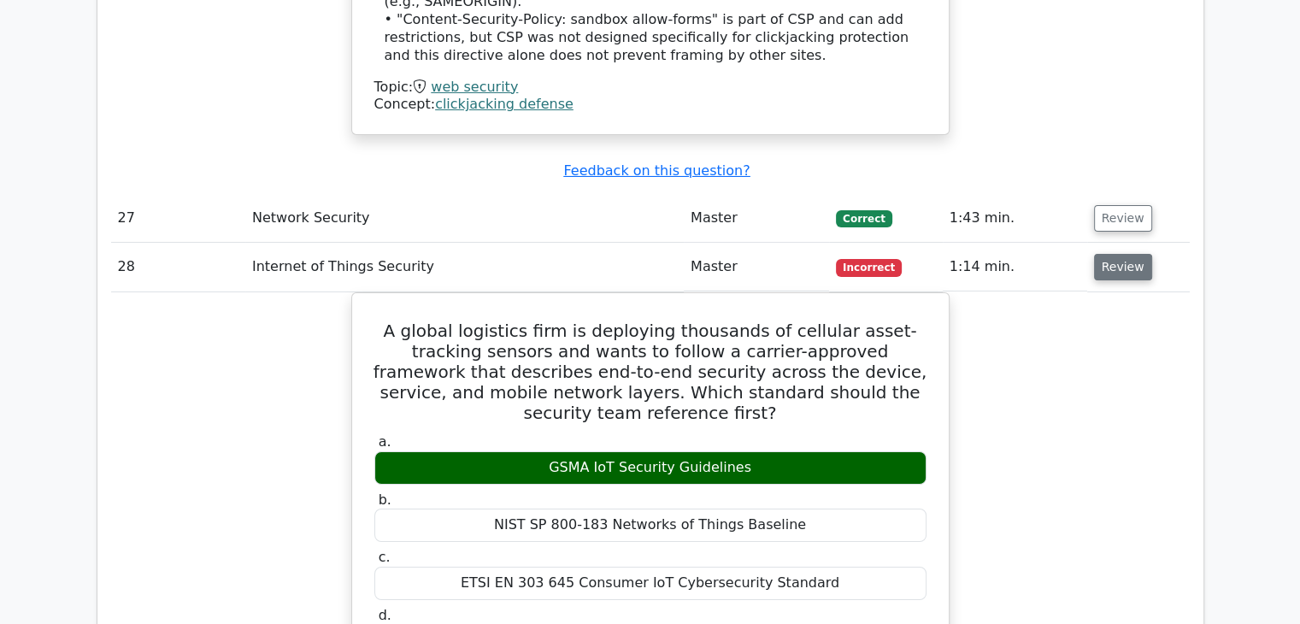
scroll to position [6082, 0]
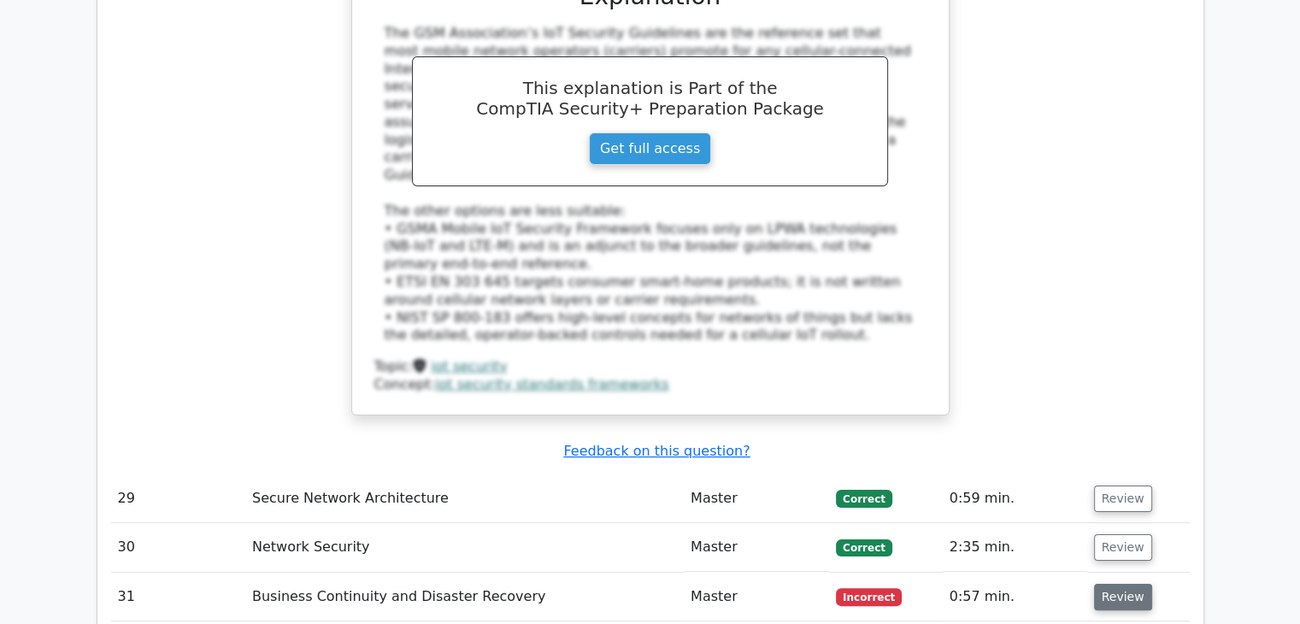
click at [1111, 584] on button "Review" at bounding box center [1123, 597] width 58 height 27
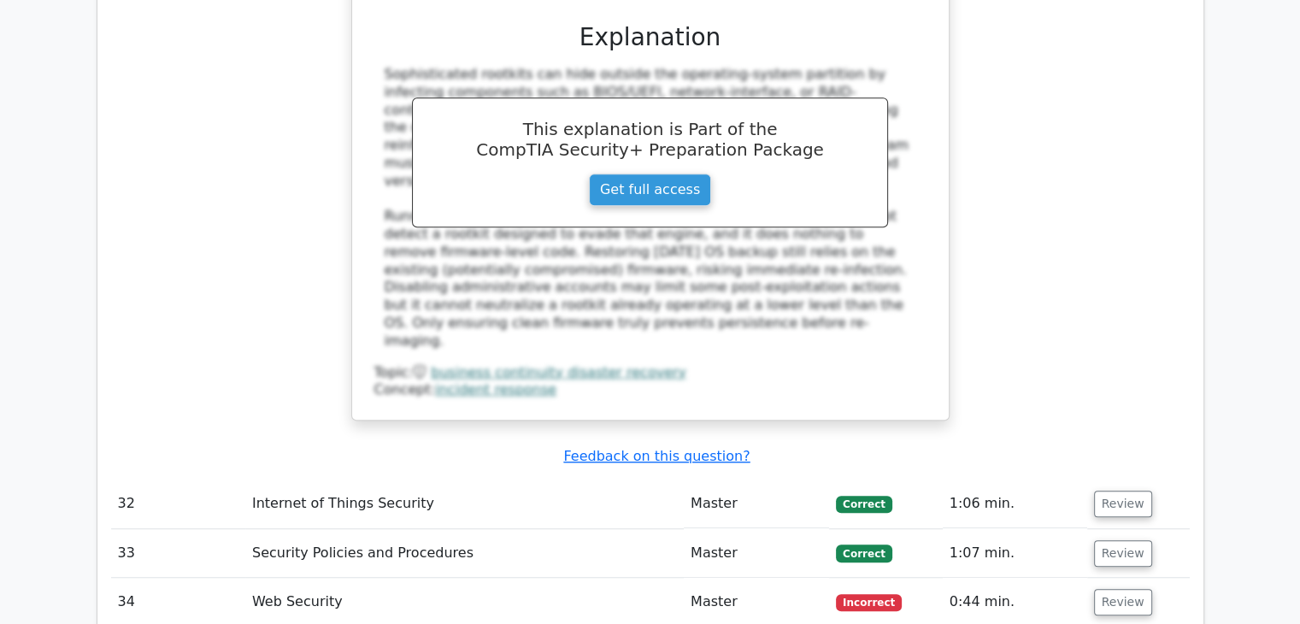
scroll to position [7871, 0]
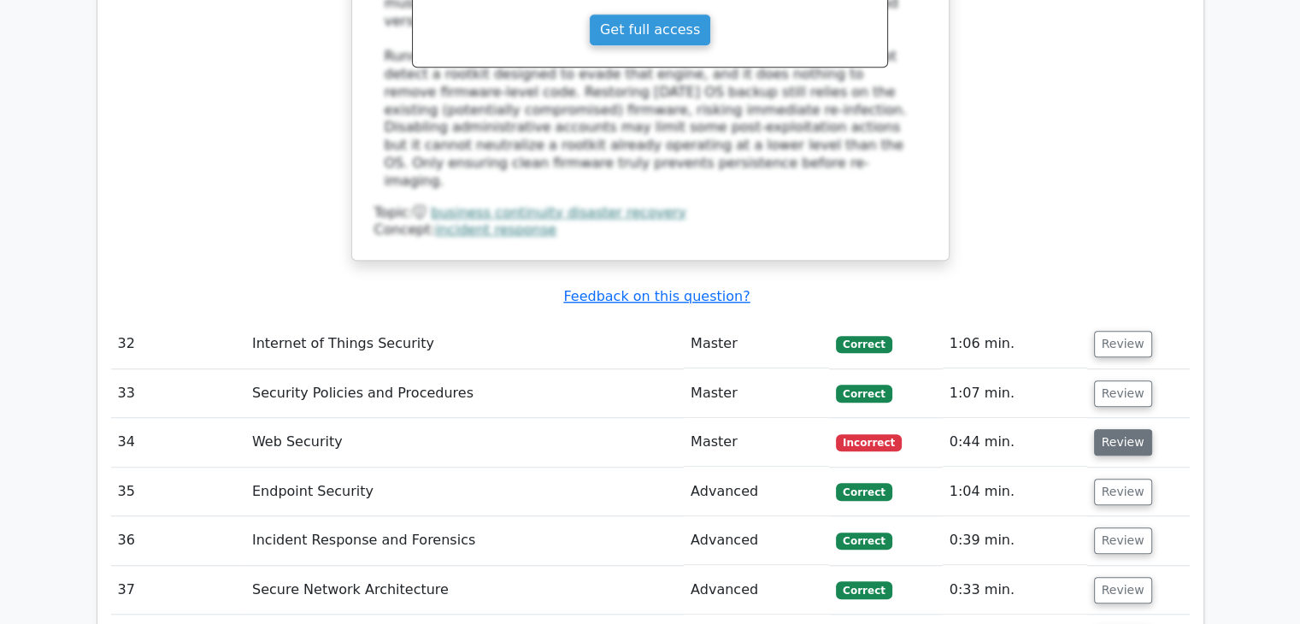
click at [1115, 429] on button "Review" at bounding box center [1123, 442] width 58 height 27
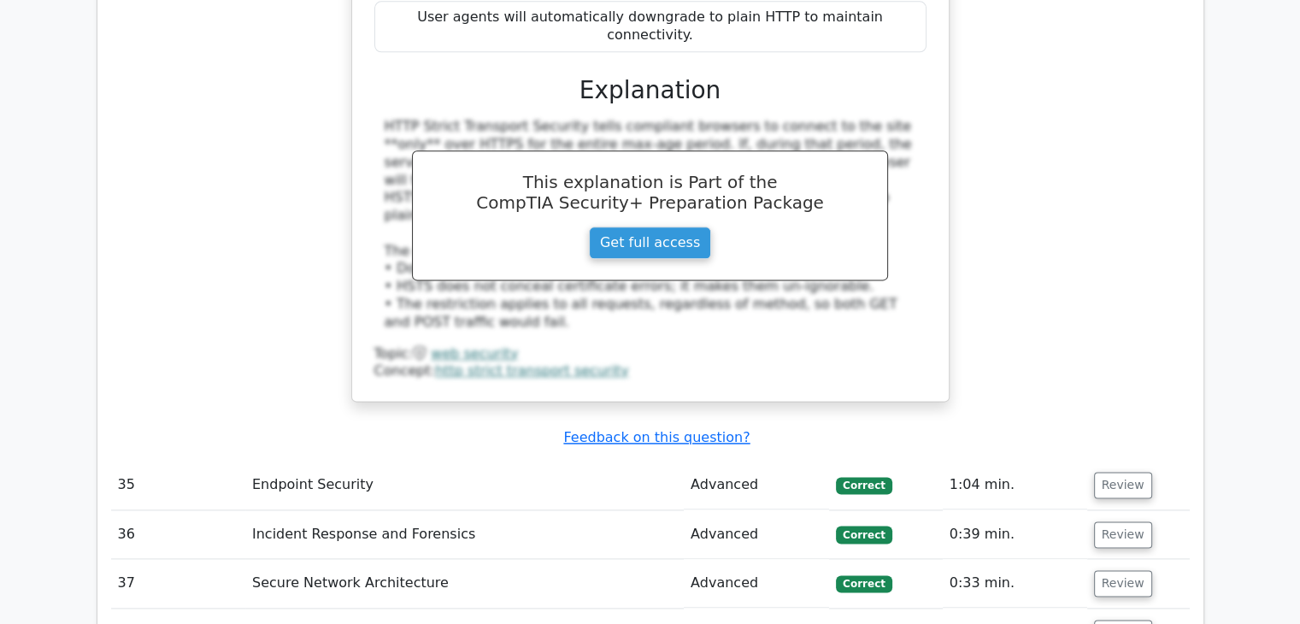
scroll to position [8681, 0]
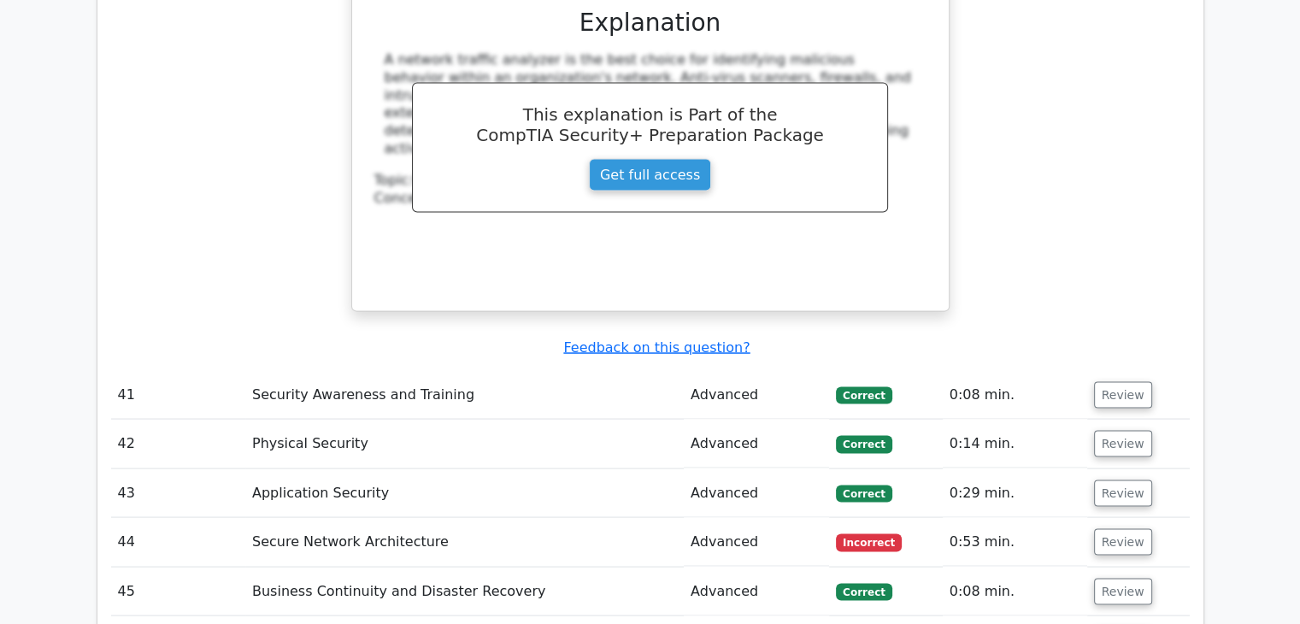
scroll to position [9772, 0]
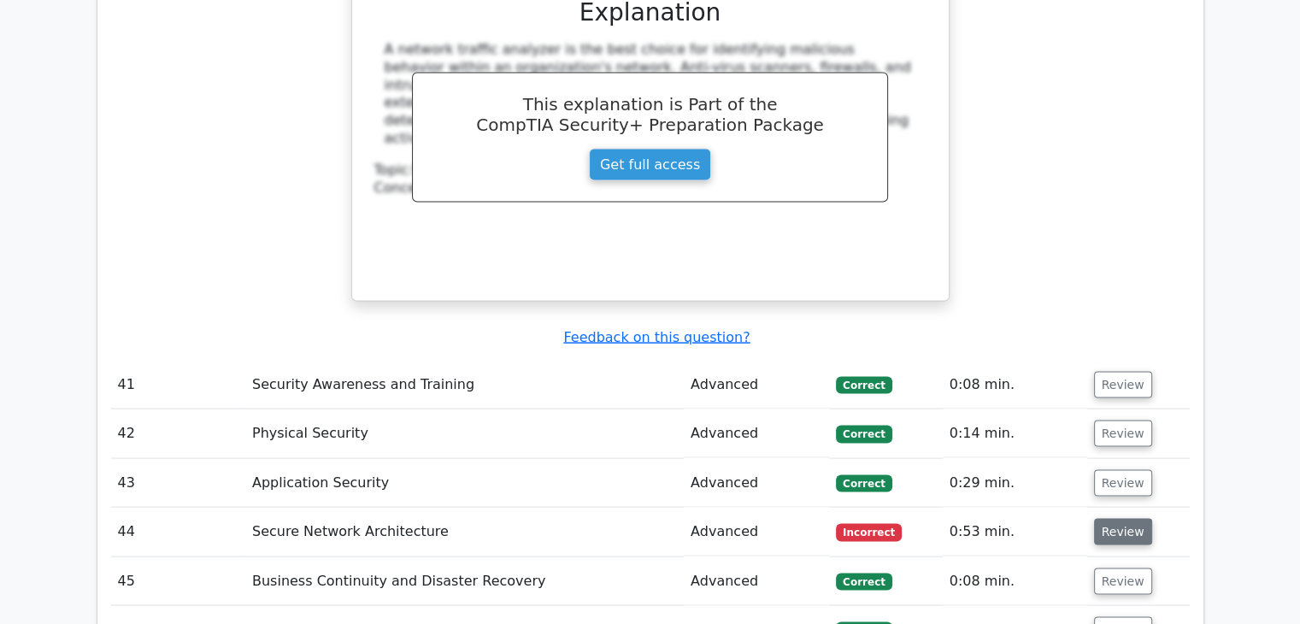
click at [1122, 519] on button "Review" at bounding box center [1123, 532] width 58 height 27
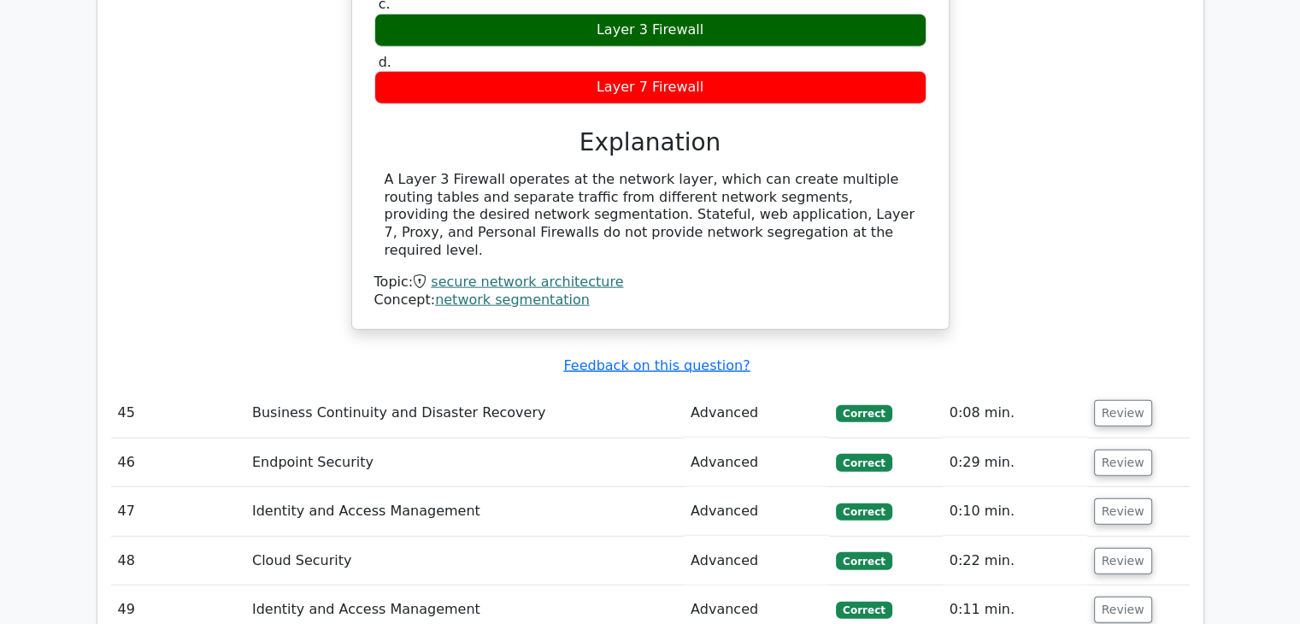
scroll to position [10592, 0]
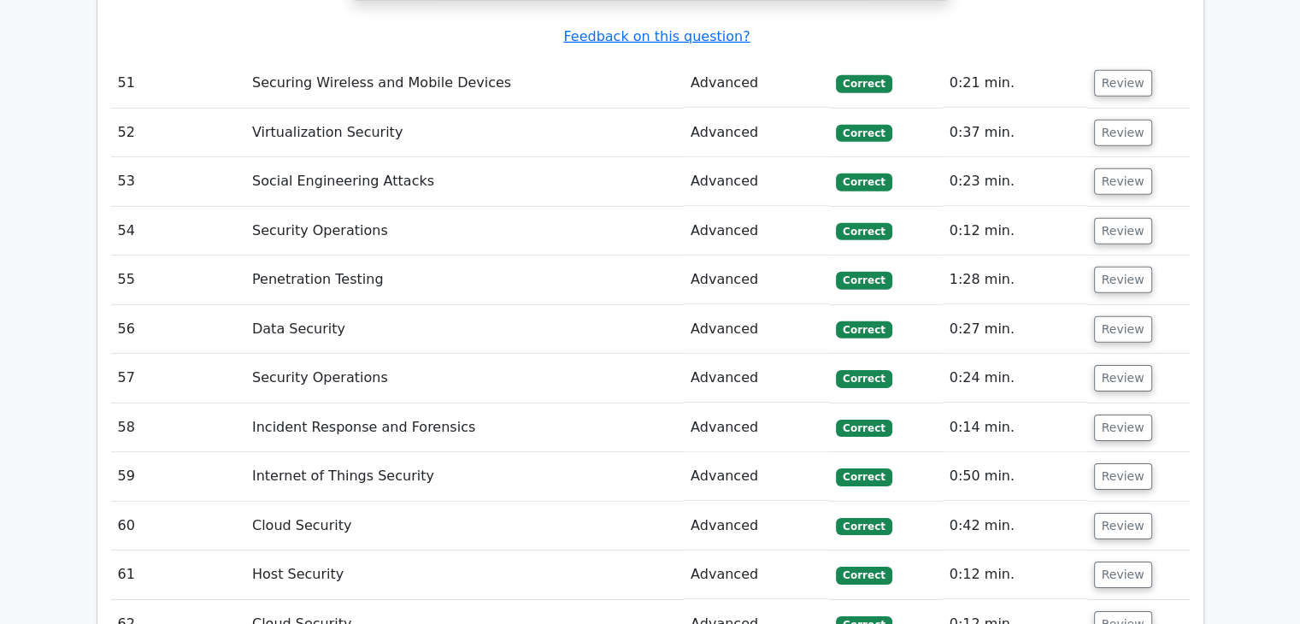
scroll to position [11842, 0]
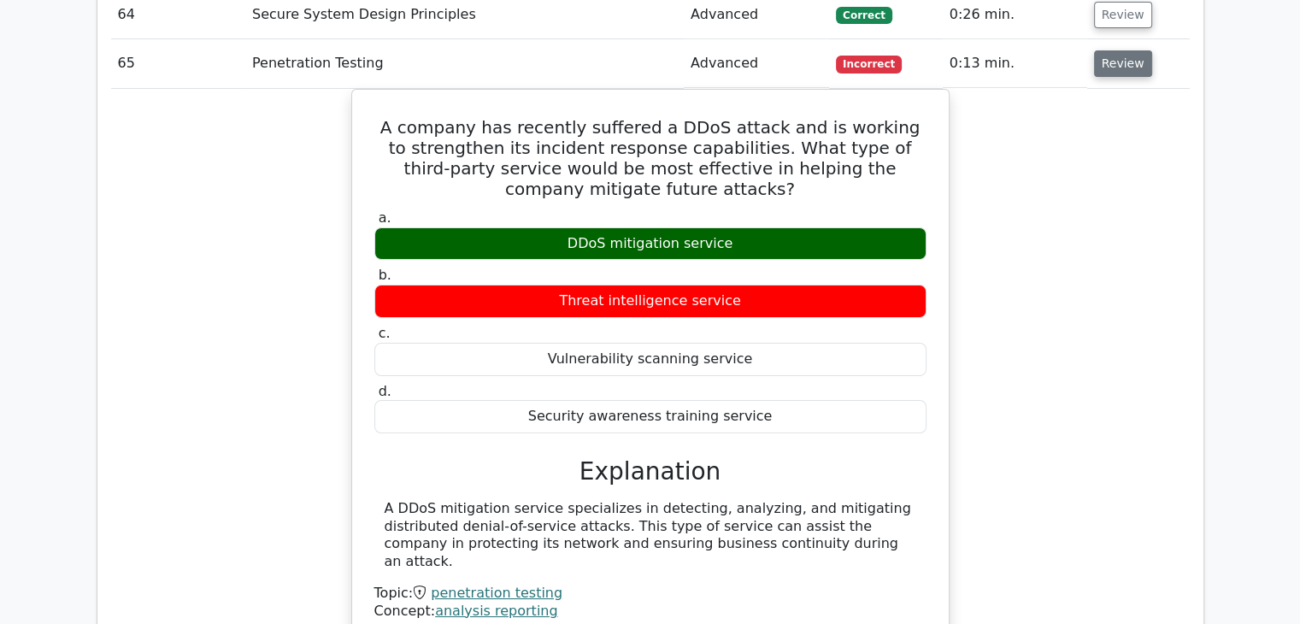
scroll to position [12550, 0]
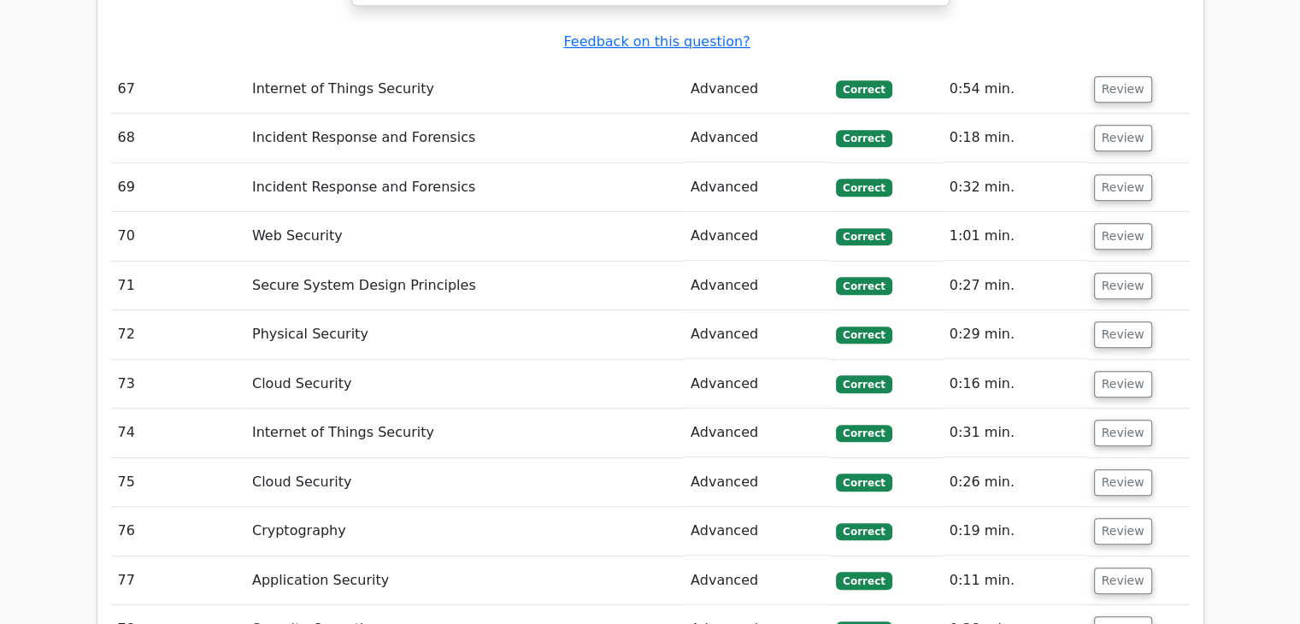
scroll to position [13976, 0]
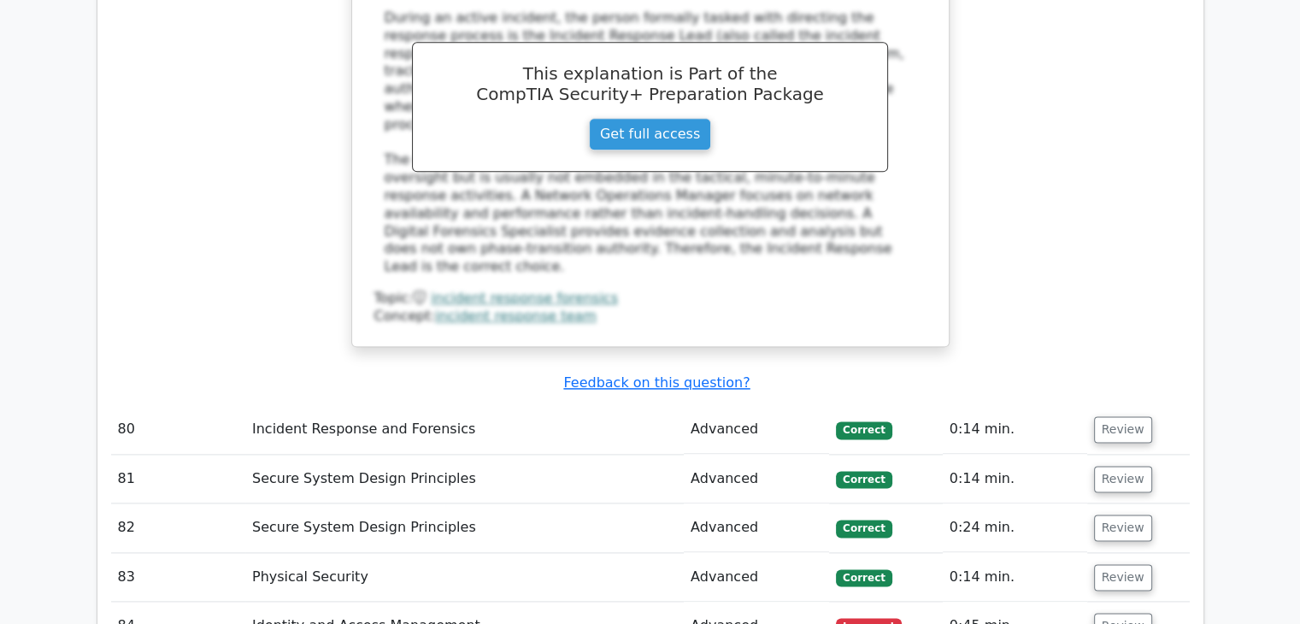
scroll to position [15051, 0]
click at [1134, 612] on button "Review" at bounding box center [1123, 625] width 58 height 27
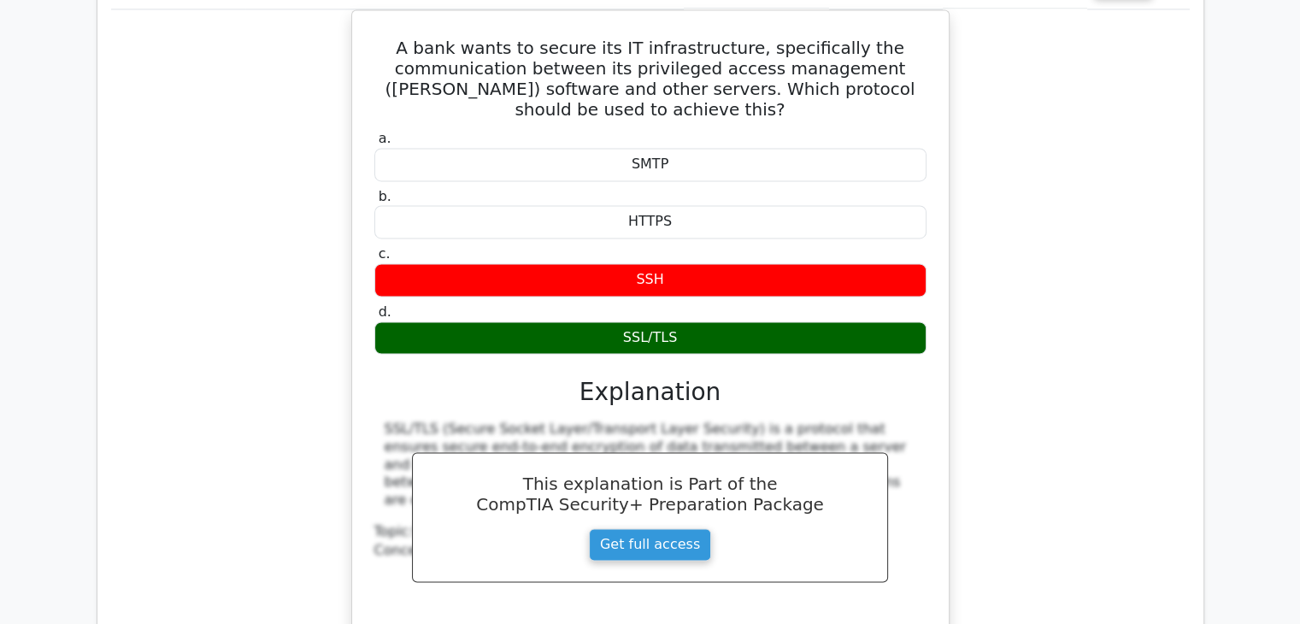
scroll to position [15759, 0]
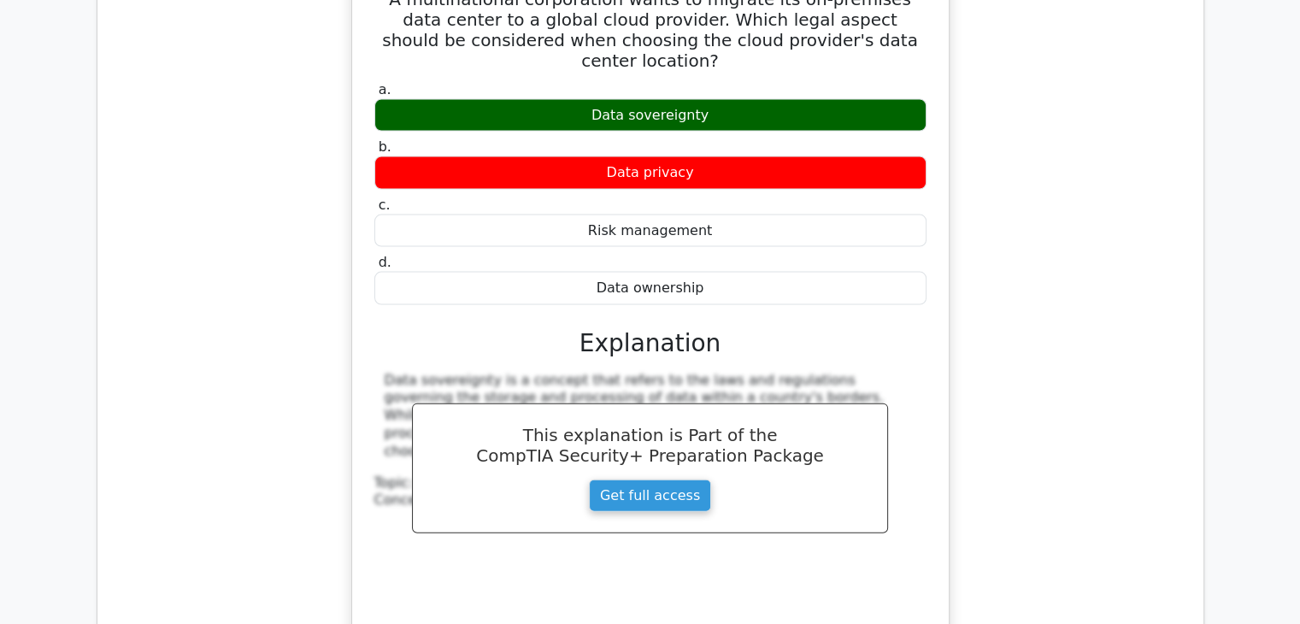
scroll to position [16674, 0]
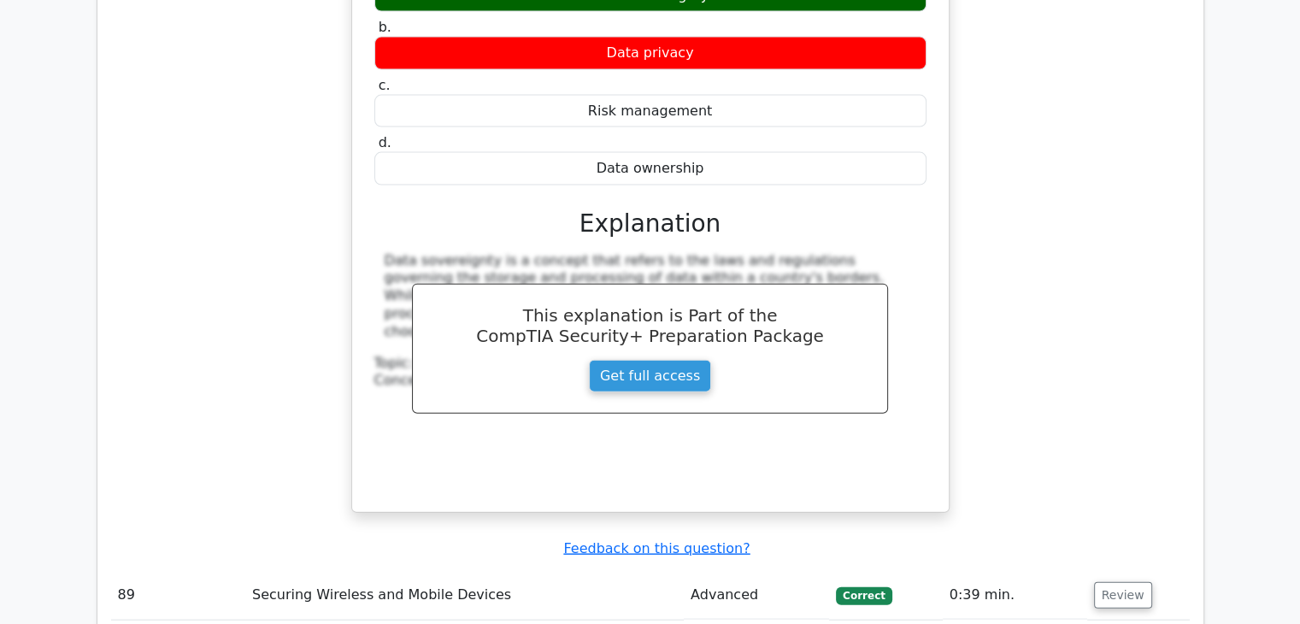
scroll to position [16771, 0]
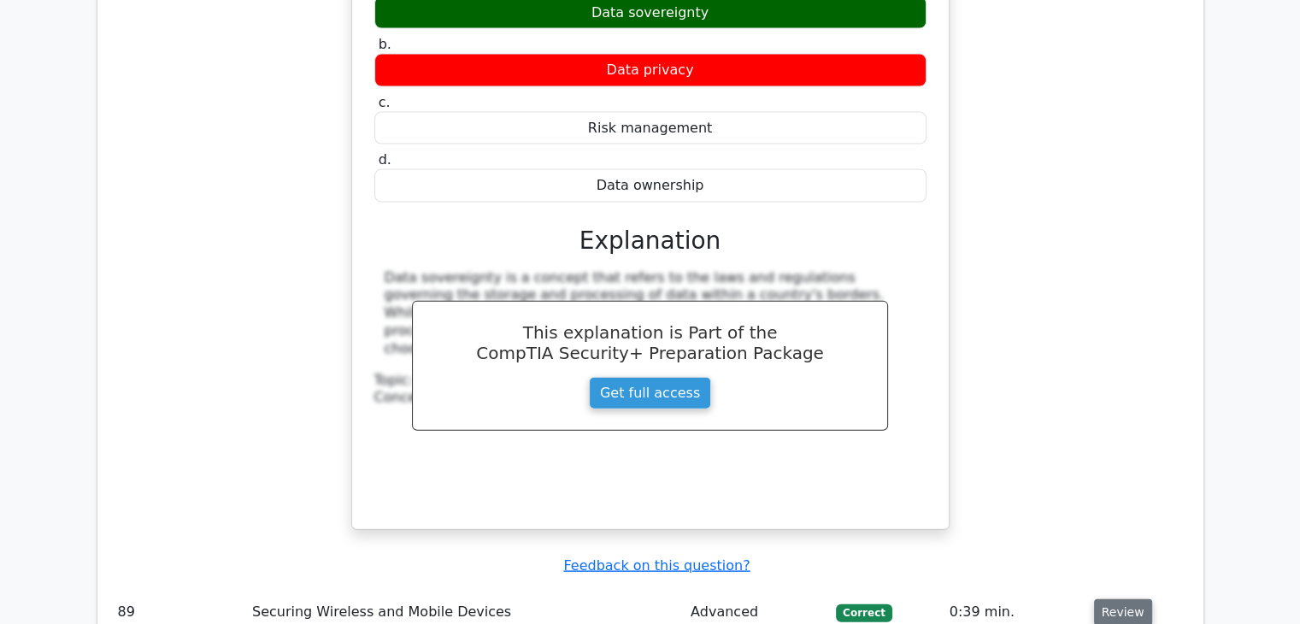
click at [1134, 599] on button "Review" at bounding box center [1123, 612] width 58 height 27
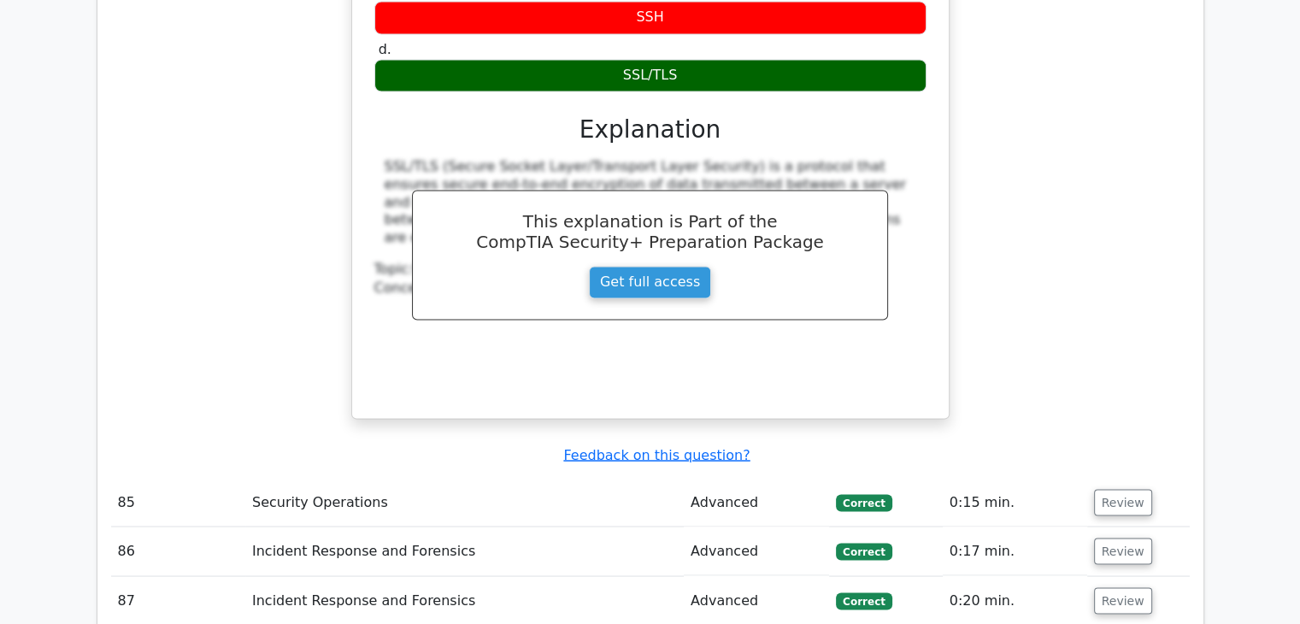
scroll to position [15861, 0]
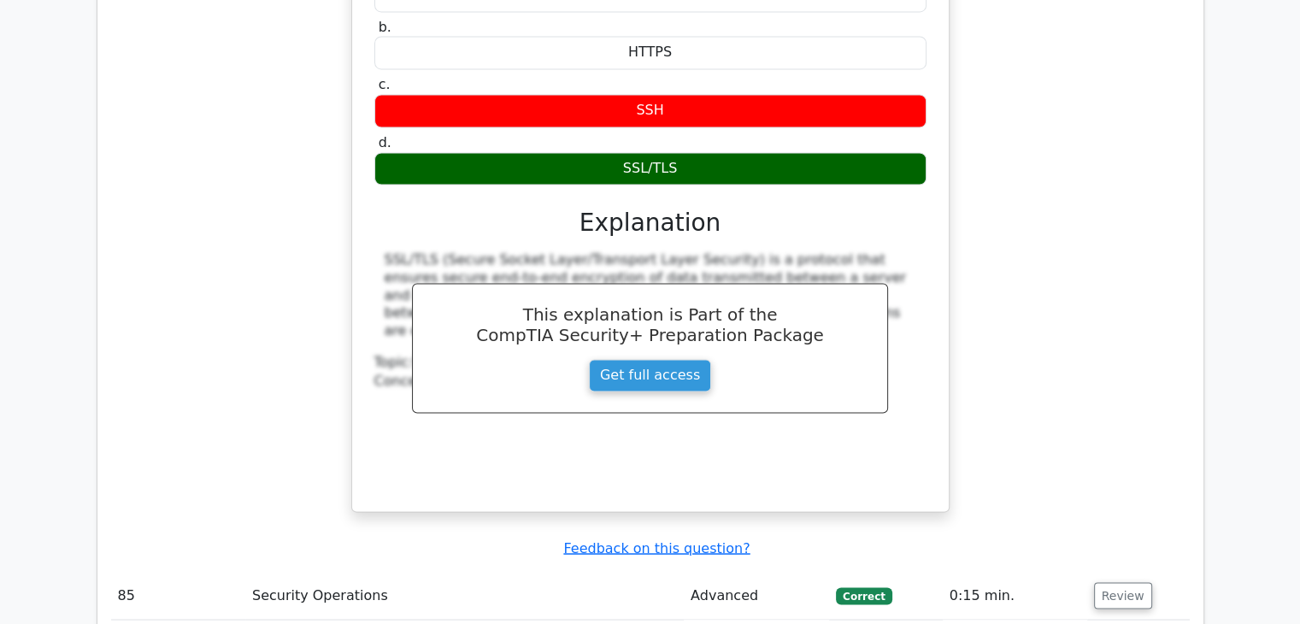
click at [1128, 582] on button "Review" at bounding box center [1123, 595] width 58 height 27
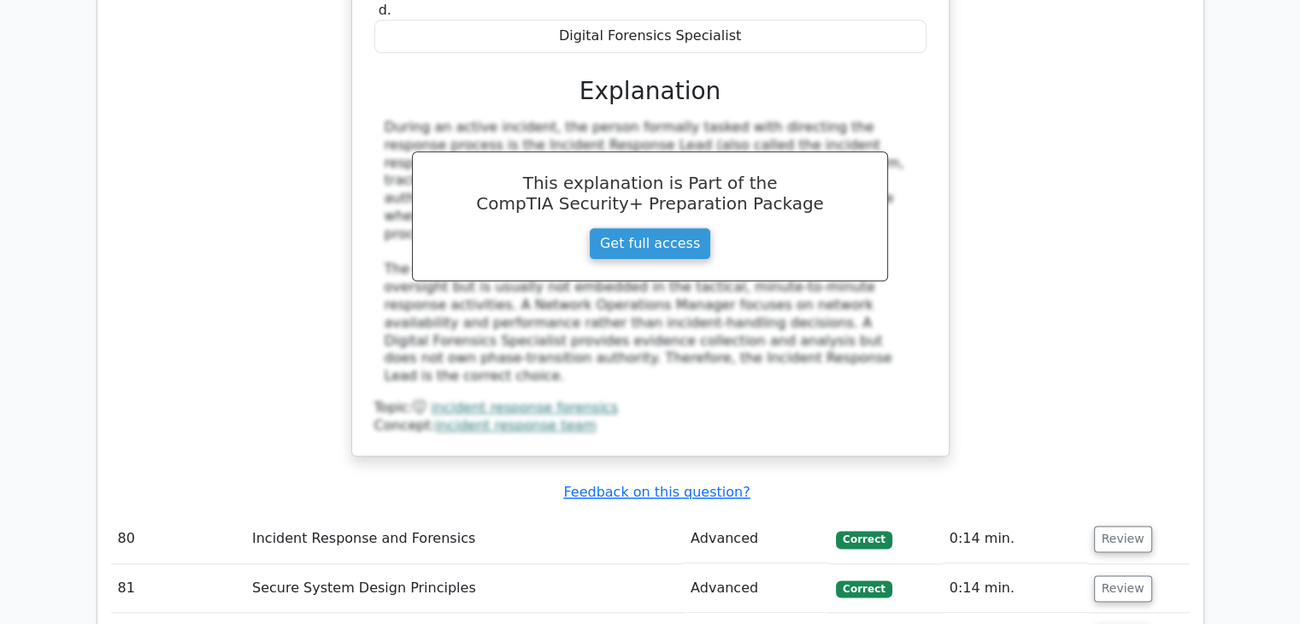
scroll to position [14873, 0]
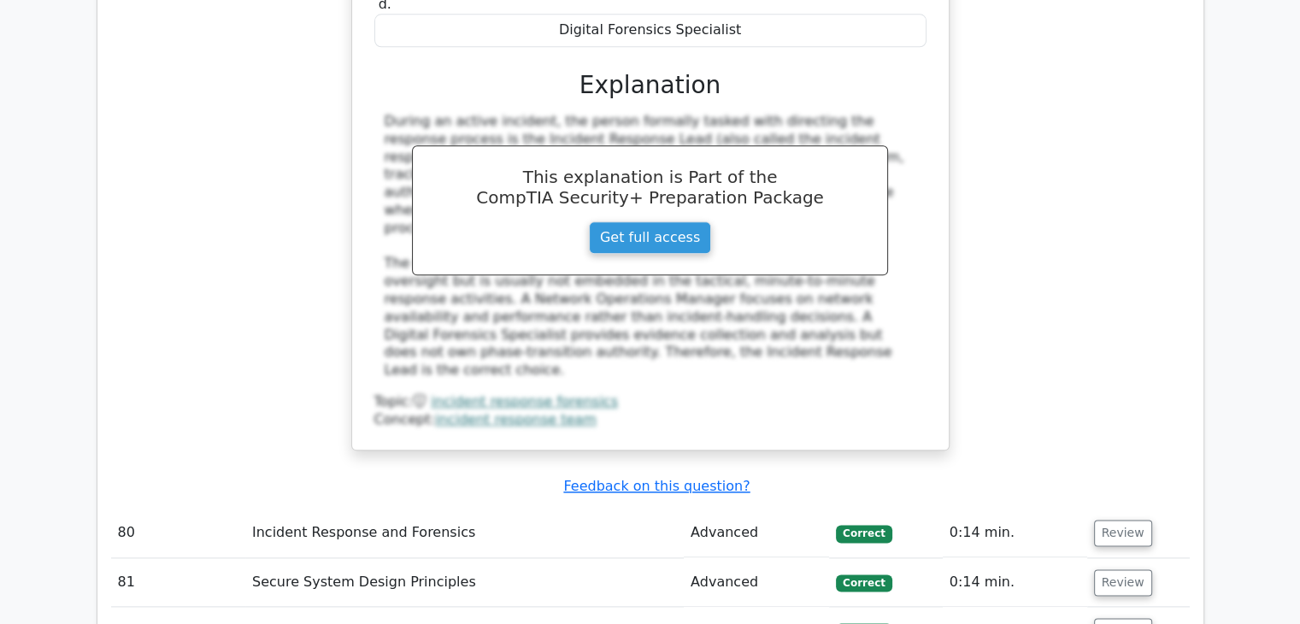
scroll to position [14930, 0]
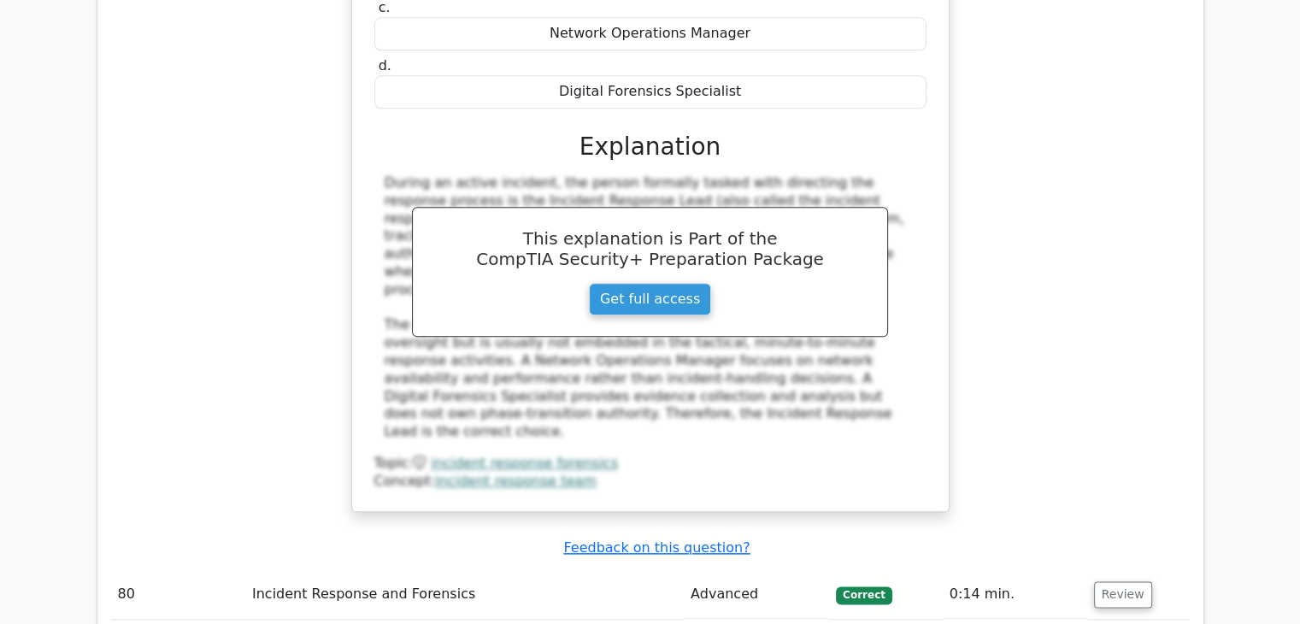
scroll to position [14884, 0]
click at [1125, 582] on button "Review" at bounding box center [1123, 595] width 58 height 27
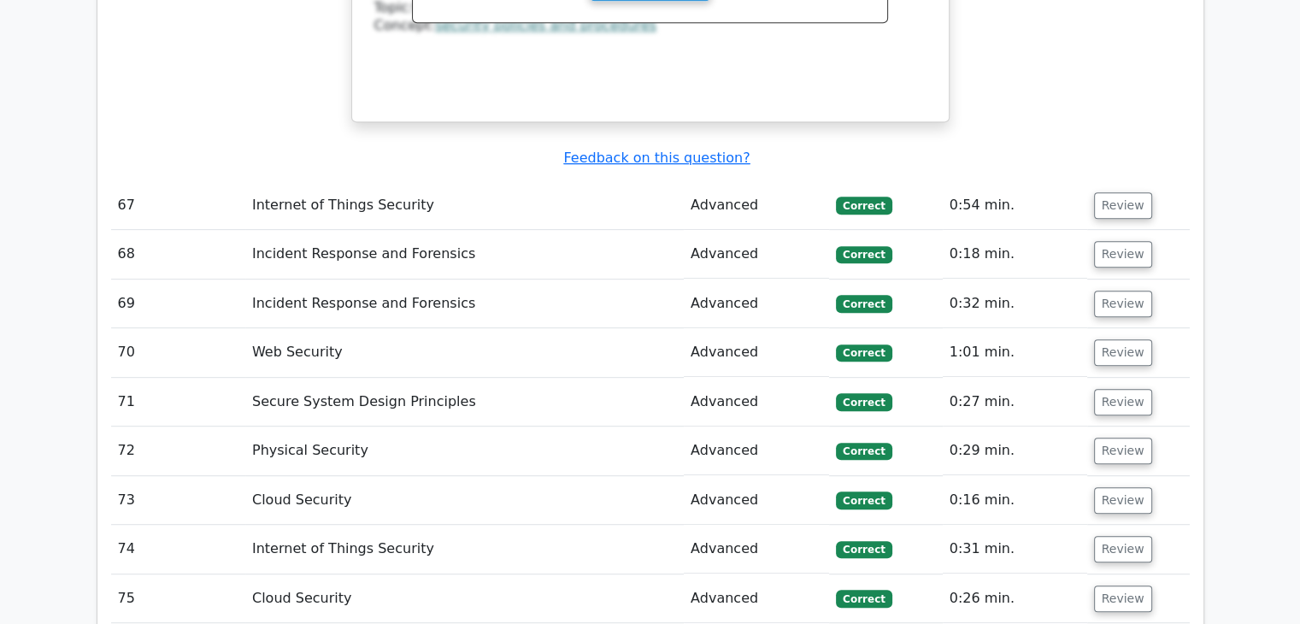
scroll to position [13838, 0]
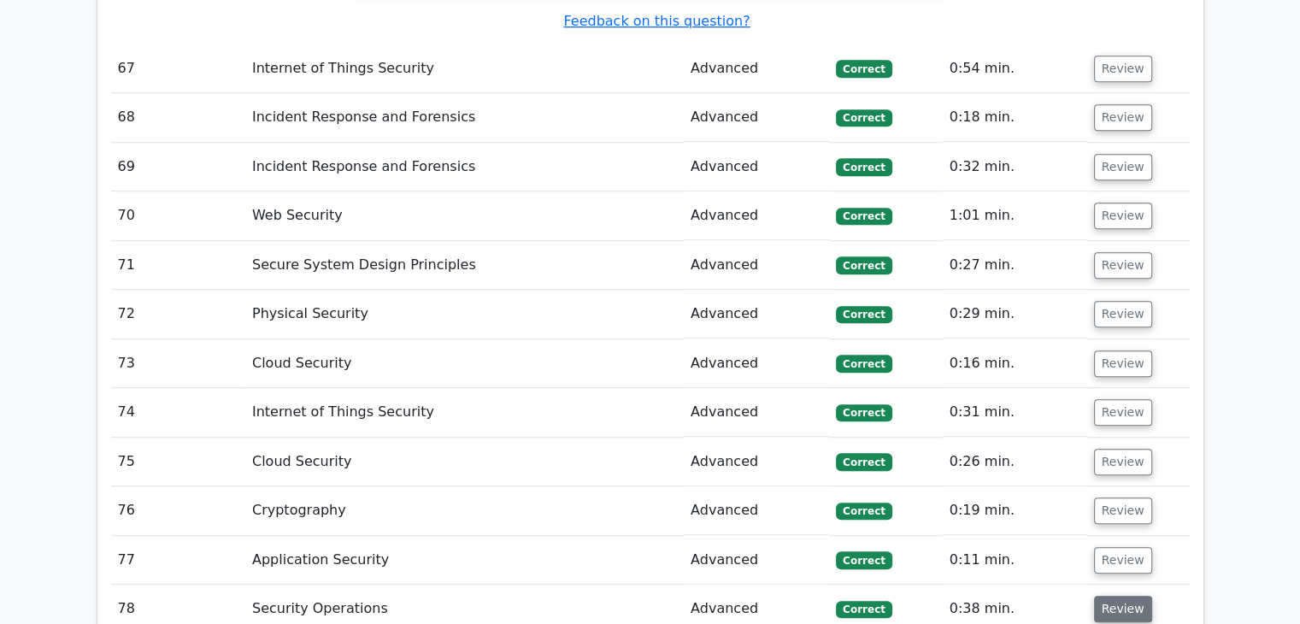
scroll to position [13938, 0]
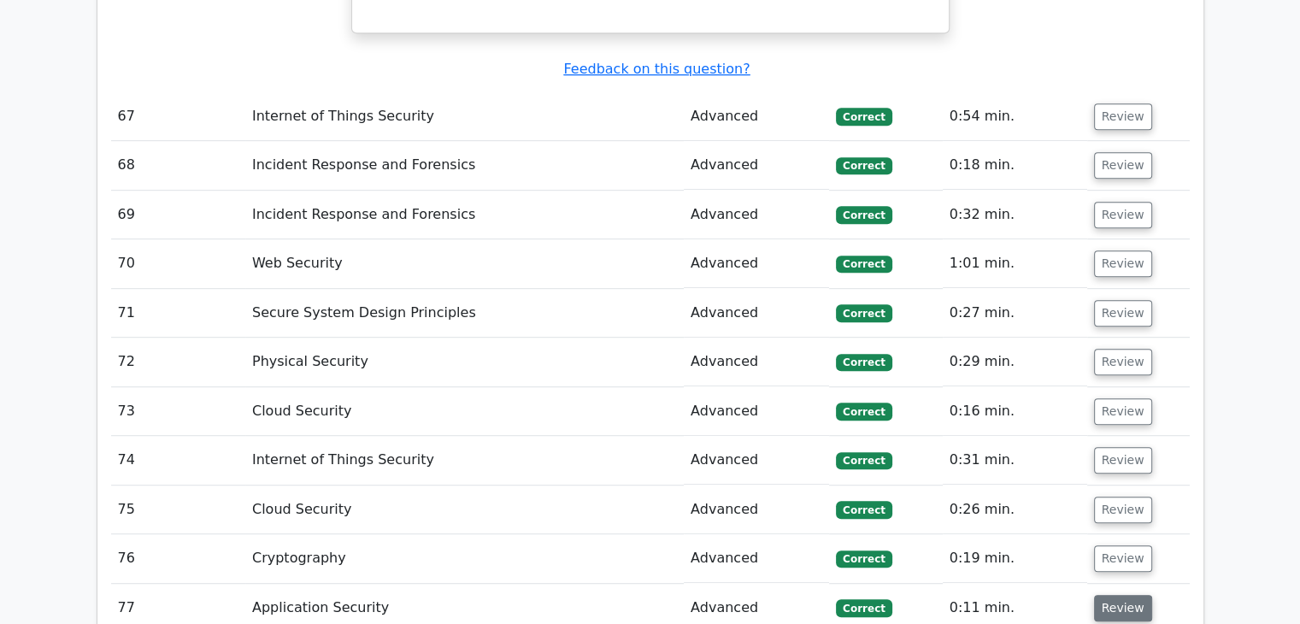
click at [1133, 595] on button "Review" at bounding box center [1123, 608] width 58 height 27
click at [1128, 545] on button "Review" at bounding box center [1123, 558] width 58 height 27
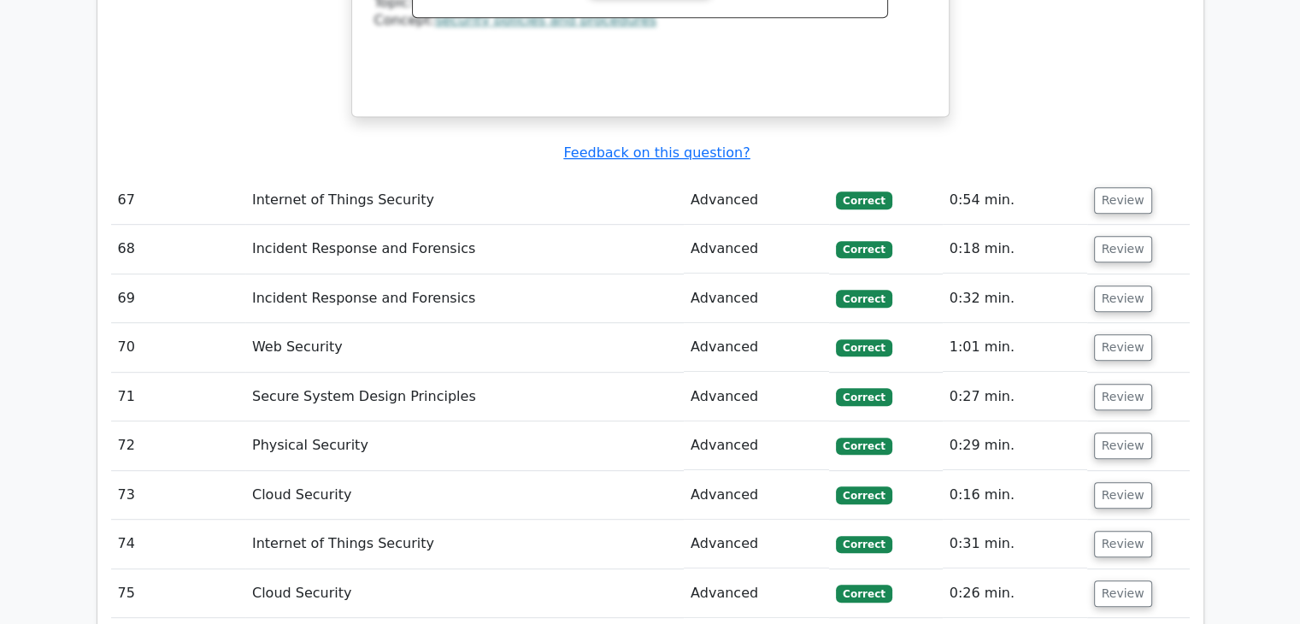
scroll to position [13840, 0]
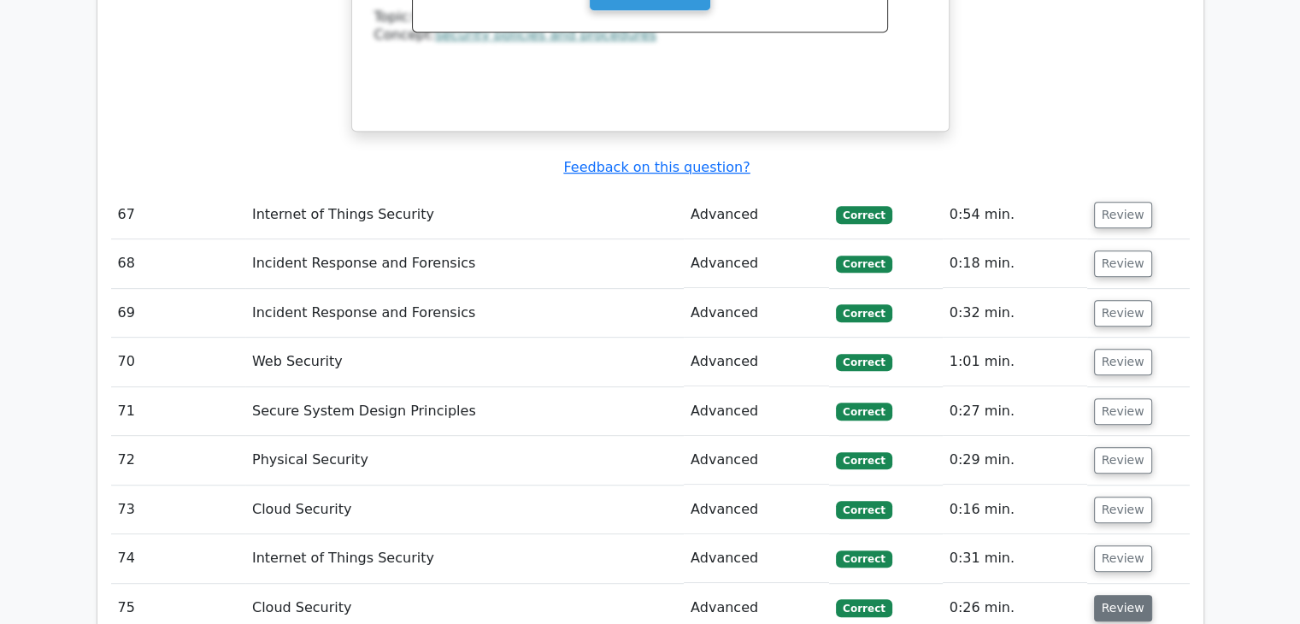
click at [1133, 595] on button "Review" at bounding box center [1123, 608] width 58 height 27
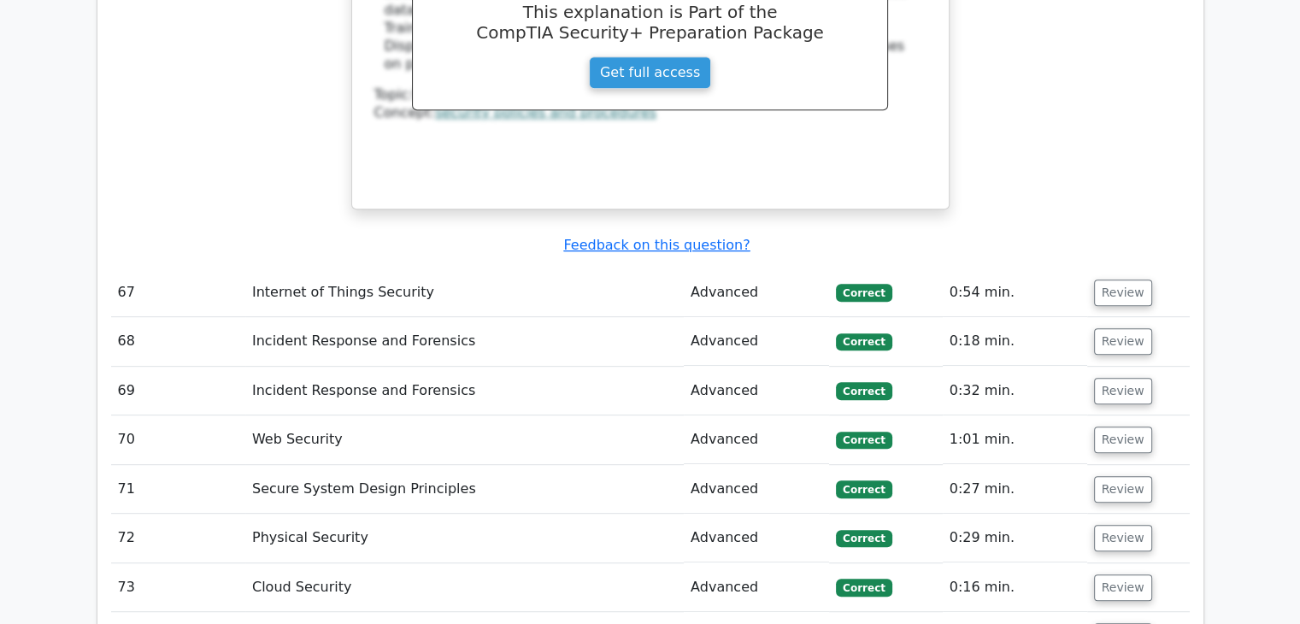
scroll to position [13756, 0]
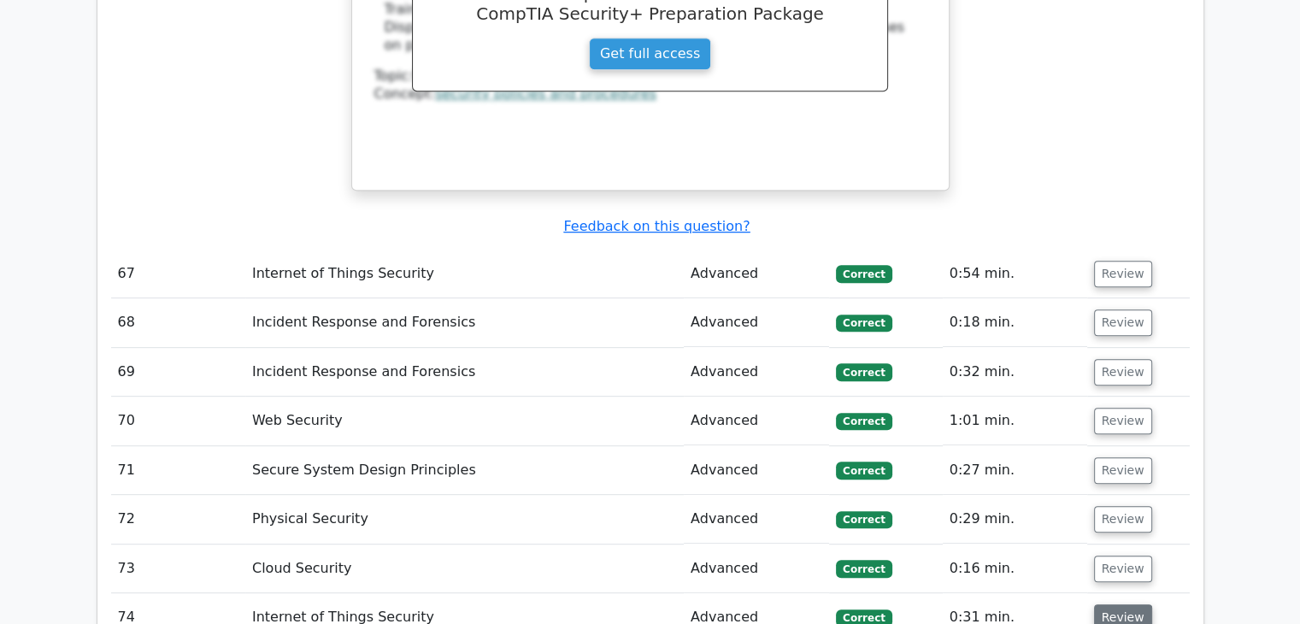
scroll to position [13776, 0]
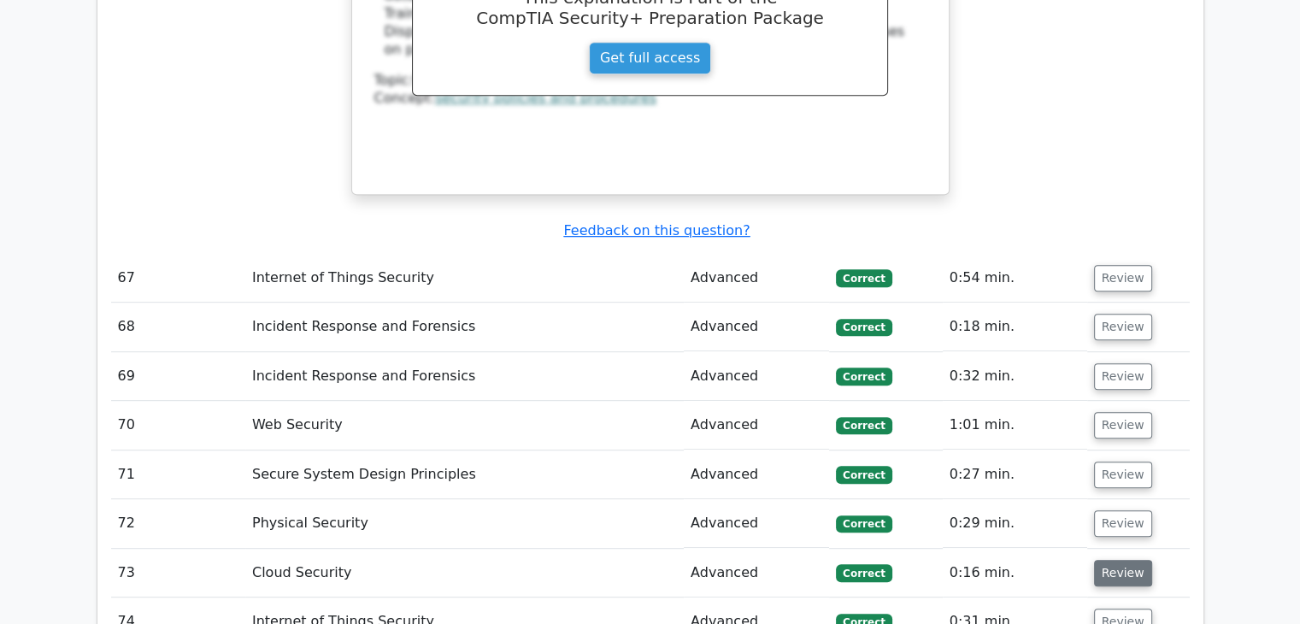
click at [1136, 560] on button "Review" at bounding box center [1123, 573] width 58 height 27
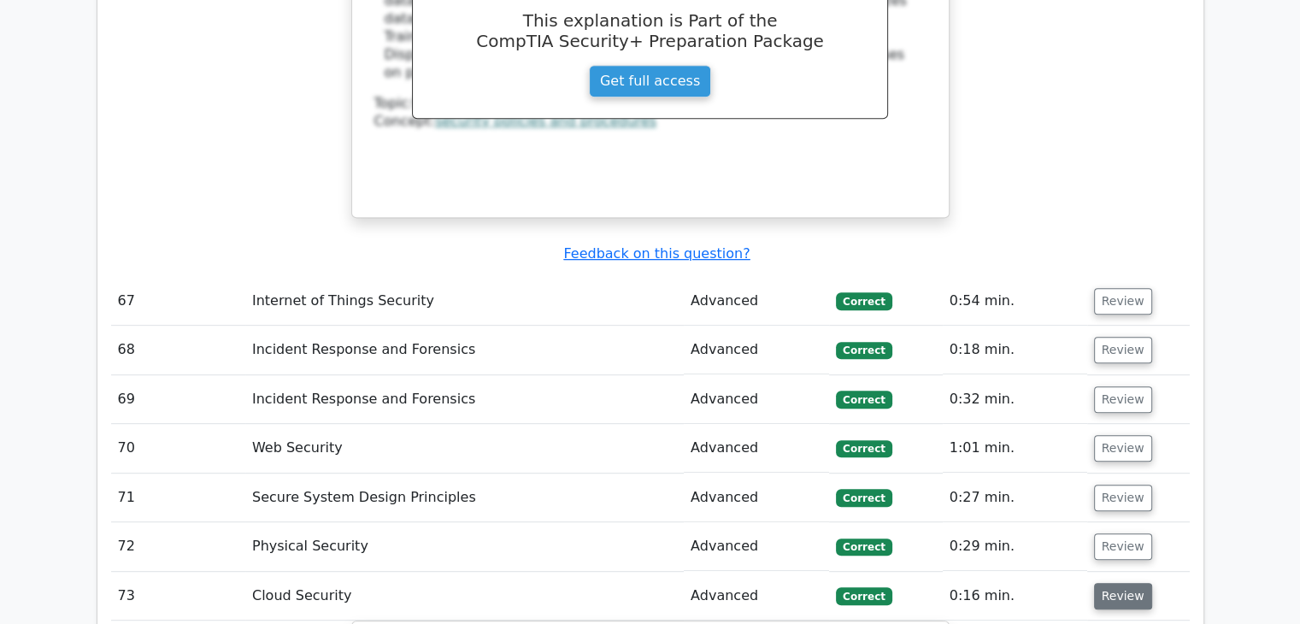
scroll to position [13693, 0]
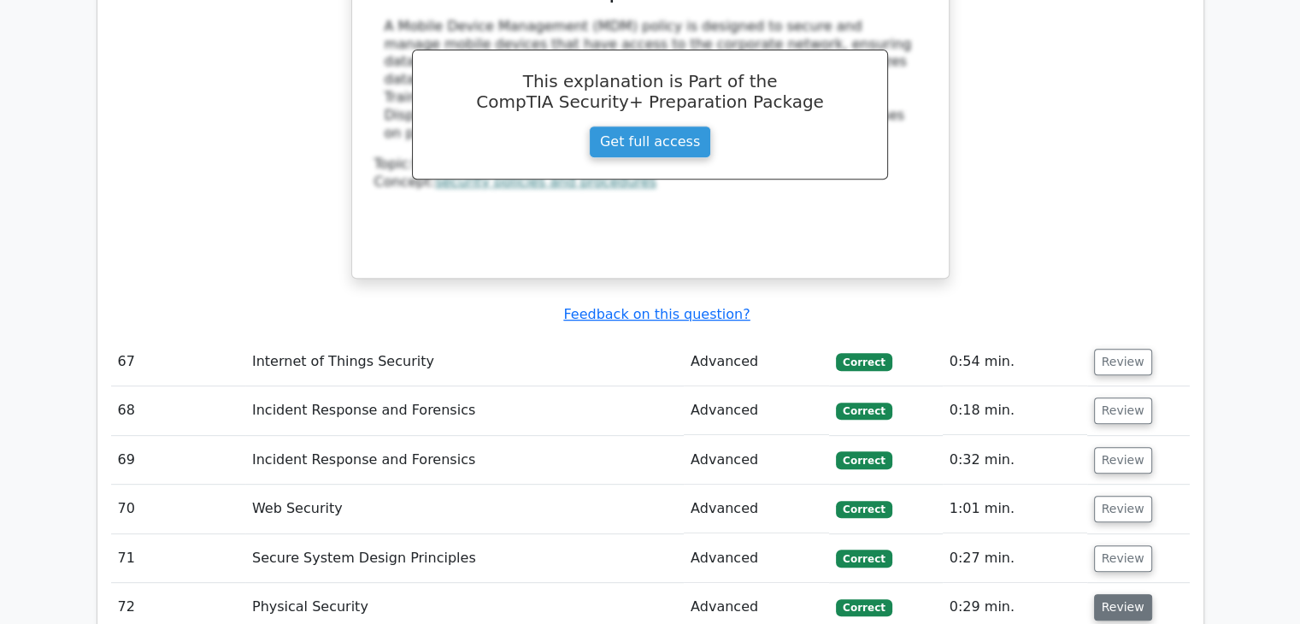
click at [1122, 594] on button "Review" at bounding box center [1123, 607] width 58 height 27
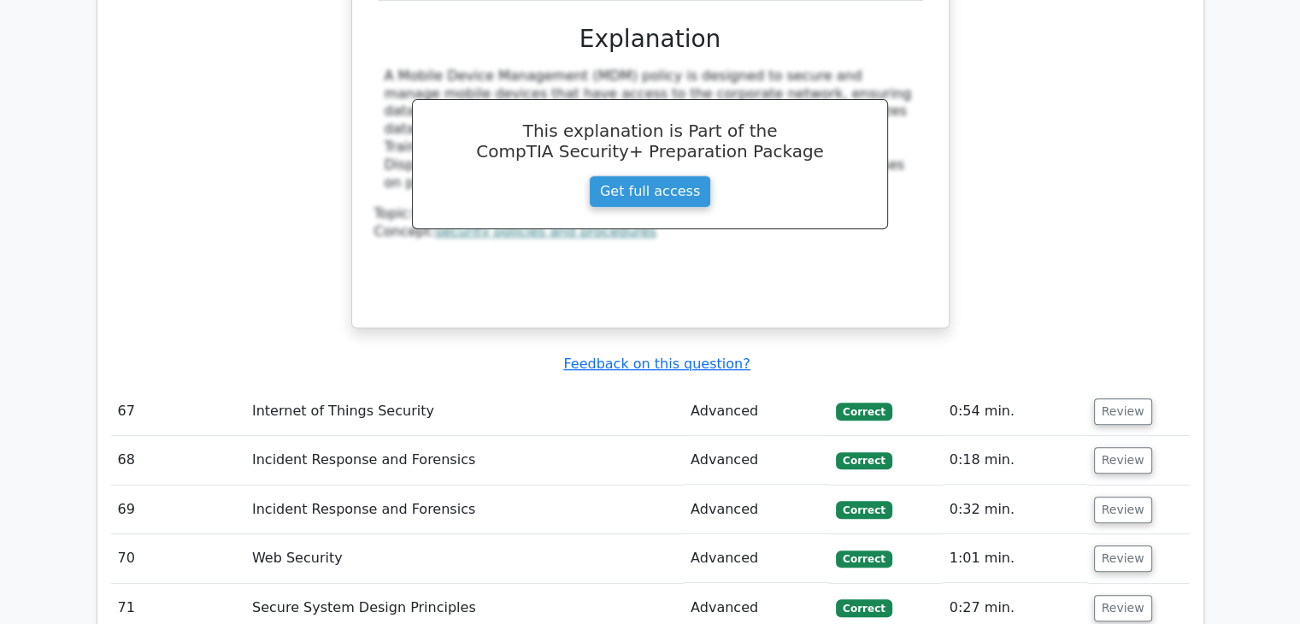
scroll to position [13637, 0]
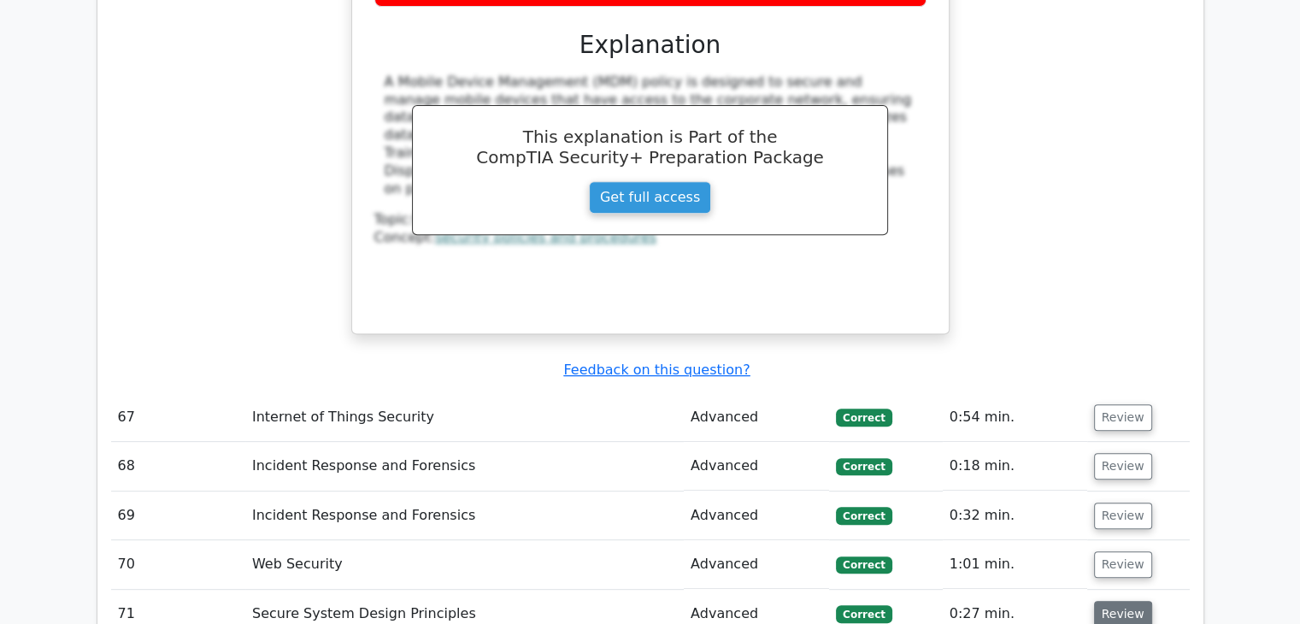
click at [1129, 601] on button "Review" at bounding box center [1123, 614] width 58 height 27
click at [1124, 551] on button "Review" at bounding box center [1123, 564] width 58 height 27
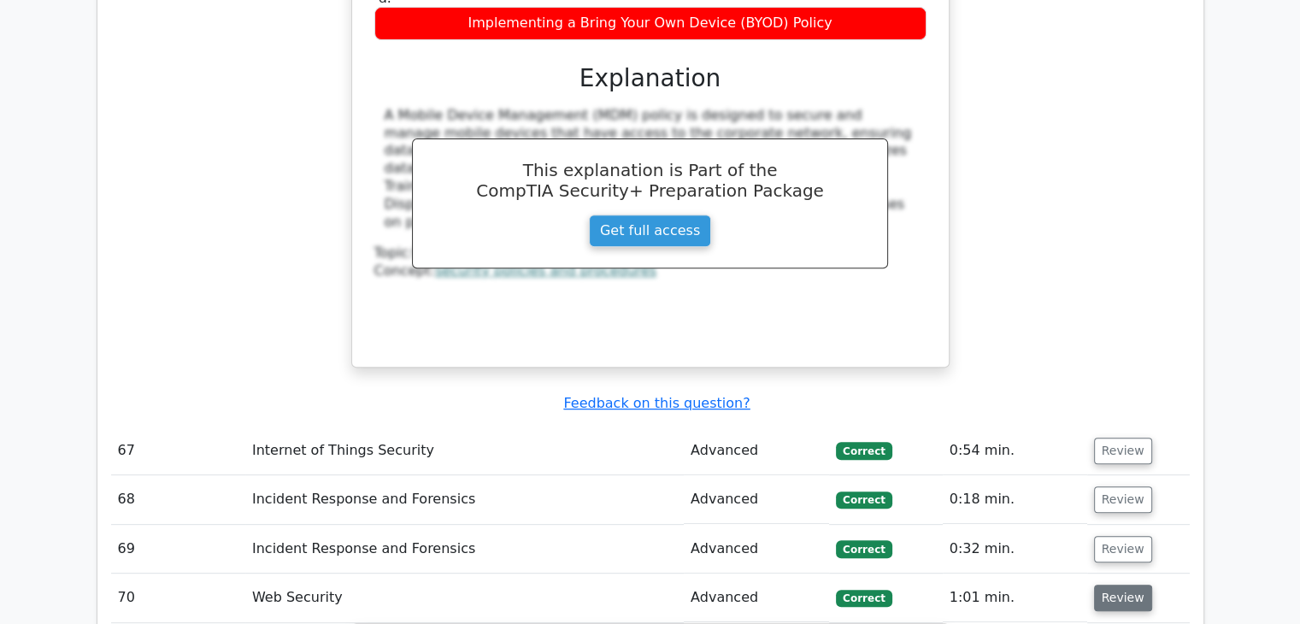
scroll to position [13599, 0]
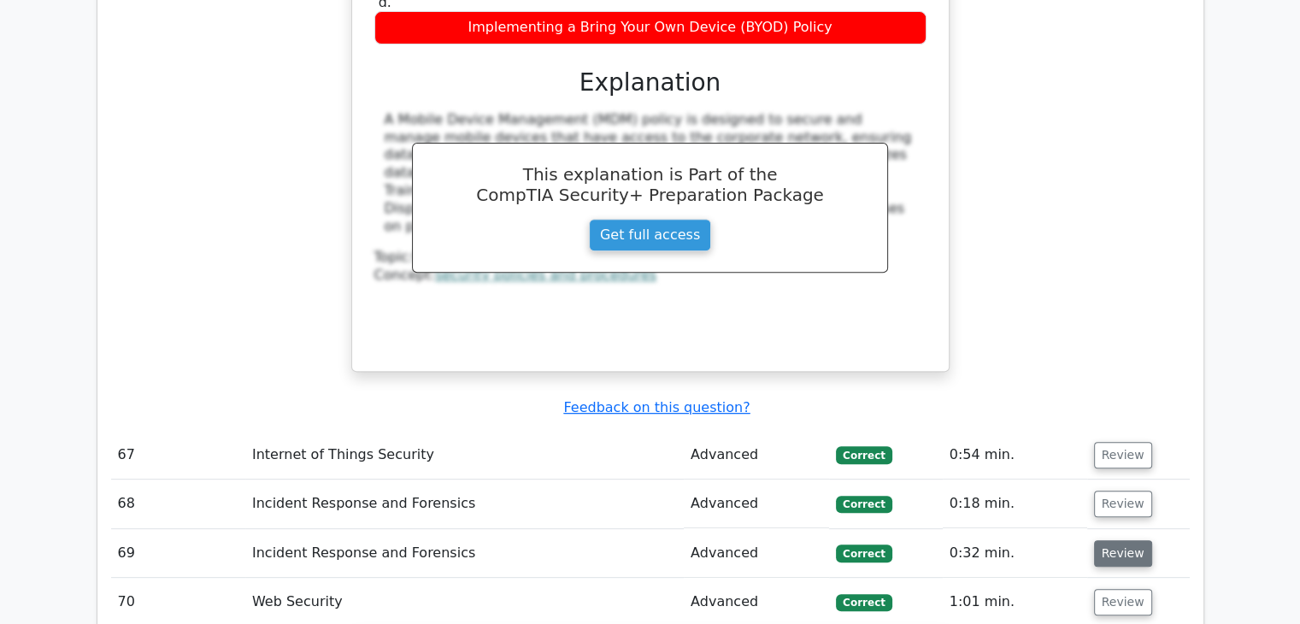
click at [1128, 540] on button "Review" at bounding box center [1123, 553] width 58 height 27
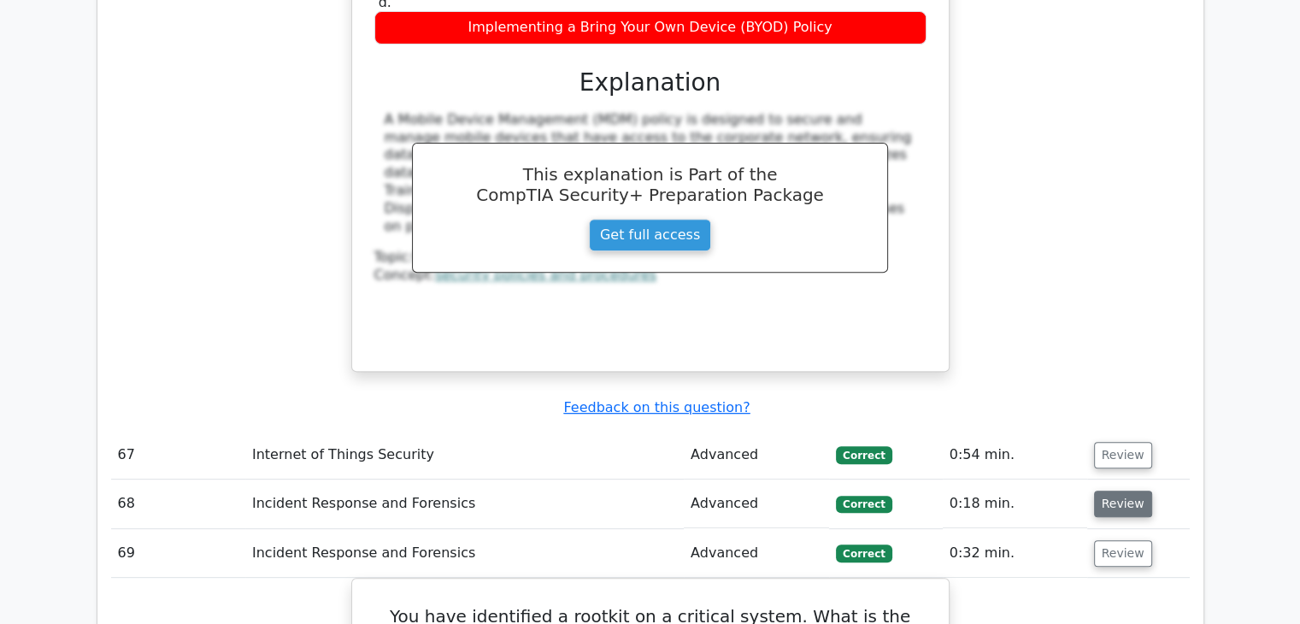
click at [1130, 491] on button "Review" at bounding box center [1123, 504] width 58 height 27
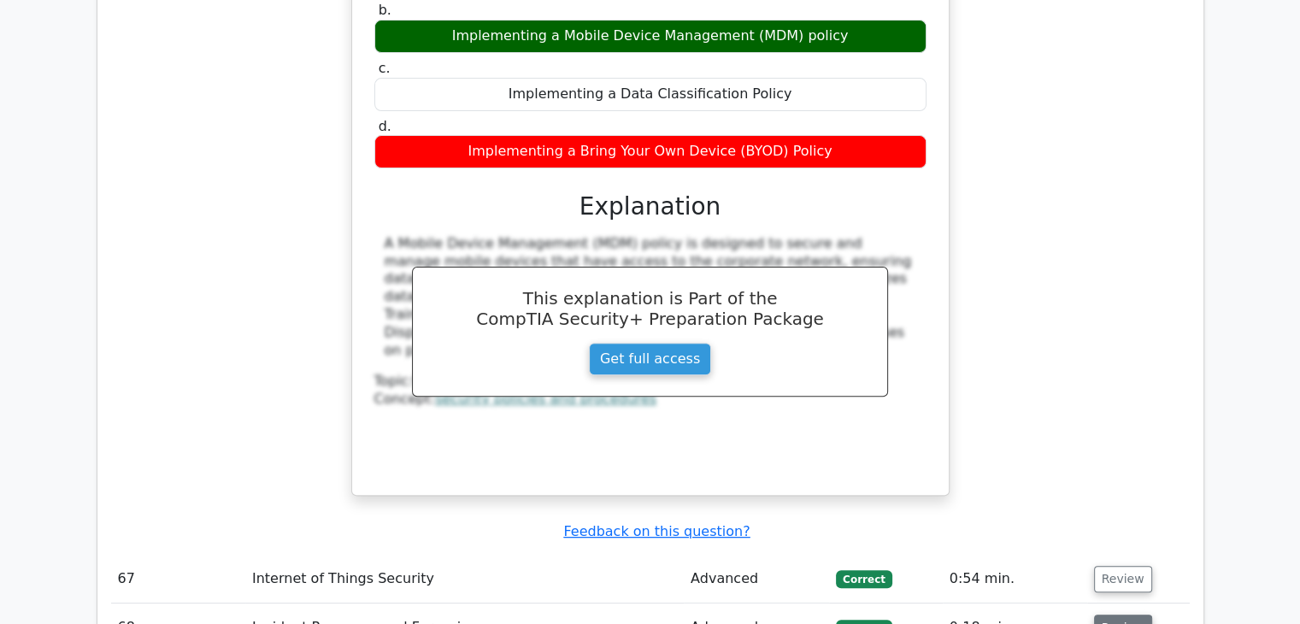
scroll to position [13473, 0]
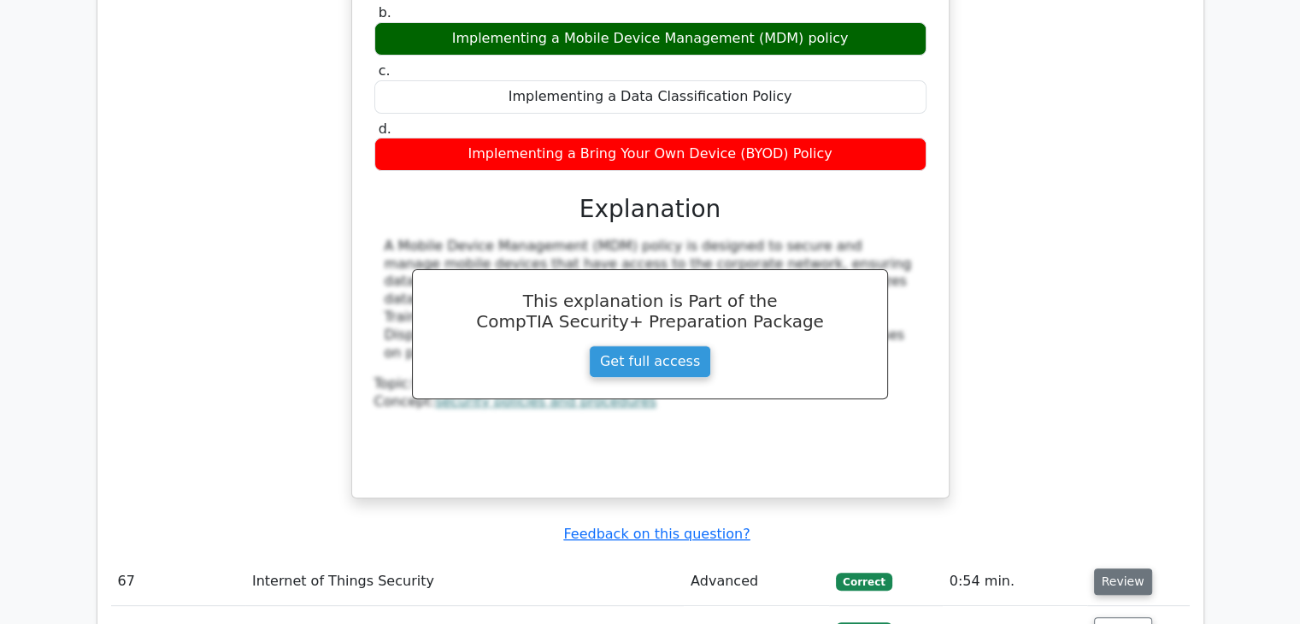
click at [1127, 568] on button "Review" at bounding box center [1123, 581] width 58 height 27
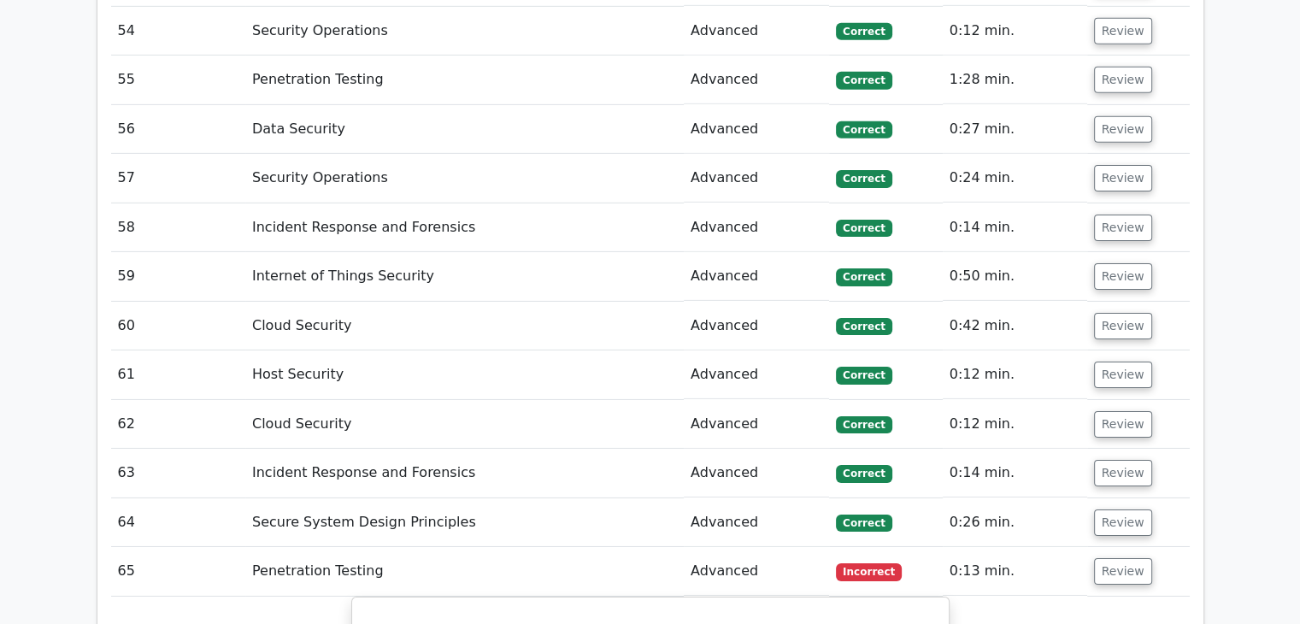
scroll to position [12033, 0]
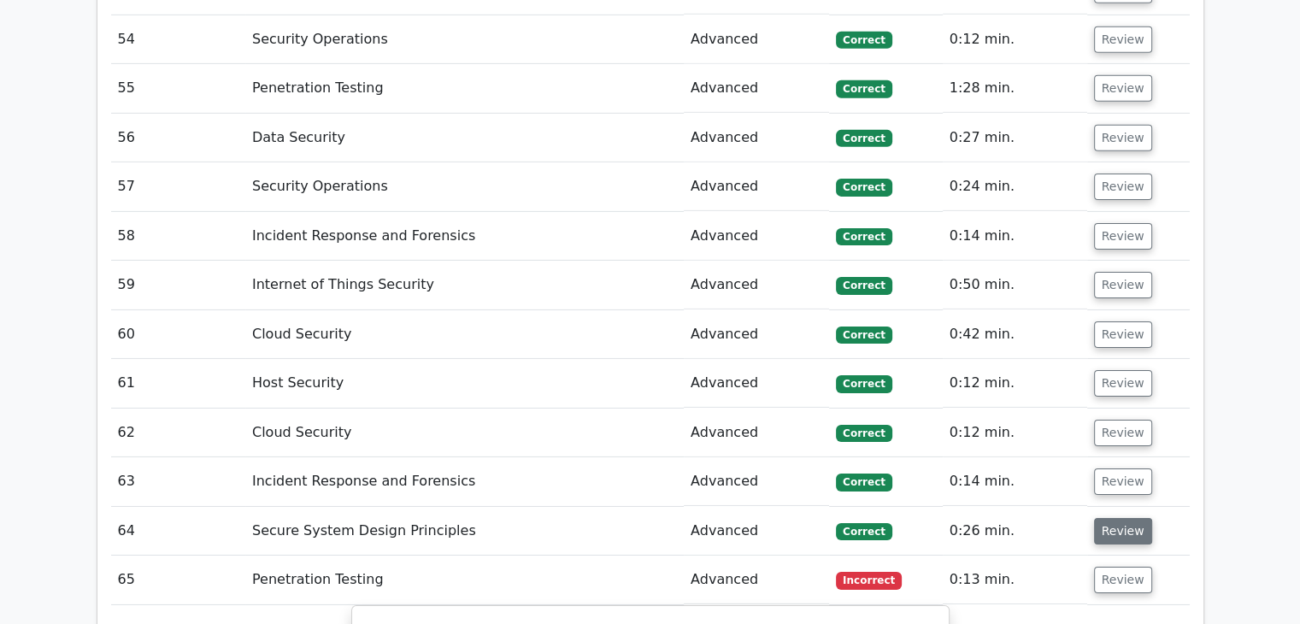
click at [1119, 518] on button "Review" at bounding box center [1123, 531] width 58 height 27
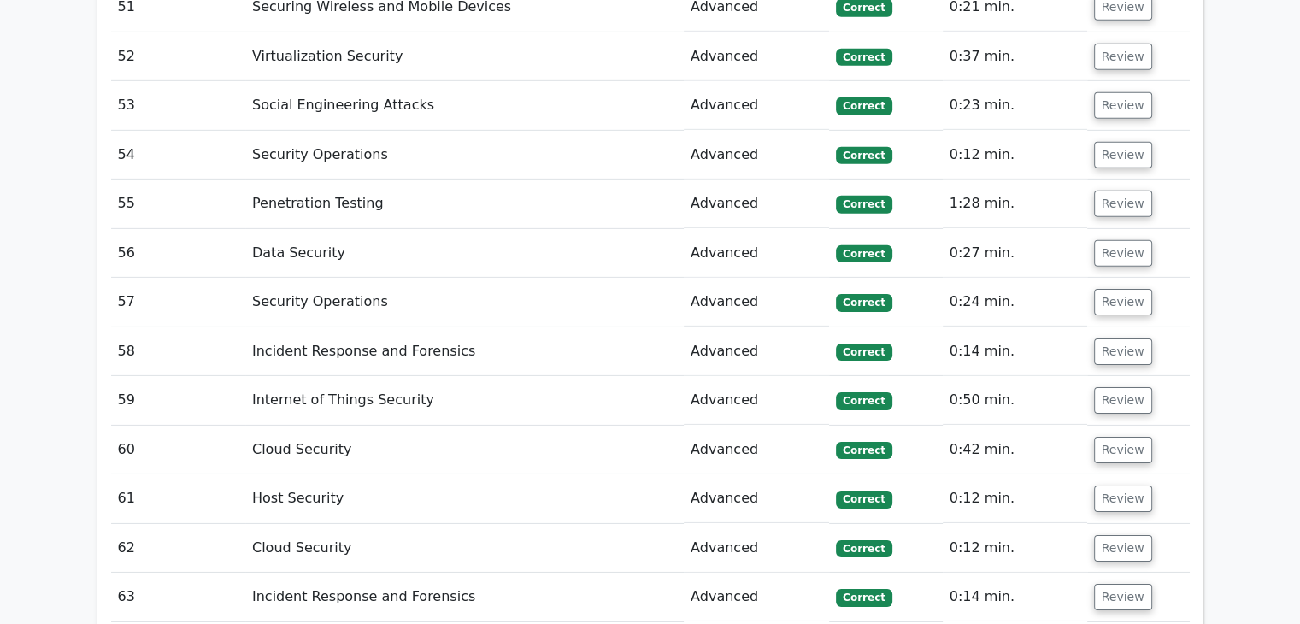
scroll to position [11914, 0]
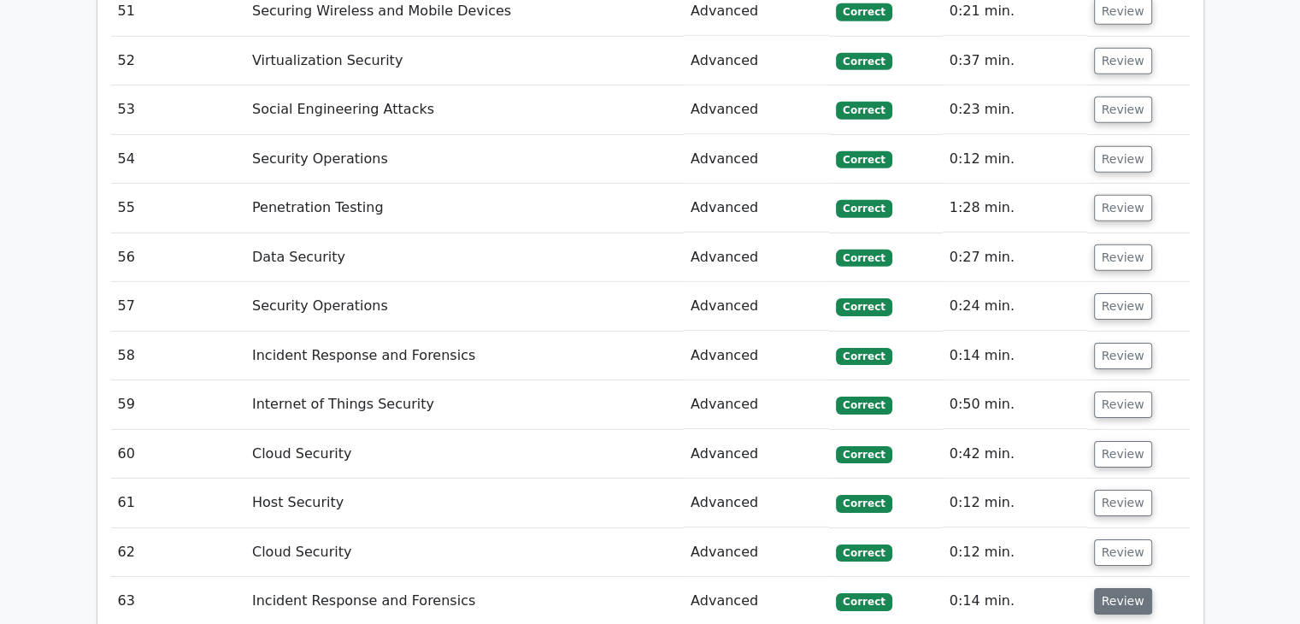
click at [1135, 588] on button "Review" at bounding box center [1123, 601] width 58 height 27
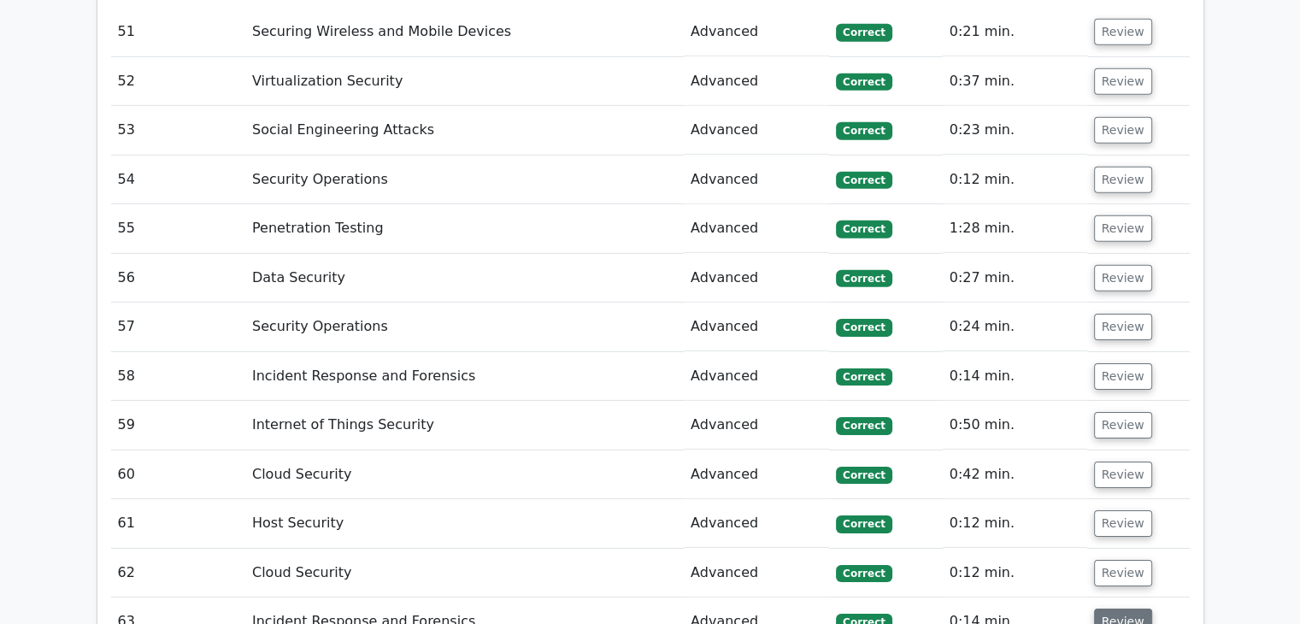
scroll to position [11892, 0]
click at [1141, 561] on button "Review" at bounding box center [1123, 574] width 58 height 27
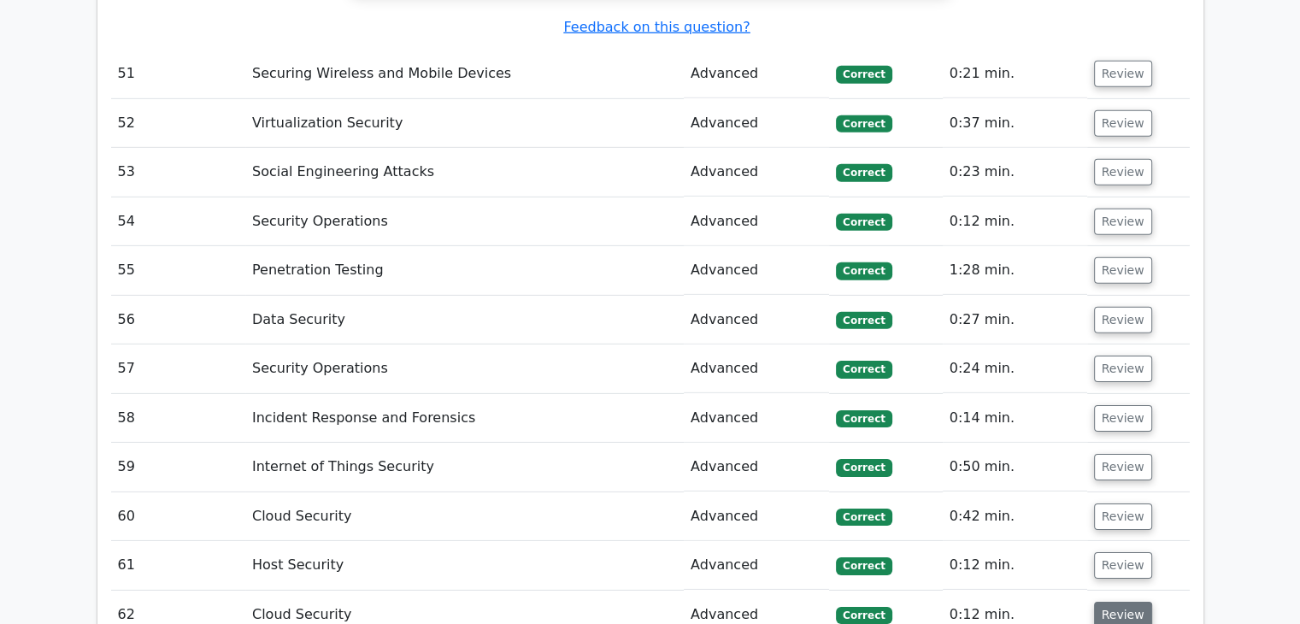
scroll to position [11825, 0]
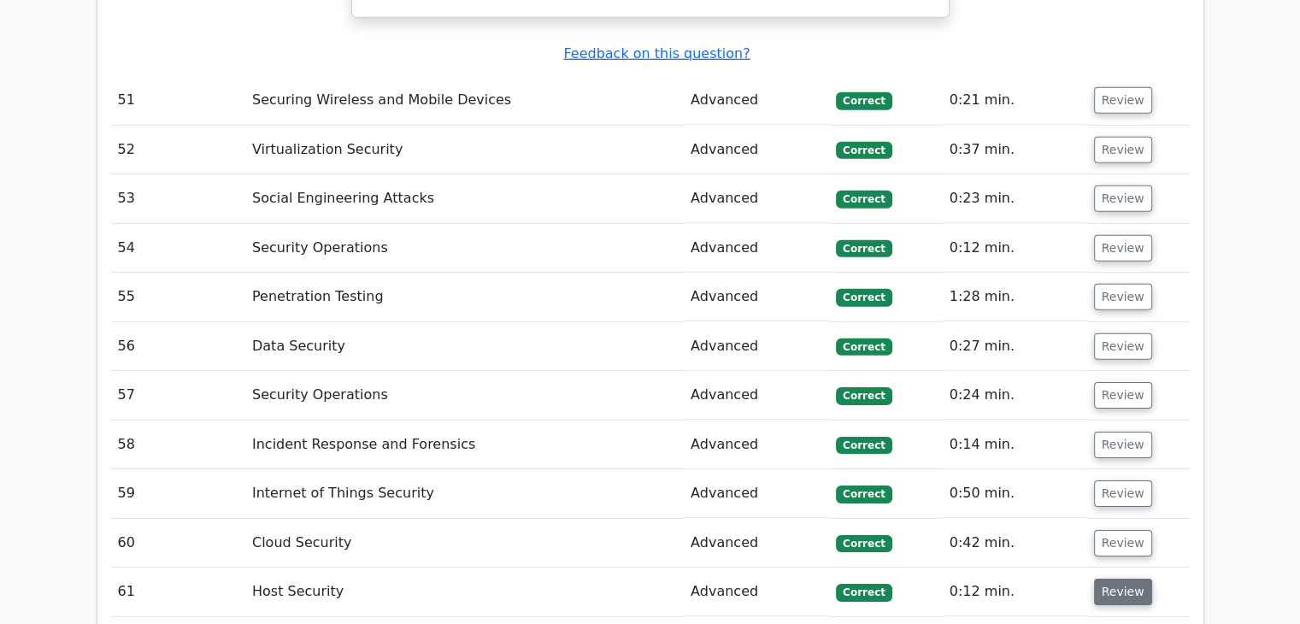
click at [1128, 579] on button "Review" at bounding box center [1123, 592] width 58 height 27
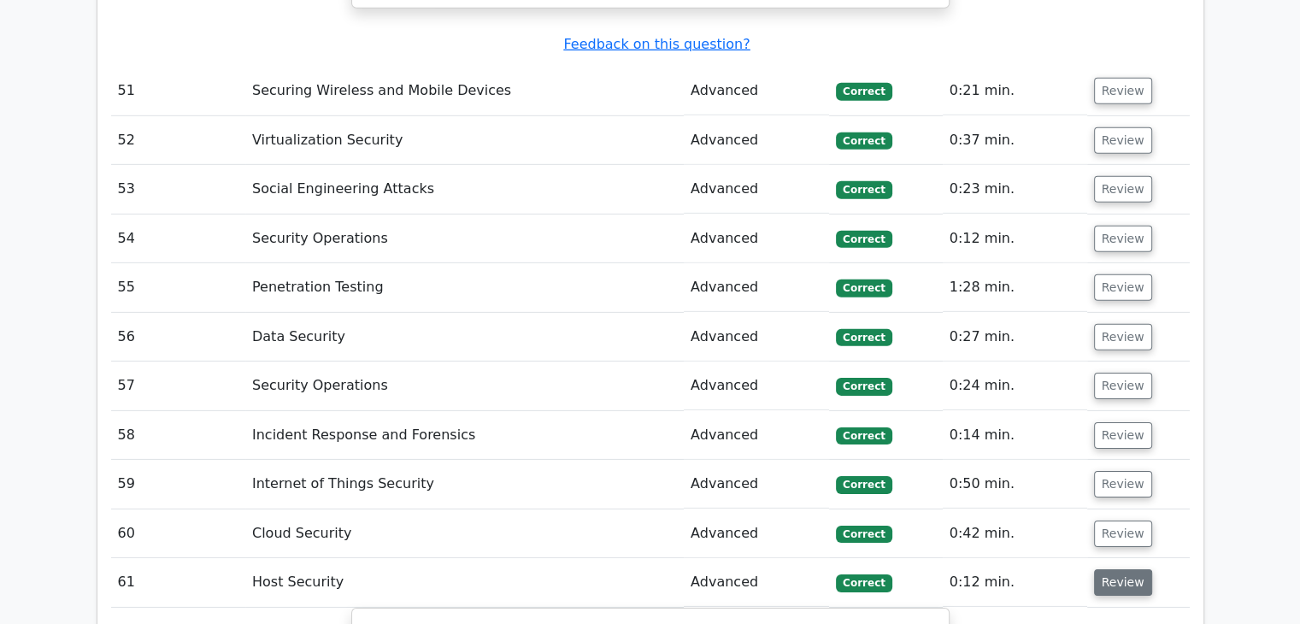
scroll to position [11793, 0]
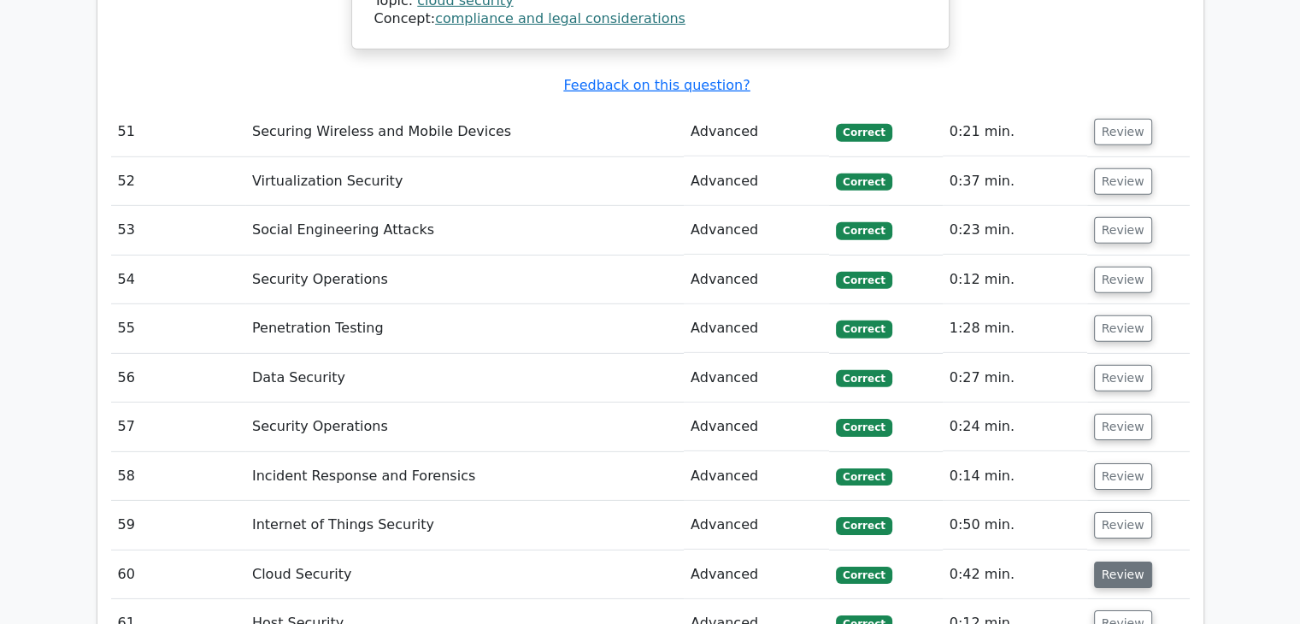
click at [1124, 562] on button "Review" at bounding box center [1123, 575] width 58 height 27
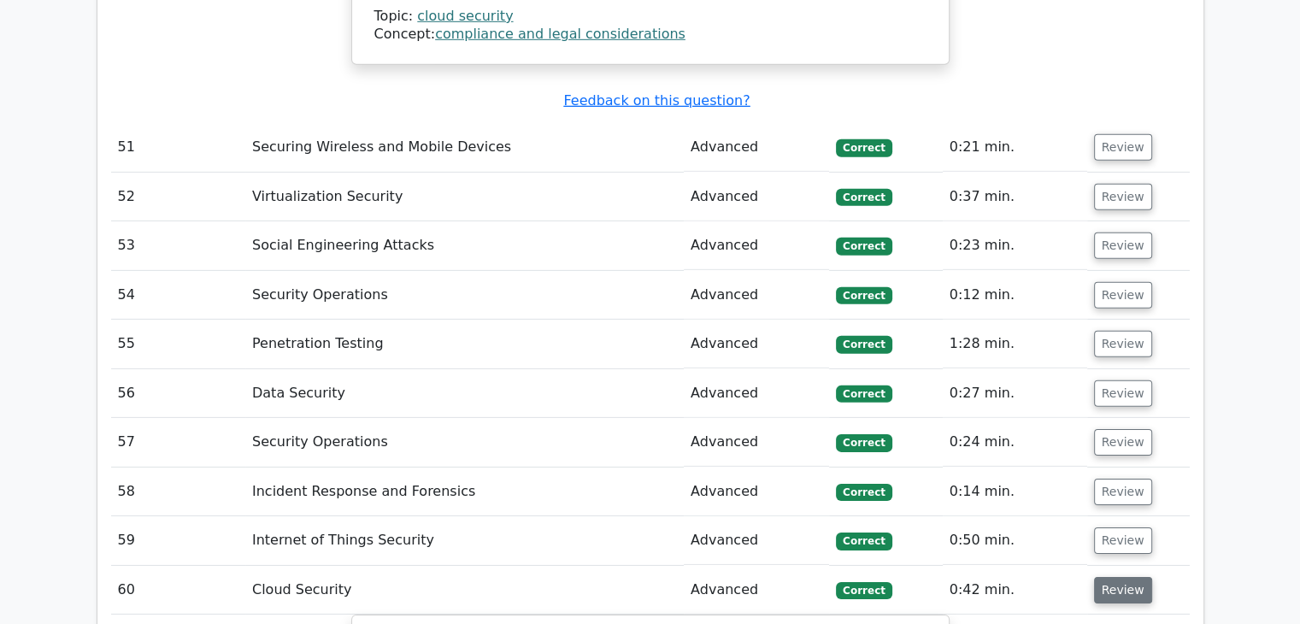
scroll to position [11768, 0]
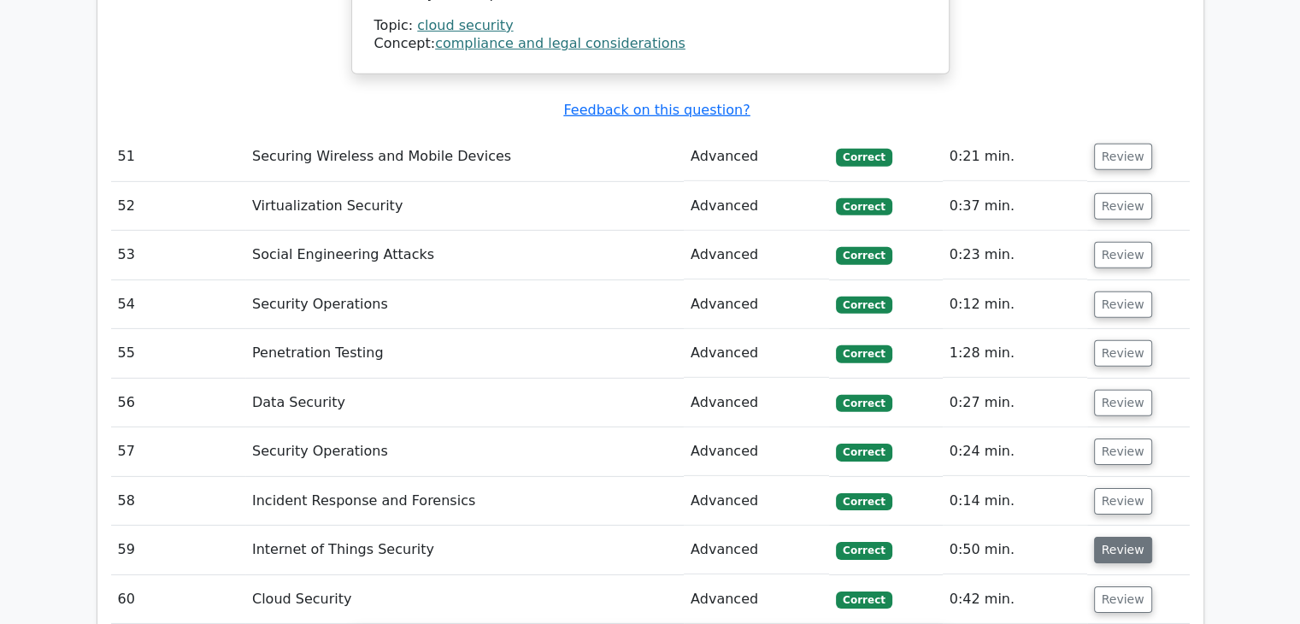
click at [1125, 537] on button "Review" at bounding box center [1123, 550] width 58 height 27
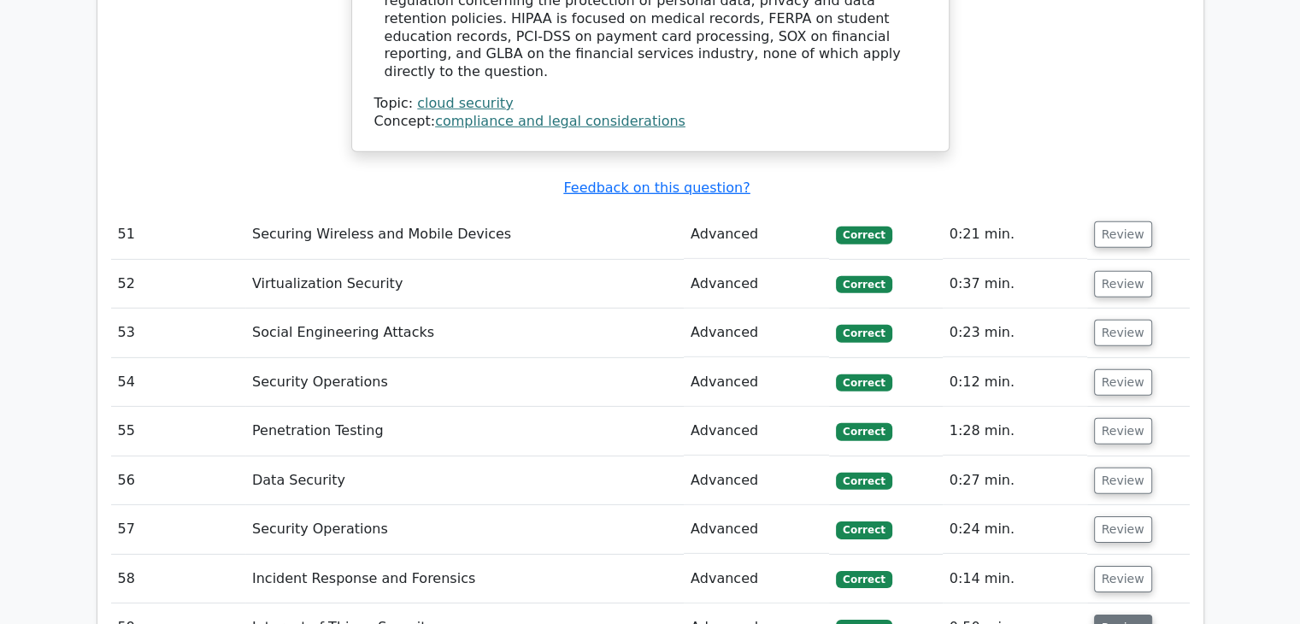
scroll to position [11678, 0]
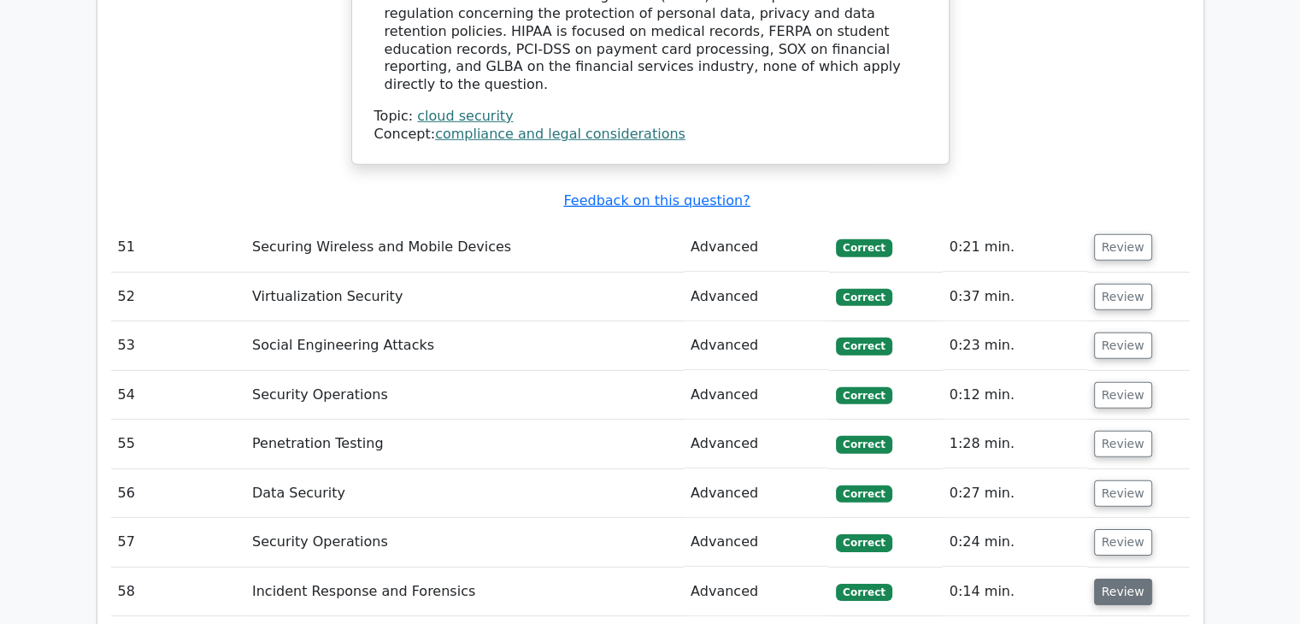
click at [1116, 579] on button "Review" at bounding box center [1123, 592] width 58 height 27
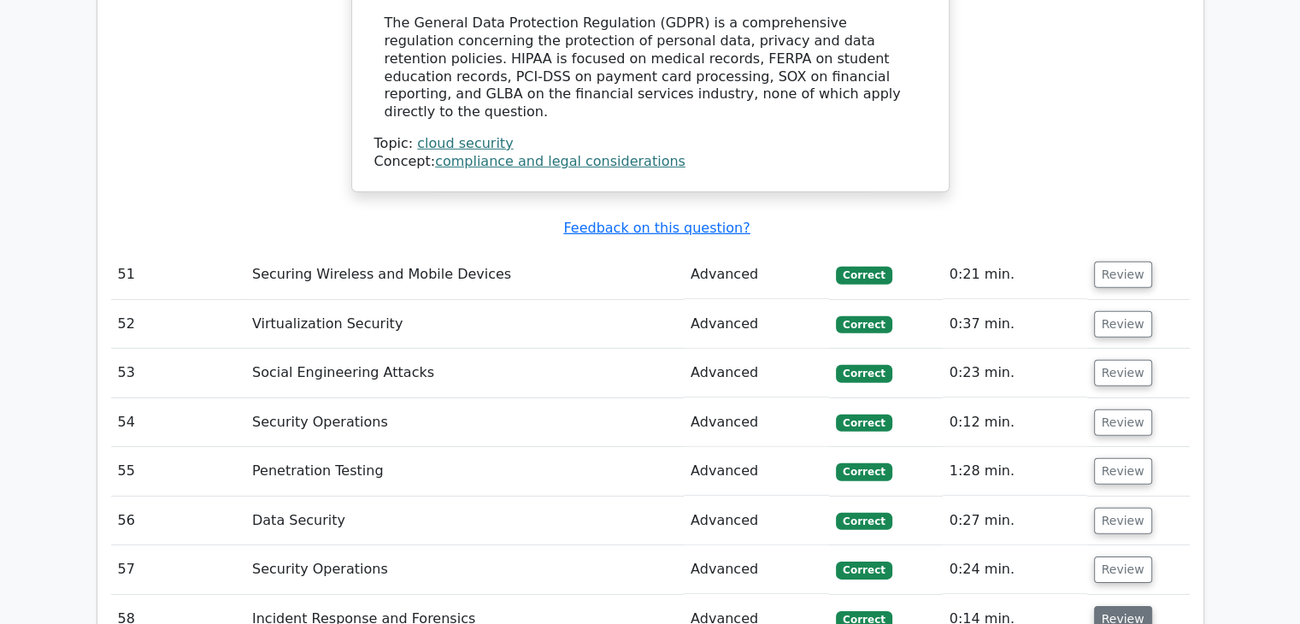
scroll to position [11633, 0]
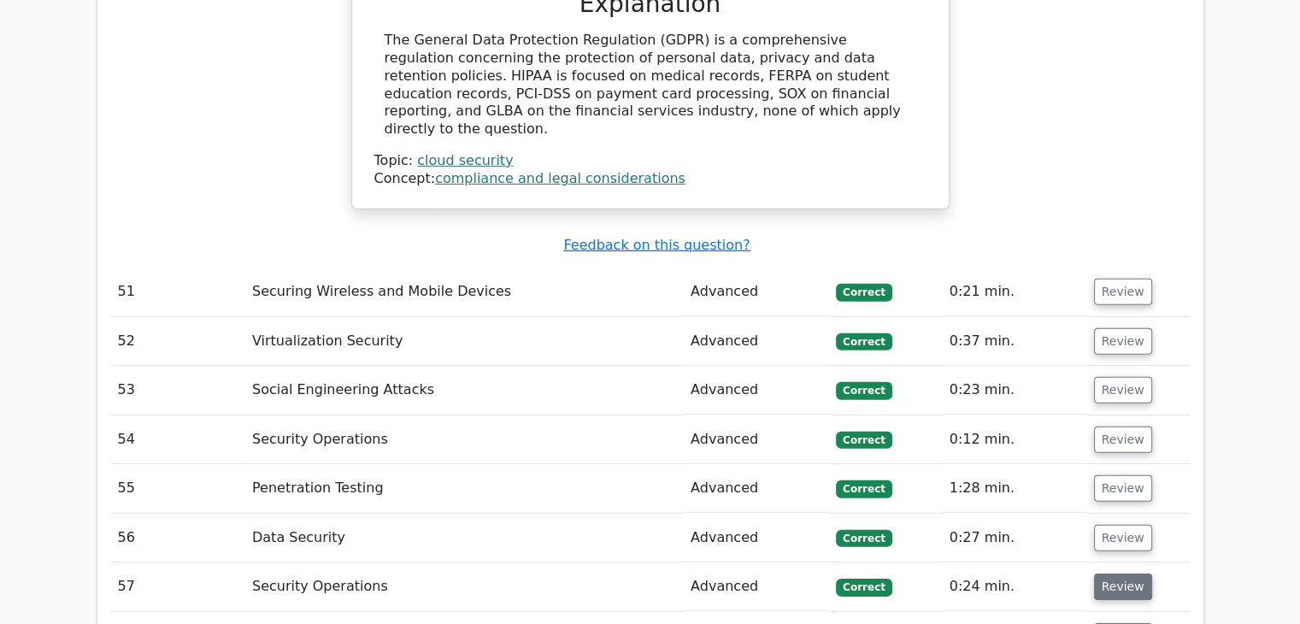
click at [1130, 574] on button "Review" at bounding box center [1123, 587] width 58 height 27
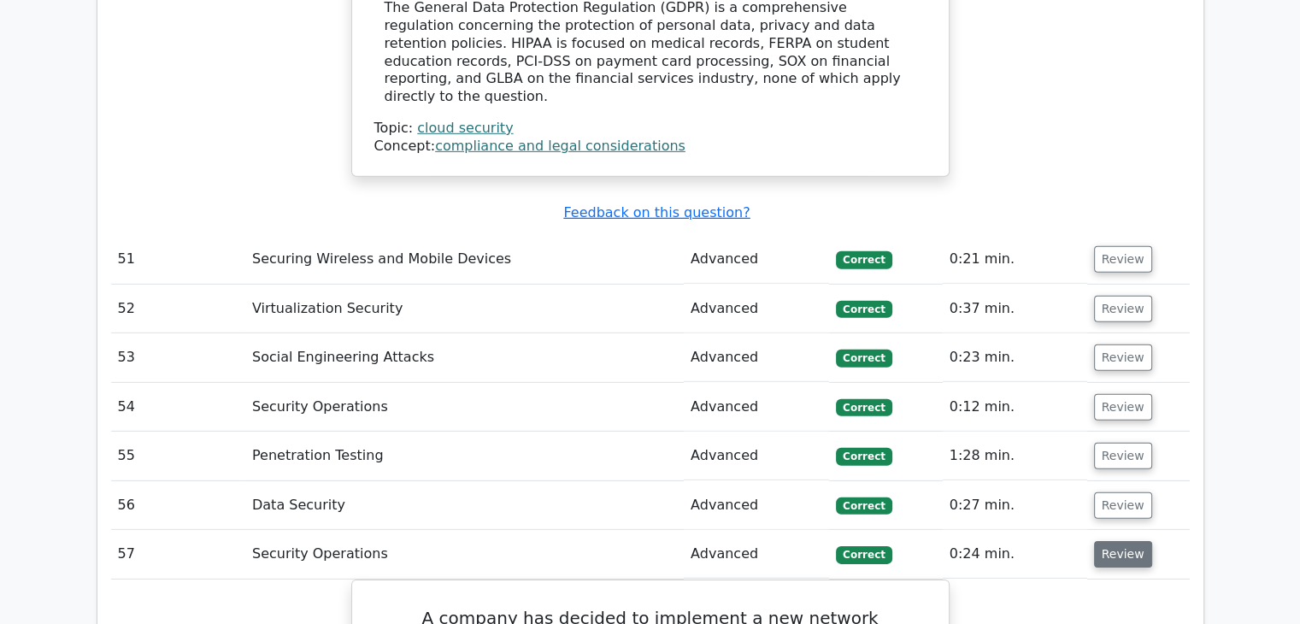
scroll to position [11585, 0]
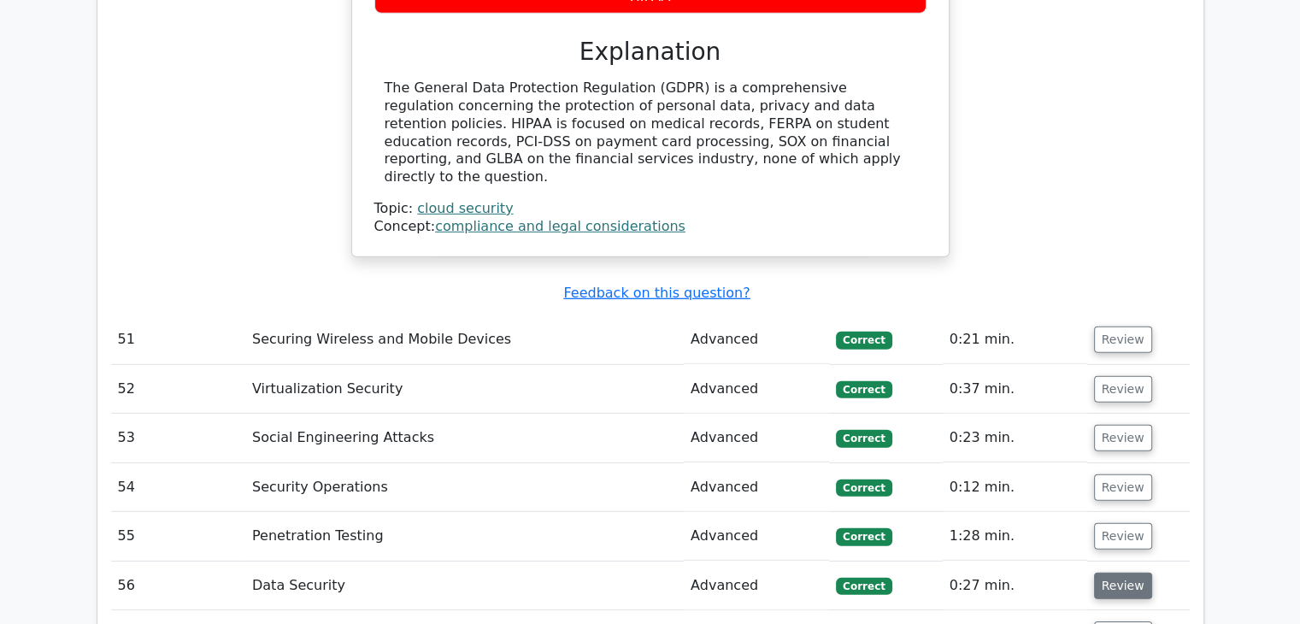
click at [1130, 573] on button "Review" at bounding box center [1123, 586] width 58 height 27
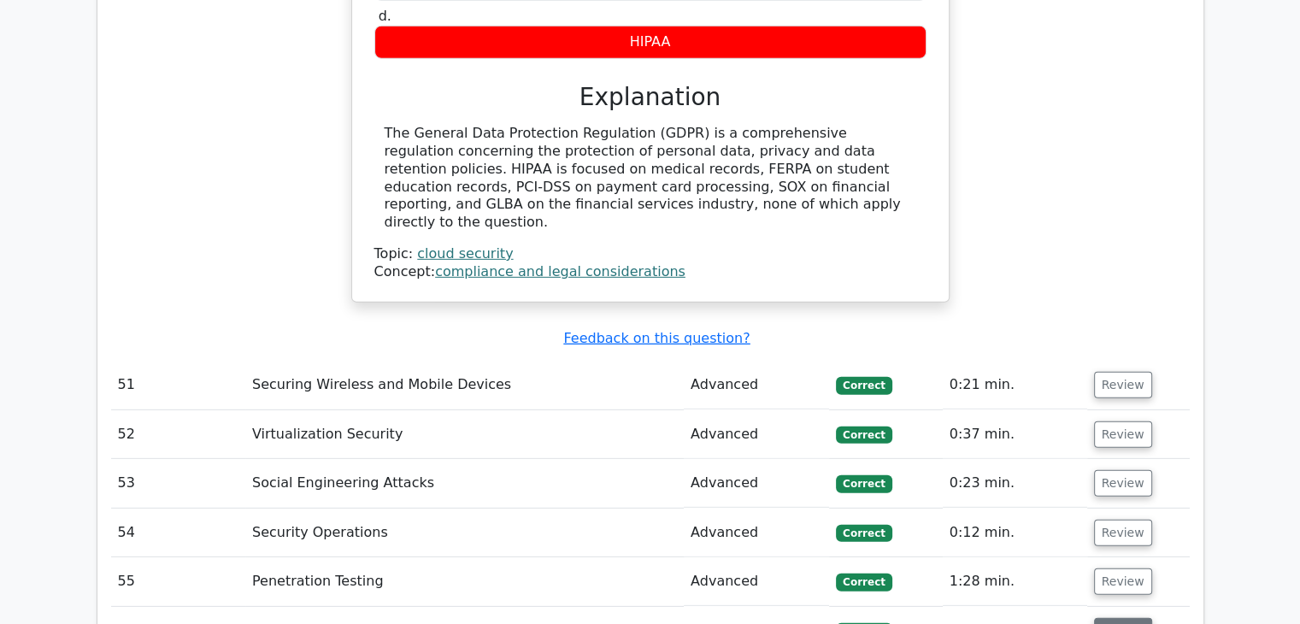
scroll to position [11514, 0]
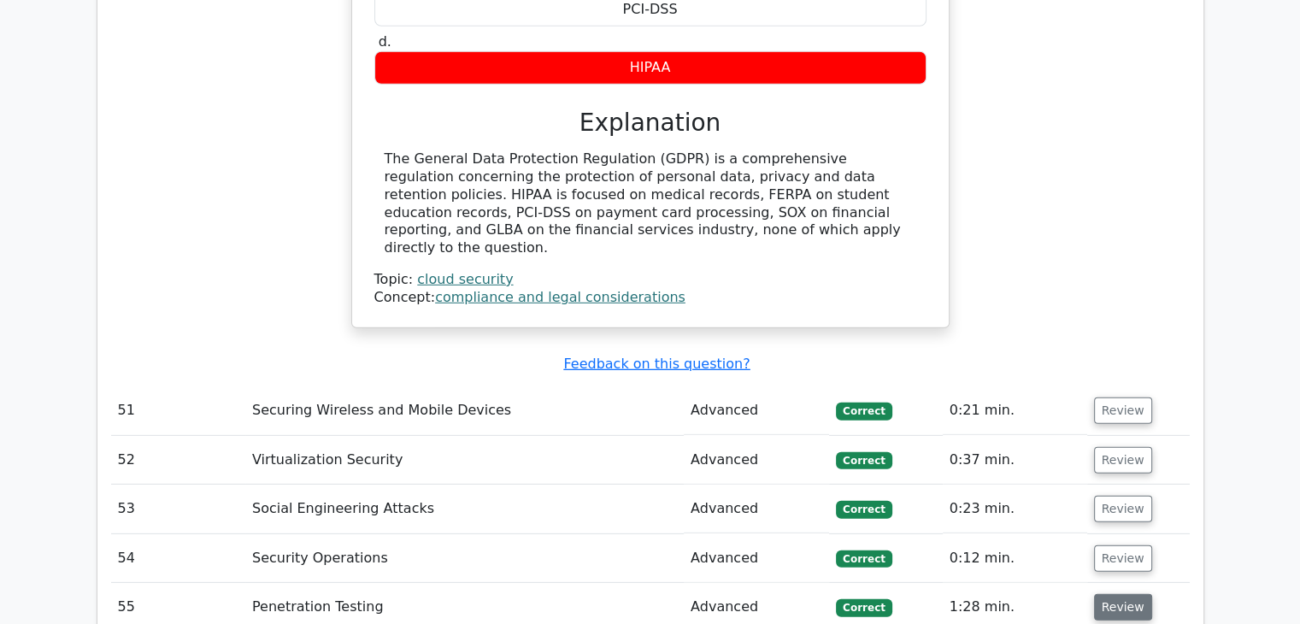
click at [1124, 594] on button "Review" at bounding box center [1123, 607] width 58 height 27
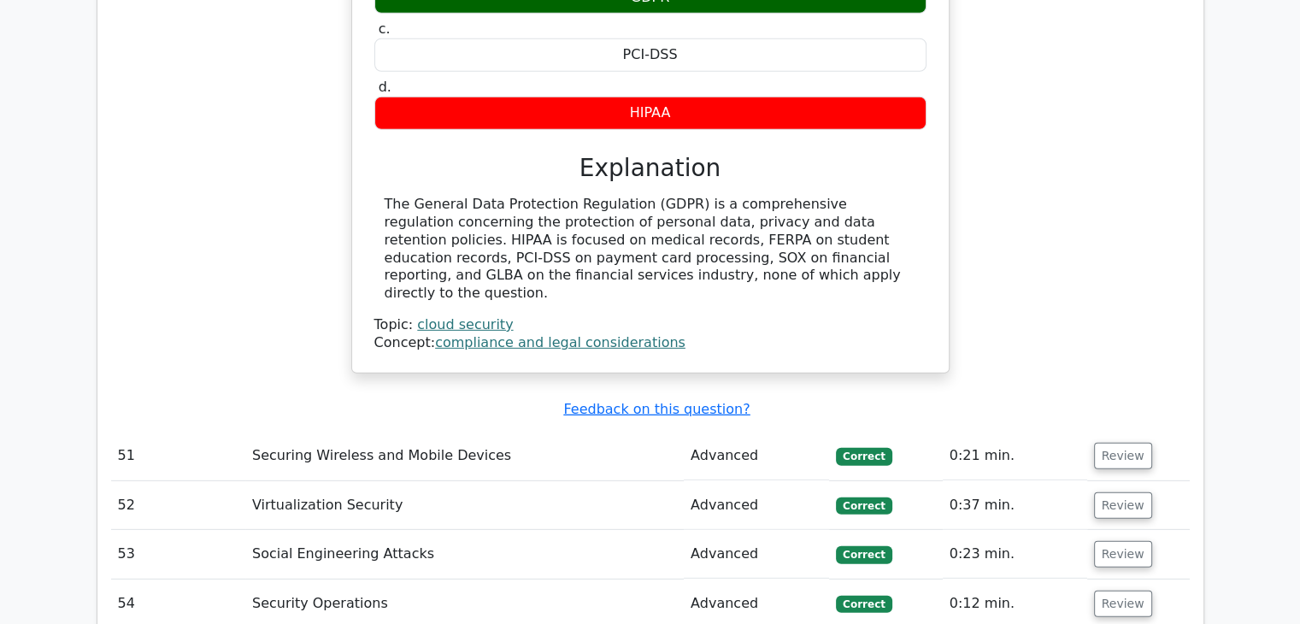
scroll to position [11468, 0]
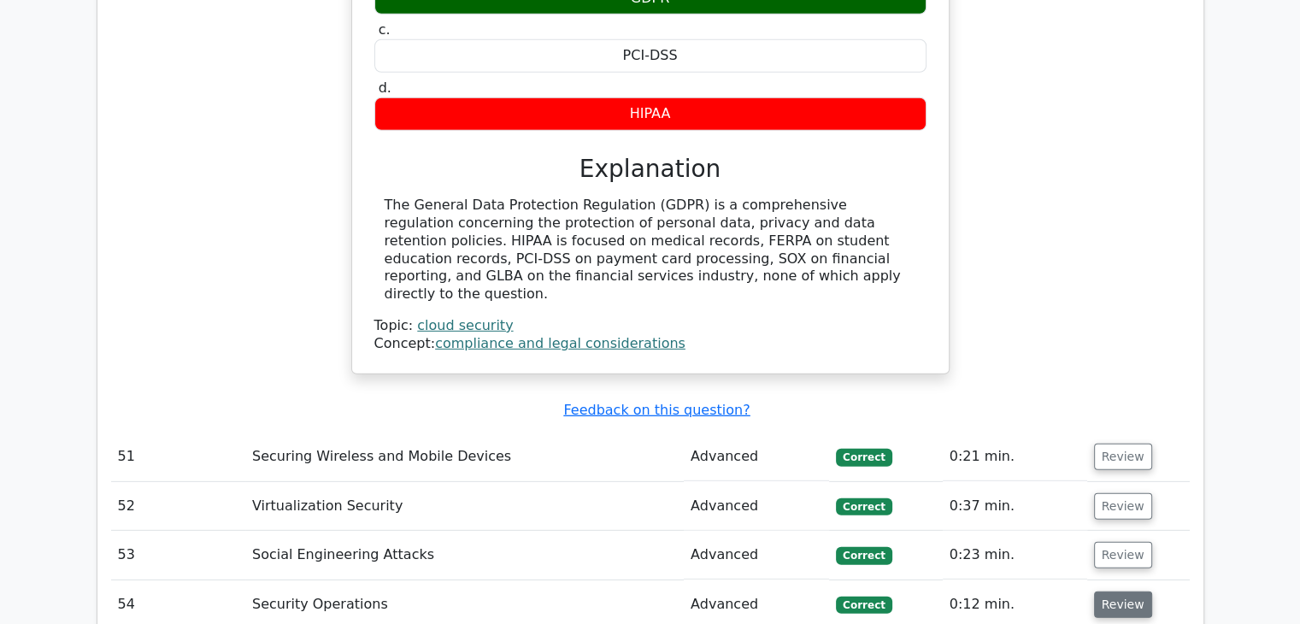
click at [1124, 592] on button "Review" at bounding box center [1123, 605] width 58 height 27
click at [1126, 542] on button "Review" at bounding box center [1123, 555] width 58 height 27
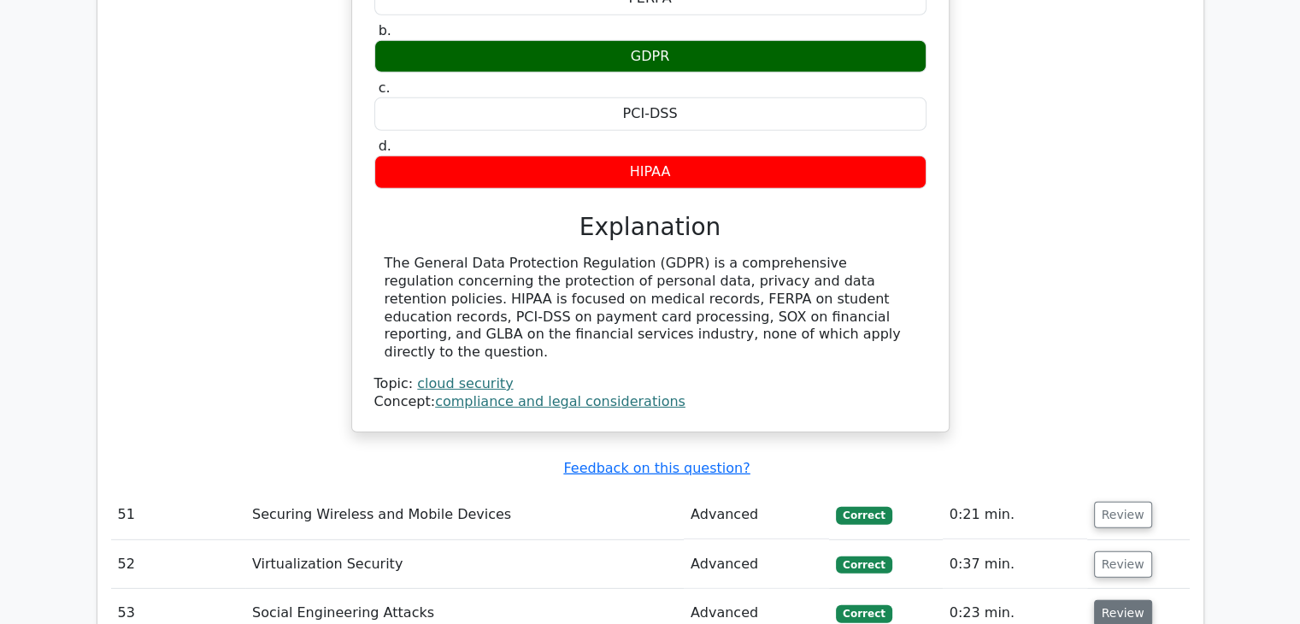
scroll to position [11407, 0]
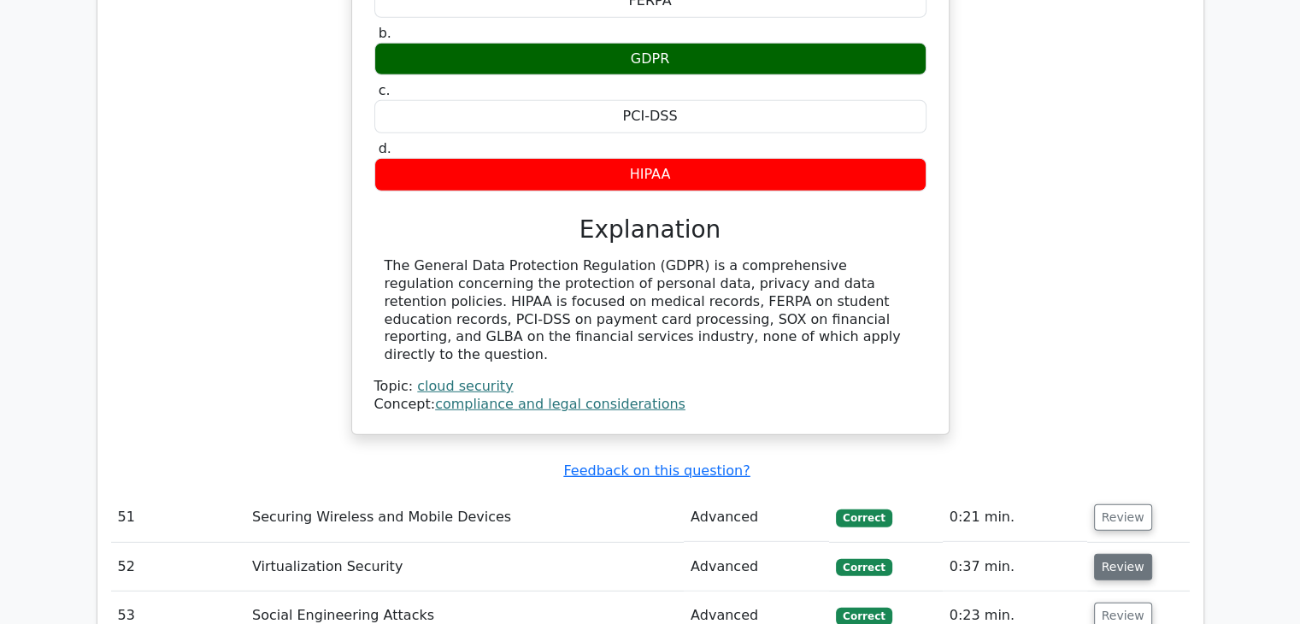
click at [1131, 554] on button "Review" at bounding box center [1123, 567] width 58 height 27
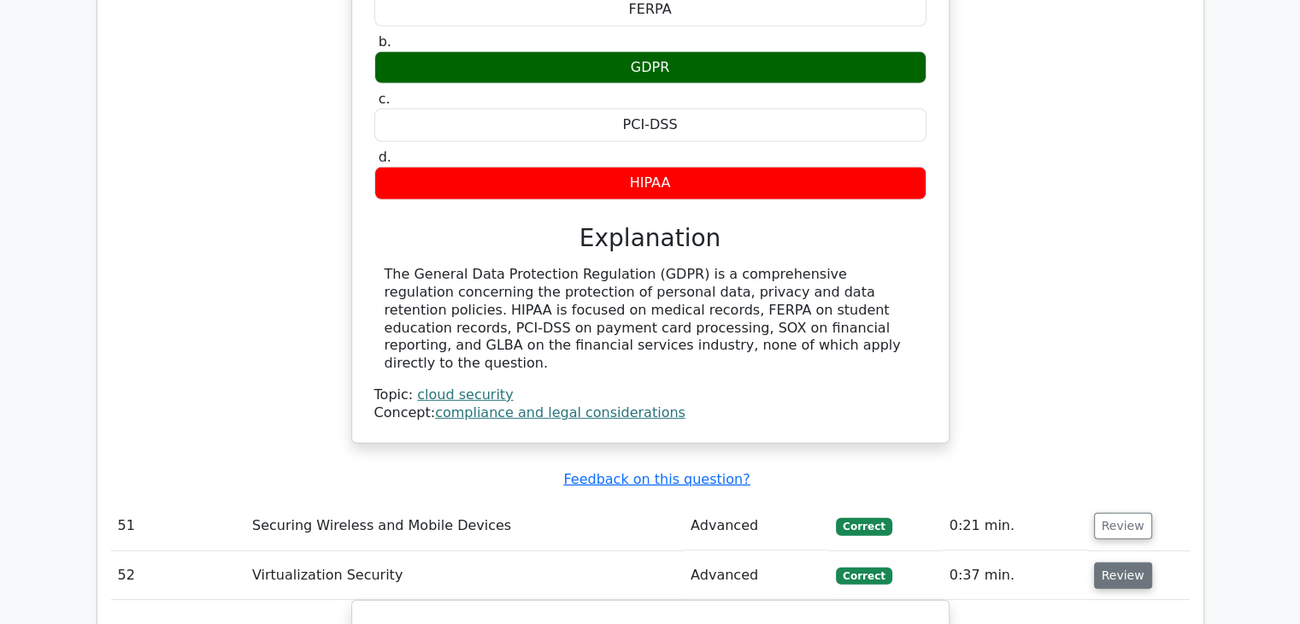
scroll to position [11366, 0]
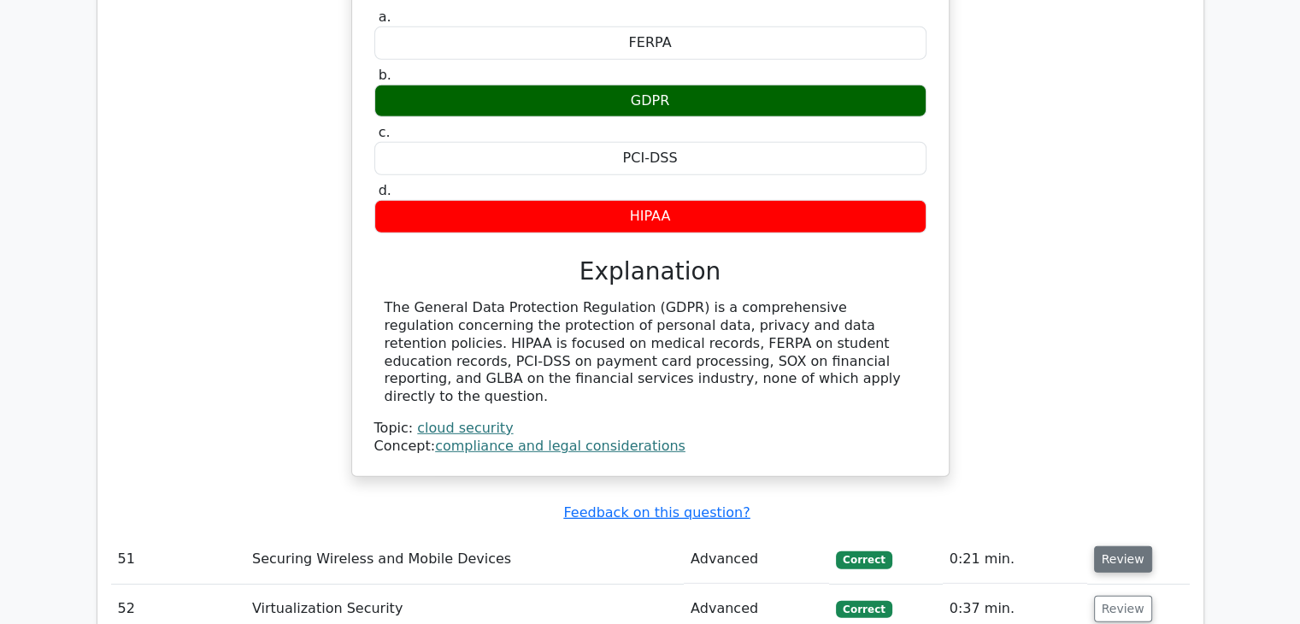
click at [1126, 546] on button "Review" at bounding box center [1123, 559] width 58 height 27
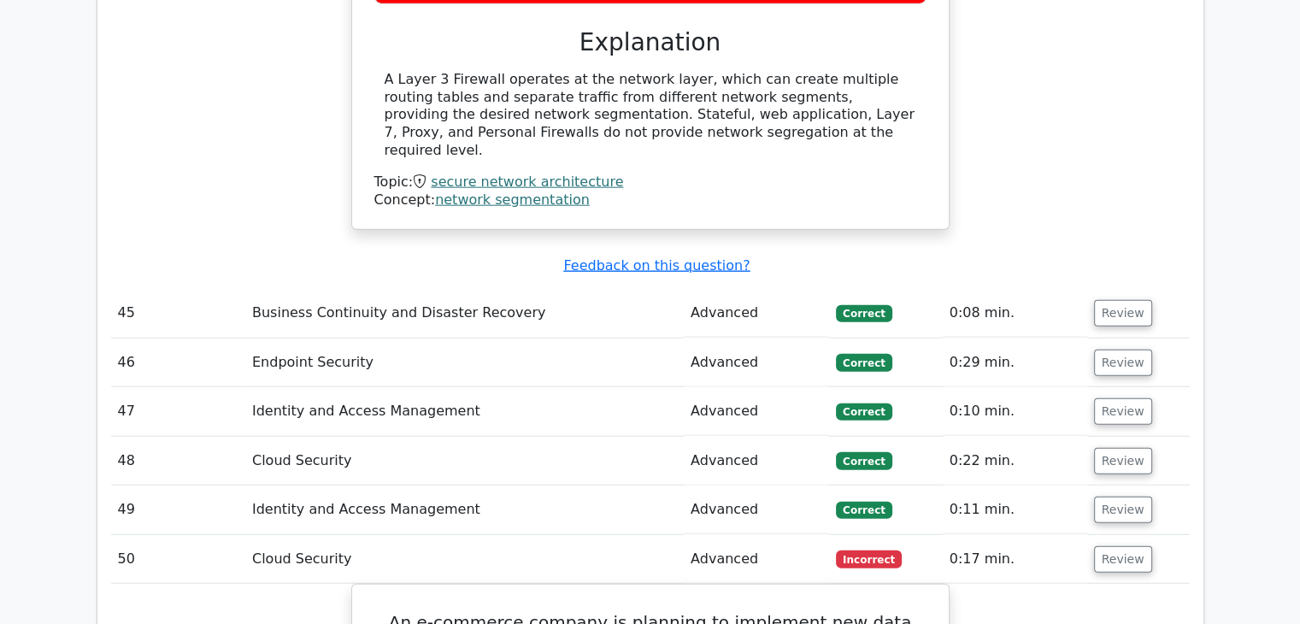
scroll to position [10678, 0]
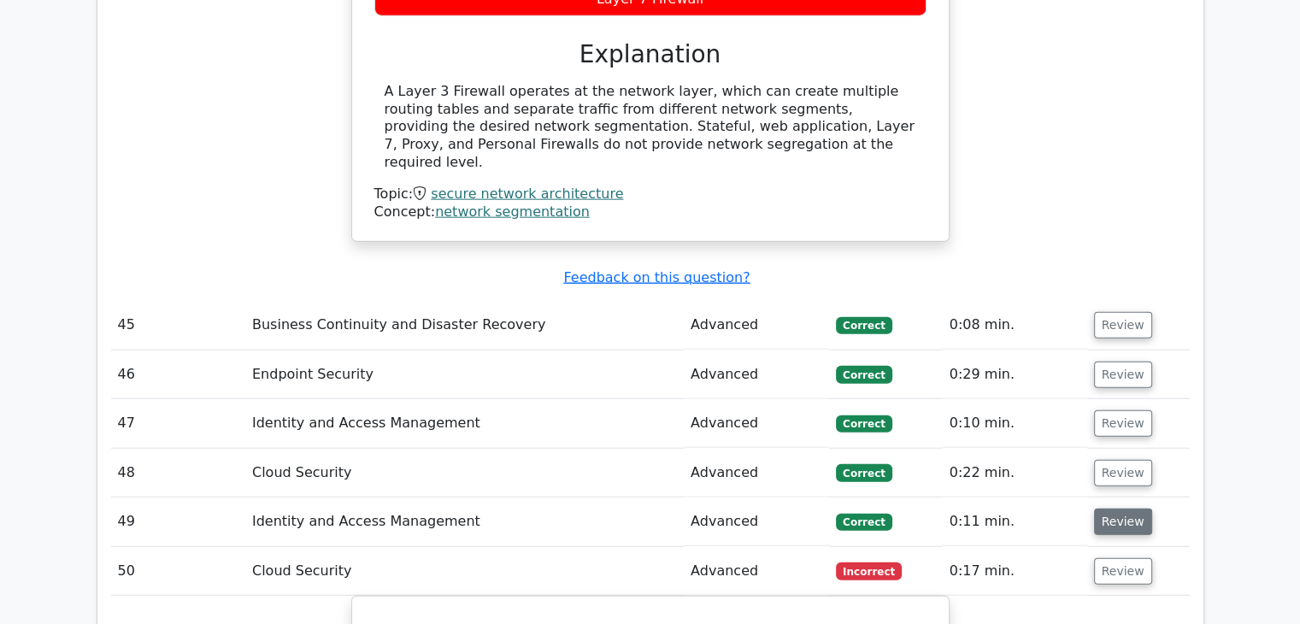
click at [1132, 509] on button "Review" at bounding box center [1123, 522] width 58 height 27
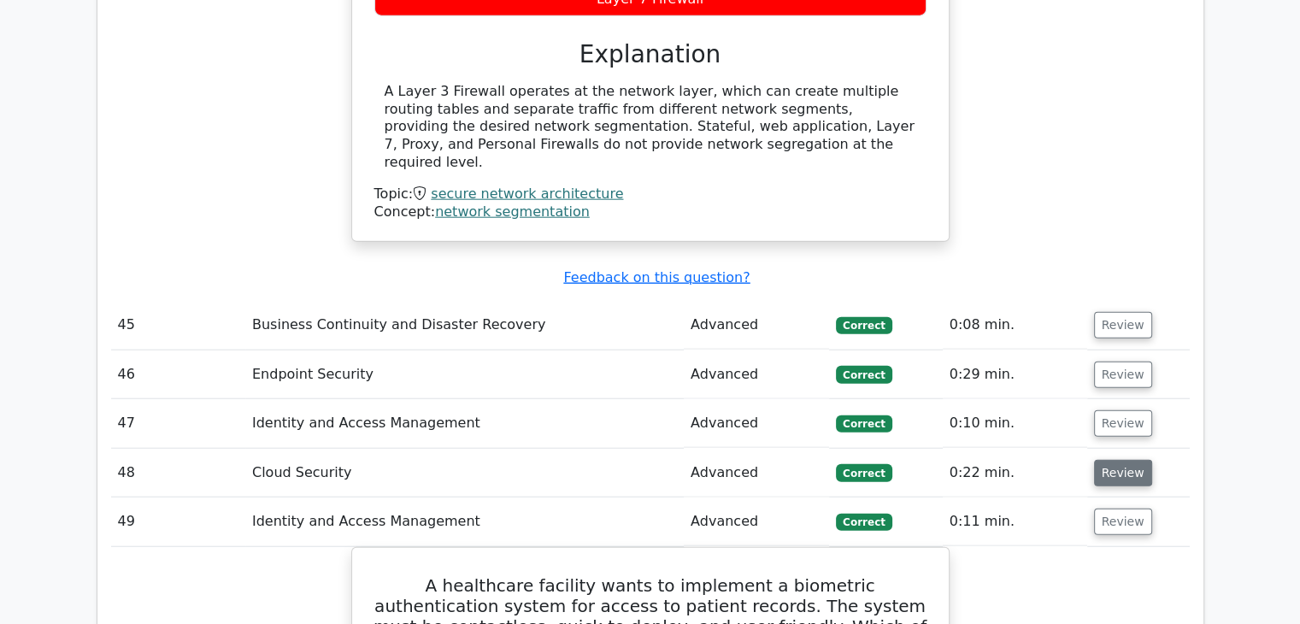
click at [1125, 460] on button "Review" at bounding box center [1123, 473] width 58 height 27
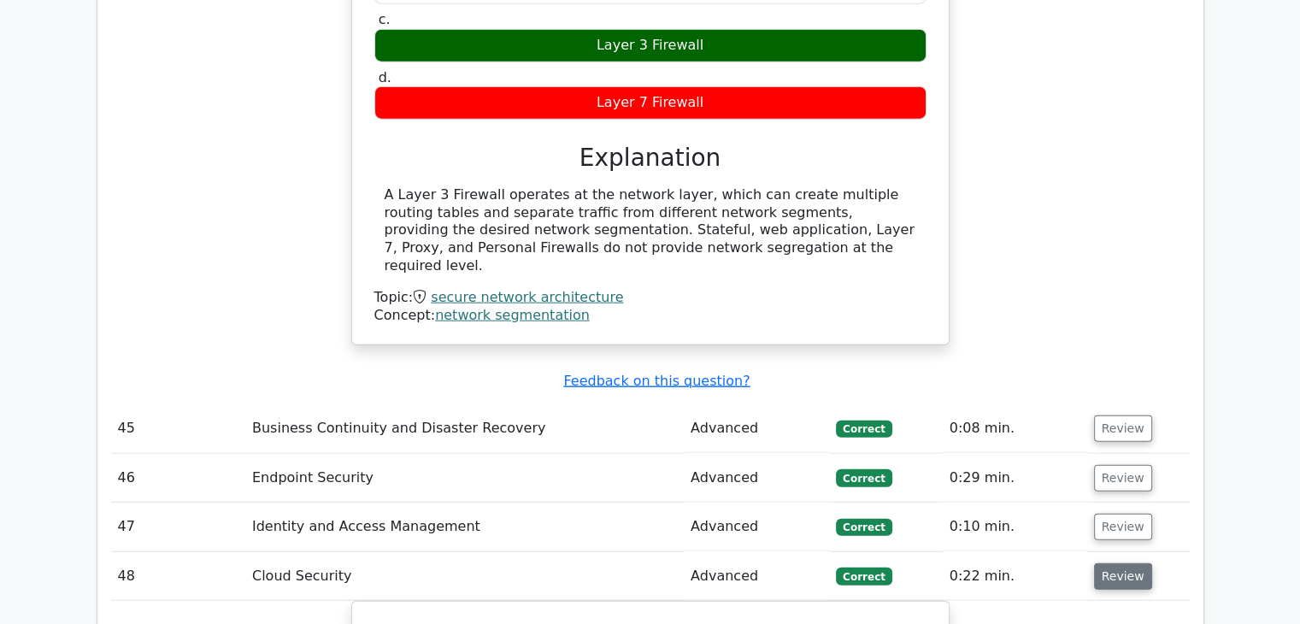
scroll to position [10574, 0]
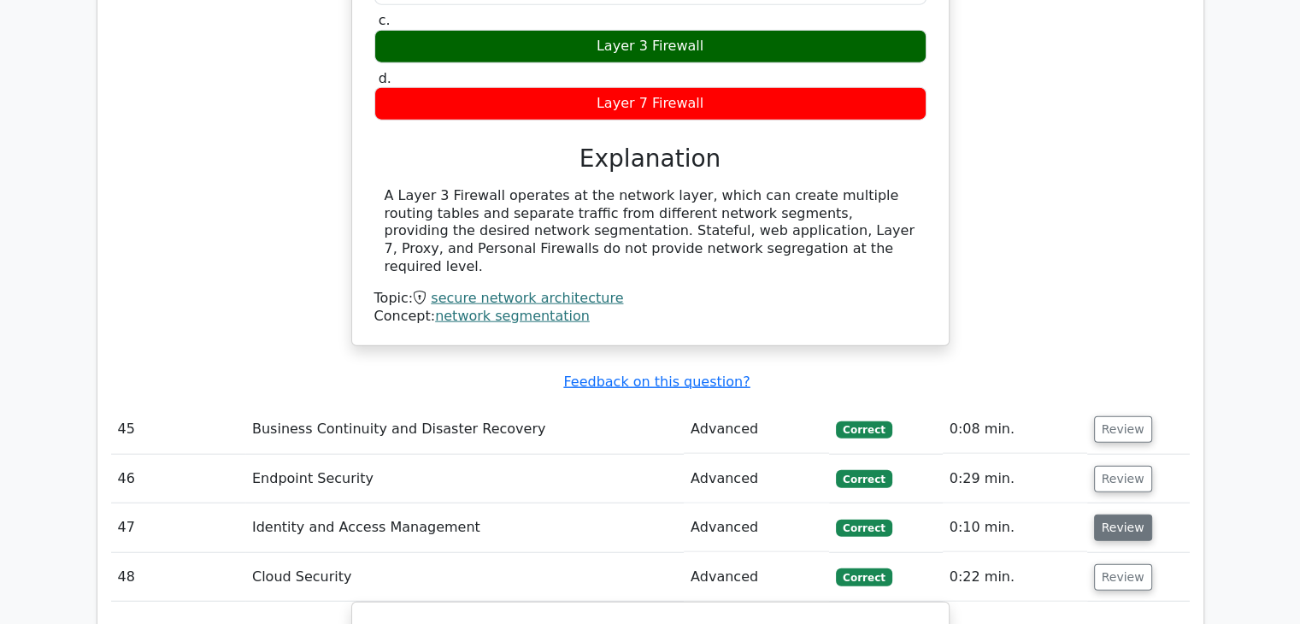
click at [1128, 515] on button "Review" at bounding box center [1123, 528] width 58 height 27
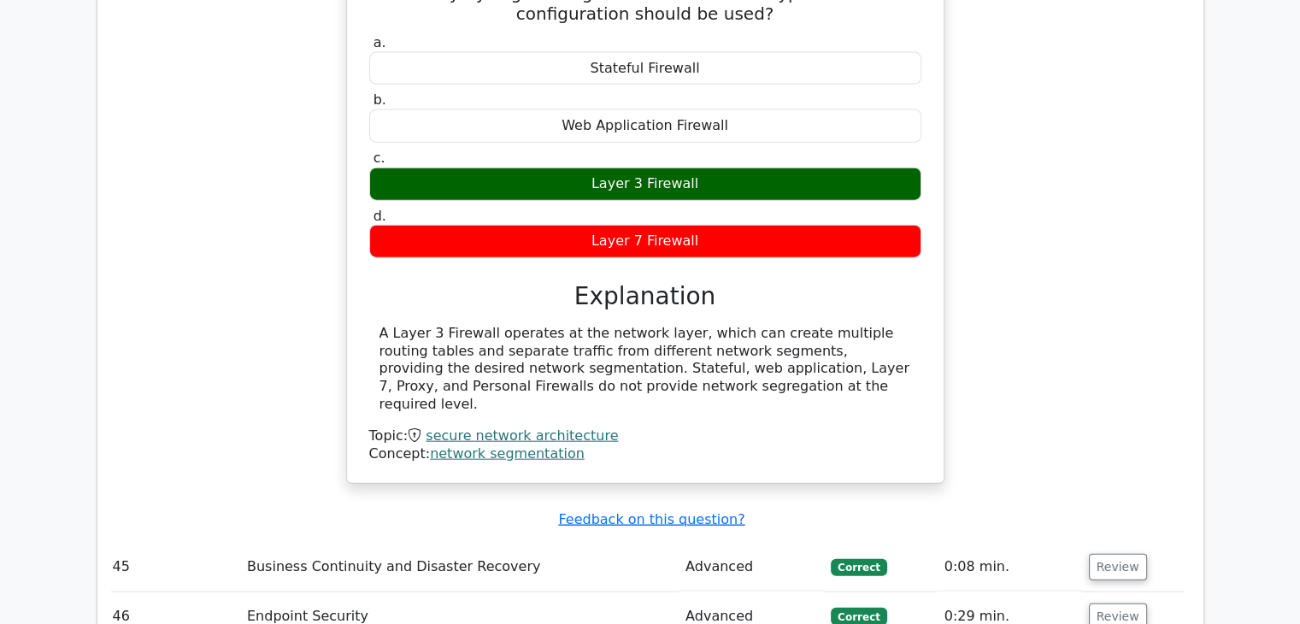
scroll to position [10435, 0]
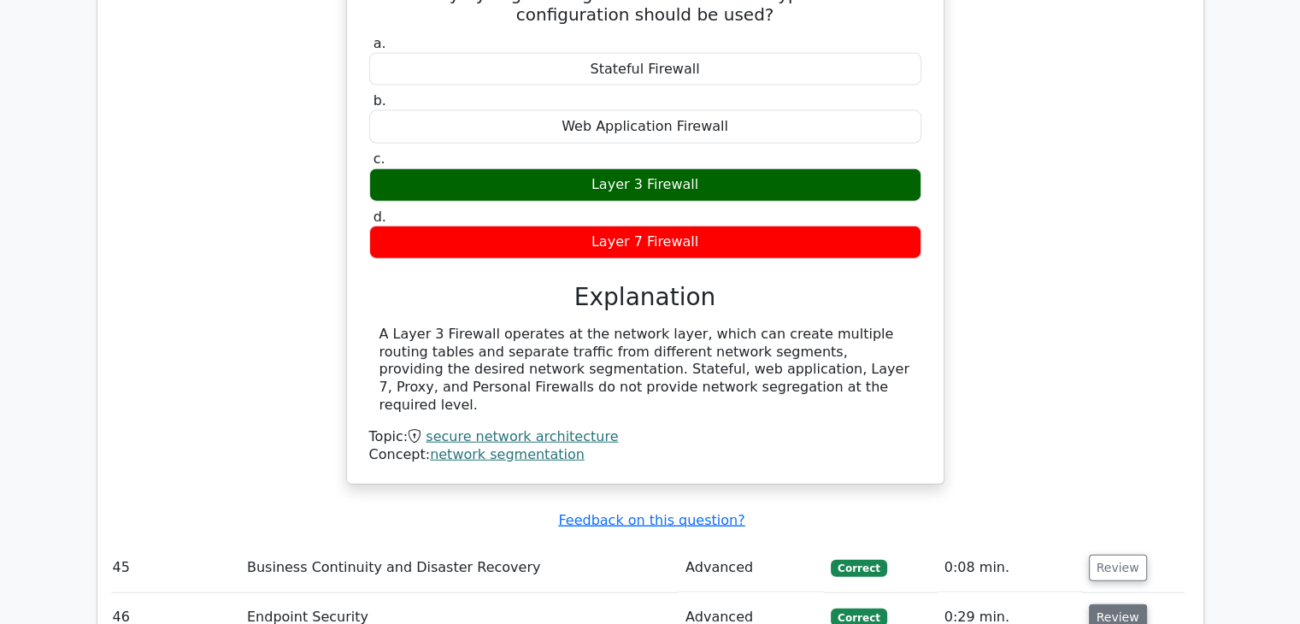
click at [1120, 604] on button "Review" at bounding box center [1118, 617] width 58 height 27
click at [1121, 555] on button "Review" at bounding box center [1118, 568] width 58 height 27
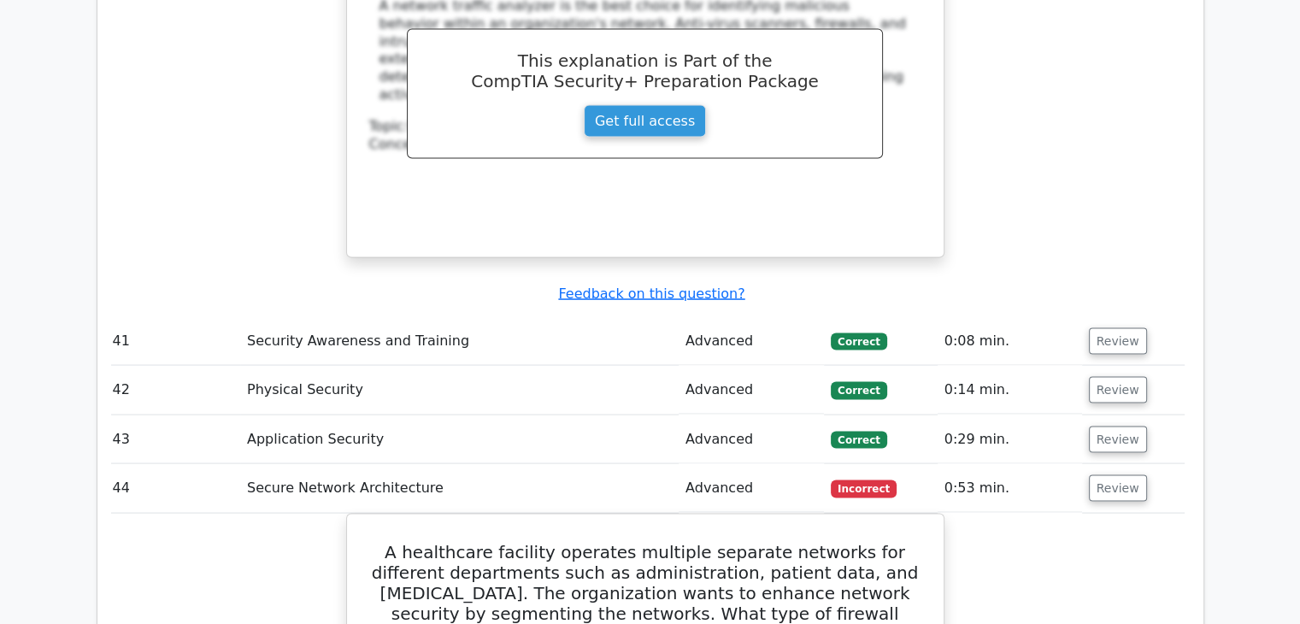
scroll to position [9797, 0]
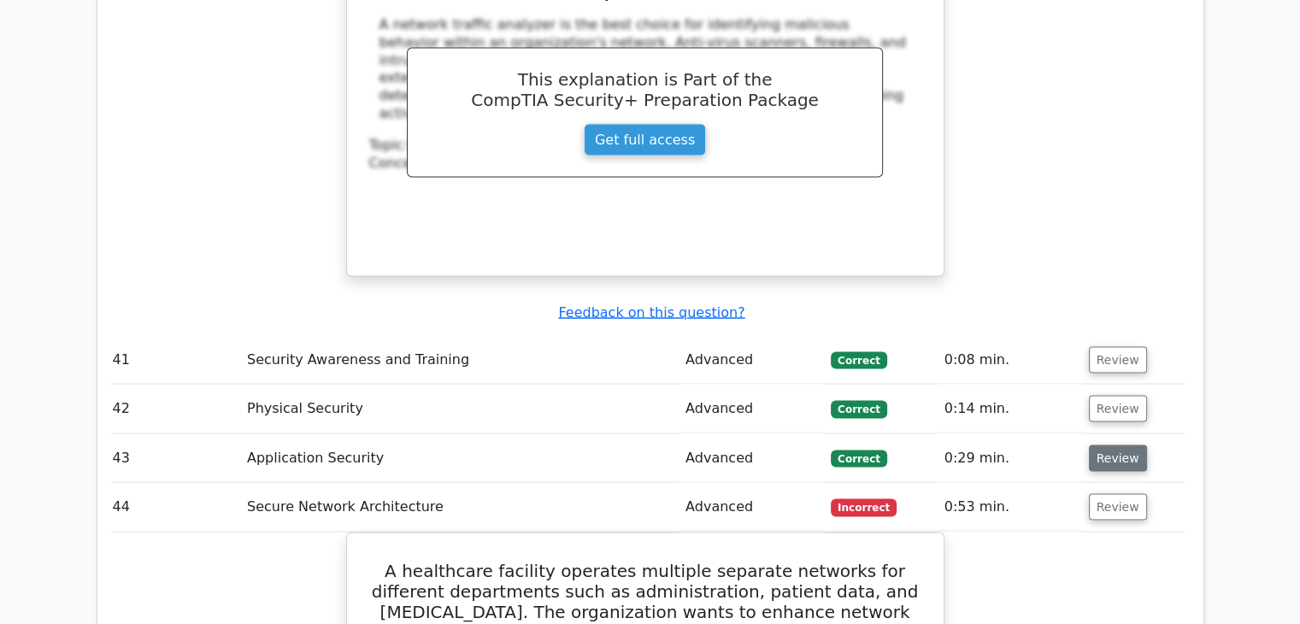
click at [1126, 445] on button "Review" at bounding box center [1118, 458] width 58 height 27
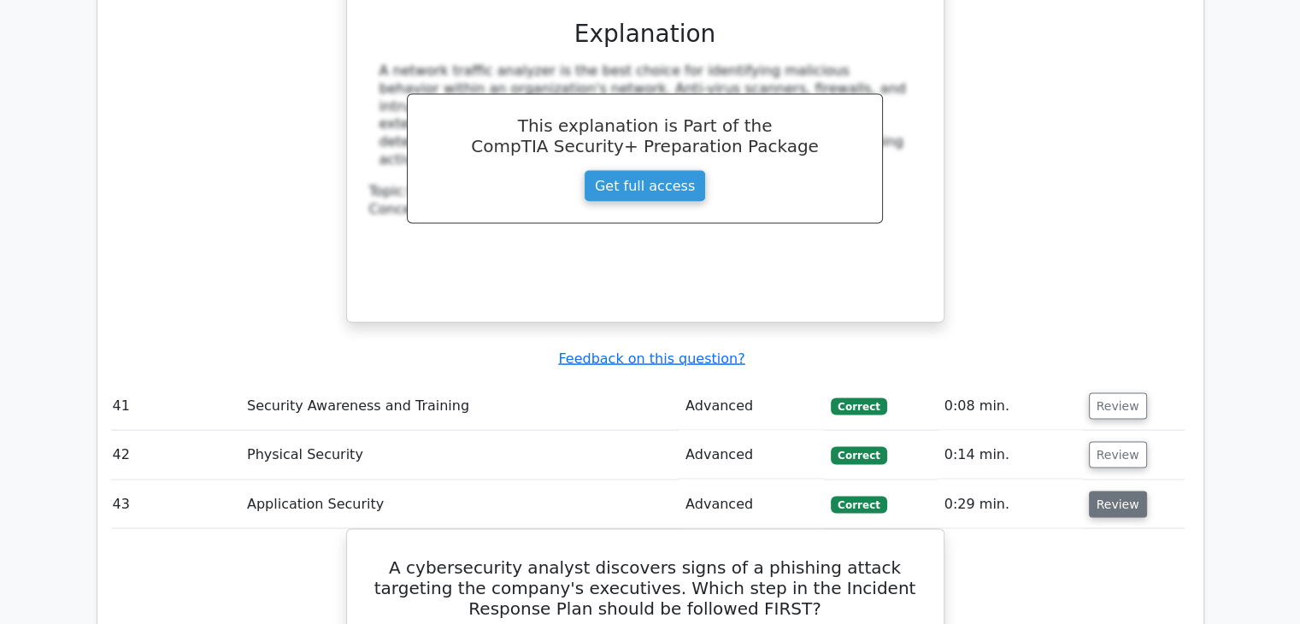
scroll to position [9741, 0]
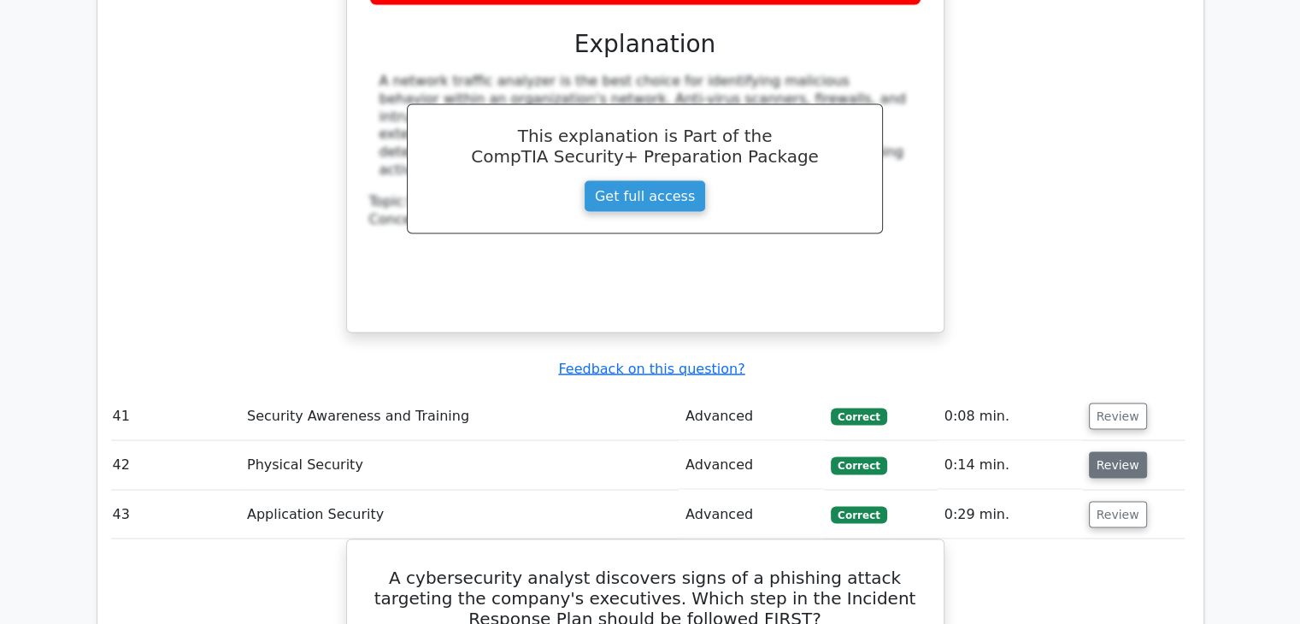
click at [1125, 451] on button "Review" at bounding box center [1118, 464] width 58 height 27
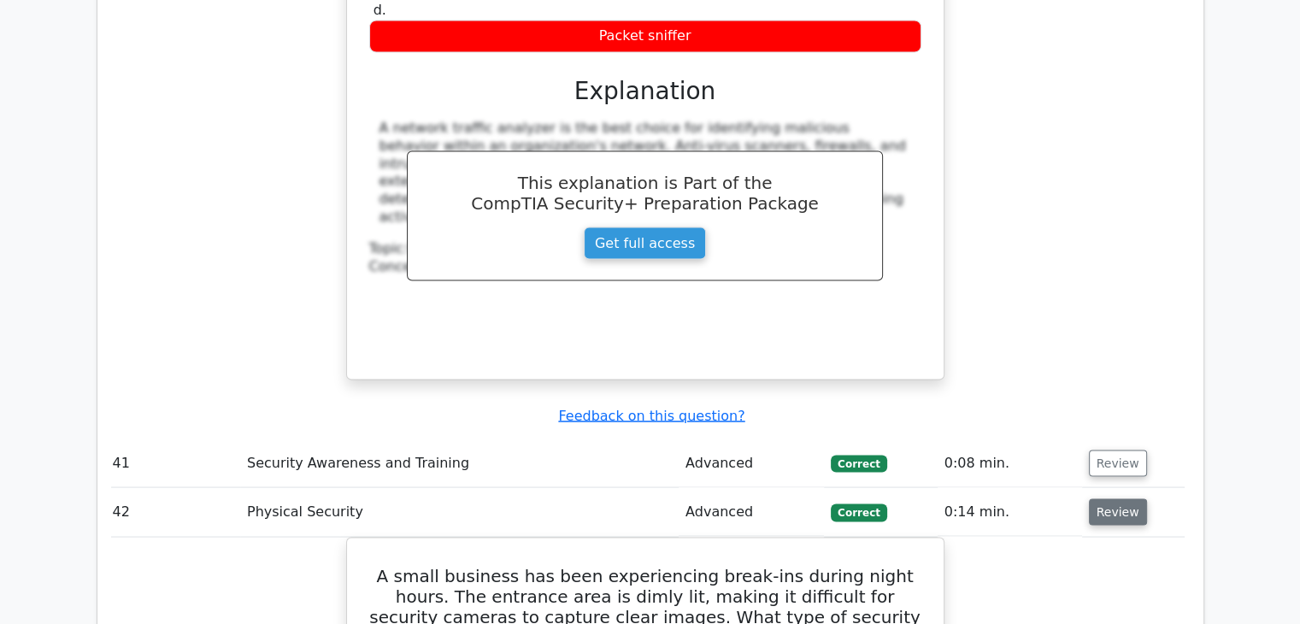
scroll to position [9691, 0]
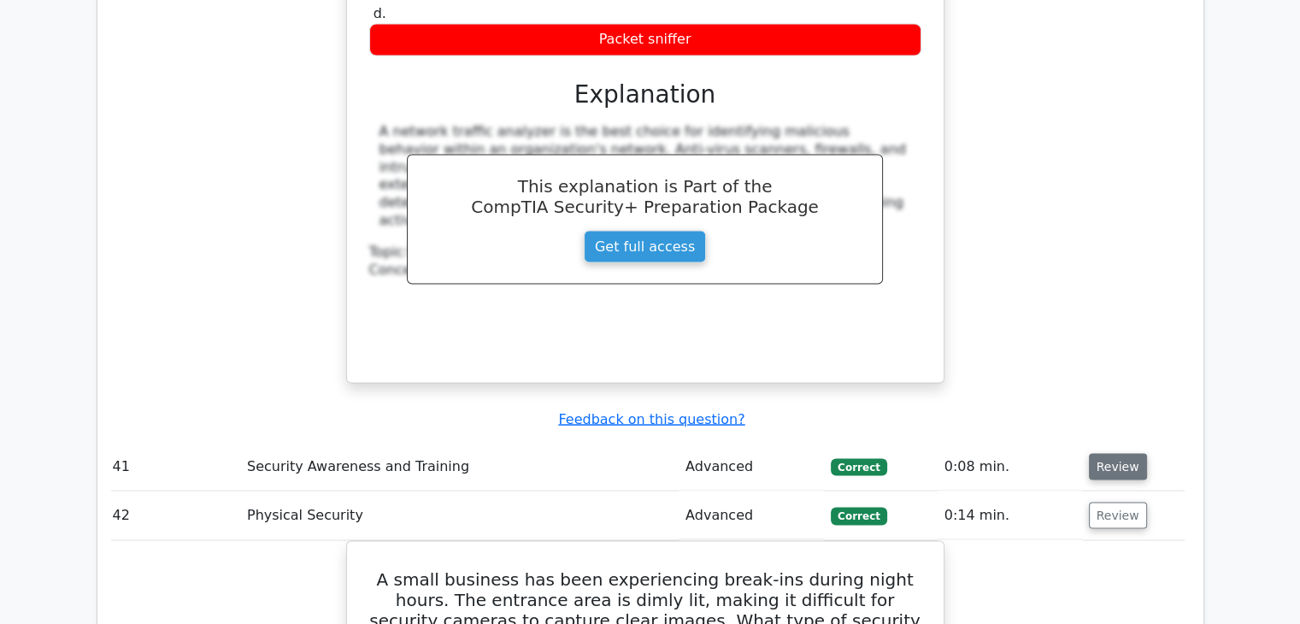
click at [1116, 453] on button "Review" at bounding box center [1118, 466] width 58 height 27
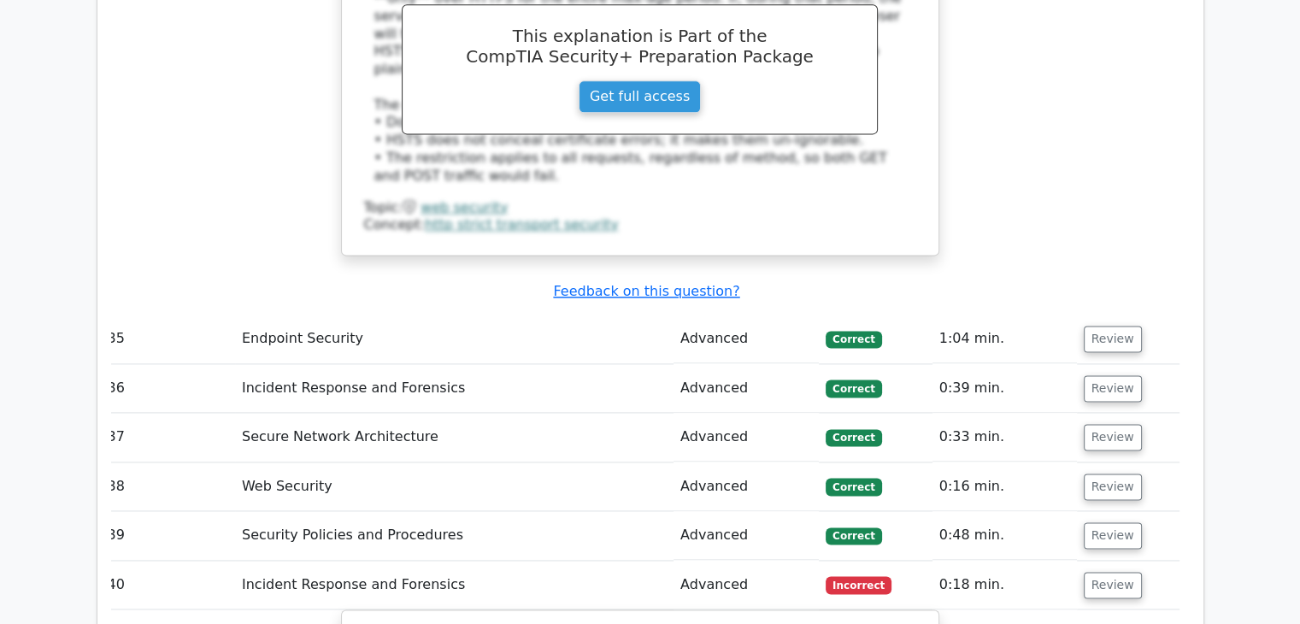
scroll to position [0, 0]
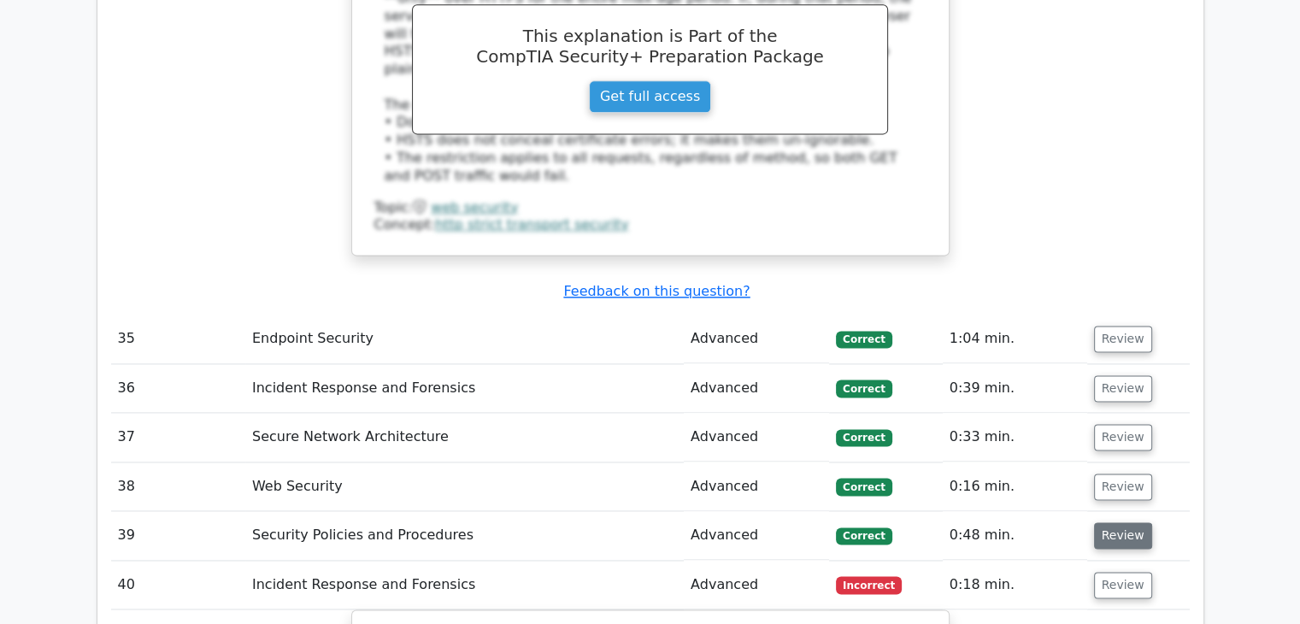
click at [1106, 522] on button "Review" at bounding box center [1123, 535] width 58 height 27
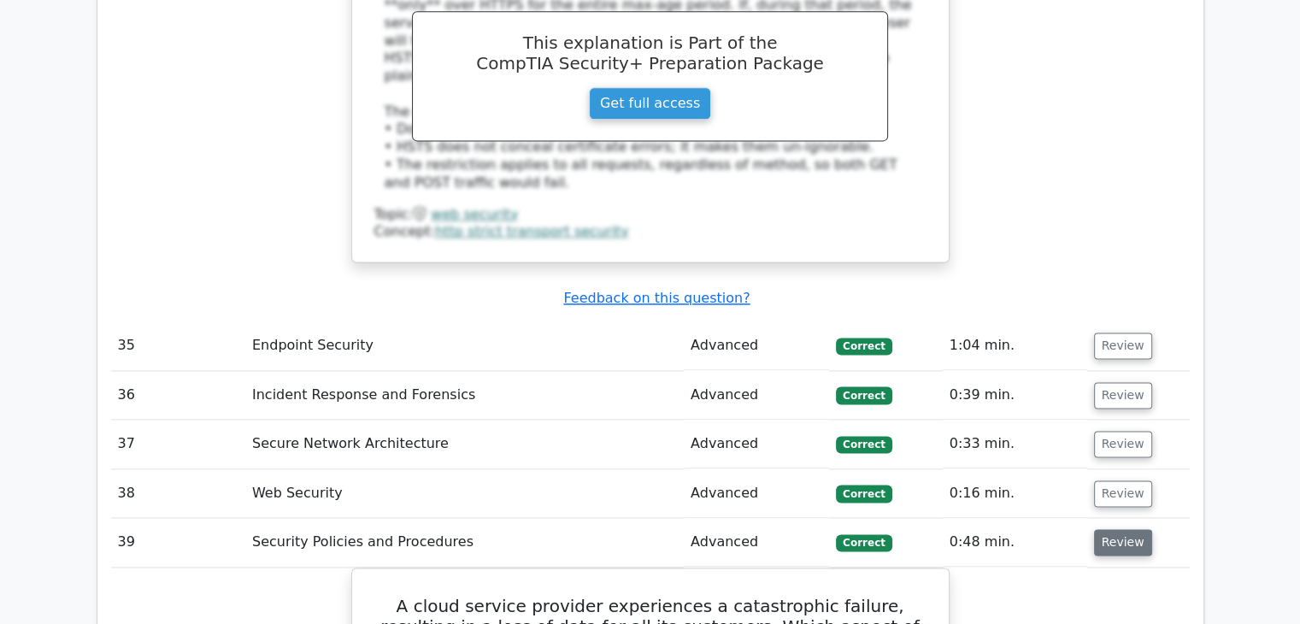
scroll to position [8803, 0]
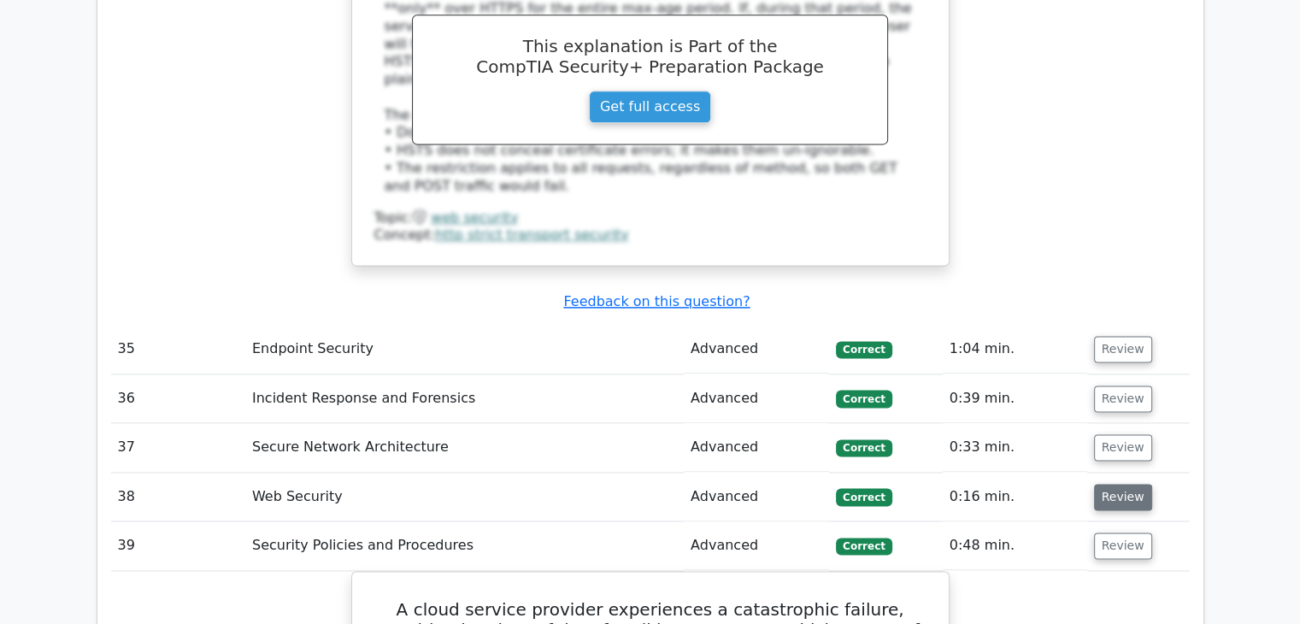
click at [1128, 484] on button "Review" at bounding box center [1123, 497] width 58 height 27
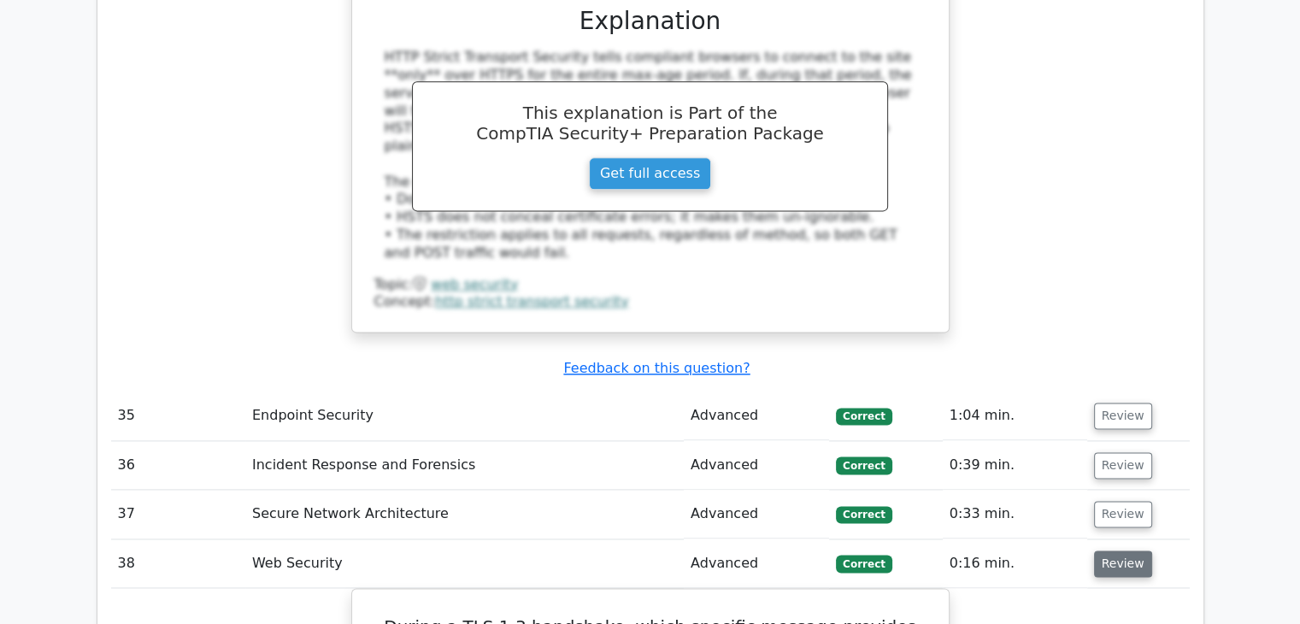
scroll to position [8729, 0]
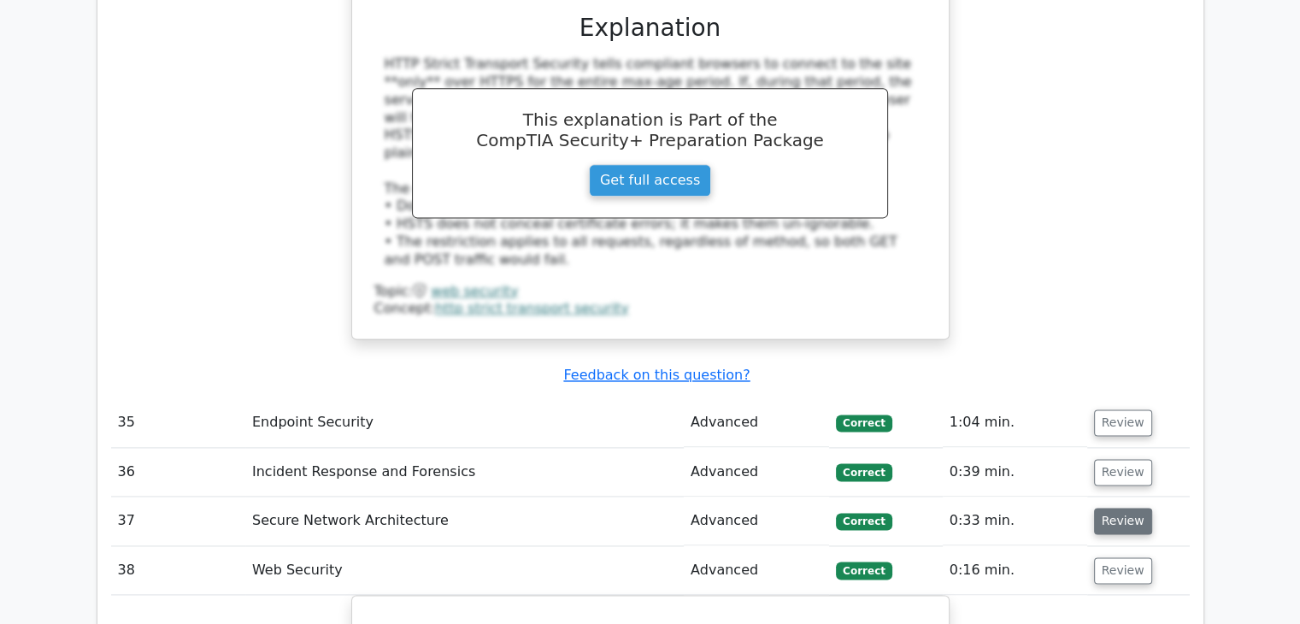
click at [1125, 508] on button "Review" at bounding box center [1123, 521] width 58 height 27
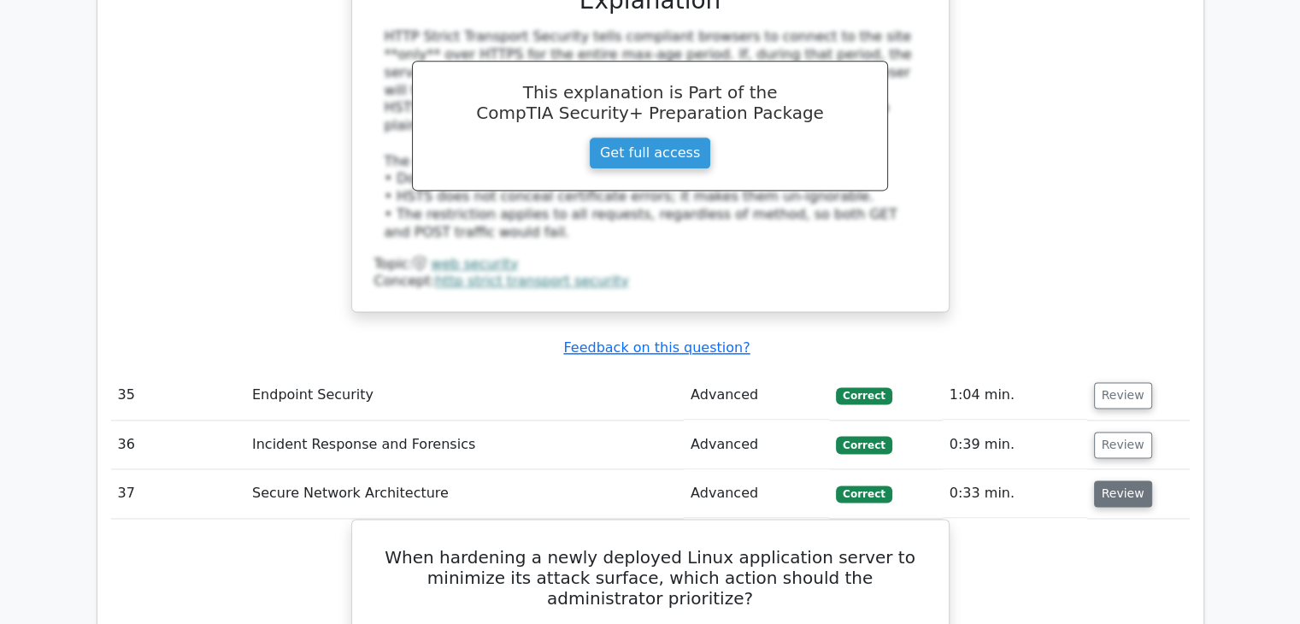
scroll to position [8768, 0]
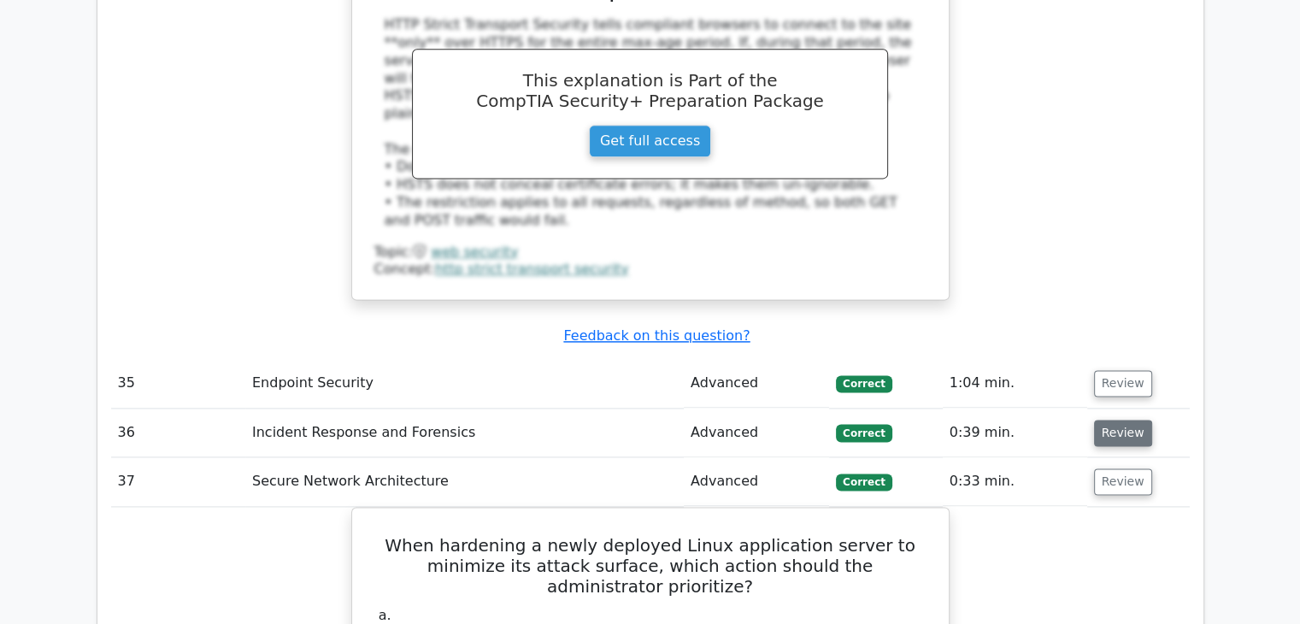
click at [1122, 420] on button "Review" at bounding box center [1123, 433] width 58 height 27
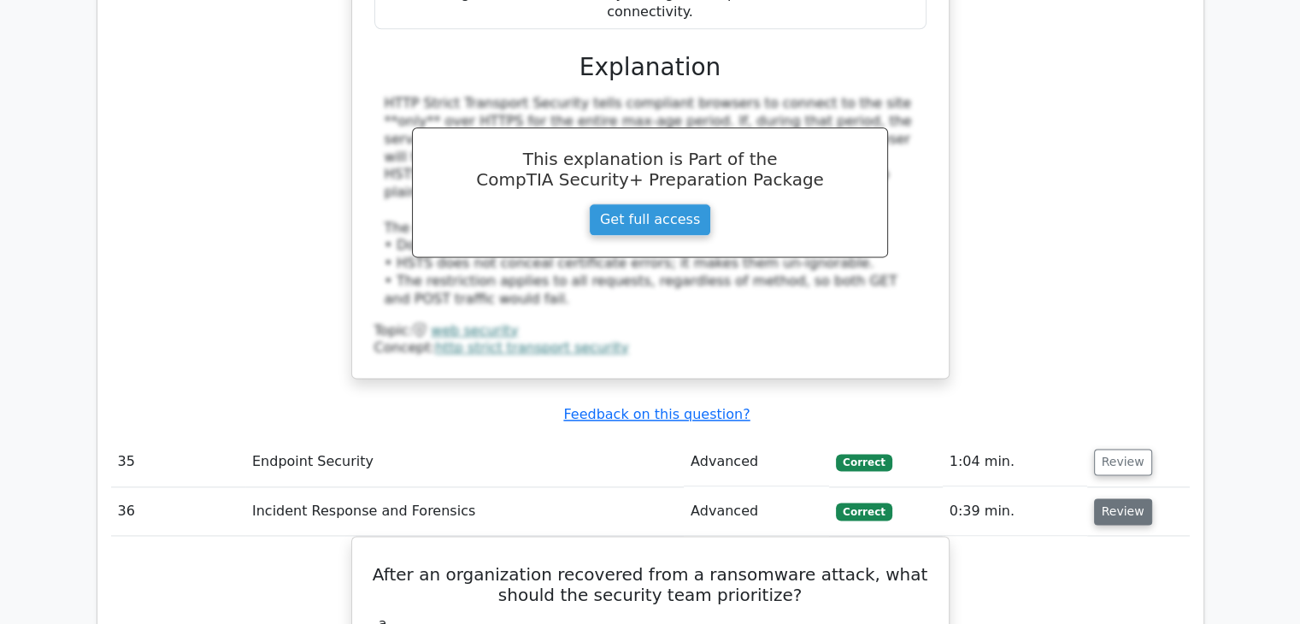
scroll to position [8679, 0]
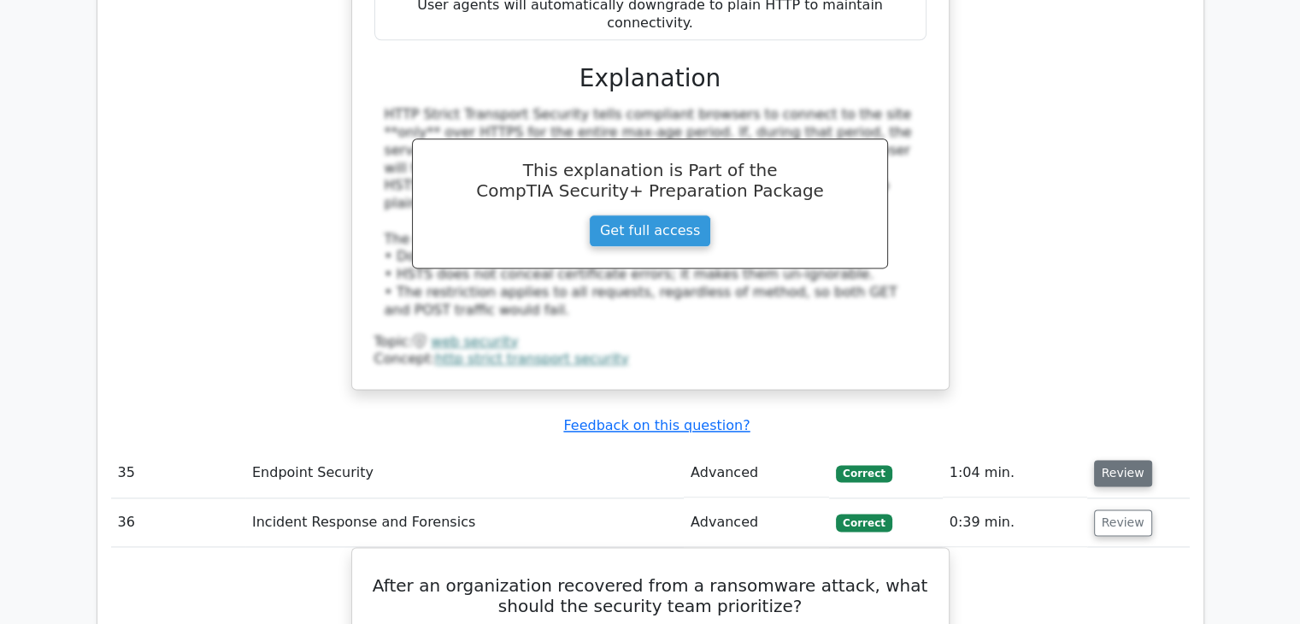
click at [1132, 460] on button "Review" at bounding box center [1123, 473] width 58 height 27
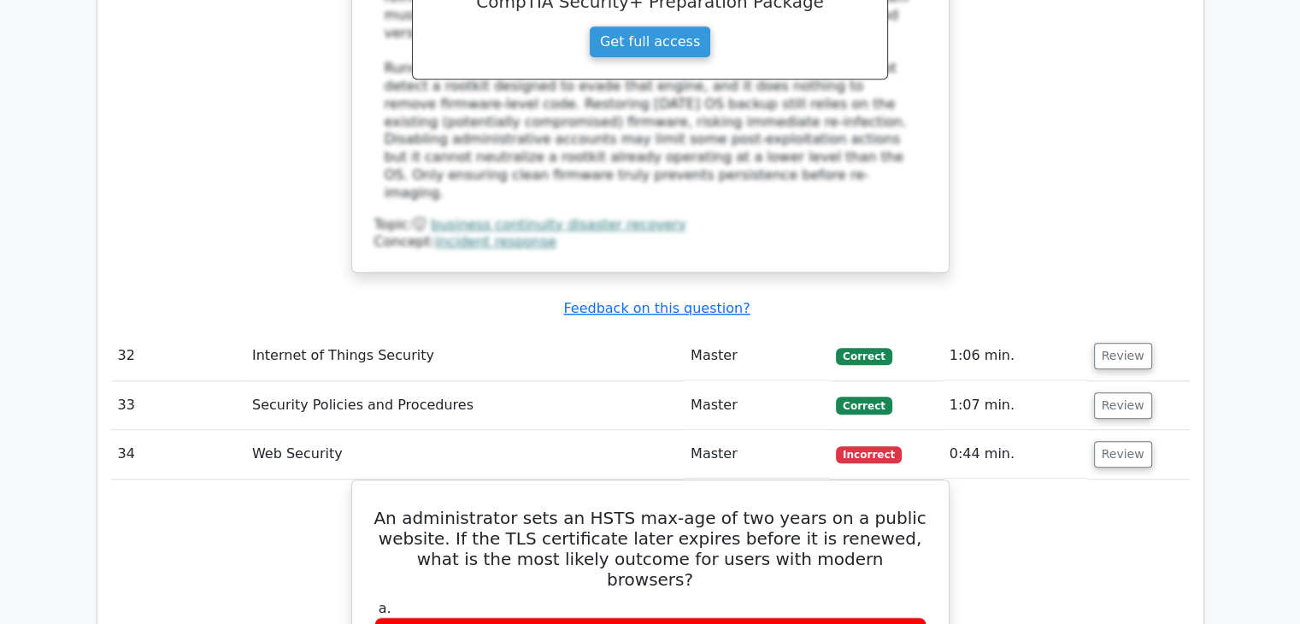
scroll to position [7855, 0]
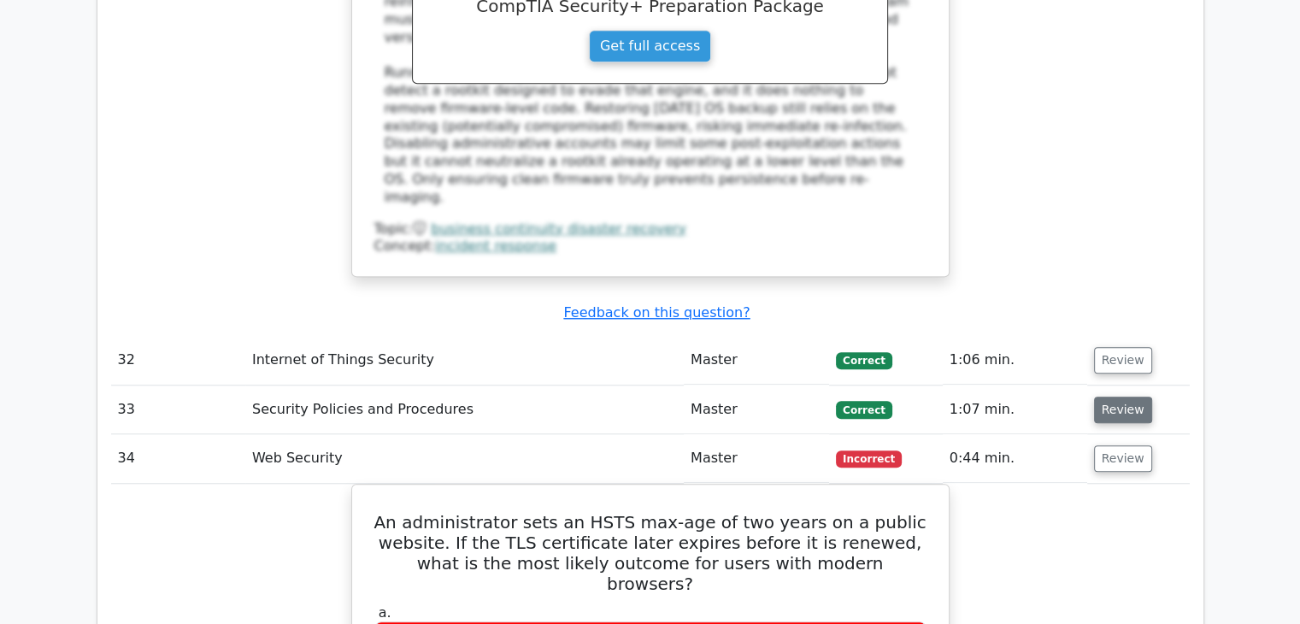
click at [1132, 397] on button "Review" at bounding box center [1123, 410] width 58 height 27
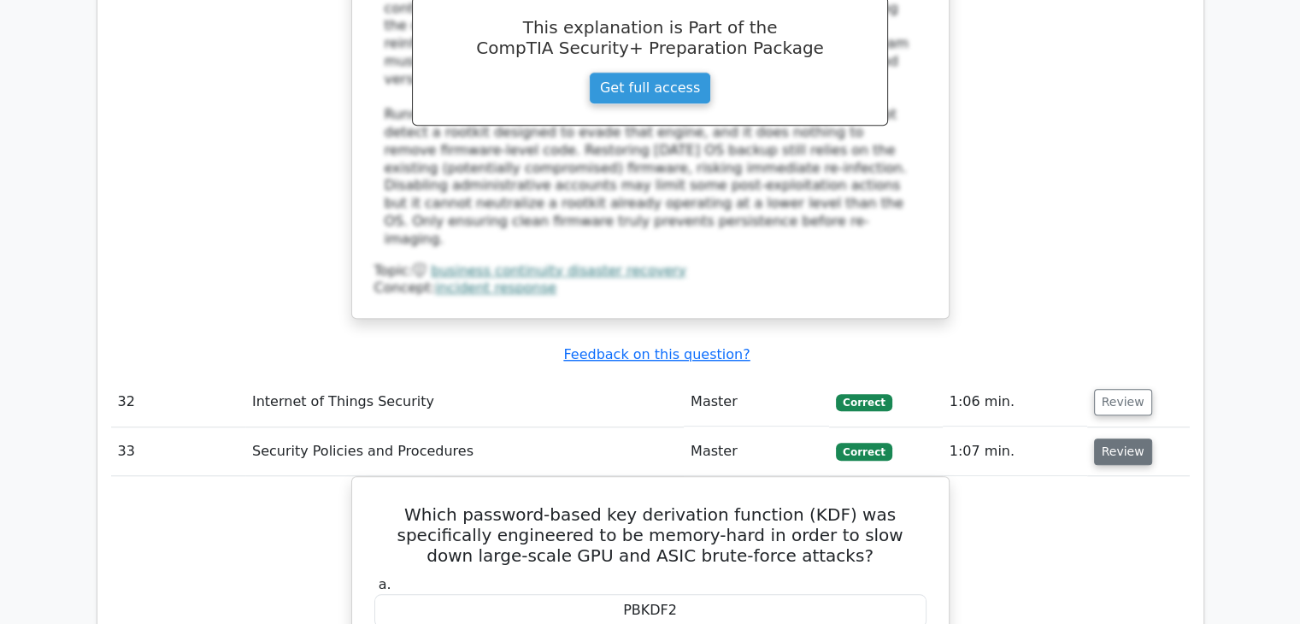
scroll to position [7807, 0]
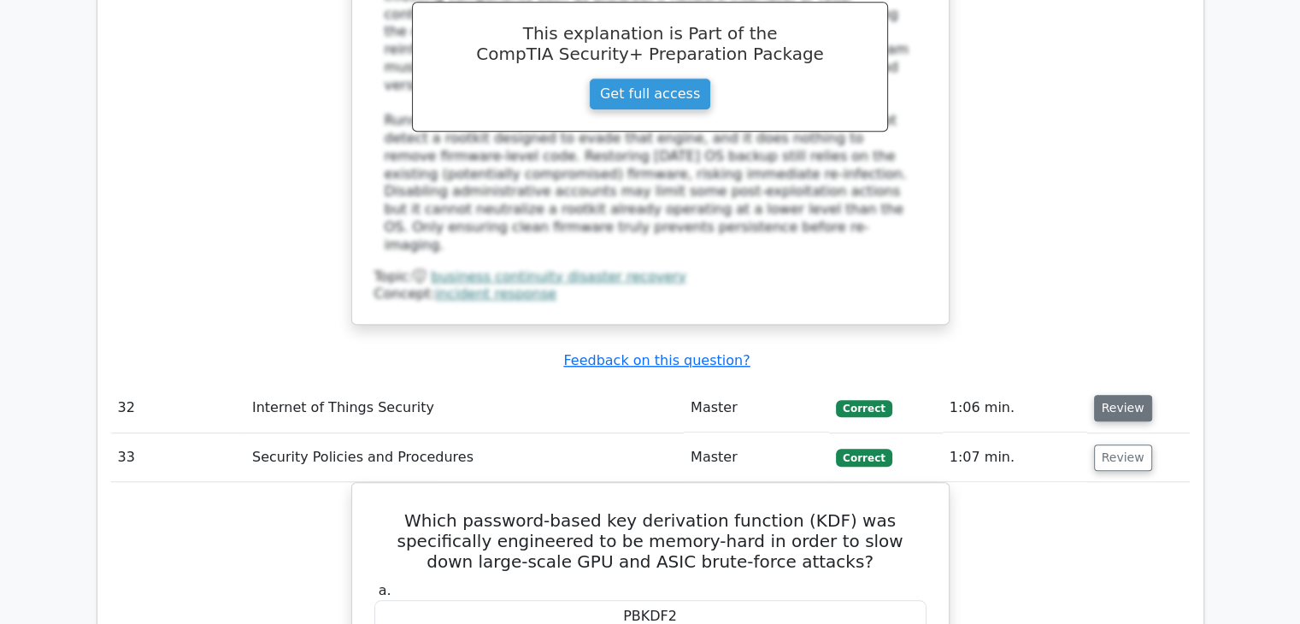
click at [1118, 395] on button "Review" at bounding box center [1123, 408] width 58 height 27
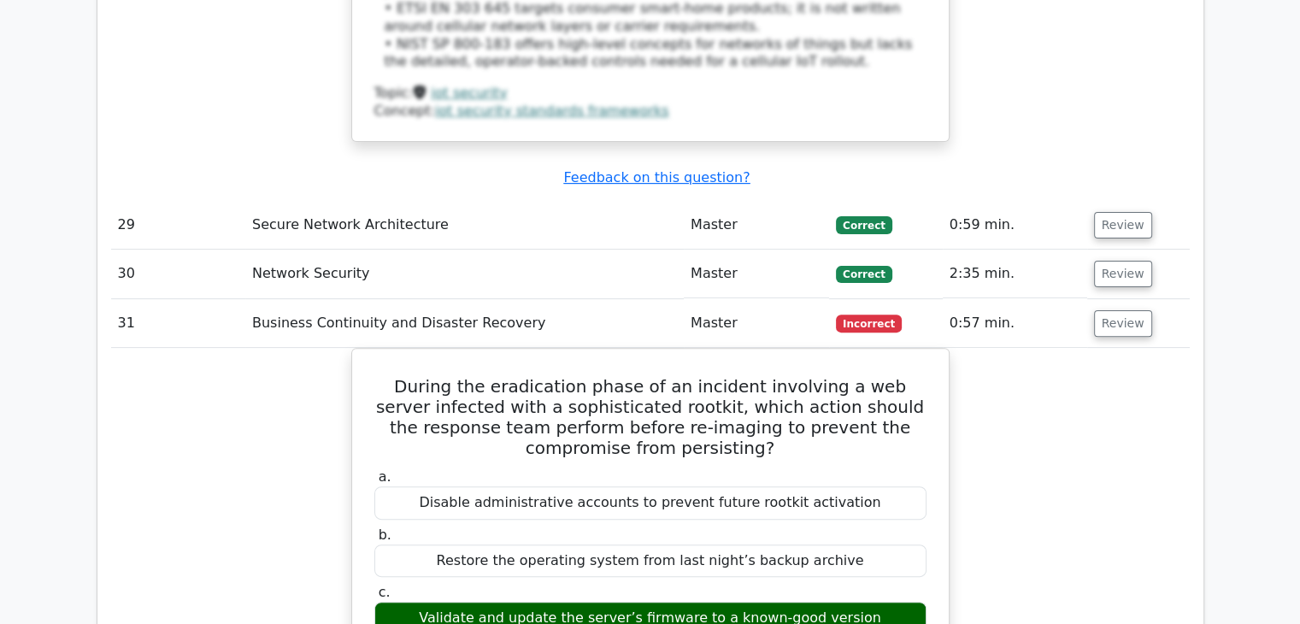
scroll to position [6953, 0]
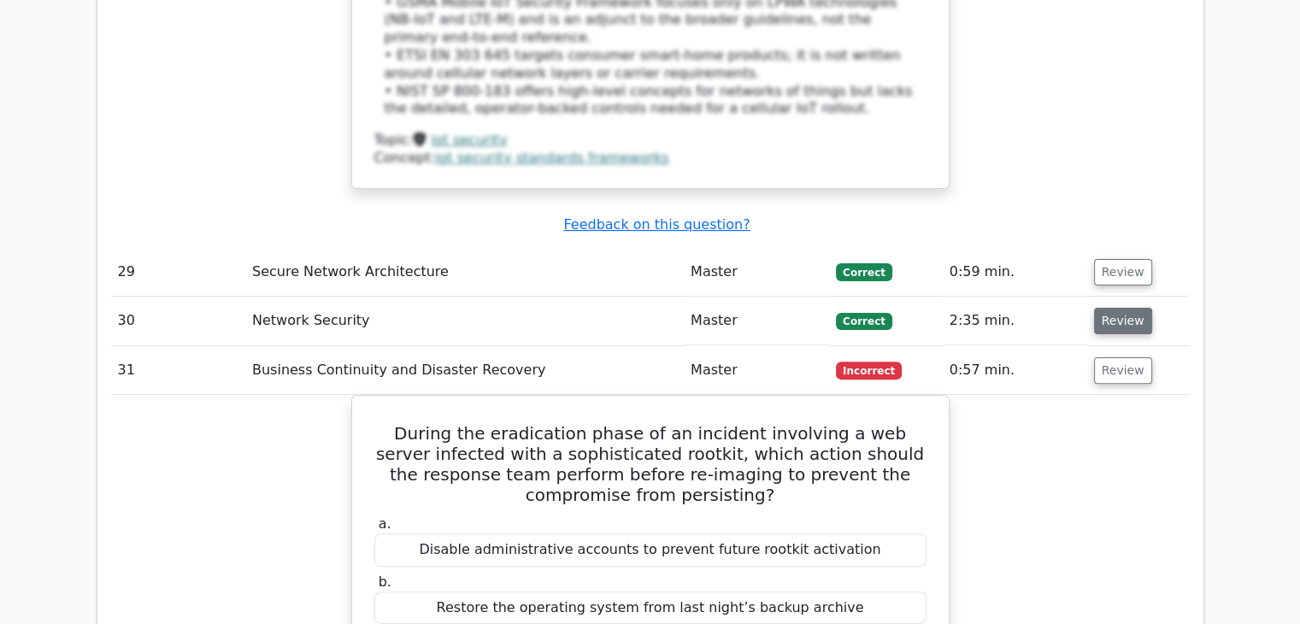
click at [1135, 308] on button "Review" at bounding box center [1123, 321] width 58 height 27
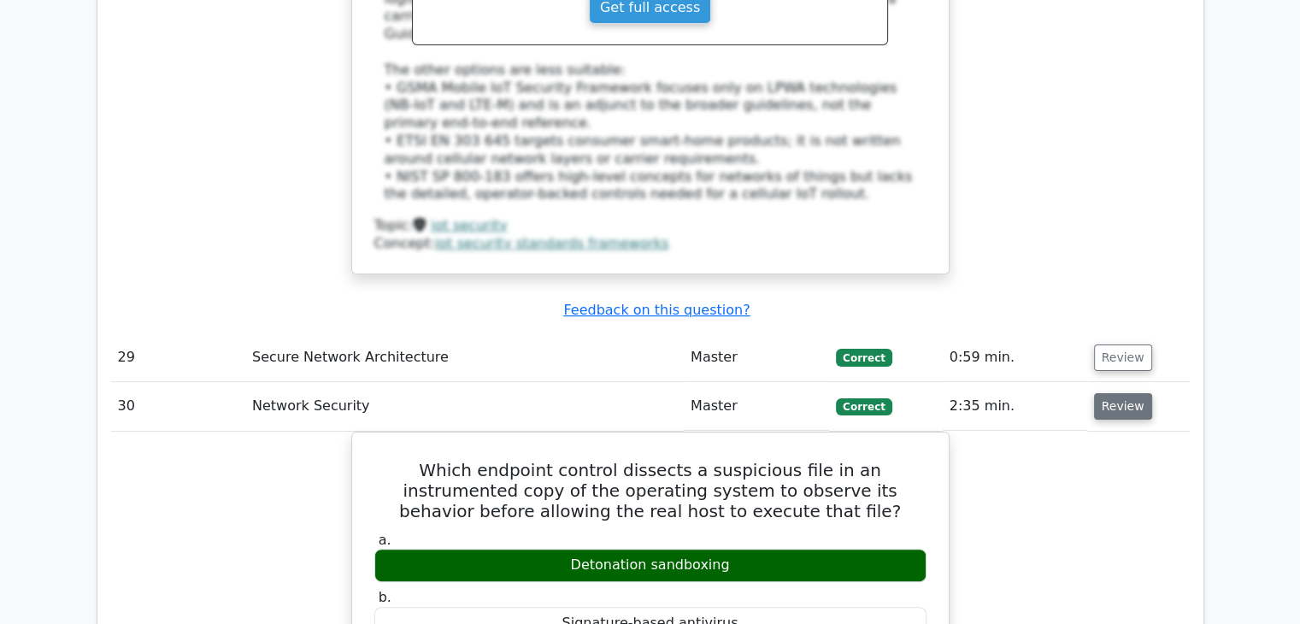
scroll to position [6866, 0]
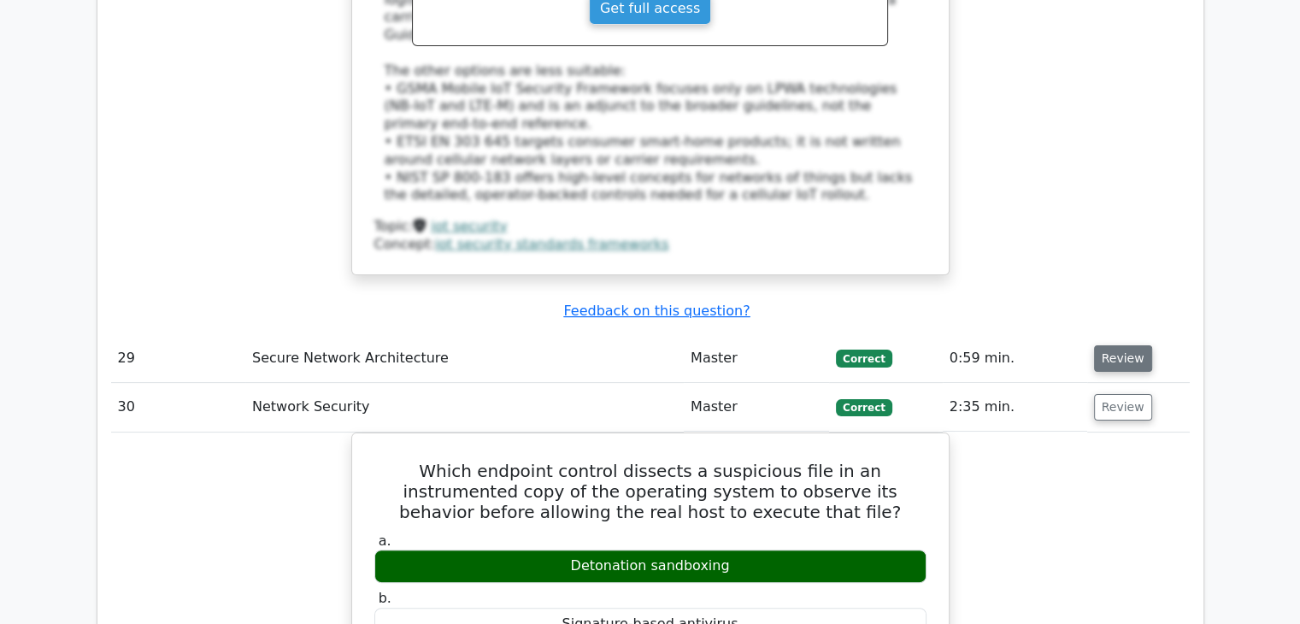
click at [1124, 345] on button "Review" at bounding box center [1123, 358] width 58 height 27
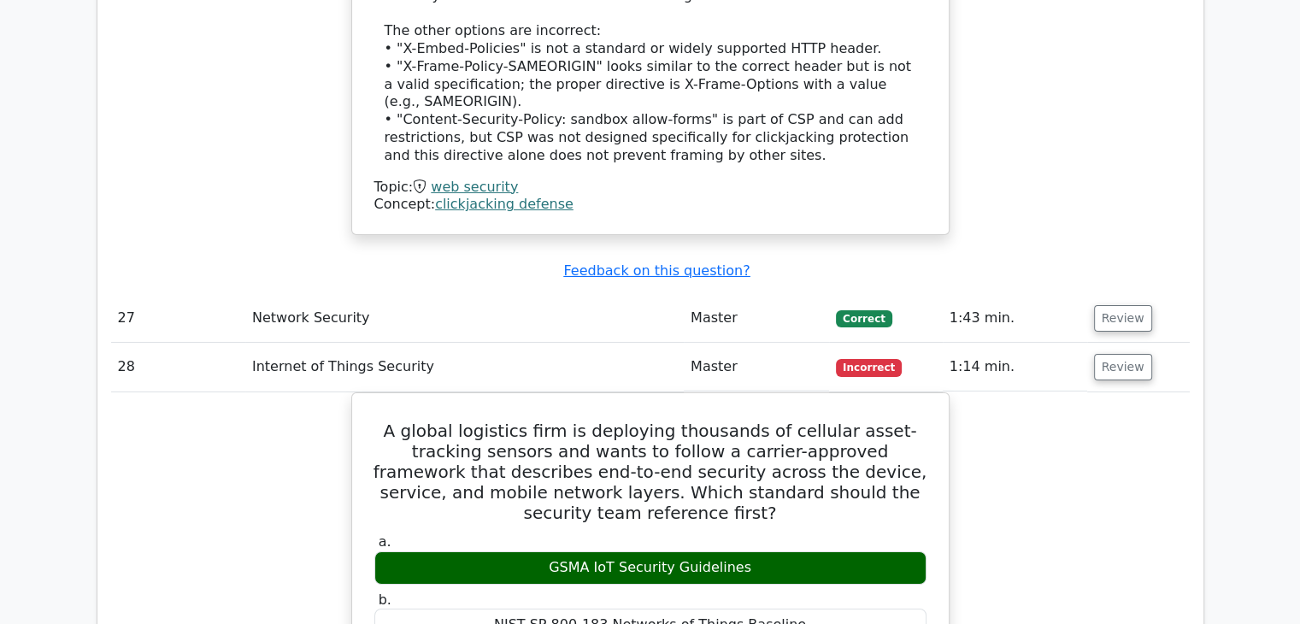
scroll to position [5924, 0]
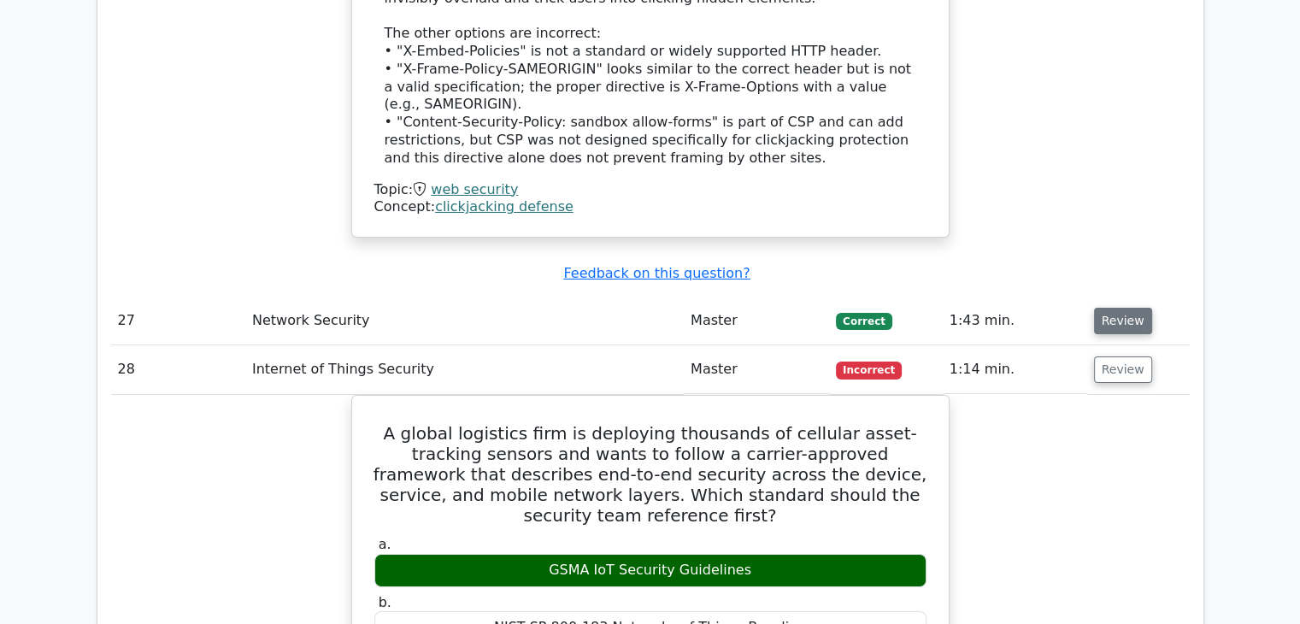
click at [1128, 308] on button "Review" at bounding box center [1123, 321] width 58 height 27
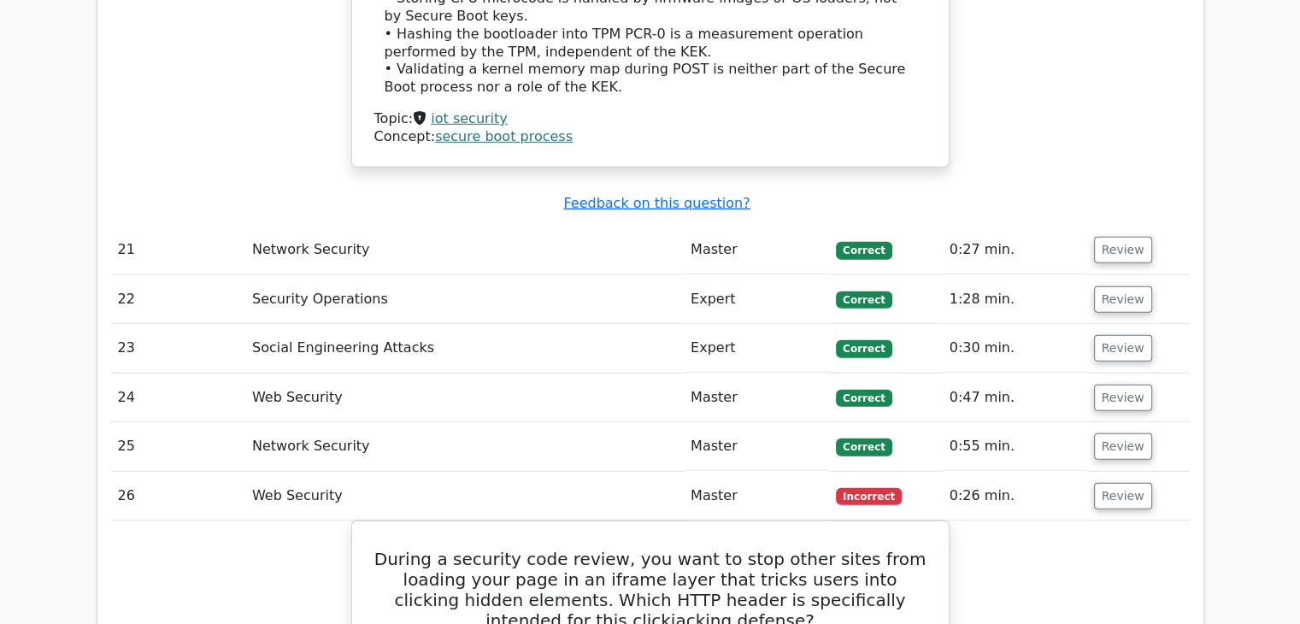
scroll to position [4890, 0]
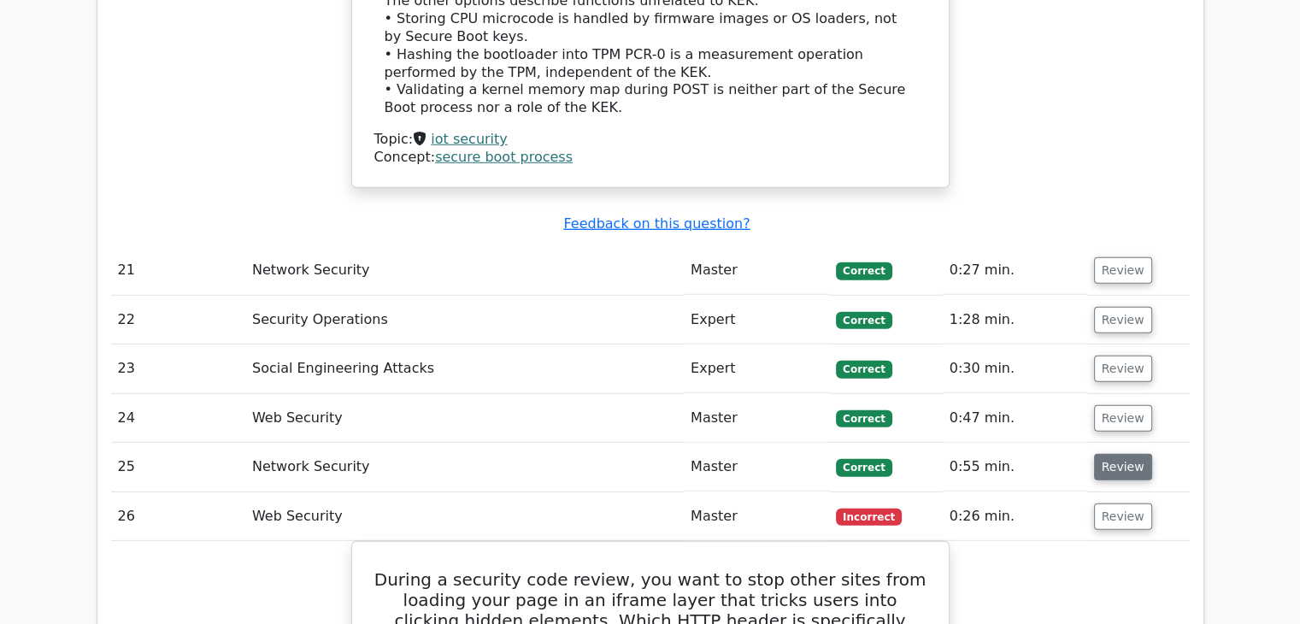
click at [1121, 454] on button "Review" at bounding box center [1123, 467] width 58 height 27
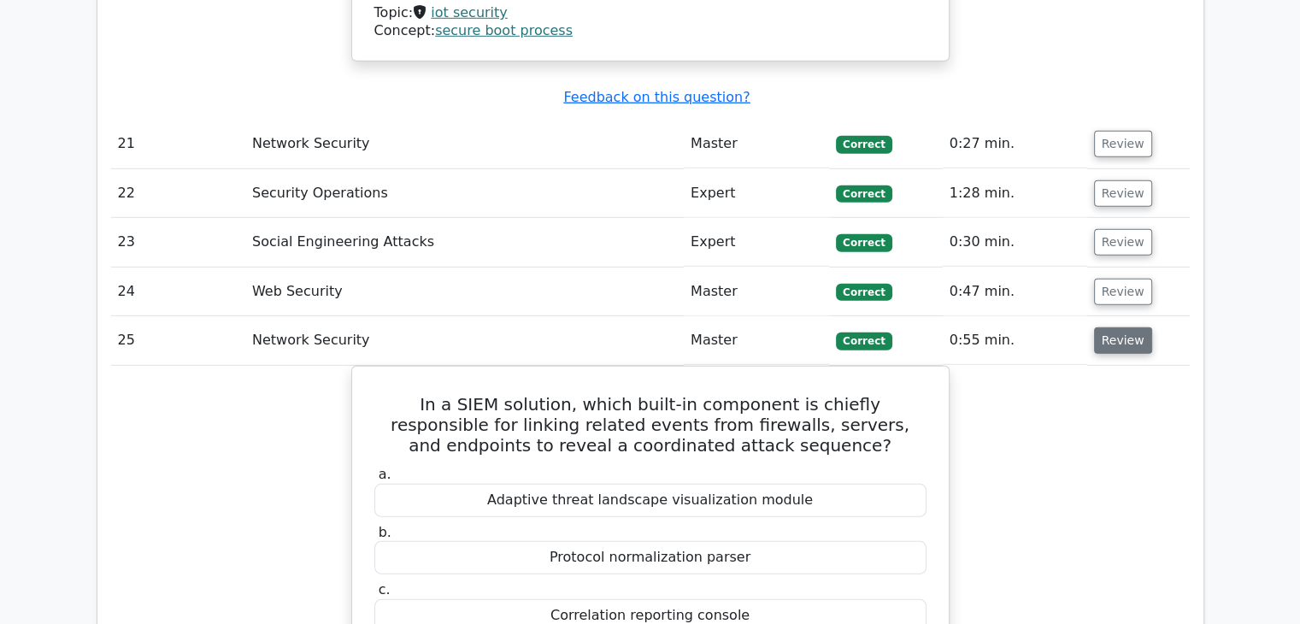
scroll to position [4989, 0]
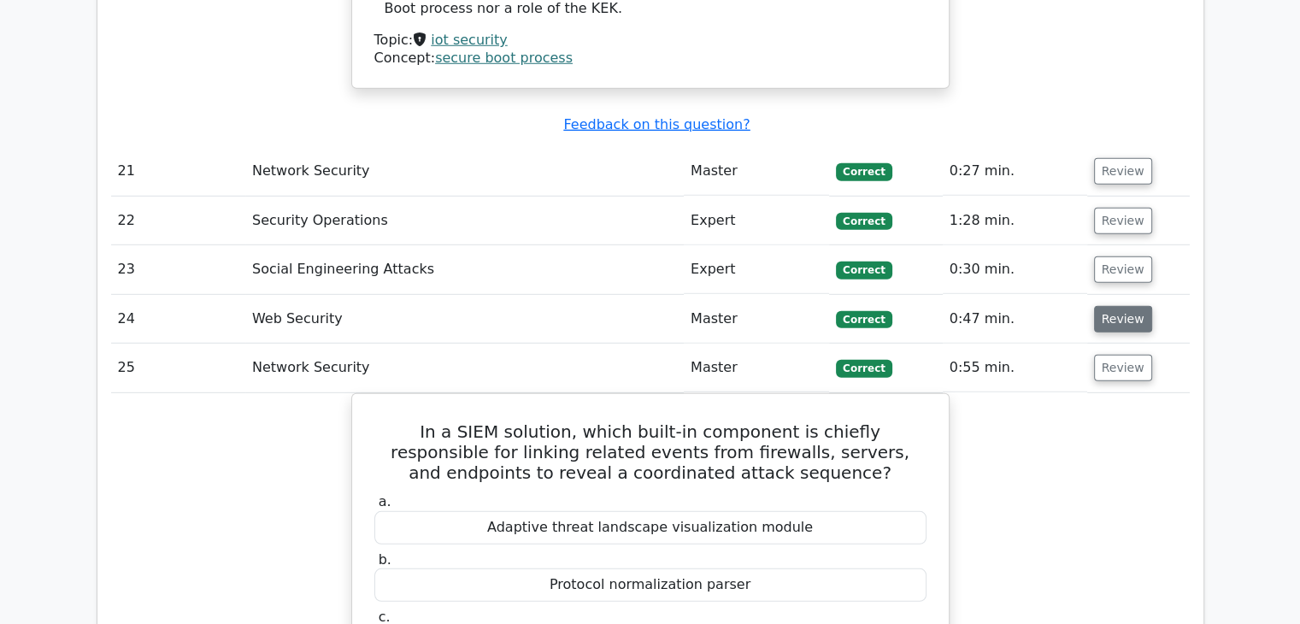
click at [1128, 306] on button "Review" at bounding box center [1123, 319] width 58 height 27
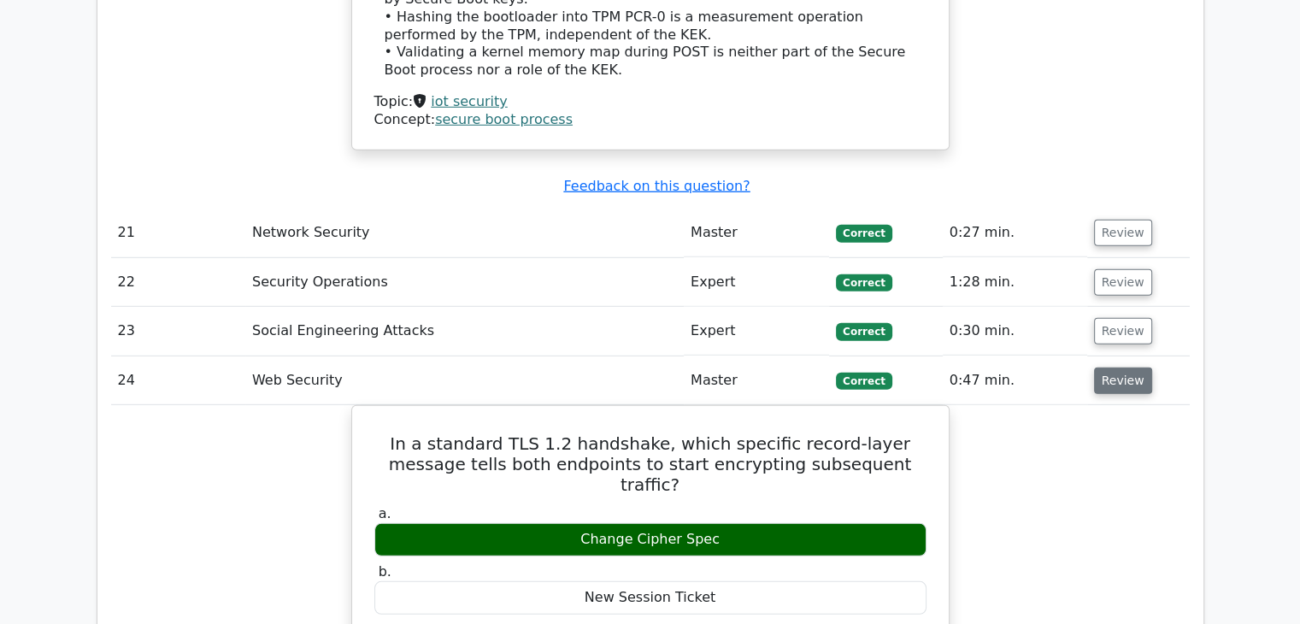
scroll to position [4911, 0]
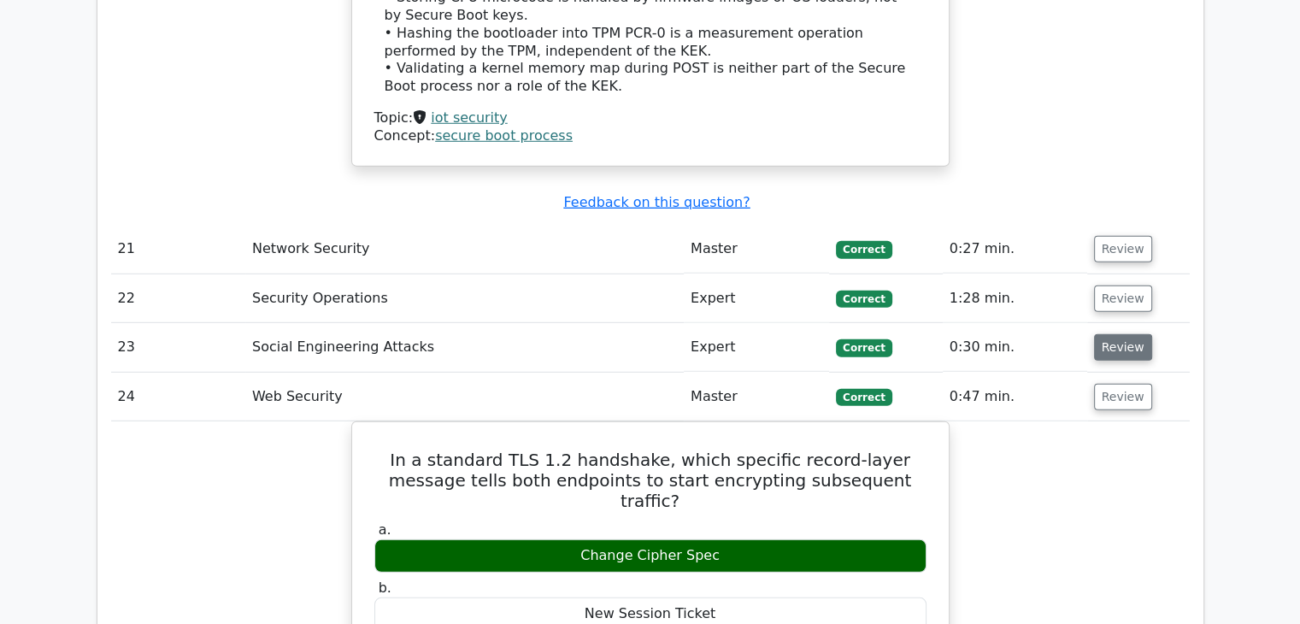
click at [1117, 334] on button "Review" at bounding box center [1123, 347] width 58 height 27
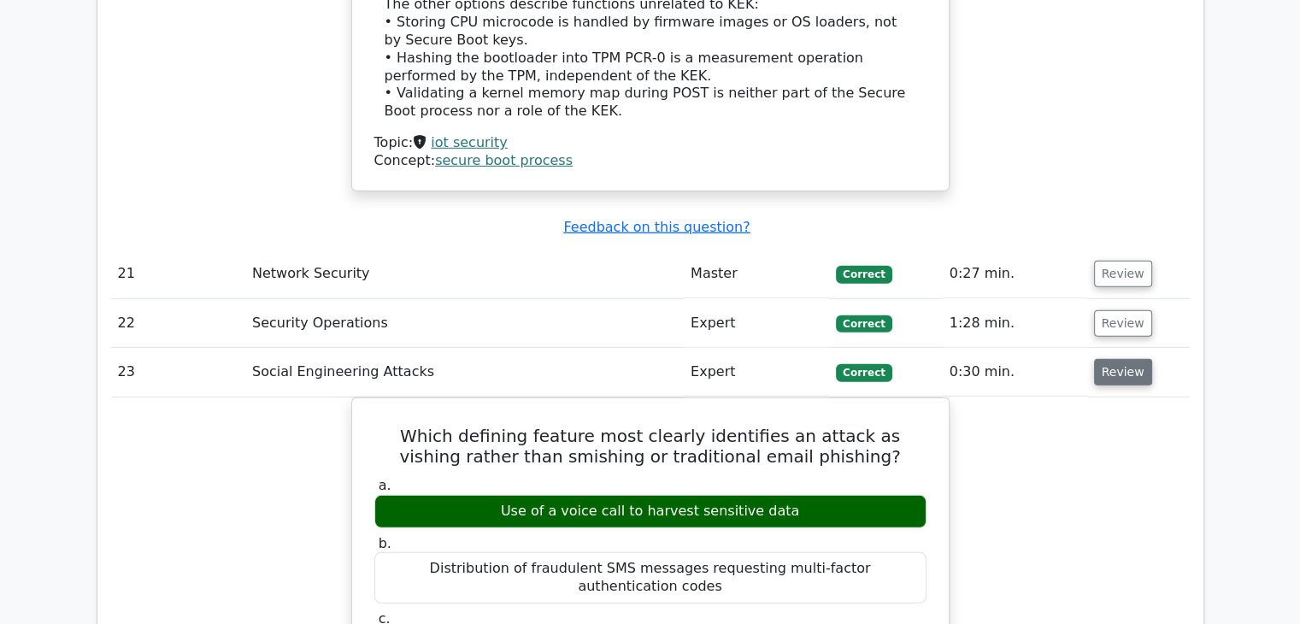
scroll to position [4876, 0]
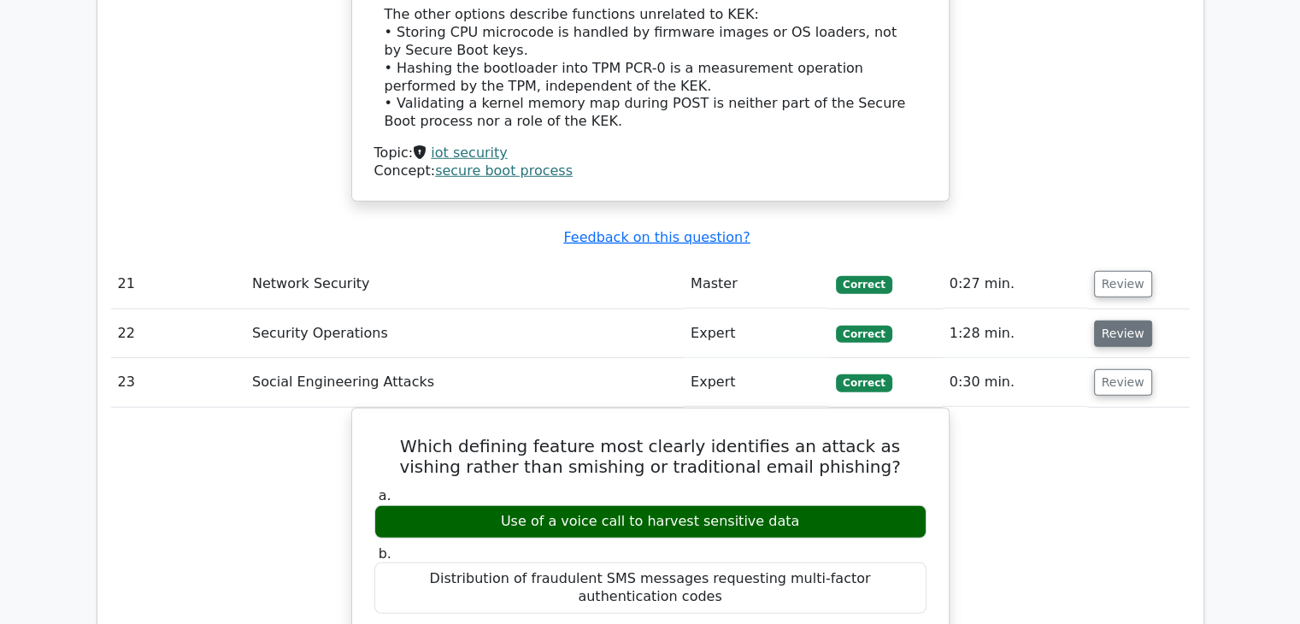
click at [1127, 321] on button "Review" at bounding box center [1123, 334] width 58 height 27
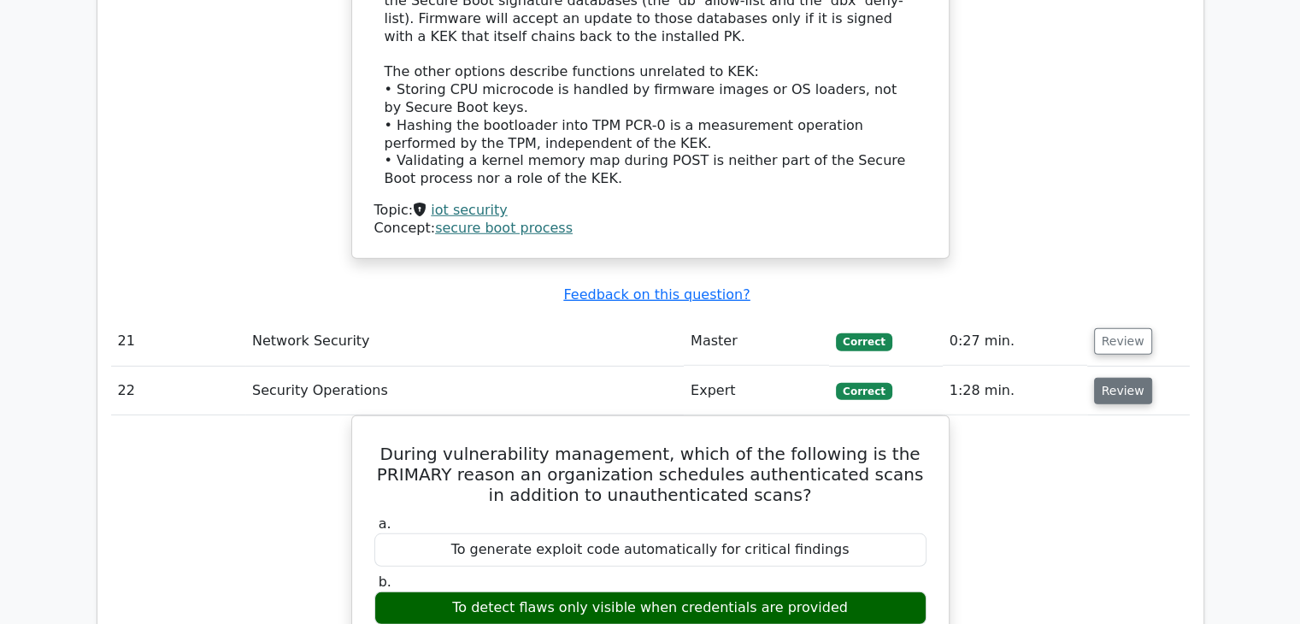
scroll to position [4800, 0]
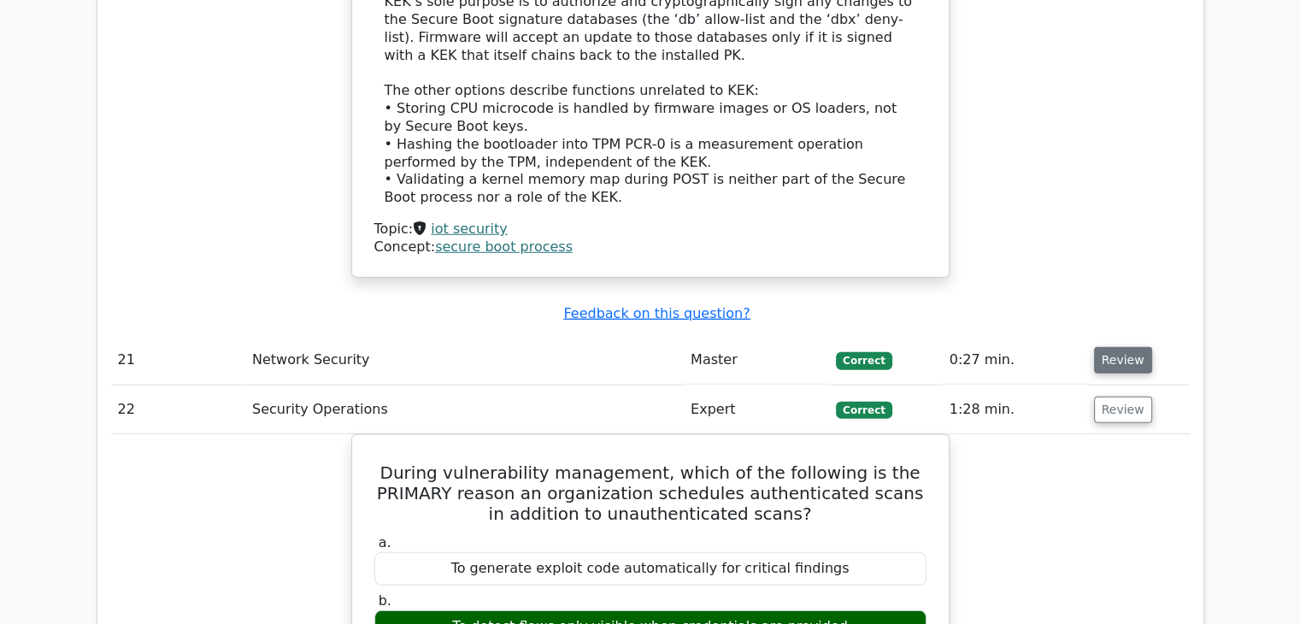
click at [1124, 347] on button "Review" at bounding box center [1123, 360] width 58 height 27
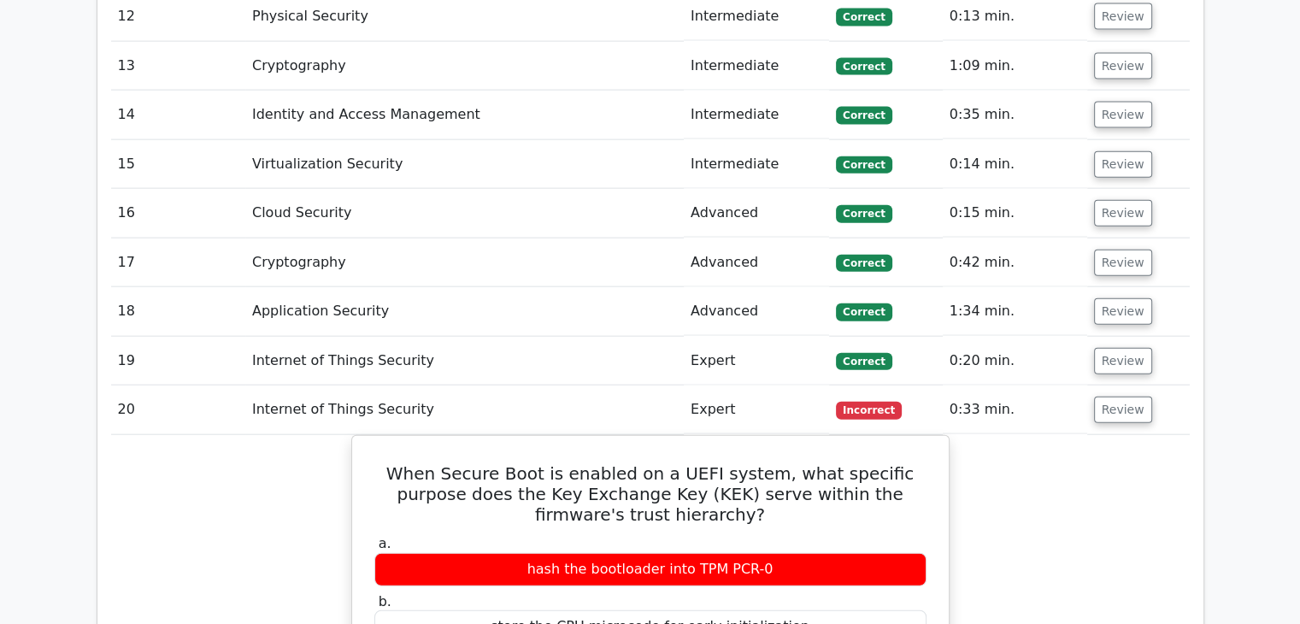
scroll to position [3932, 0]
click at [1118, 348] on button "Review" at bounding box center [1123, 361] width 58 height 27
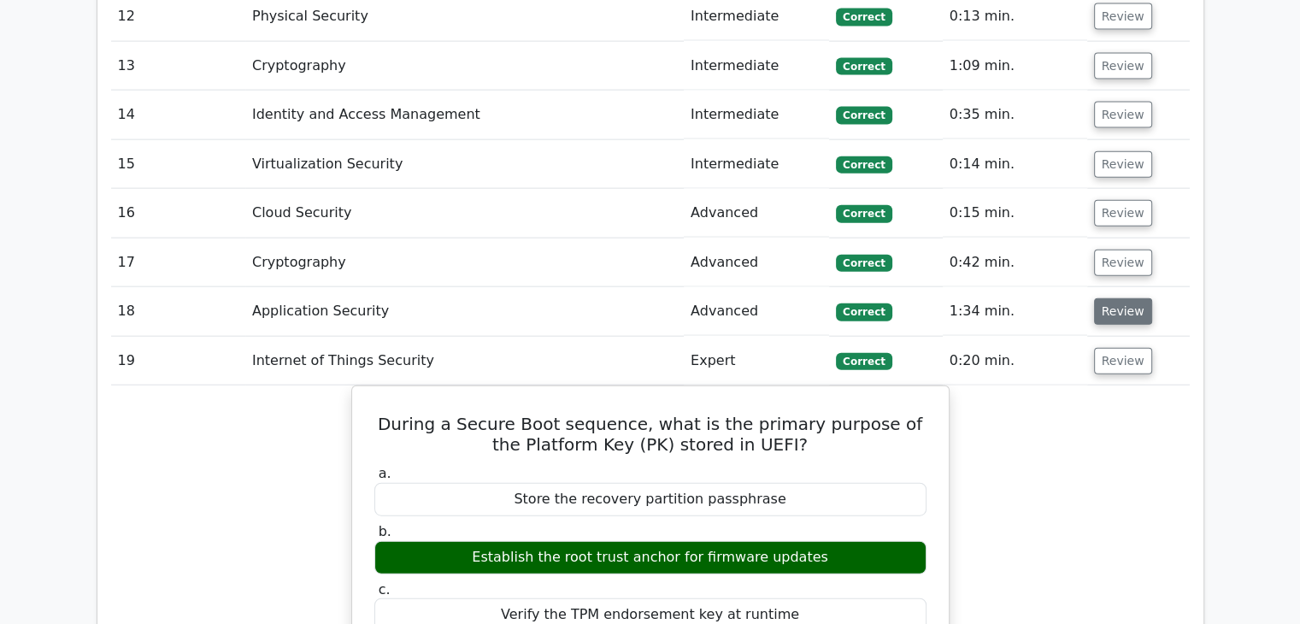
click at [1127, 298] on button "Review" at bounding box center [1123, 311] width 58 height 27
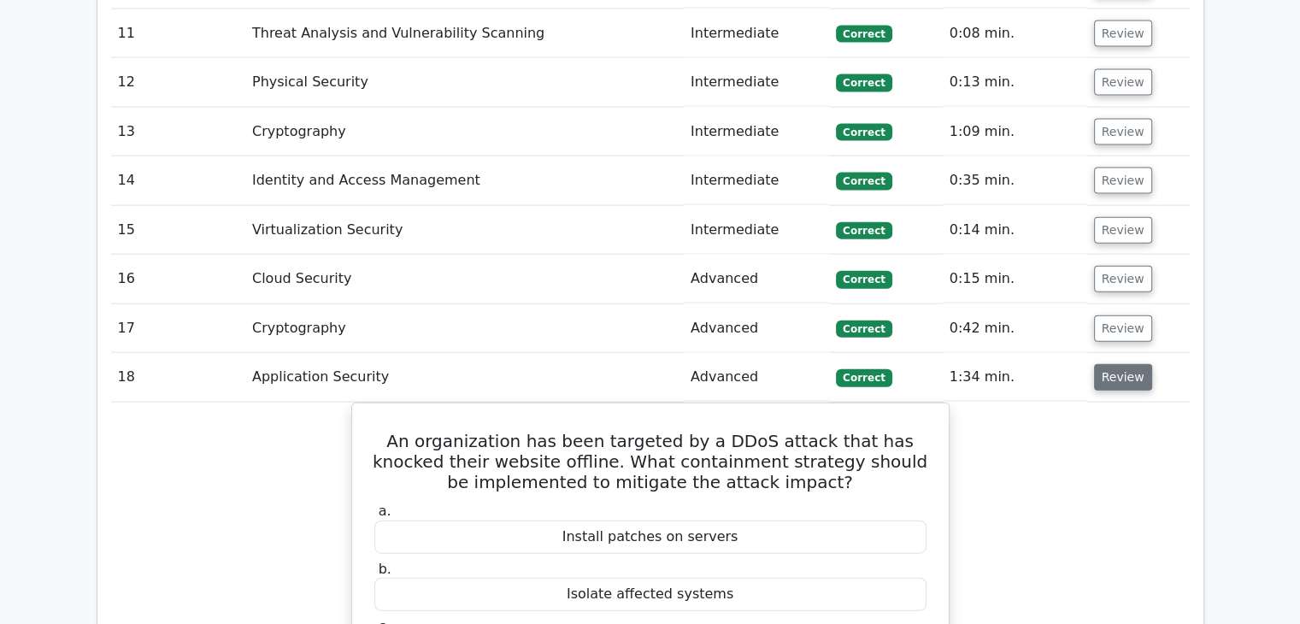
scroll to position [3837, 0]
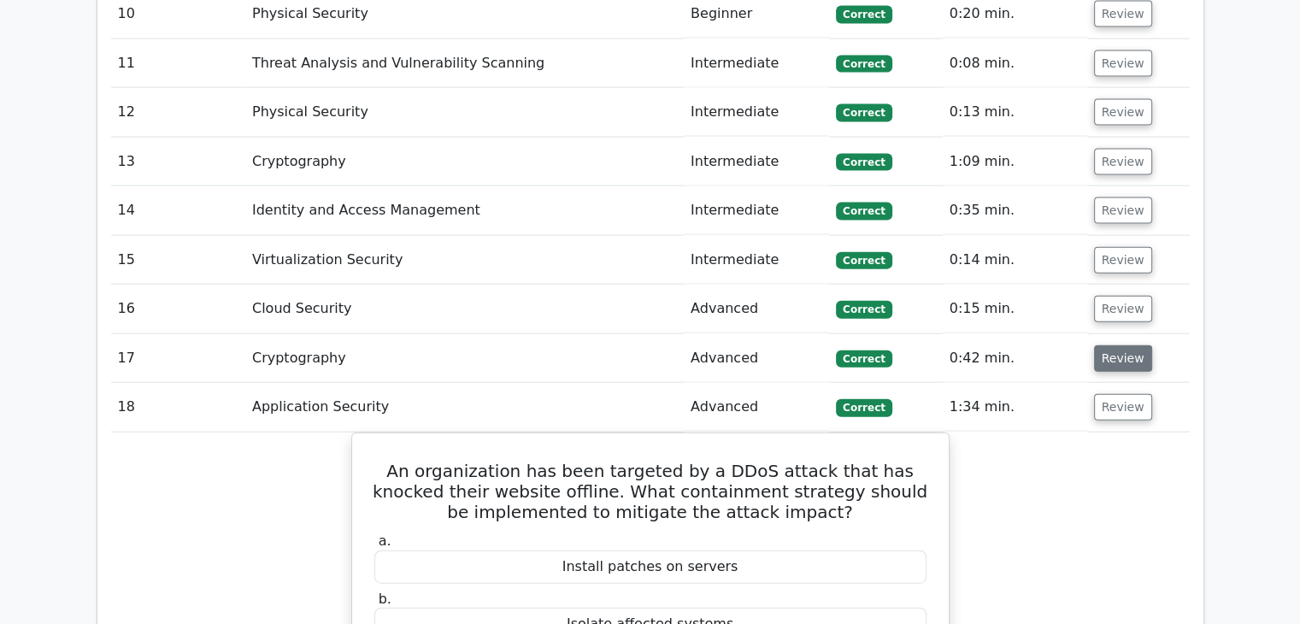
click at [1129, 345] on button "Review" at bounding box center [1123, 358] width 58 height 27
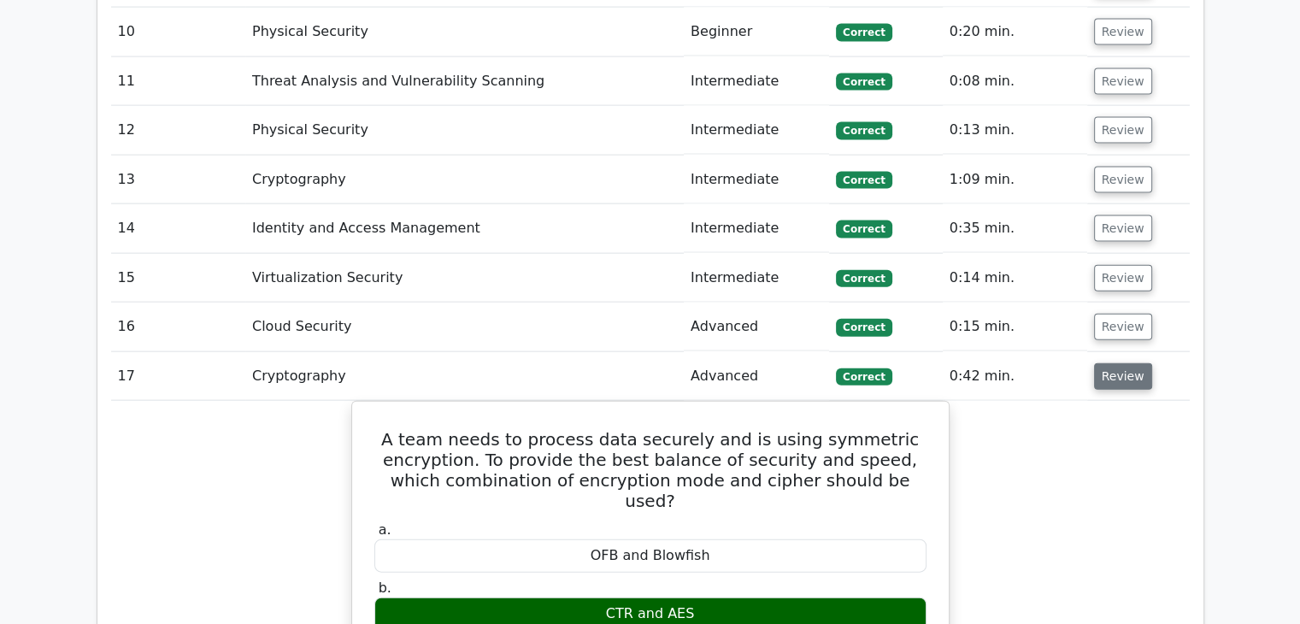
scroll to position [3818, 0]
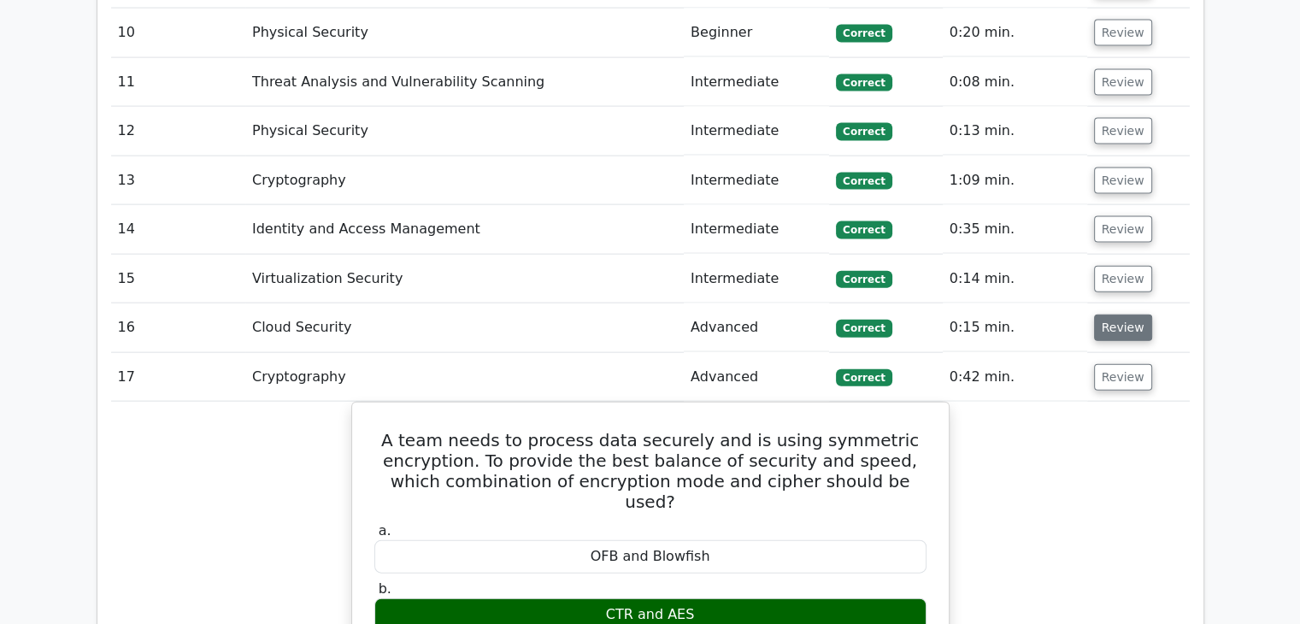
click at [1128, 315] on button "Review" at bounding box center [1123, 328] width 58 height 27
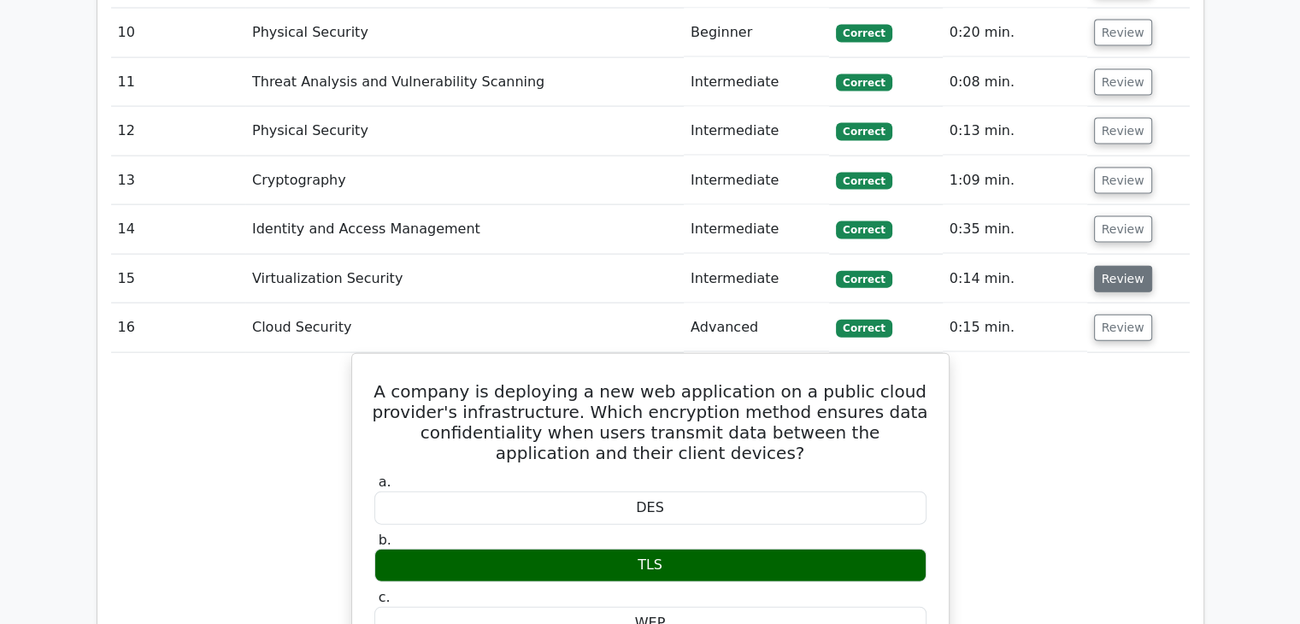
click at [1128, 266] on button "Review" at bounding box center [1123, 279] width 58 height 27
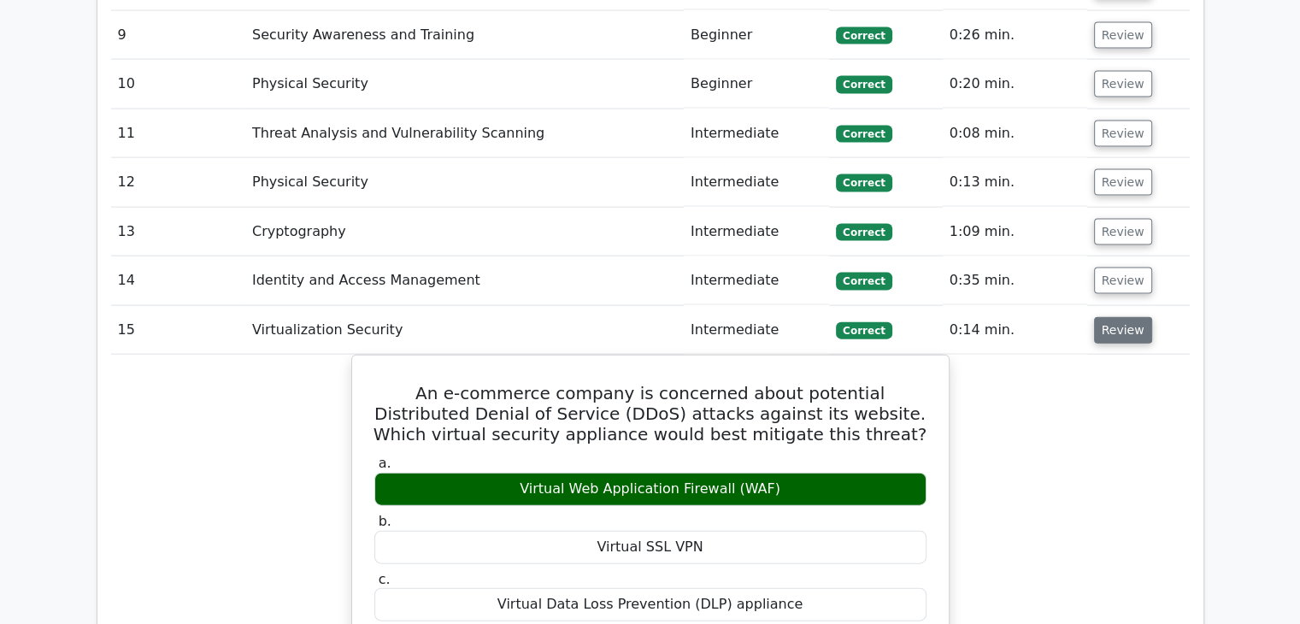
scroll to position [3746, 0]
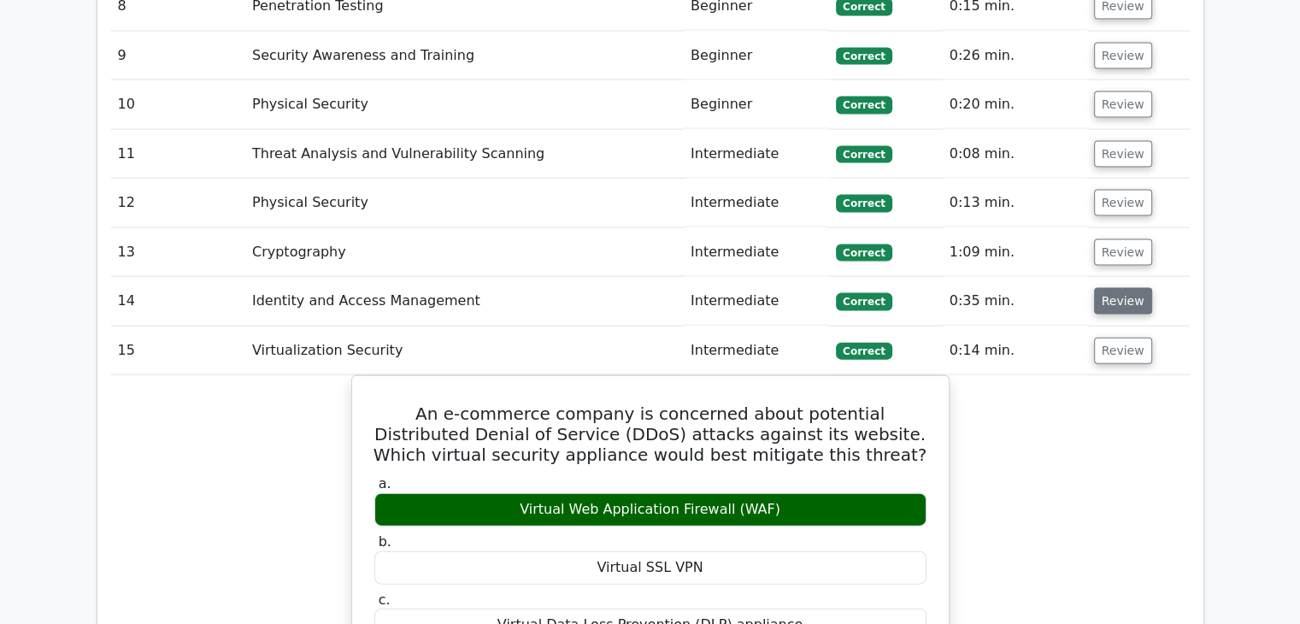
click at [1125, 288] on button "Review" at bounding box center [1123, 301] width 58 height 27
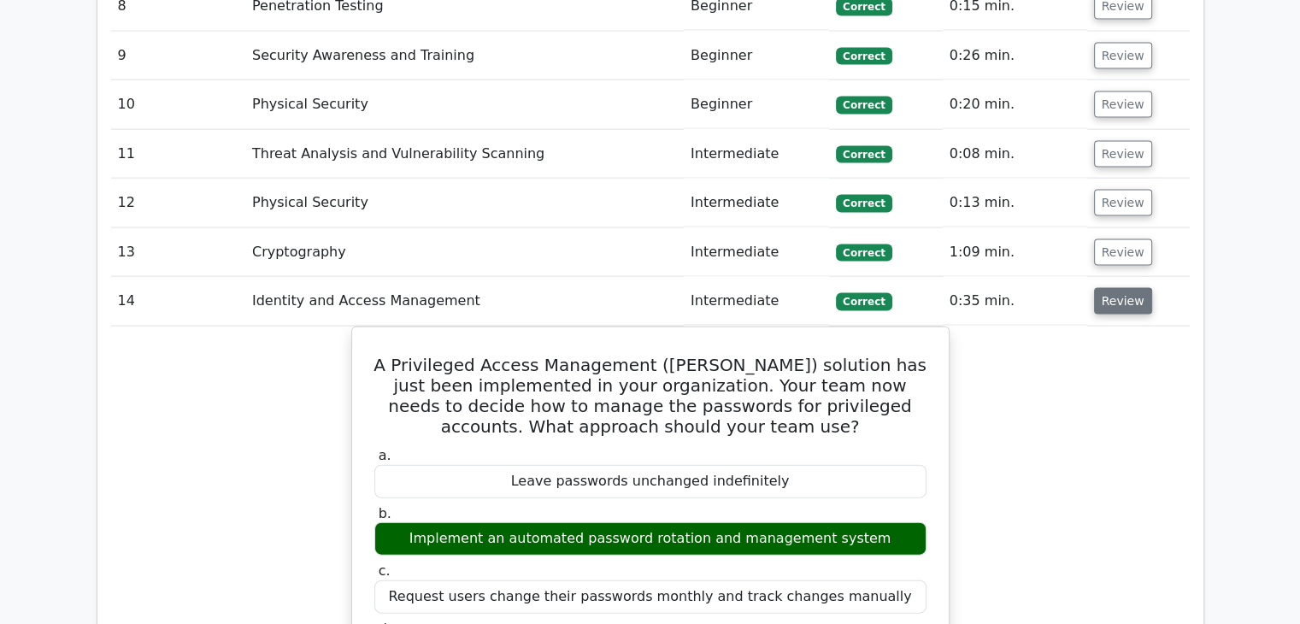
scroll to position [3692, 0]
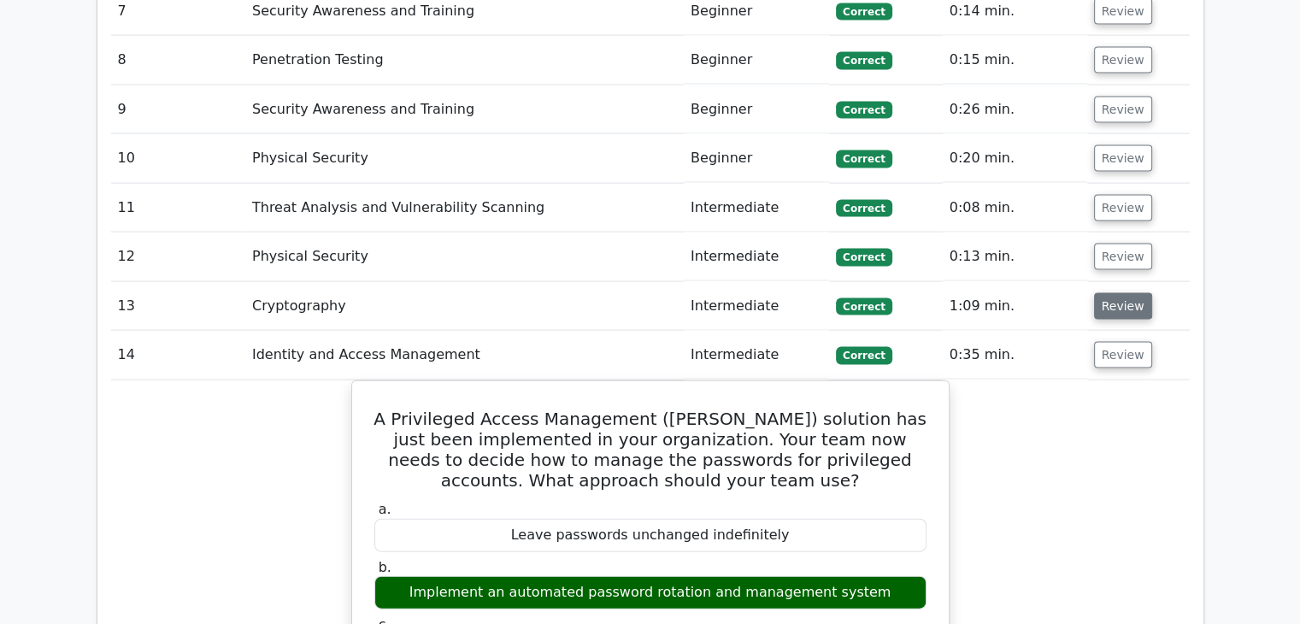
click at [1125, 293] on button "Review" at bounding box center [1123, 306] width 58 height 27
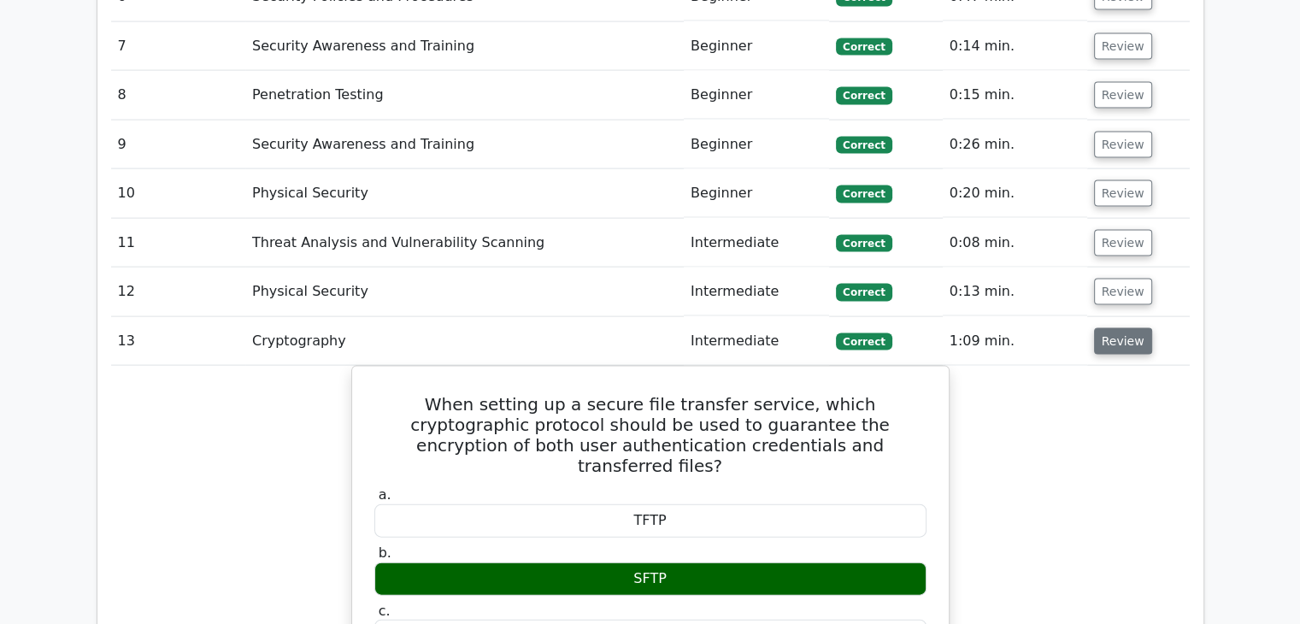
scroll to position [3647, 0]
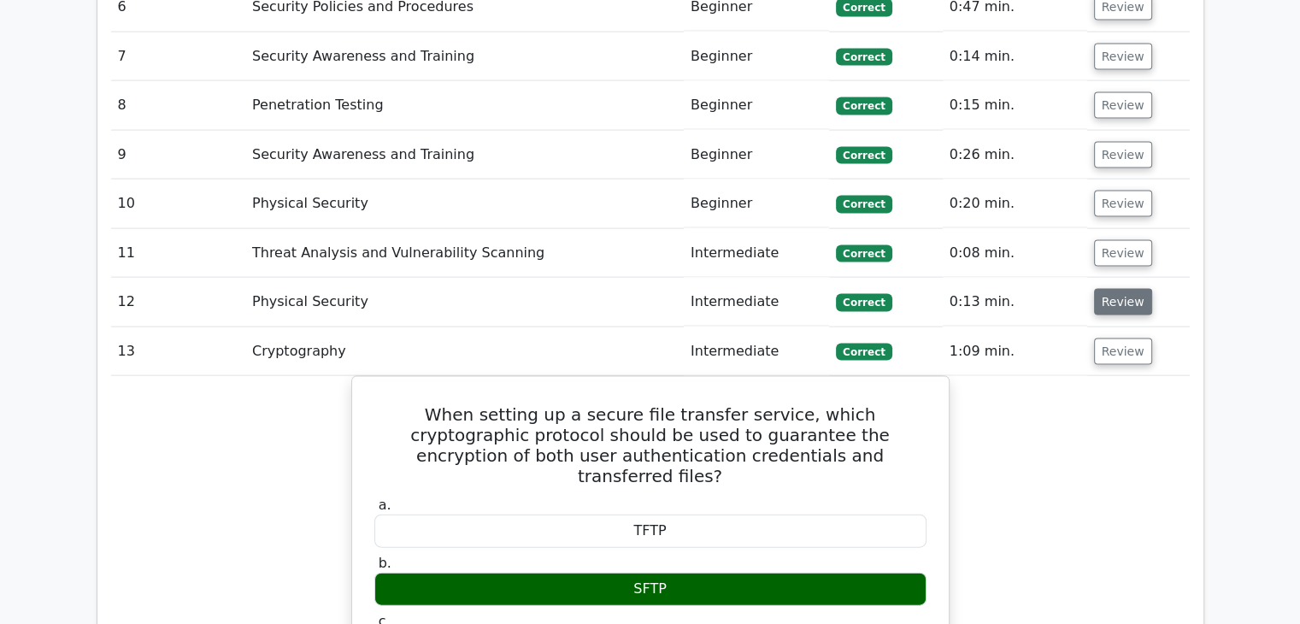
click at [1125, 289] on button "Review" at bounding box center [1123, 302] width 58 height 27
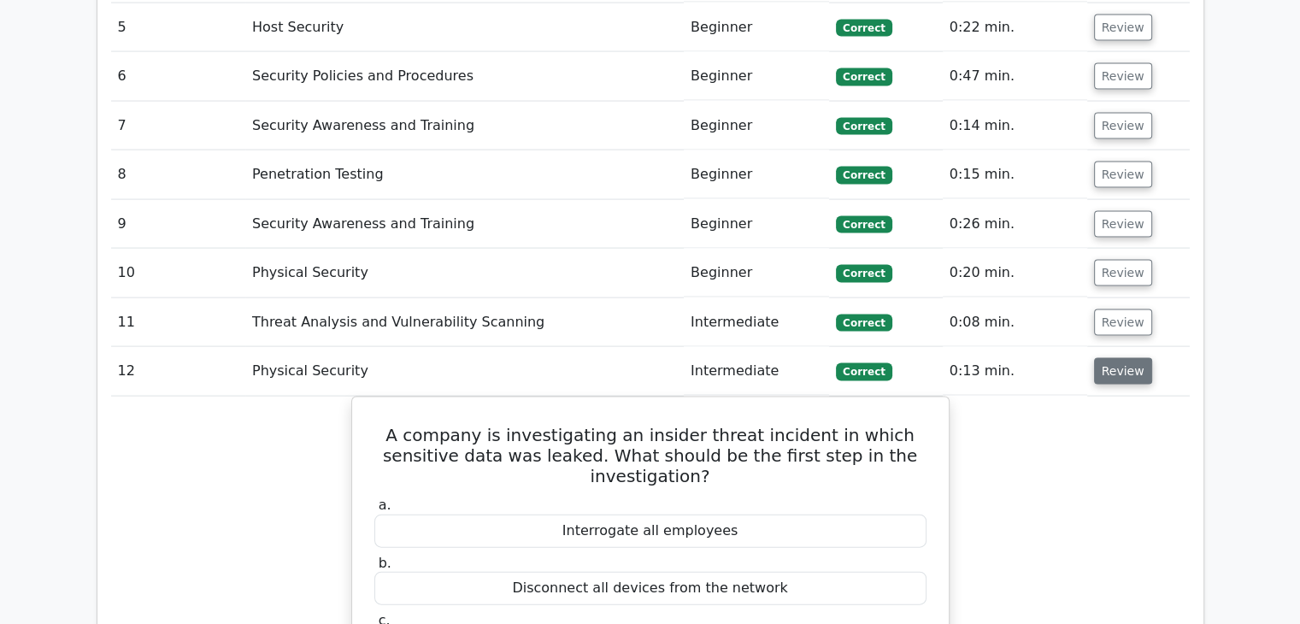
scroll to position [3577, 0]
click at [1124, 310] on button "Review" at bounding box center [1123, 323] width 58 height 27
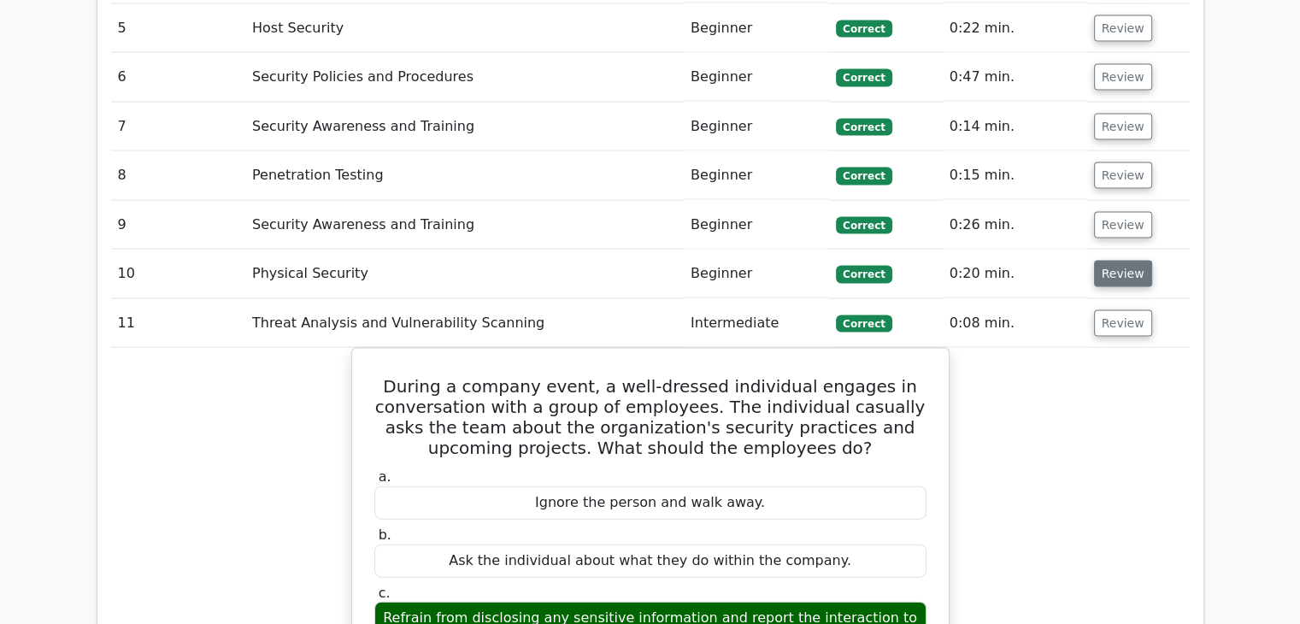
click at [1134, 261] on button "Review" at bounding box center [1123, 274] width 58 height 27
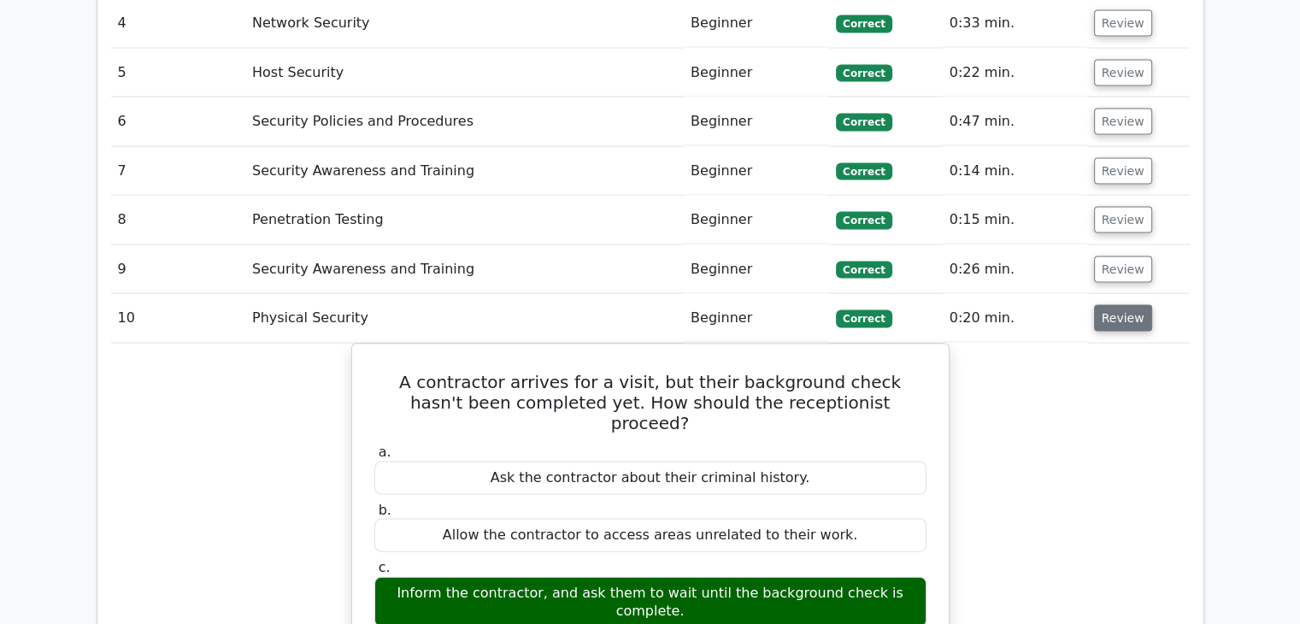
scroll to position [3528, 0]
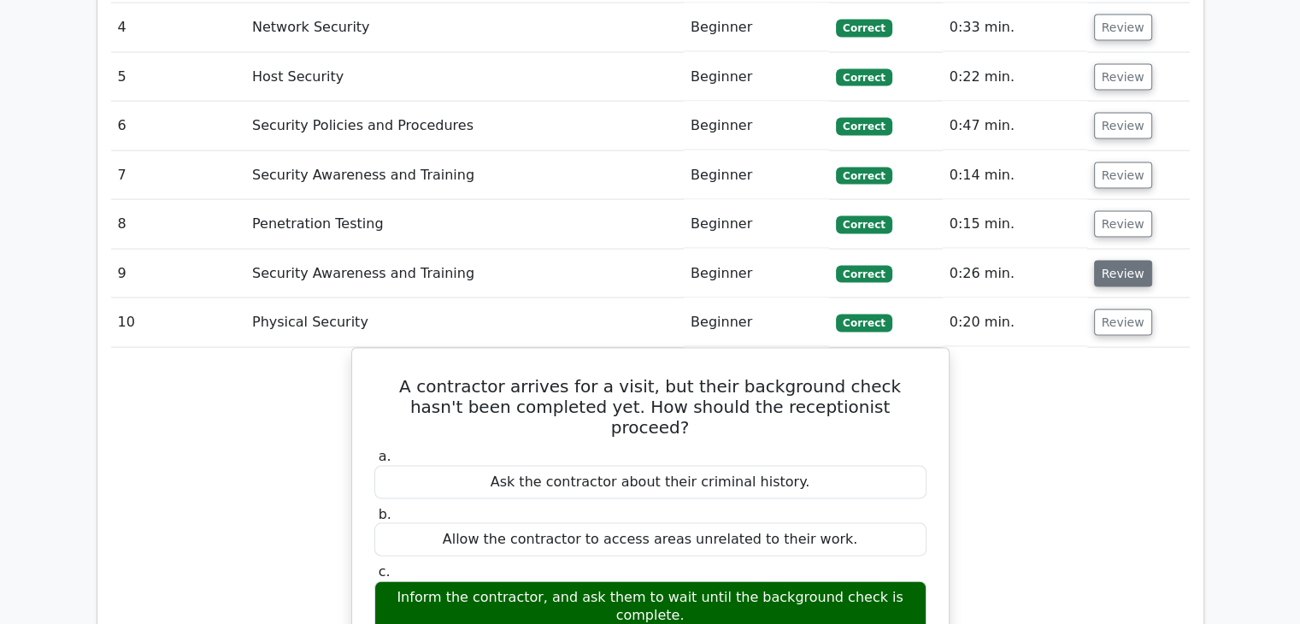
click at [1134, 261] on button "Review" at bounding box center [1123, 274] width 58 height 27
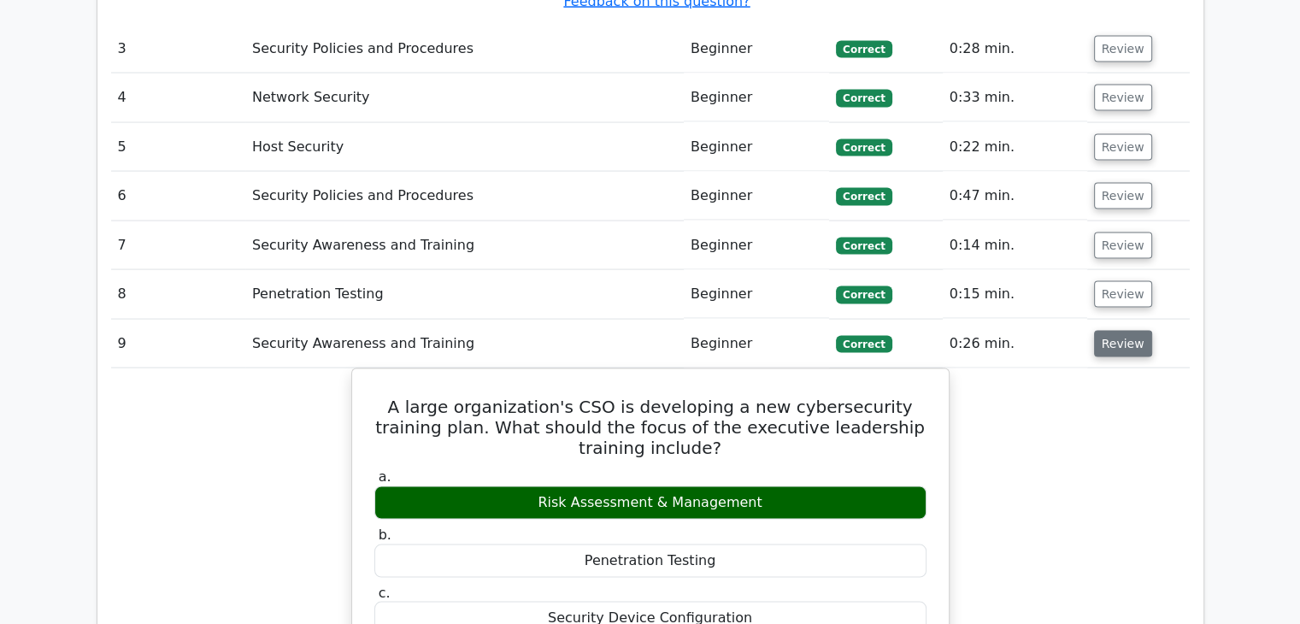
scroll to position [3451, 0]
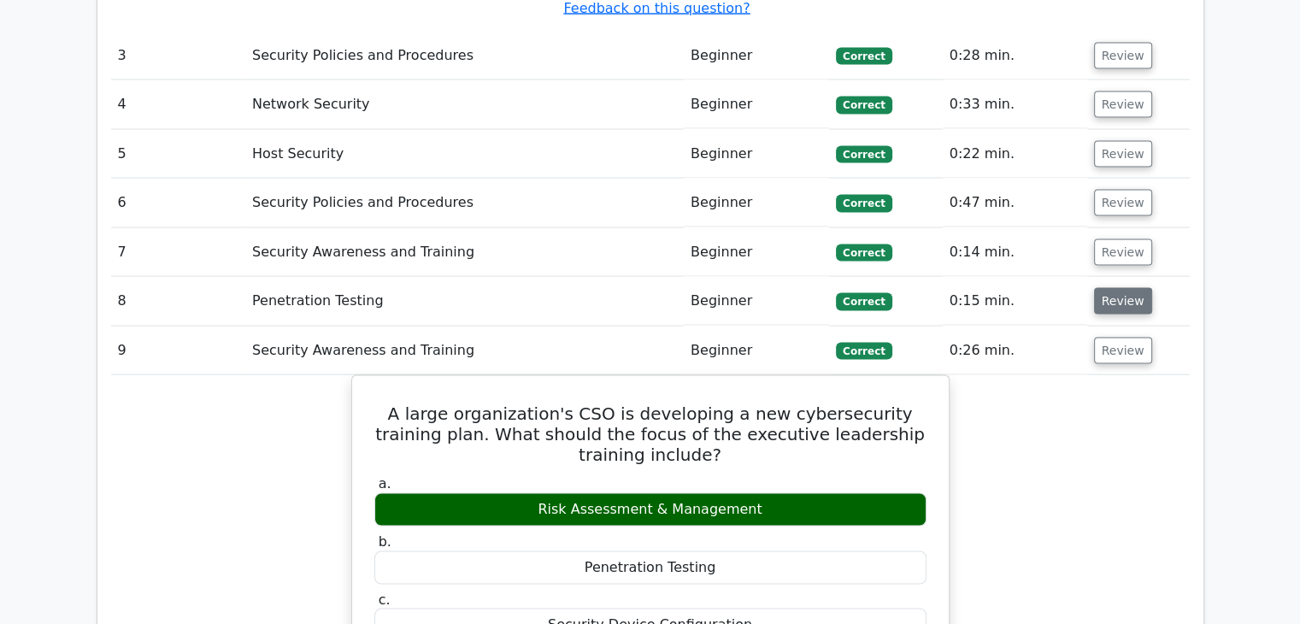
click at [1094, 288] on button "Review" at bounding box center [1123, 301] width 58 height 27
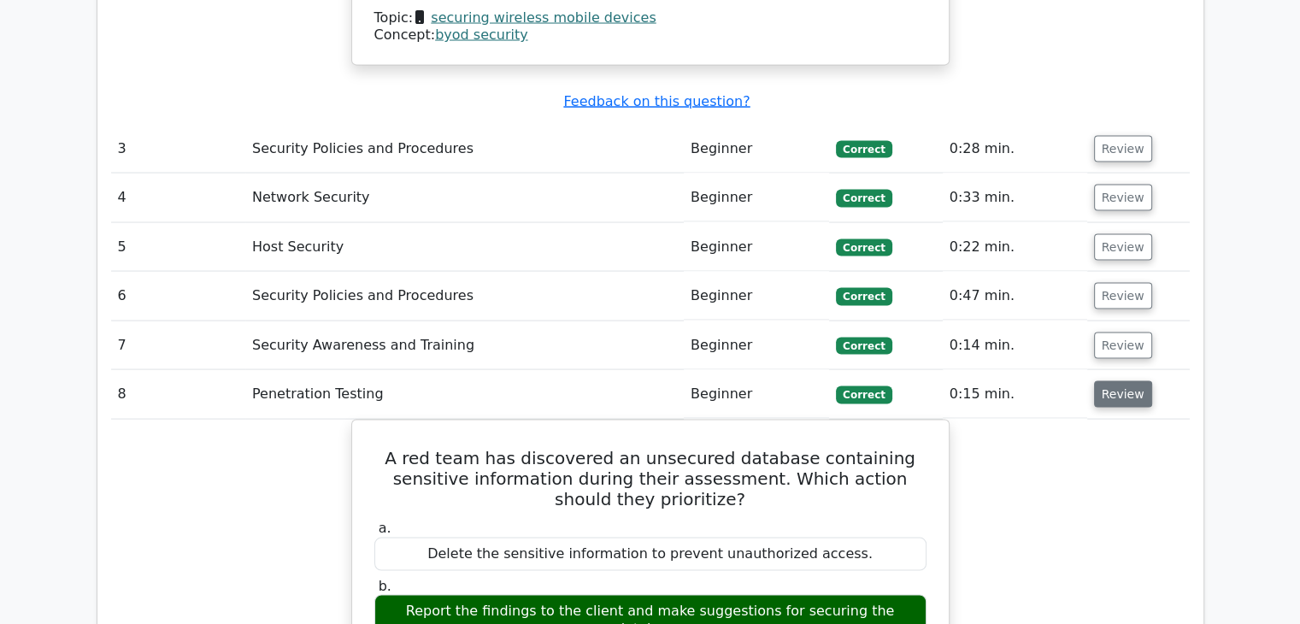
scroll to position [3358, 0]
click at [1125, 333] on button "Review" at bounding box center [1123, 346] width 58 height 27
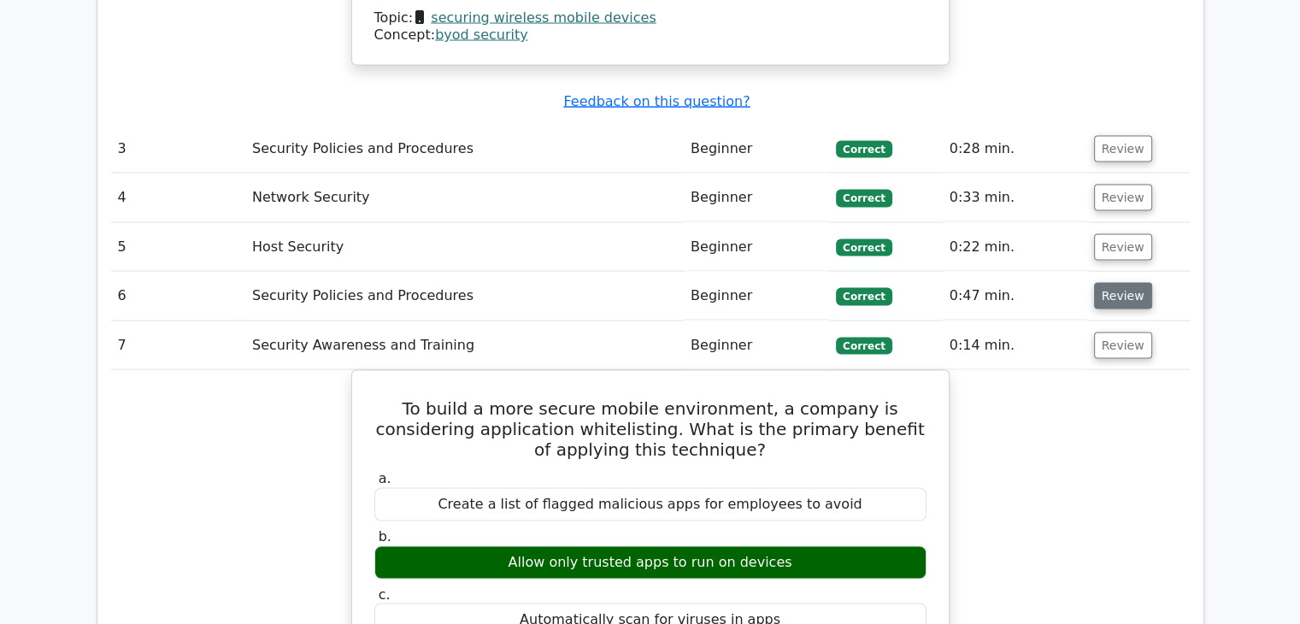
click at [1127, 283] on button "Review" at bounding box center [1123, 296] width 58 height 27
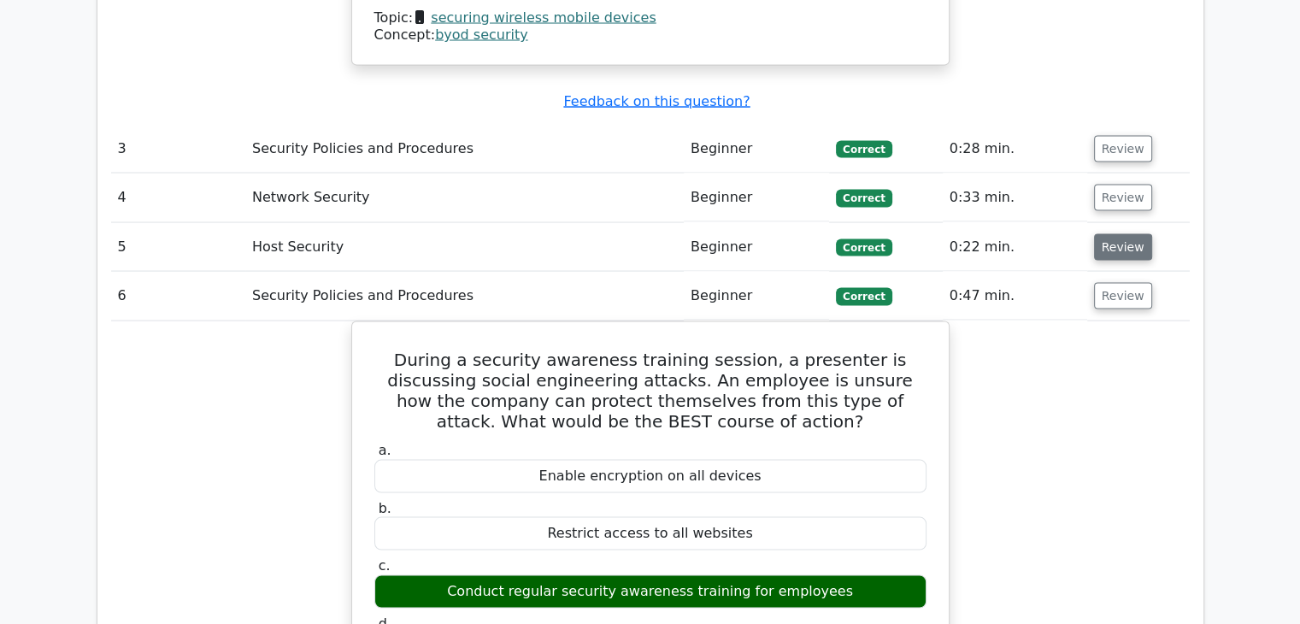
click at [1129, 234] on button "Review" at bounding box center [1123, 247] width 58 height 27
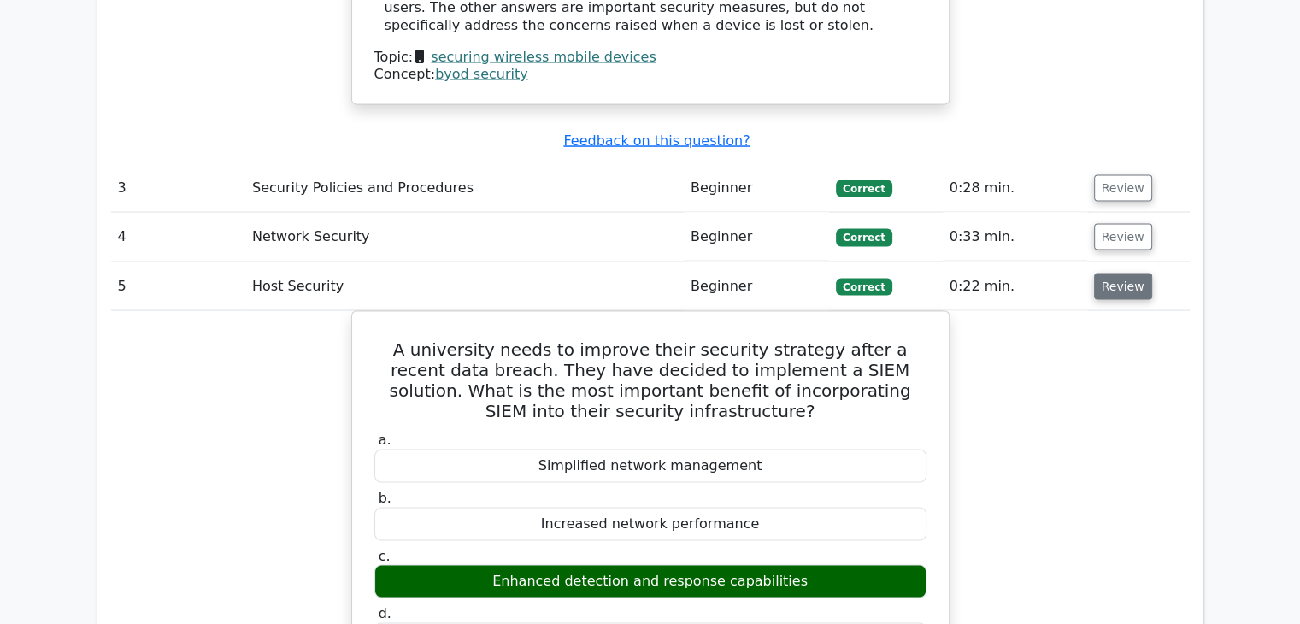
scroll to position [3284, 0]
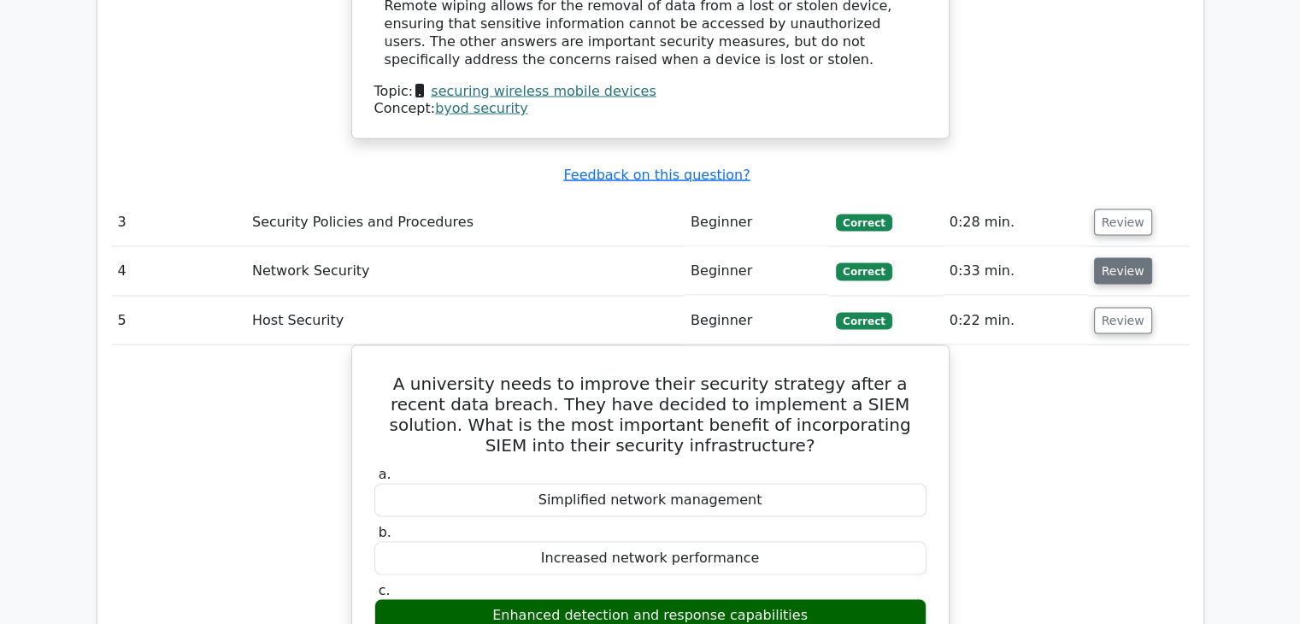
click at [1128, 258] on button "Review" at bounding box center [1123, 271] width 58 height 27
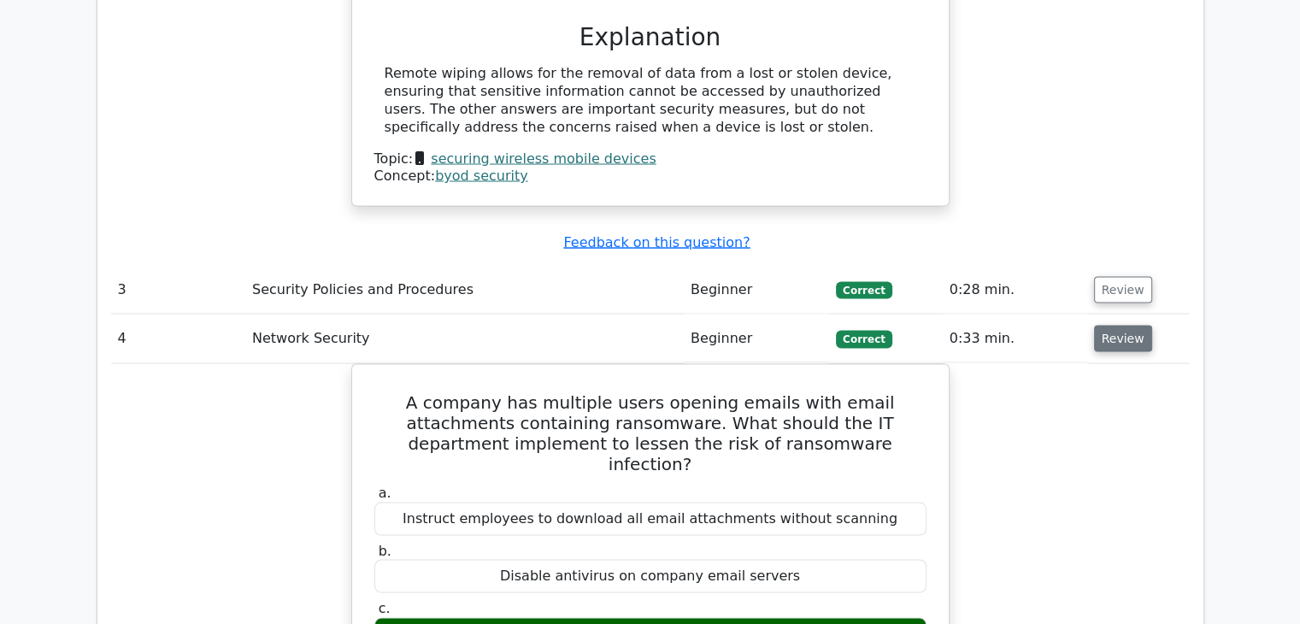
scroll to position [3217, 0]
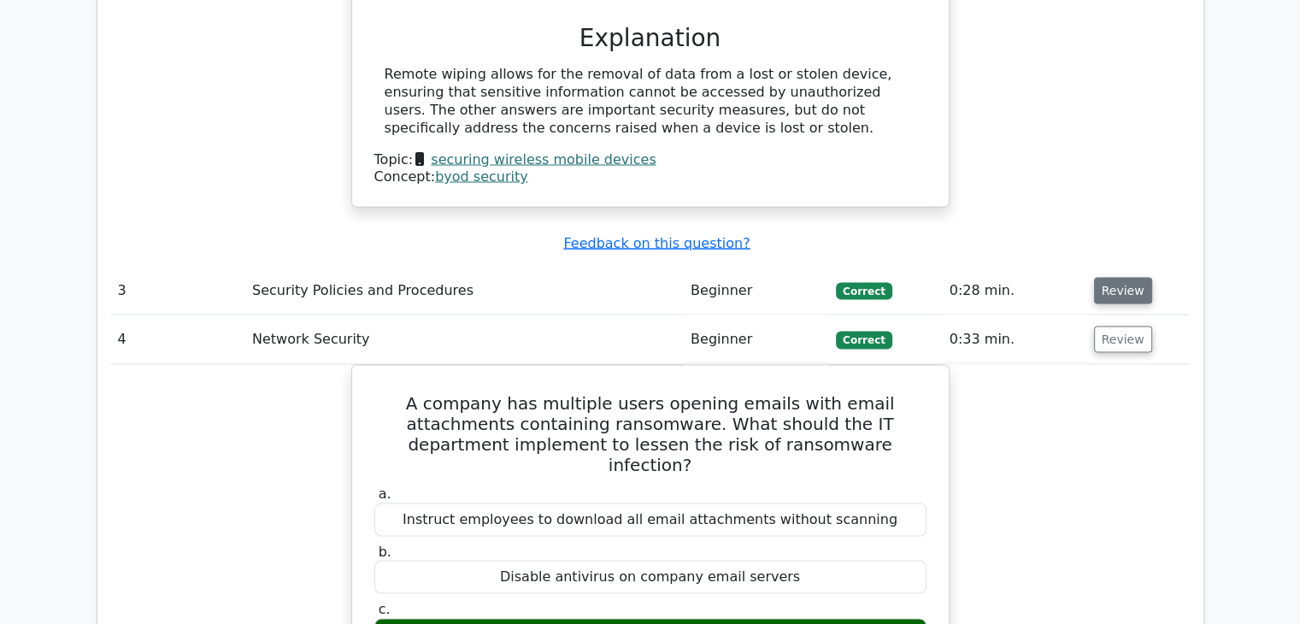
click at [1126, 277] on button "Review" at bounding box center [1123, 290] width 58 height 27
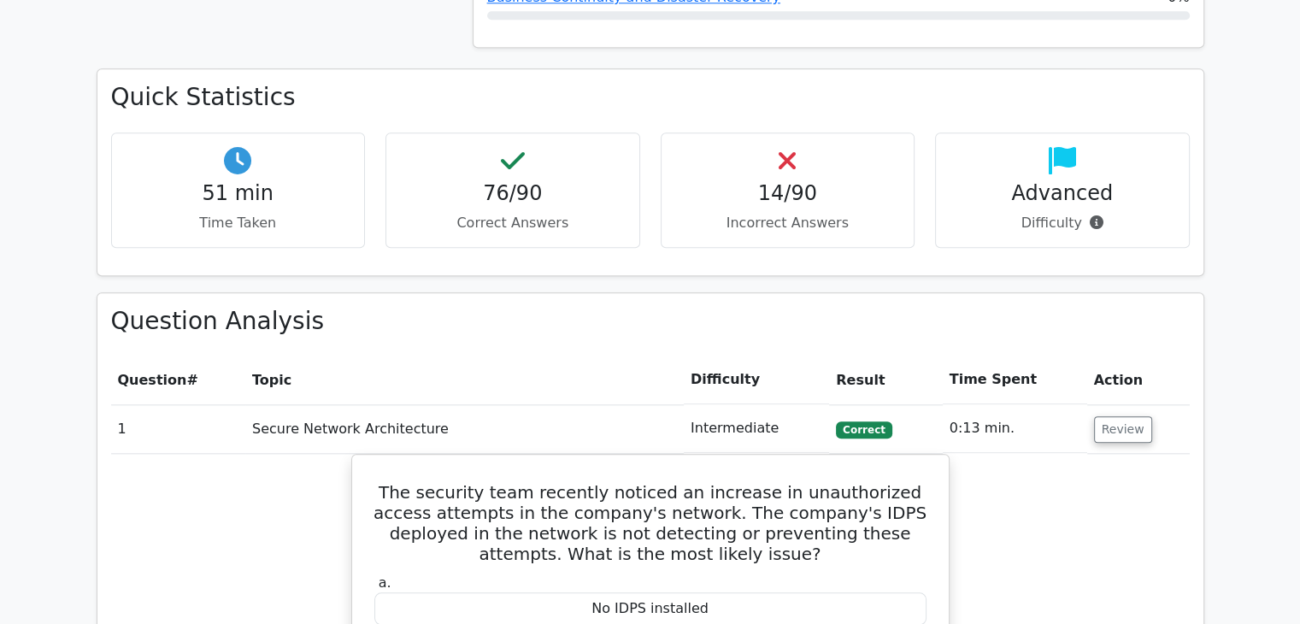
scroll to position [1694, 0]
